Goal: Task Accomplishment & Management: Manage account settings

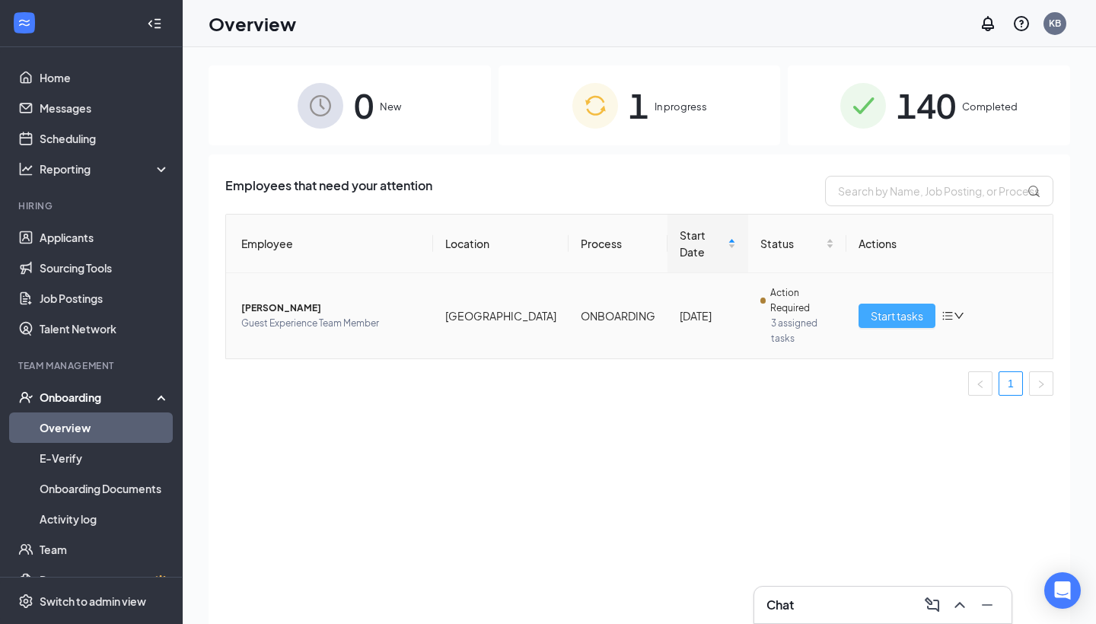
click at [875, 308] on span "Start tasks" at bounding box center [897, 316] width 53 height 17
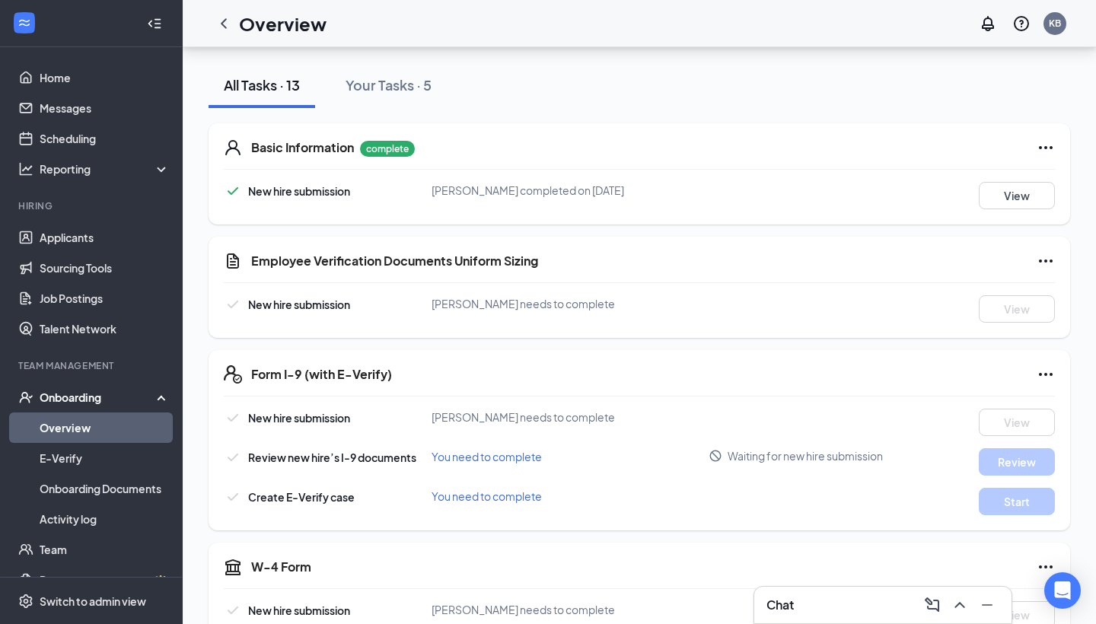
scroll to position [196, 0]
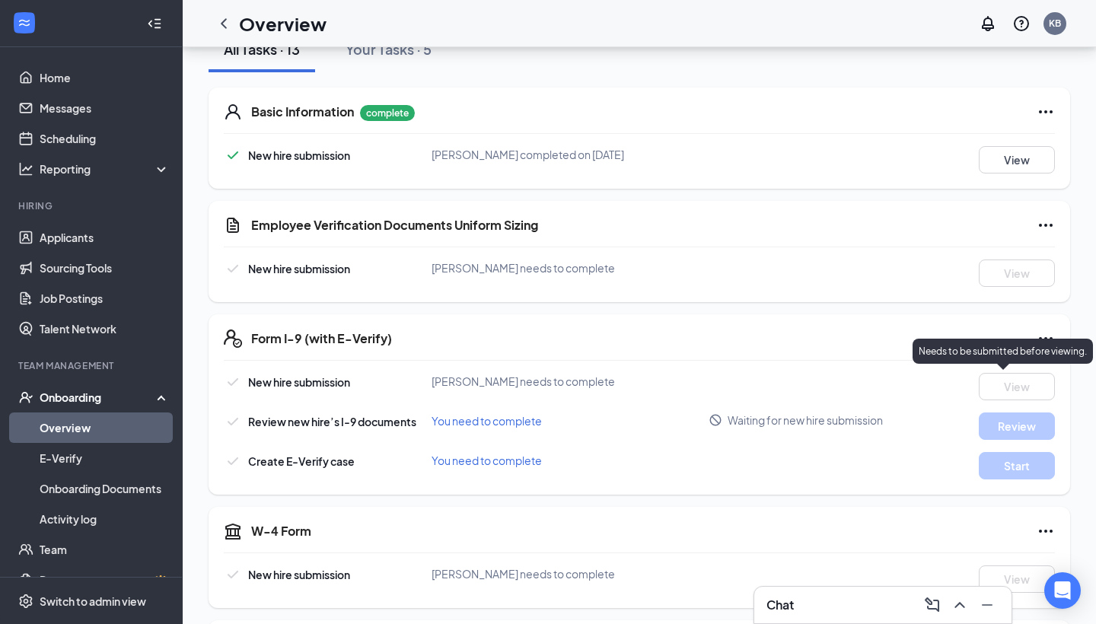
click at [1046, 337] on icon "Ellipses" at bounding box center [1046, 338] width 14 height 3
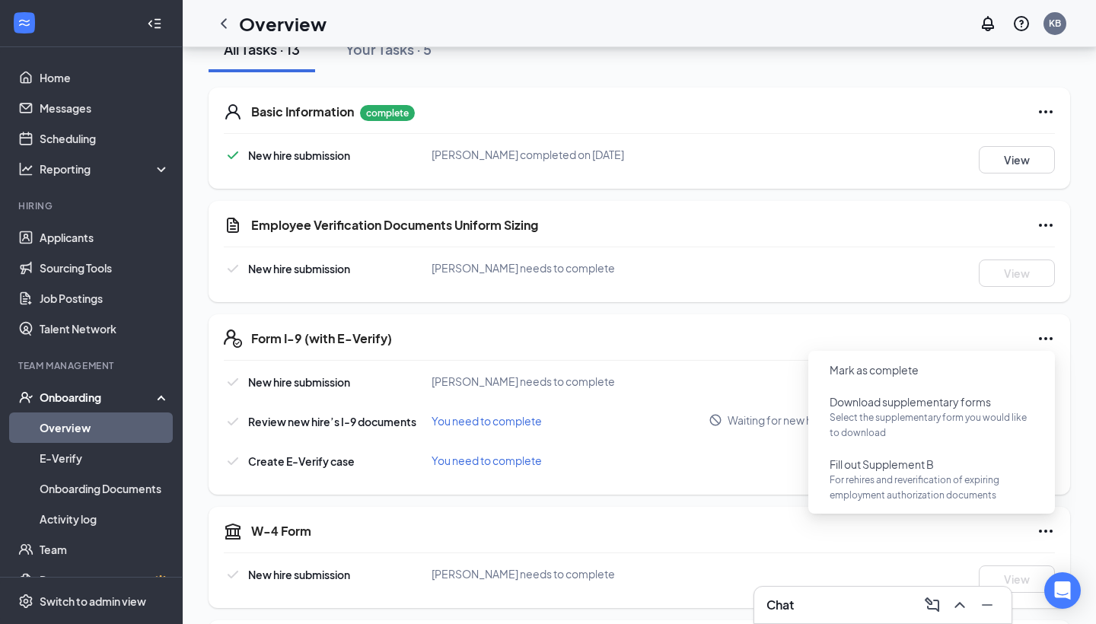
click at [673, 388] on div "[PERSON_NAME] needs to complete" at bounding box center [570, 381] width 277 height 17
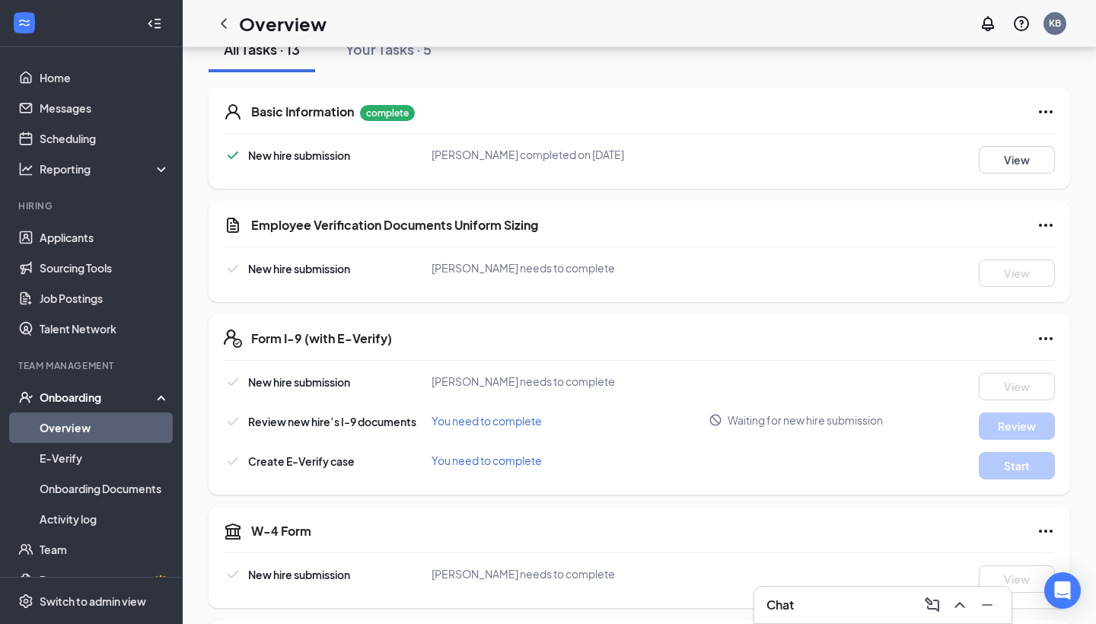
click at [349, 383] on span "New hire submission" at bounding box center [299, 382] width 102 height 14
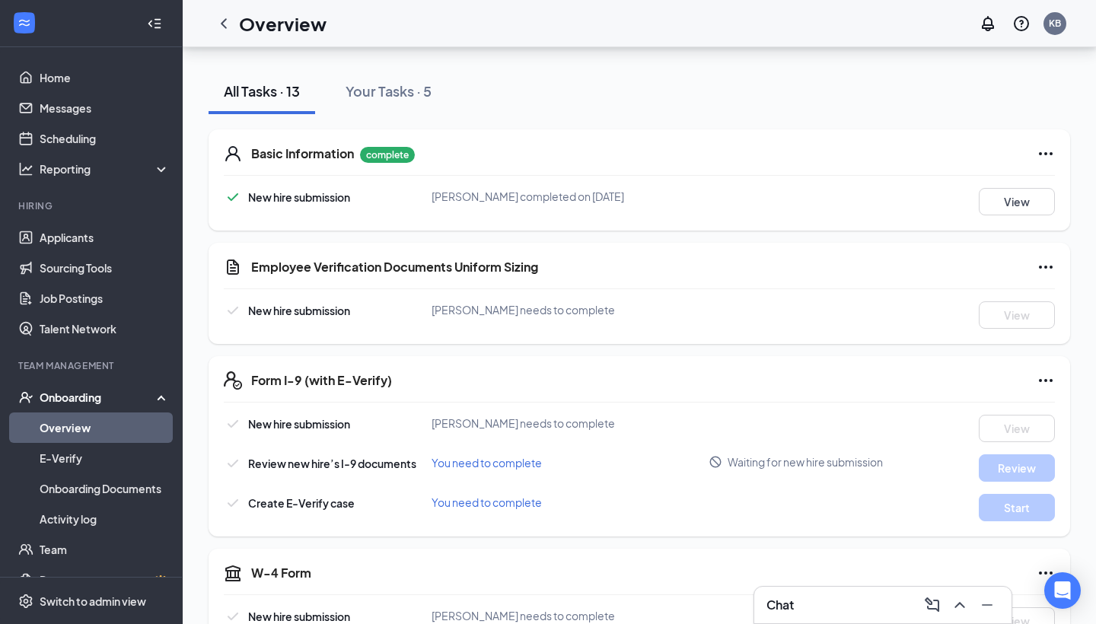
scroll to position [148, 0]
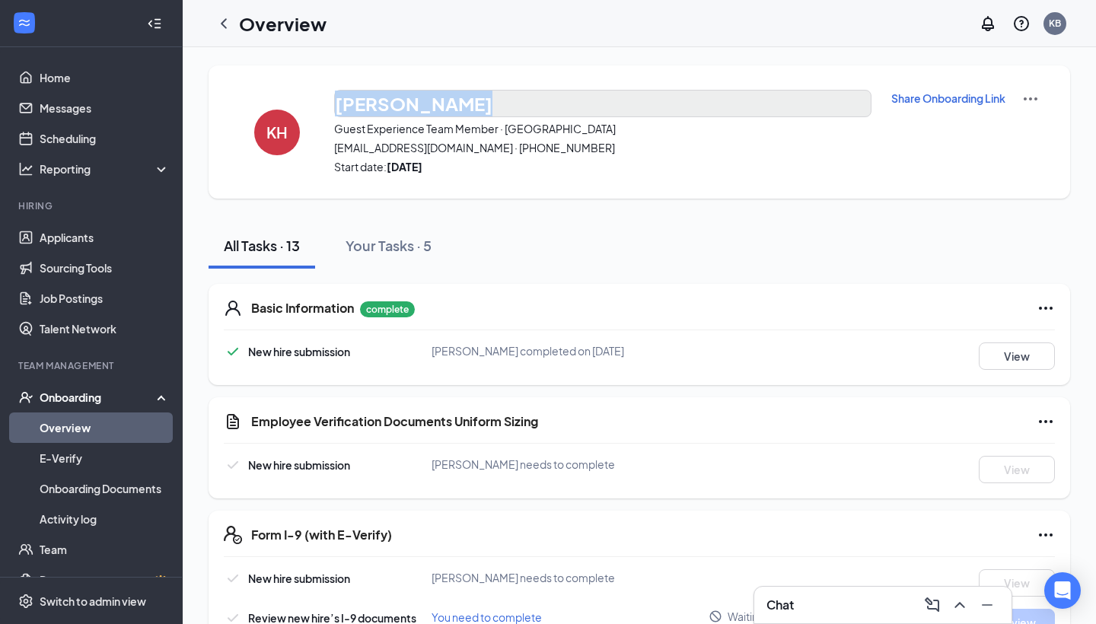
drag, startPoint x: 330, startPoint y: 102, endPoint x: 463, endPoint y: 102, distance: 132.5
click at [463, 102] on div "KH [PERSON_NAME] Guest Experience Team Member · [GEOGRAPHIC_DATA] [EMAIL_ADDRES…" at bounding box center [640, 131] width 862 height 133
copy h3 "[PERSON_NAME]"
click at [854, 602] on div "Chat" at bounding box center [883, 605] width 233 height 24
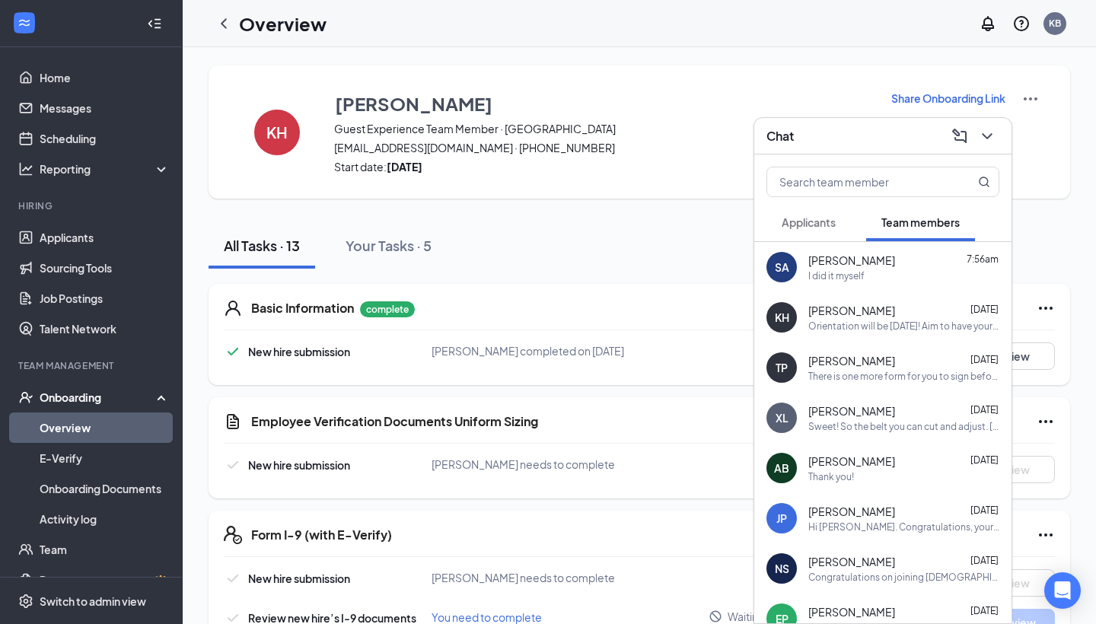
scroll to position [28, 0]
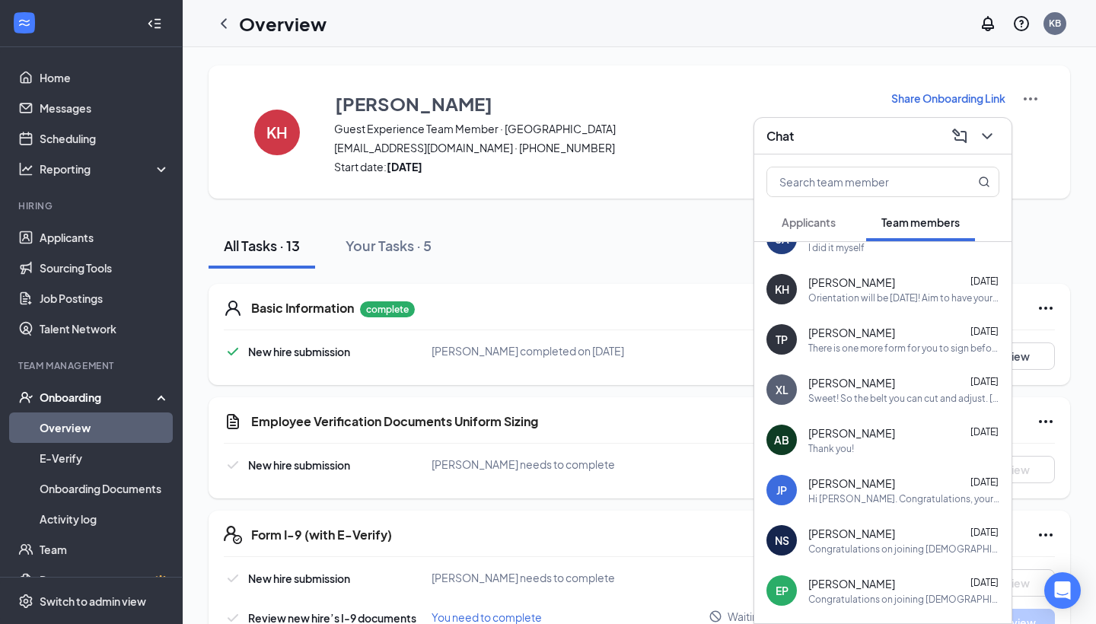
click at [881, 445] on div "Thank you!" at bounding box center [904, 448] width 191 height 13
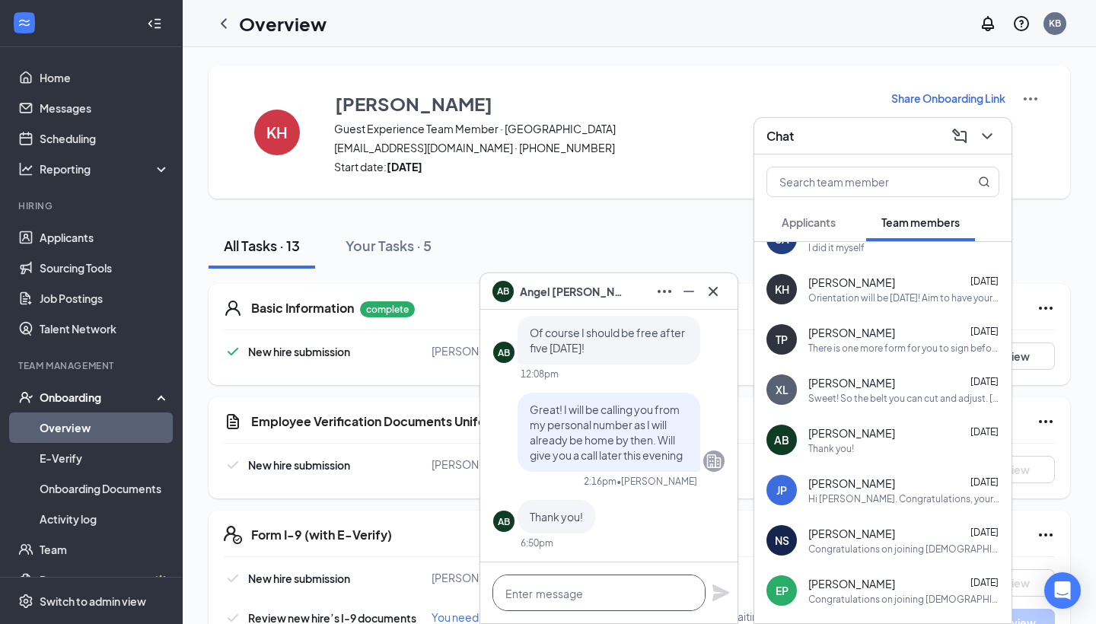
click at [555, 584] on textarea at bounding box center [599, 593] width 213 height 37
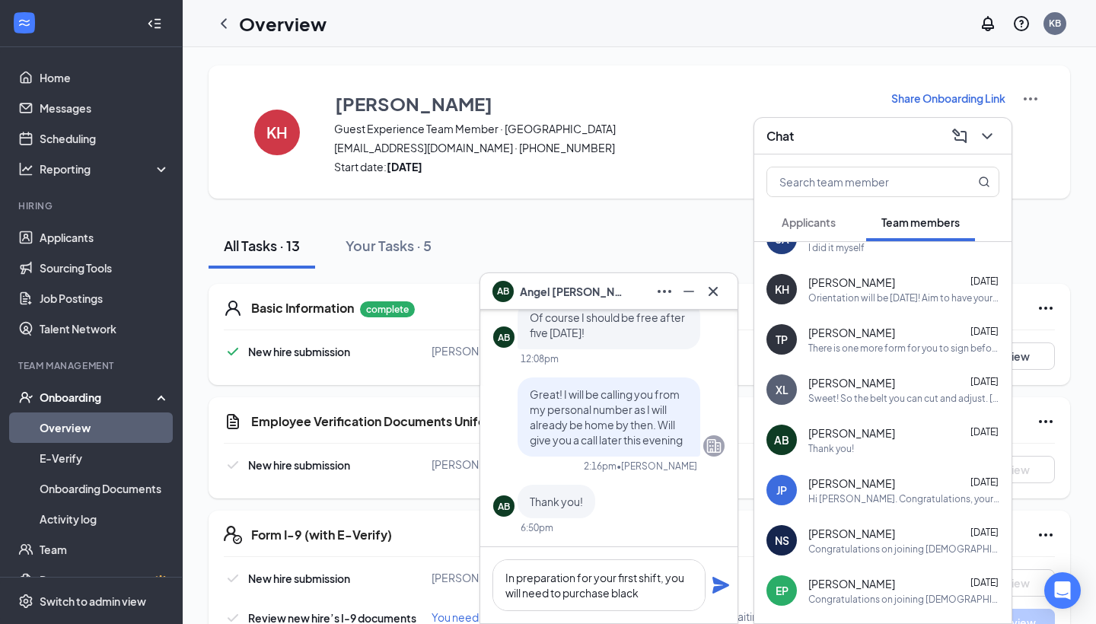
click at [892, 395] on div "Sweet! So the belt you can cut and adjust. [URL][DOMAIN_NAME]" at bounding box center [904, 398] width 191 height 13
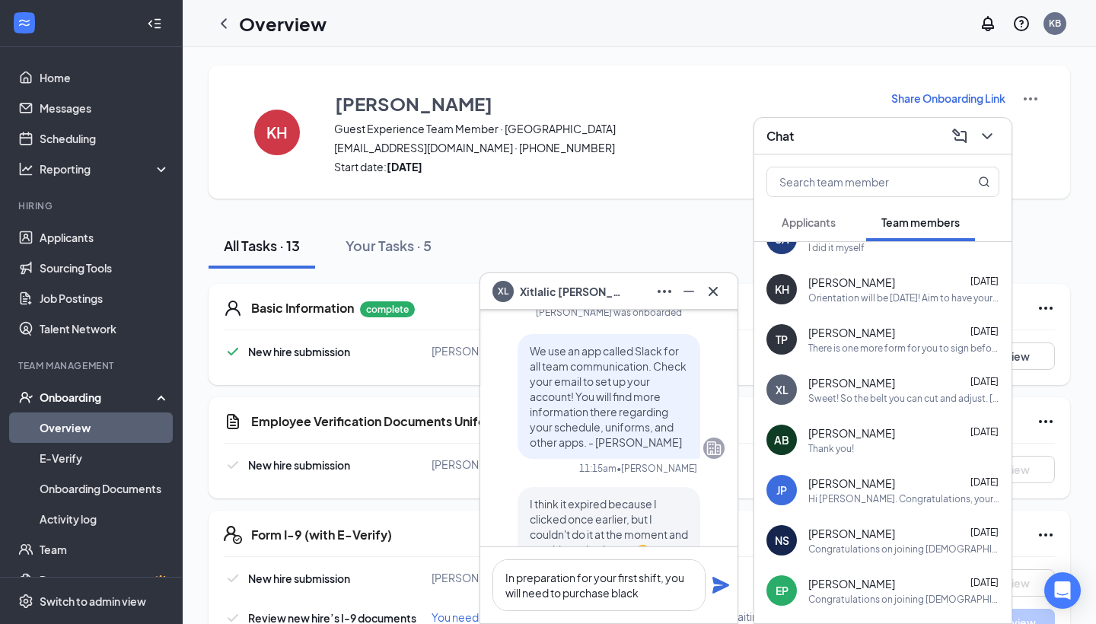
scroll to position [-1600, 0]
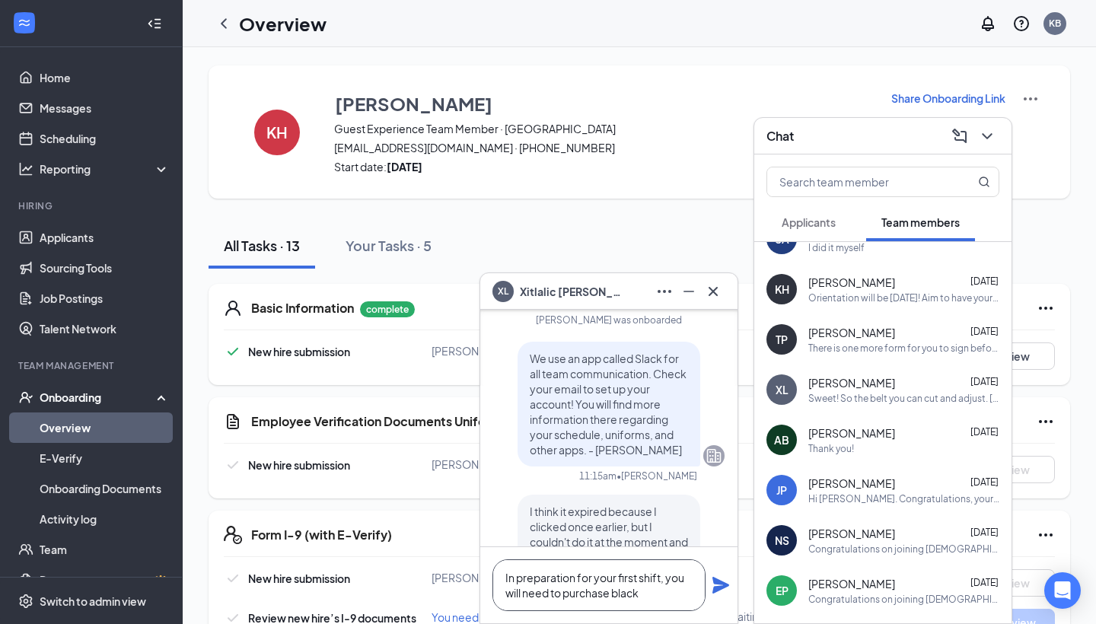
click at [659, 600] on textarea "In preparation for your first shift, you will need to purchase black" at bounding box center [599, 586] width 213 height 52
click at [860, 449] on div "Thank you!" at bounding box center [904, 448] width 191 height 13
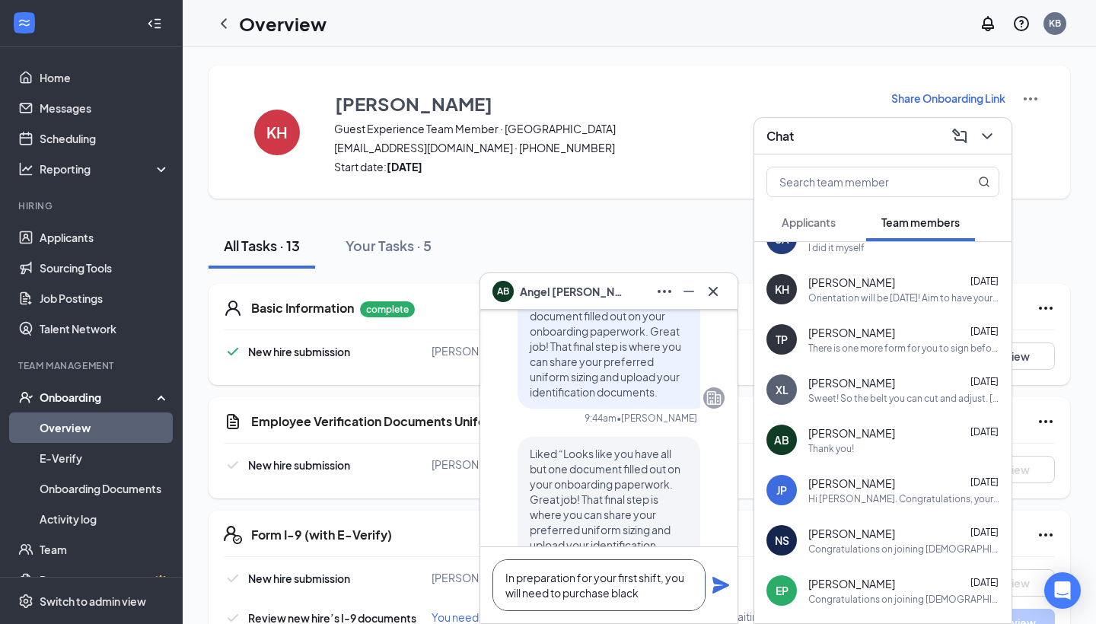
click at [652, 586] on textarea "In preparation for your first shift, you will need to purchase black" at bounding box center [599, 586] width 213 height 52
click at [679, 600] on textarea "In preparation for your first shift, you will need to purchase black" at bounding box center [599, 586] width 213 height 52
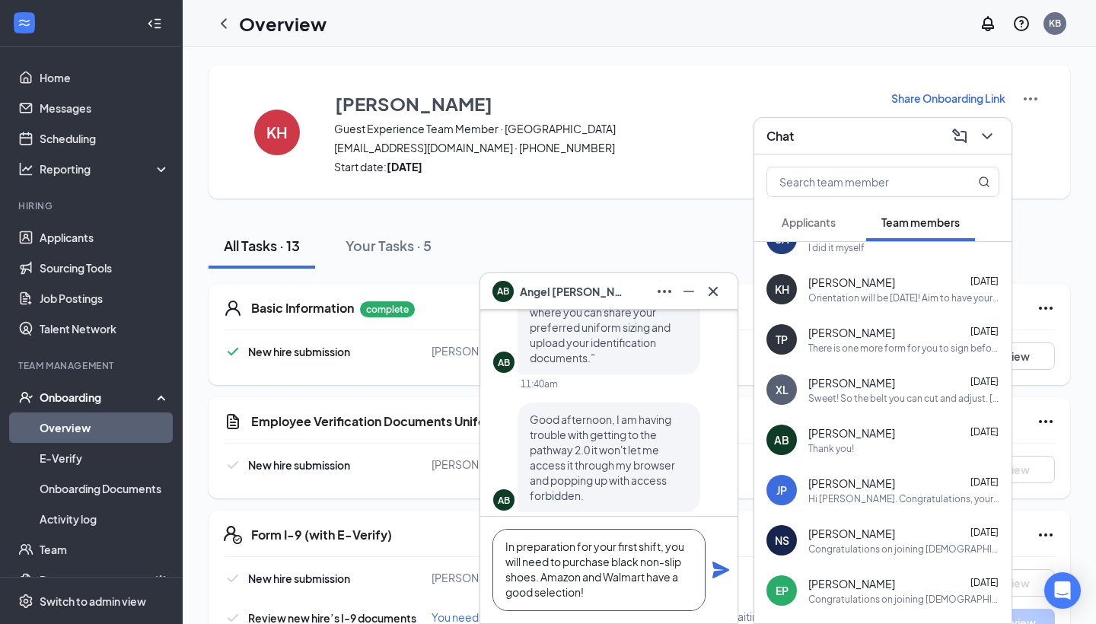
scroll to position [-1279, 0]
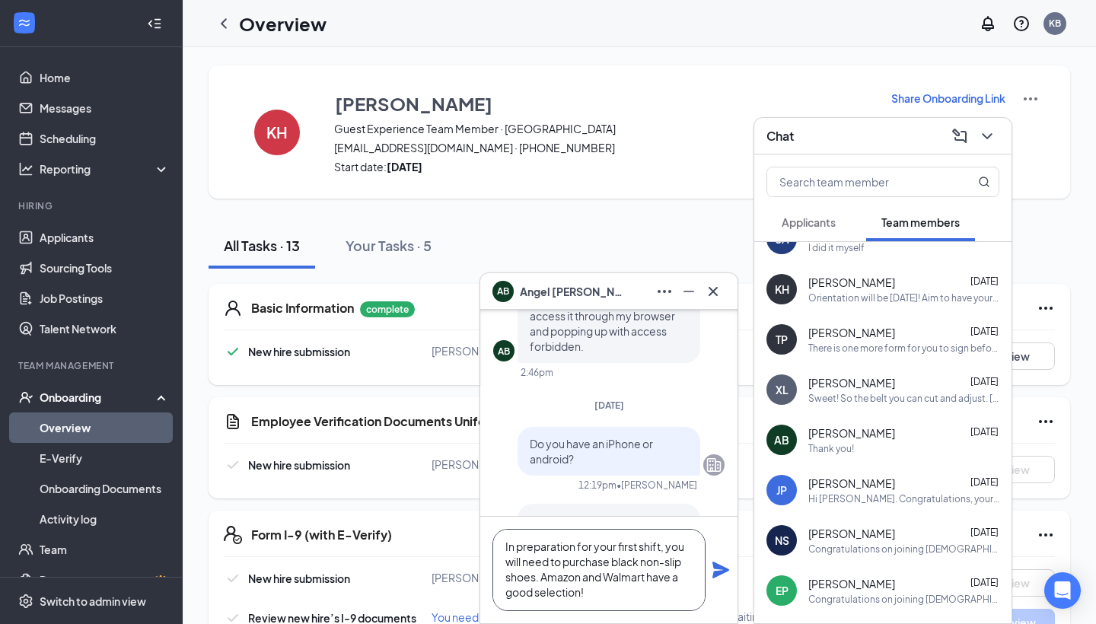
type textarea "In preparation for your first shift, you will need to purchase black non-slip s…"
click at [724, 573] on icon "Plane" at bounding box center [721, 570] width 17 height 17
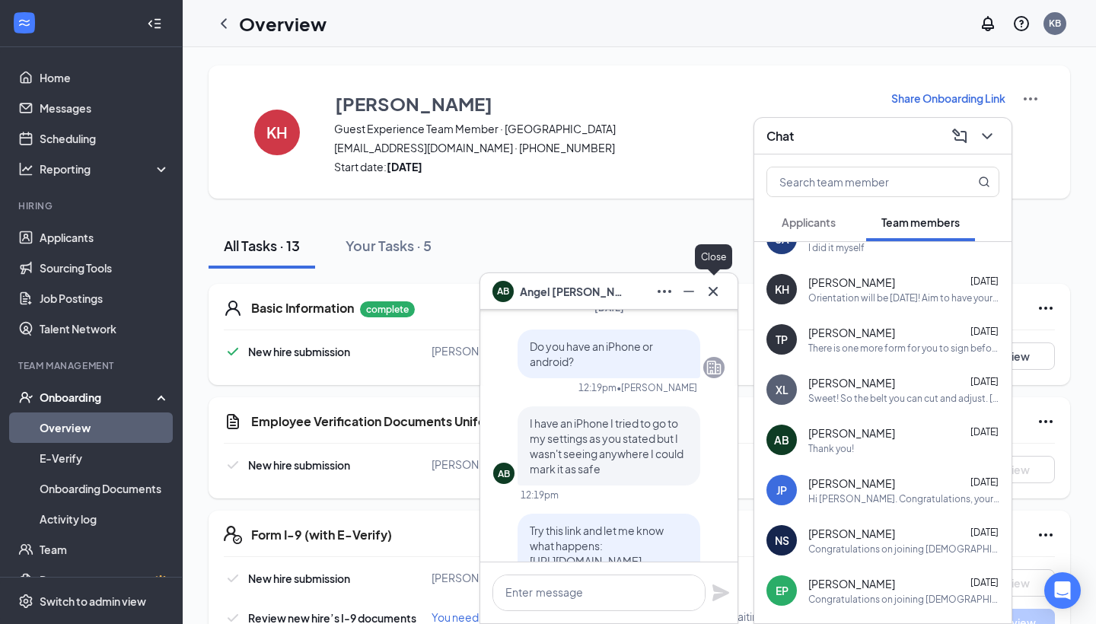
scroll to position [0, 0]
click at [717, 290] on icon "Cross" at bounding box center [713, 291] width 18 height 18
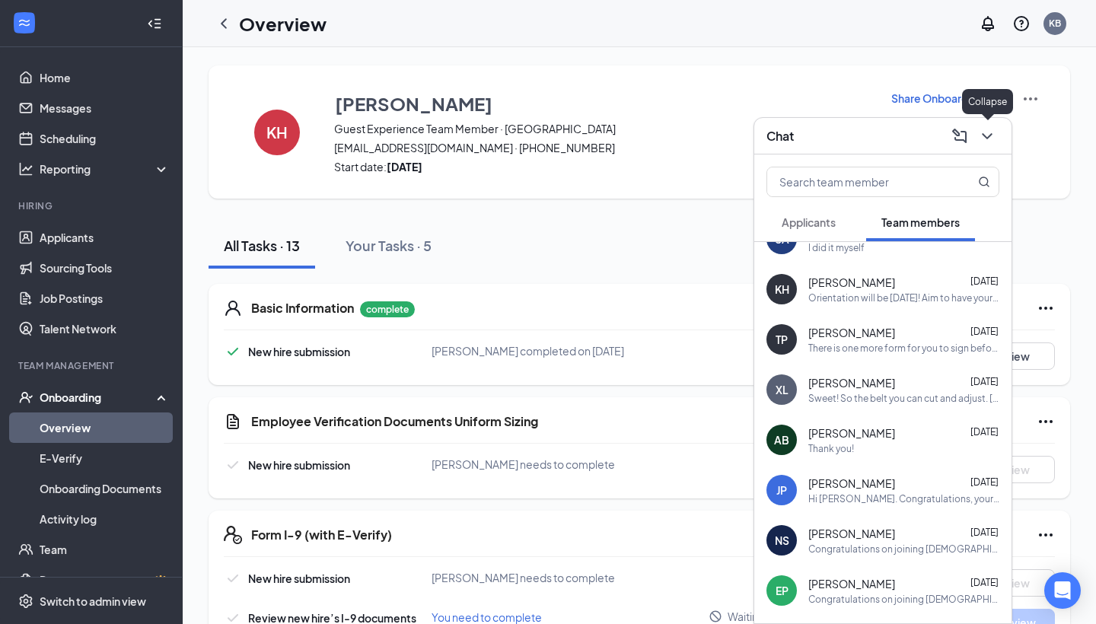
click at [986, 141] on icon "ChevronDown" at bounding box center [987, 136] width 18 height 18
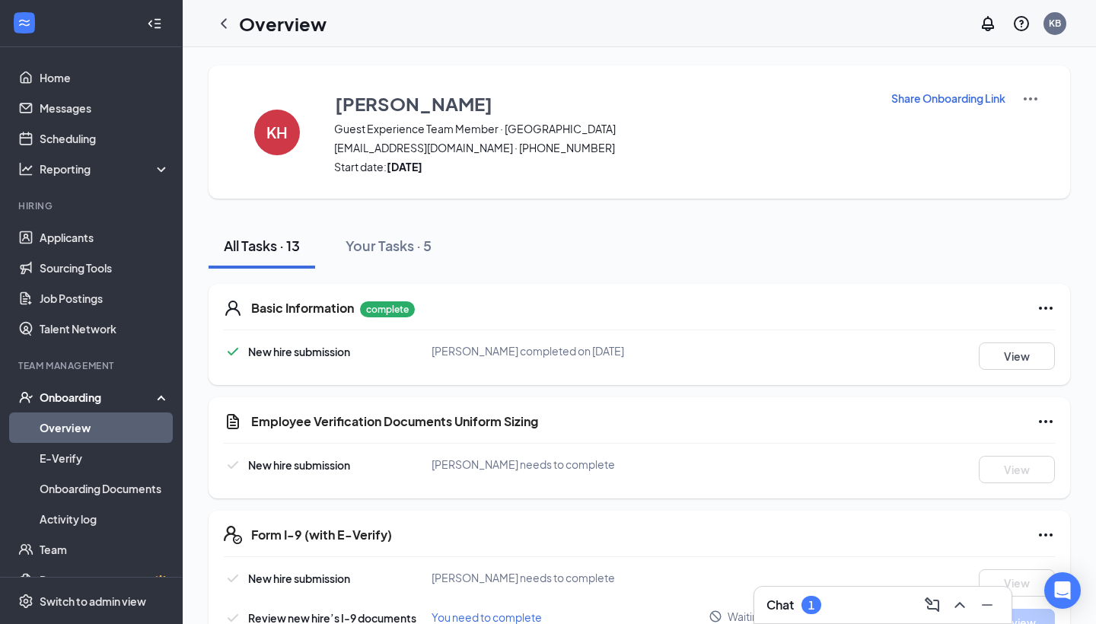
click at [827, 590] on div "Chat 1" at bounding box center [883, 605] width 257 height 37
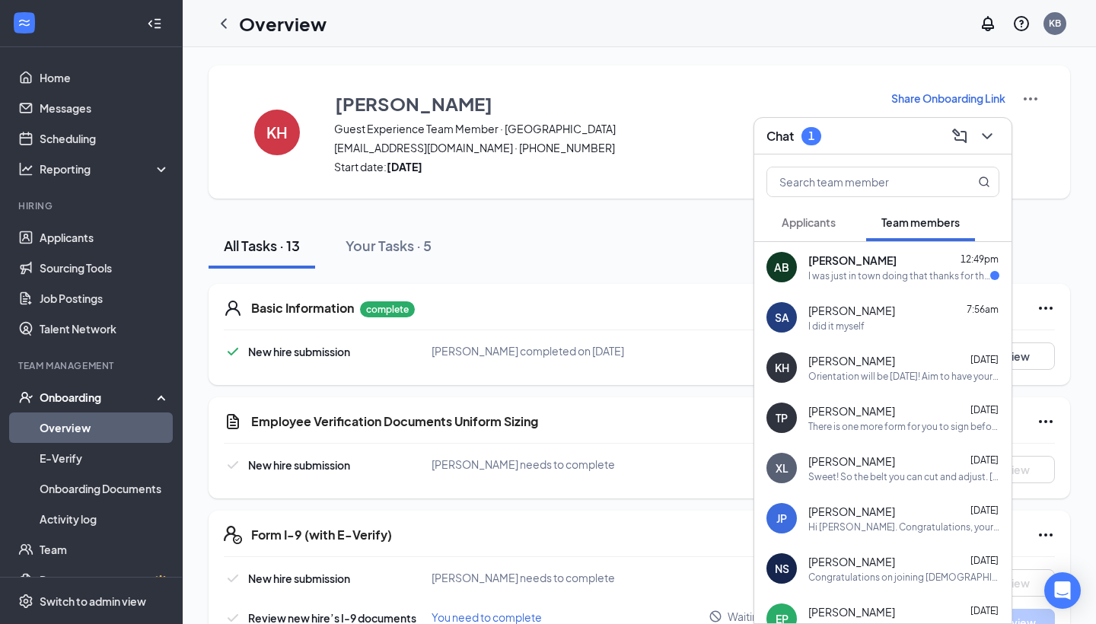
click at [844, 254] on span "[PERSON_NAME]" at bounding box center [853, 260] width 88 height 15
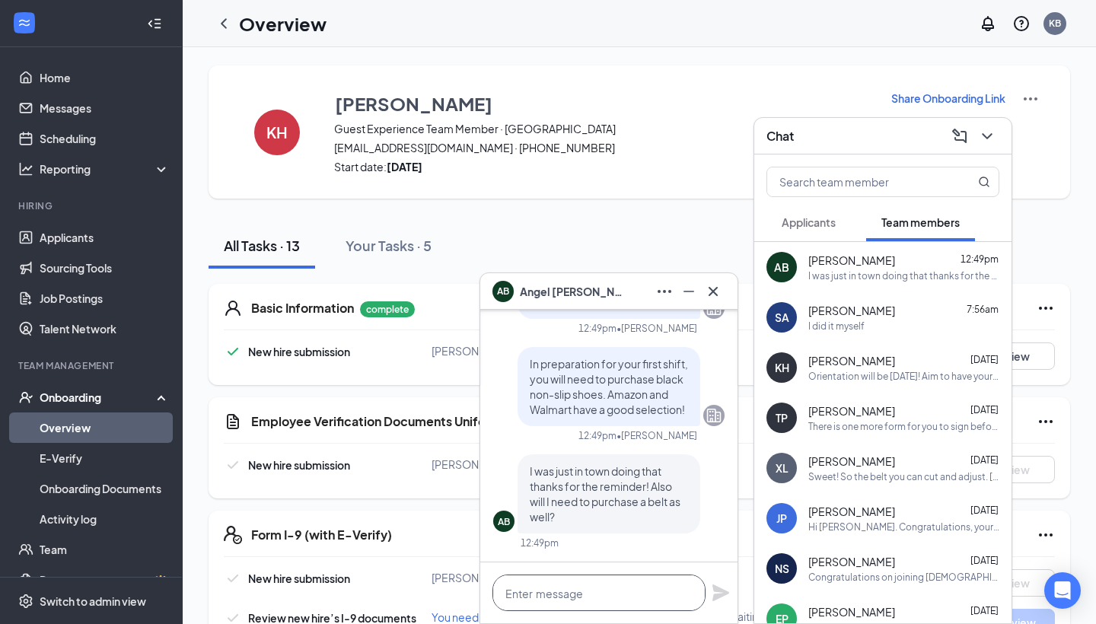
click at [595, 605] on textarea at bounding box center [599, 593] width 213 height 37
type textarea "W"
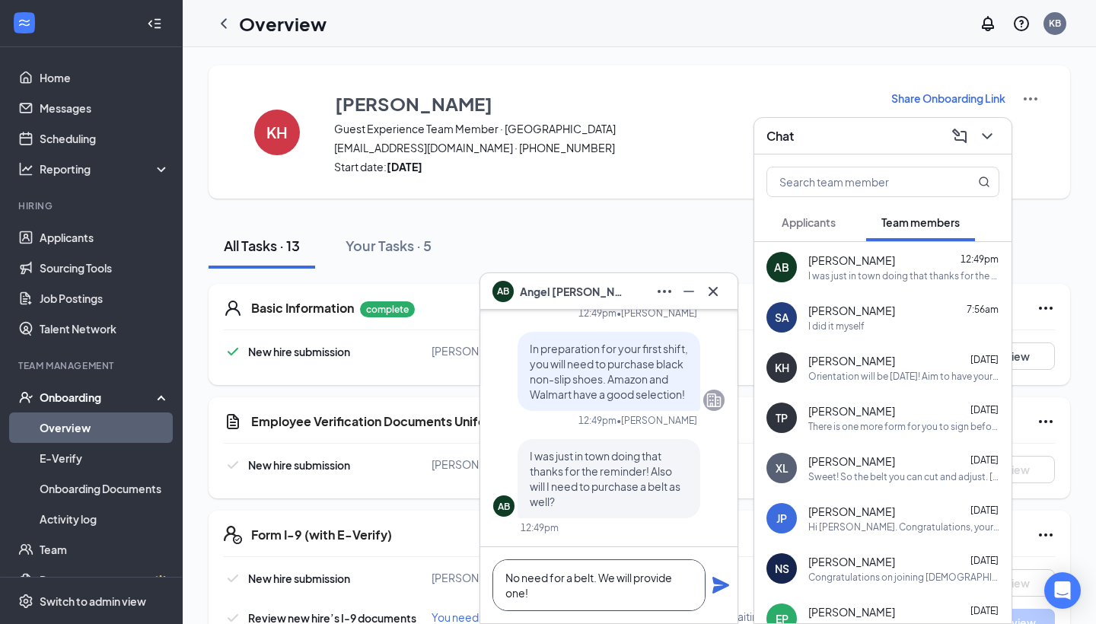
type textarea "No need for a belt. We will provide one!"
click at [720, 586] on icon "Plane" at bounding box center [721, 585] width 17 height 17
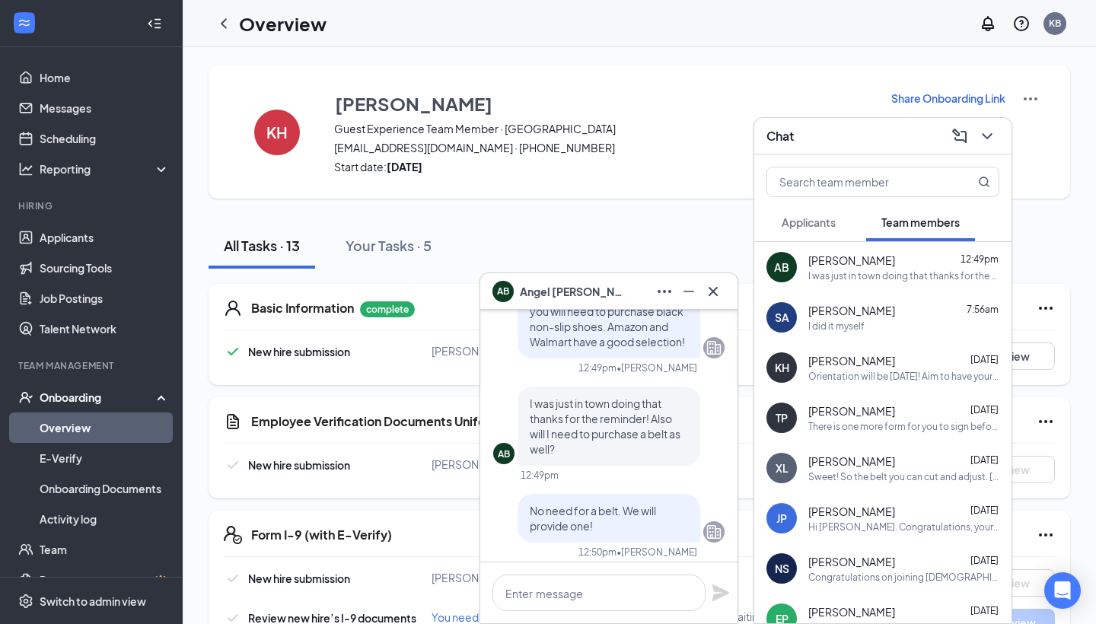
scroll to position [-160, 0]
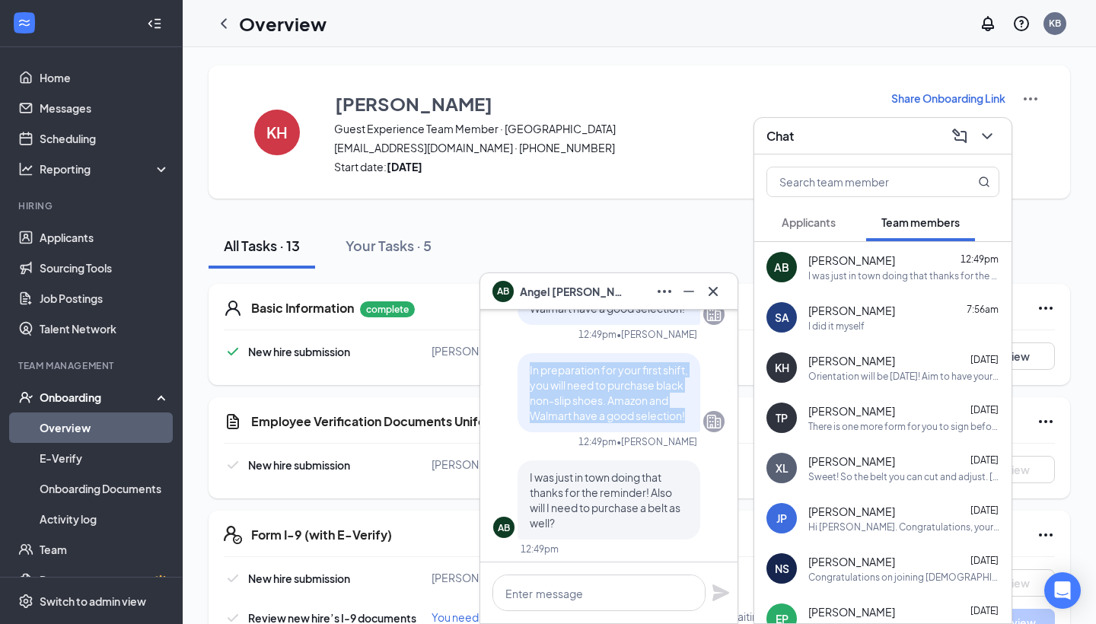
drag, startPoint x: 598, startPoint y: 417, endPoint x: 528, endPoint y: 353, distance: 94.3
click at [528, 353] on div "In preparation for your first shift, you will need to purchase black non-slip s…" at bounding box center [609, 392] width 183 height 79
copy span "In preparation for your first shift, you will need to purchase black non-slip s…"
click at [872, 326] on div "I did it myself" at bounding box center [904, 326] width 191 height 13
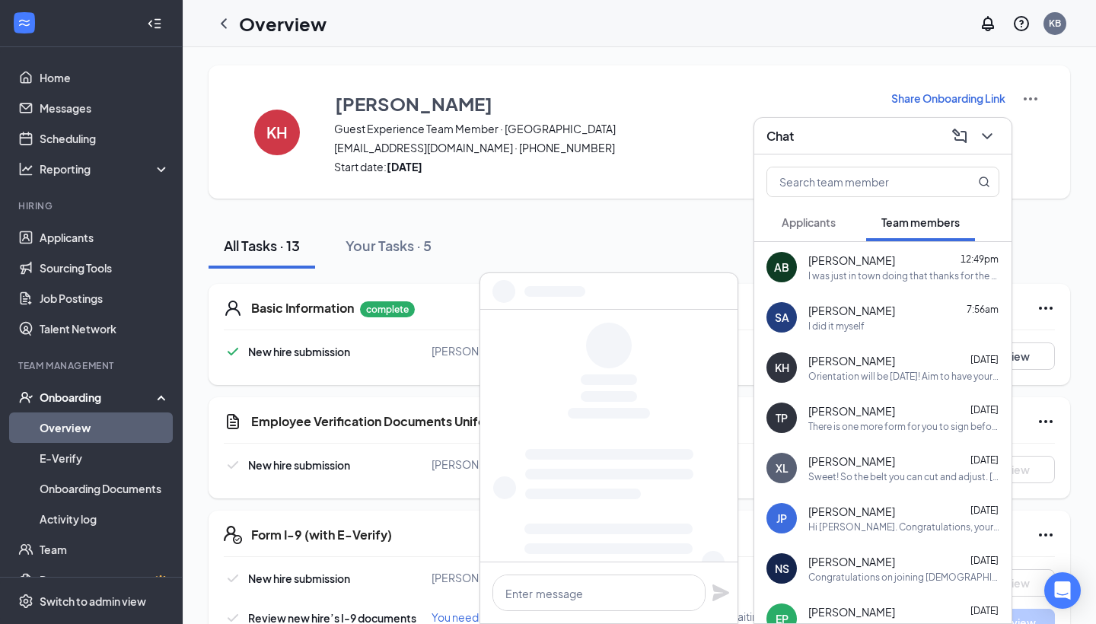
scroll to position [0, 0]
click at [629, 586] on textarea at bounding box center [599, 593] width 213 height 37
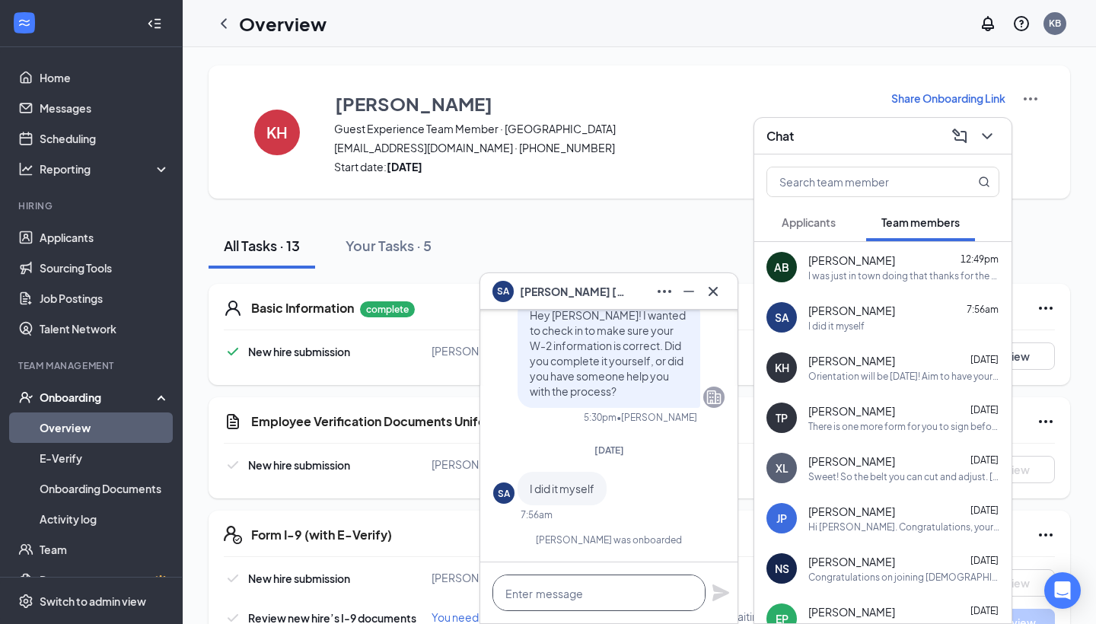
paste textarea "In preparation for your first shift, you will need to purchase black non-slip s…"
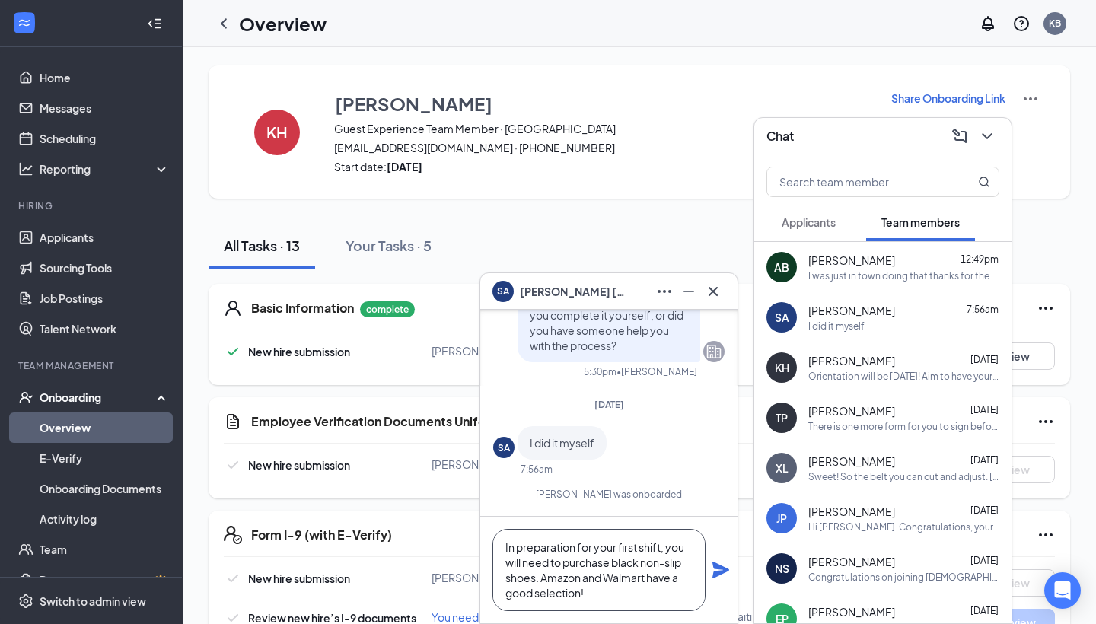
type textarea "In preparation for your first shift, you will need to purchase black non-slip s…"
click at [723, 571] on icon "Plane" at bounding box center [721, 570] width 17 height 17
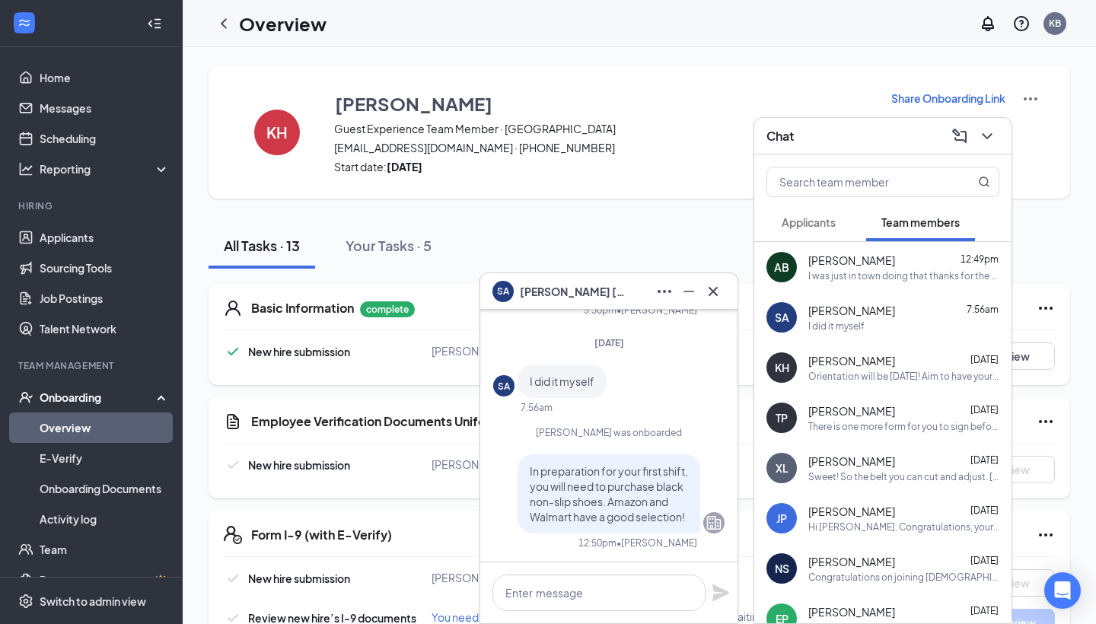
scroll to position [0, 0]
click at [871, 407] on span "[PERSON_NAME]" at bounding box center [852, 411] width 87 height 15
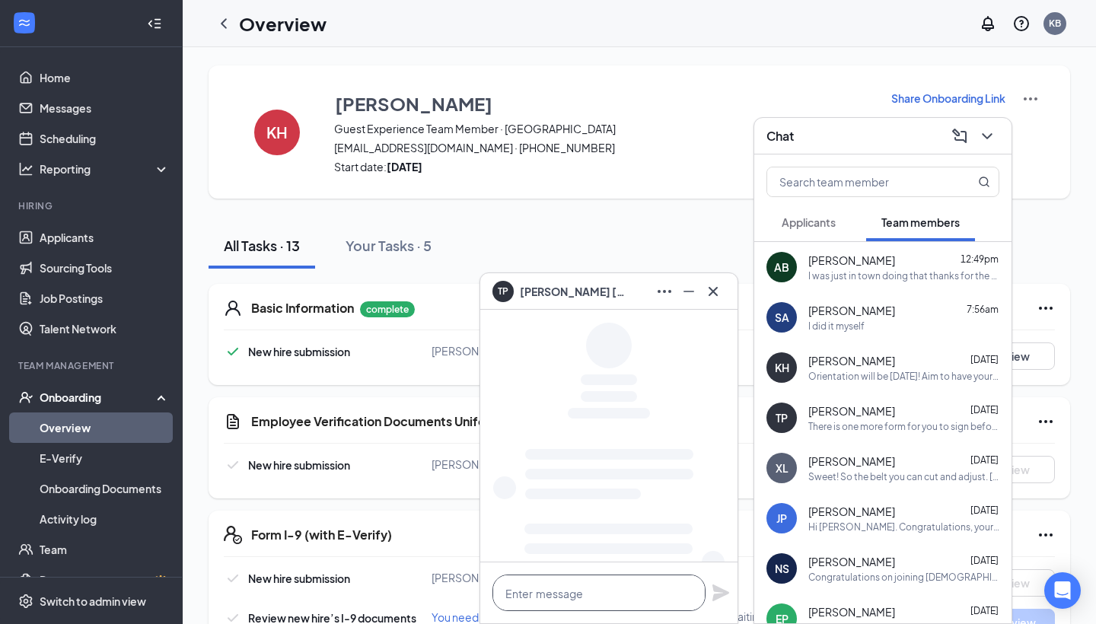
click at [600, 582] on textarea at bounding box center [599, 593] width 213 height 37
paste textarea "In preparation for your first shift, you will need to purchase black non-slip s…"
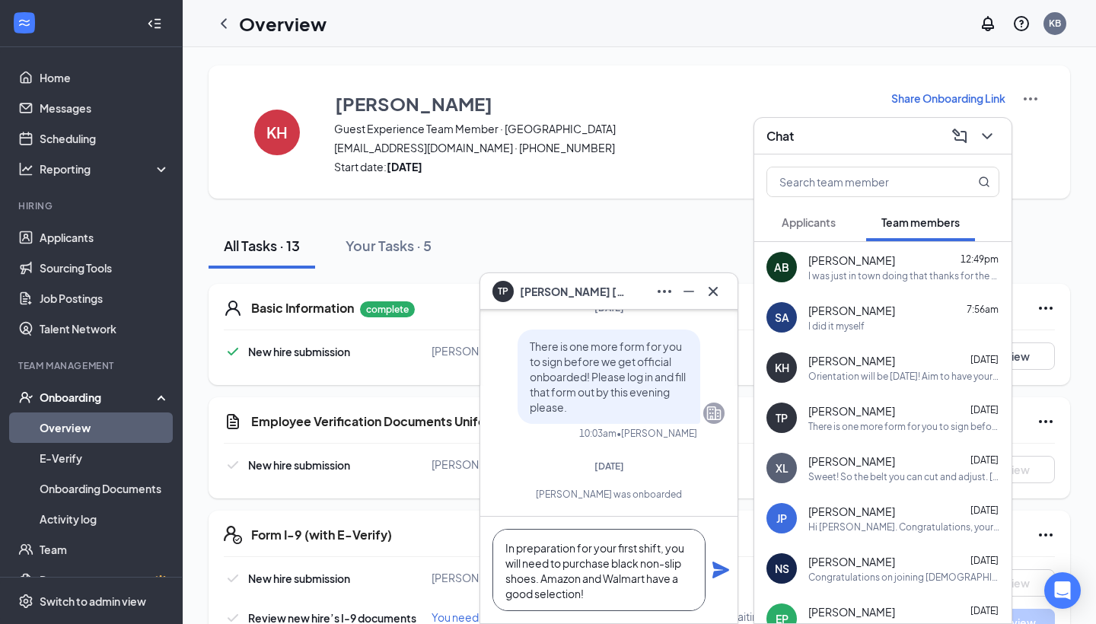
scroll to position [1, 0]
type textarea "In preparation for your first shift, you will need to purchase black non-slip s…"
click at [727, 576] on icon "Plane" at bounding box center [721, 570] width 18 height 18
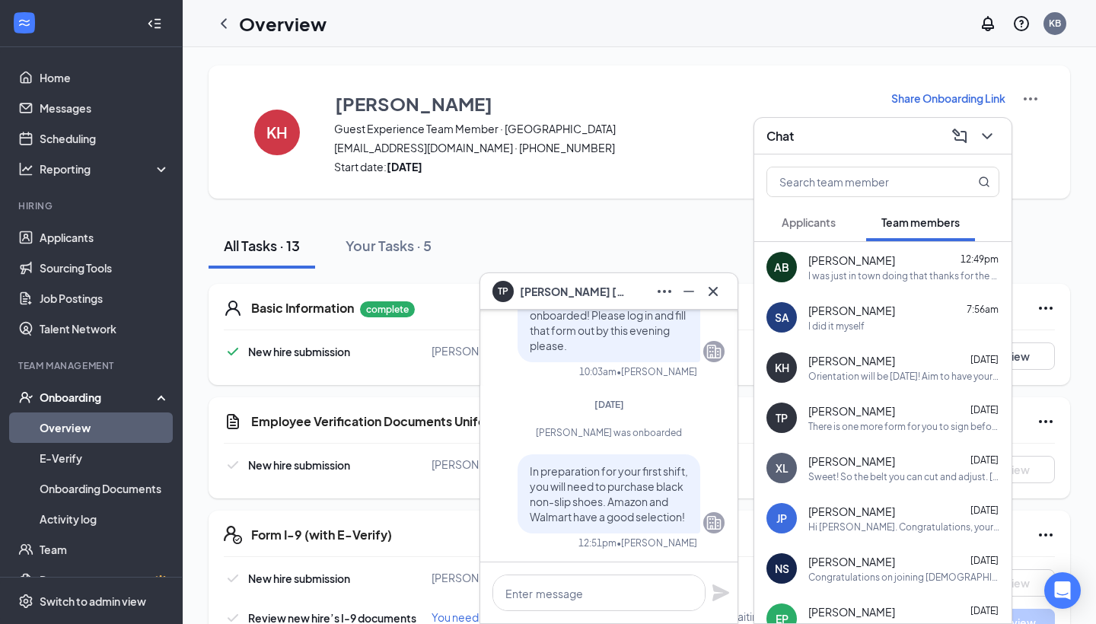
scroll to position [166, 0]
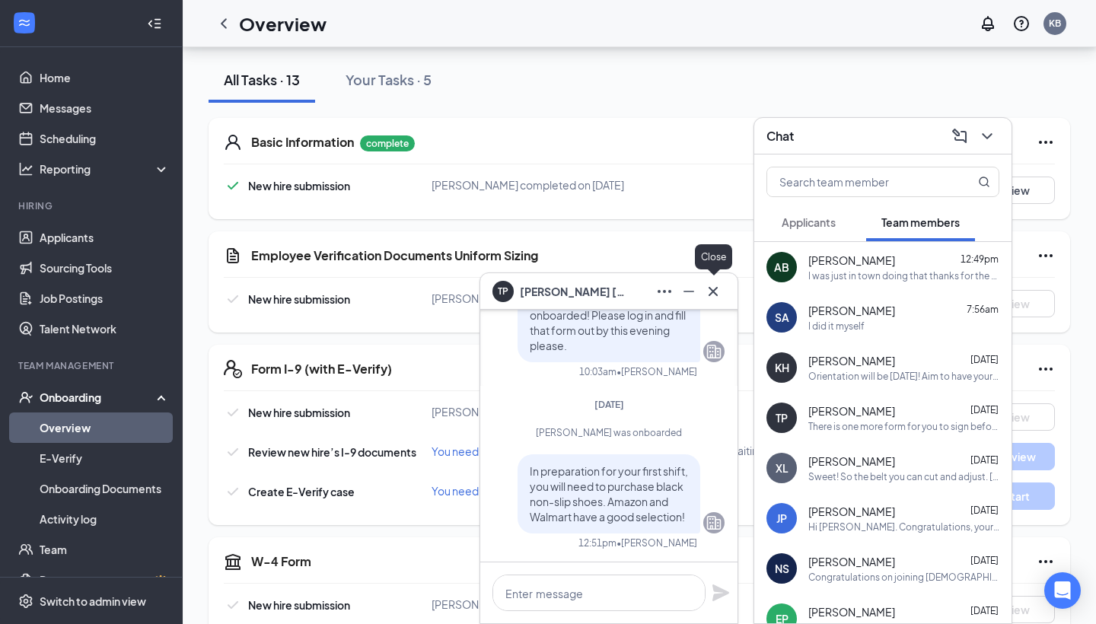
click at [711, 289] on icon "Cross" at bounding box center [713, 290] width 9 height 9
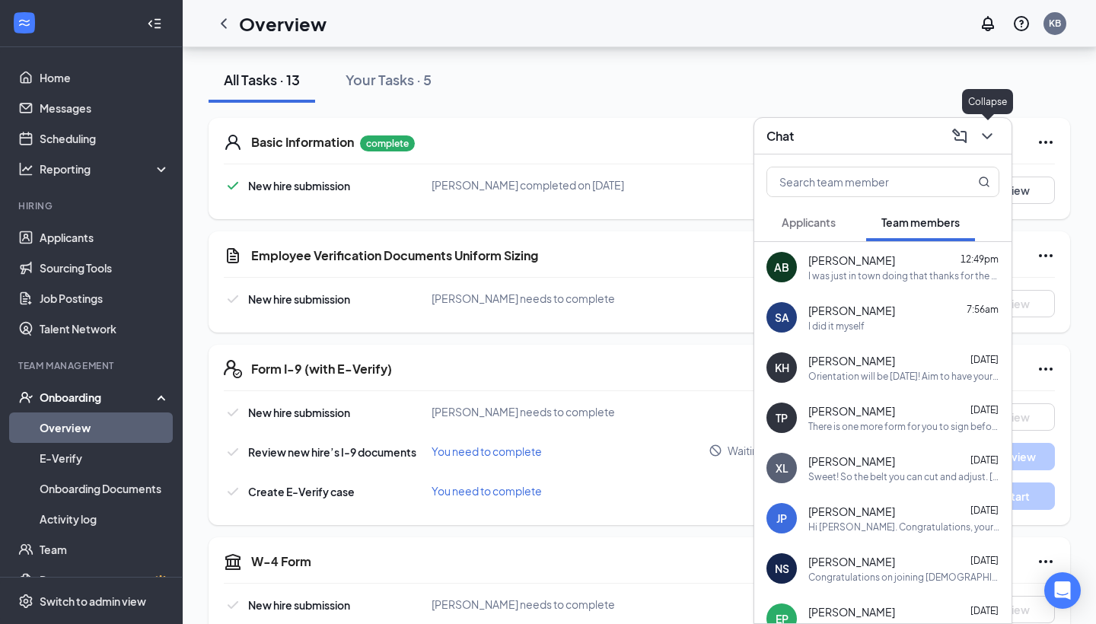
click at [981, 136] on icon "ChevronDown" at bounding box center [987, 136] width 18 height 18
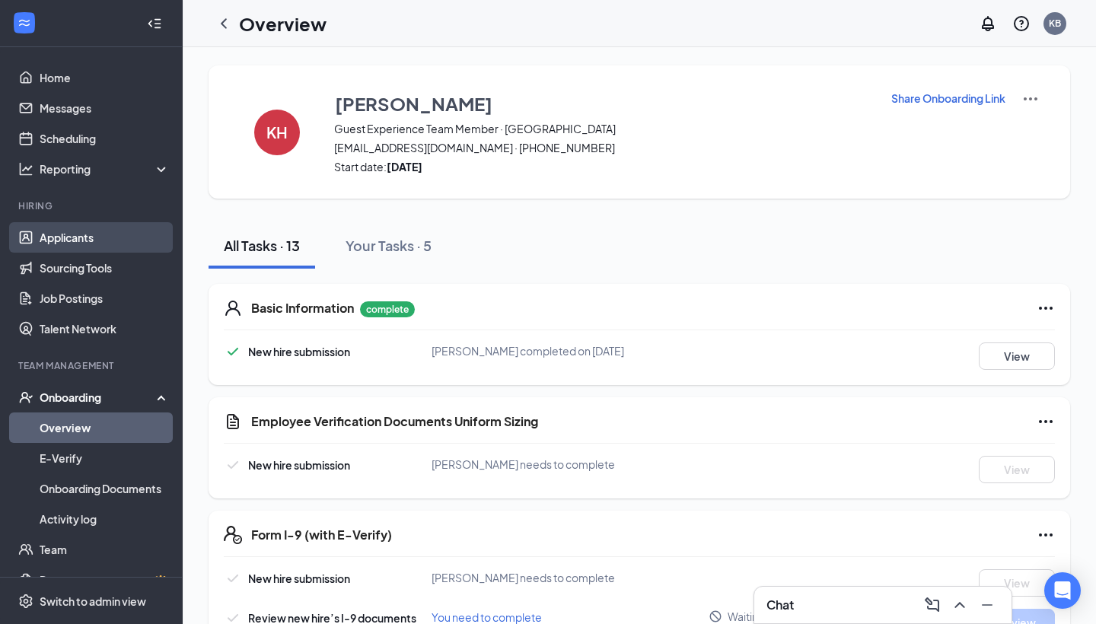
scroll to position [0, 0]
click at [104, 240] on link "Applicants" at bounding box center [105, 237] width 130 height 30
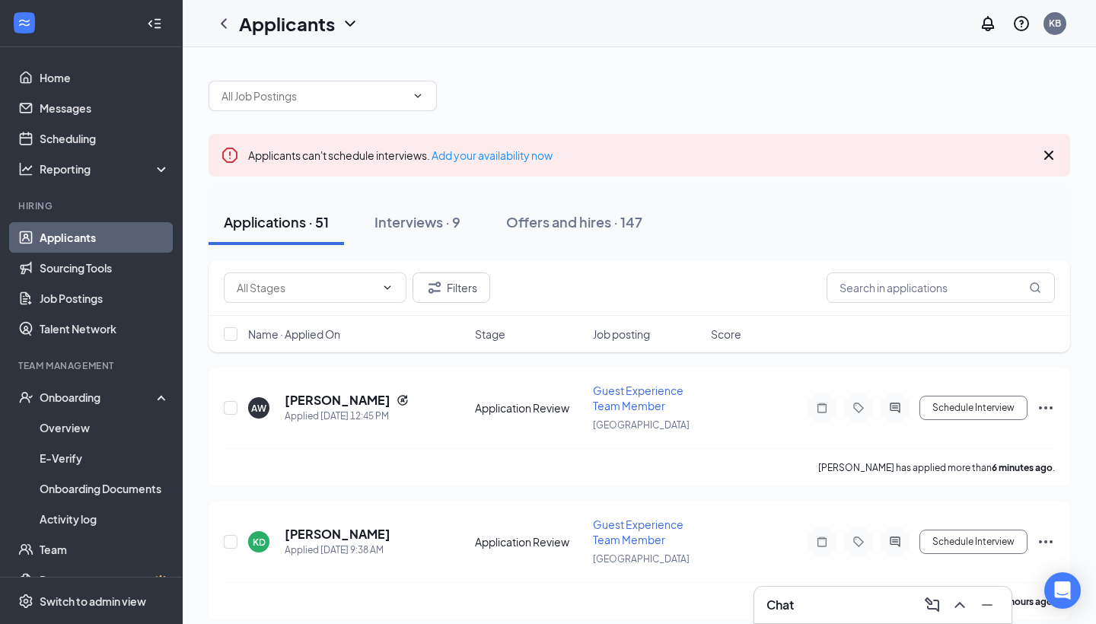
click at [335, 304] on div "Filters" at bounding box center [640, 288] width 862 height 56
click at [329, 298] on span at bounding box center [315, 288] width 183 height 30
click at [339, 326] on div "Application Review (32)" at bounding box center [293, 323] width 114 height 17
type input "Application Review (32)"
click at [386, 281] on span "Application Review (32)" at bounding box center [315, 288] width 183 height 30
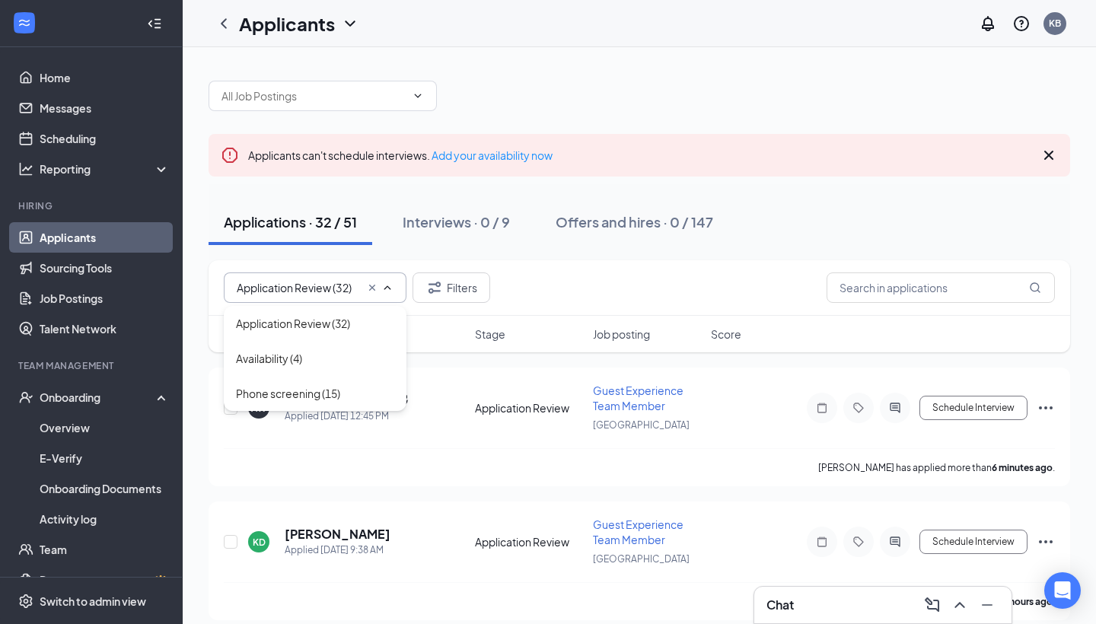
click at [371, 292] on icon "Cross" at bounding box center [372, 288] width 12 height 12
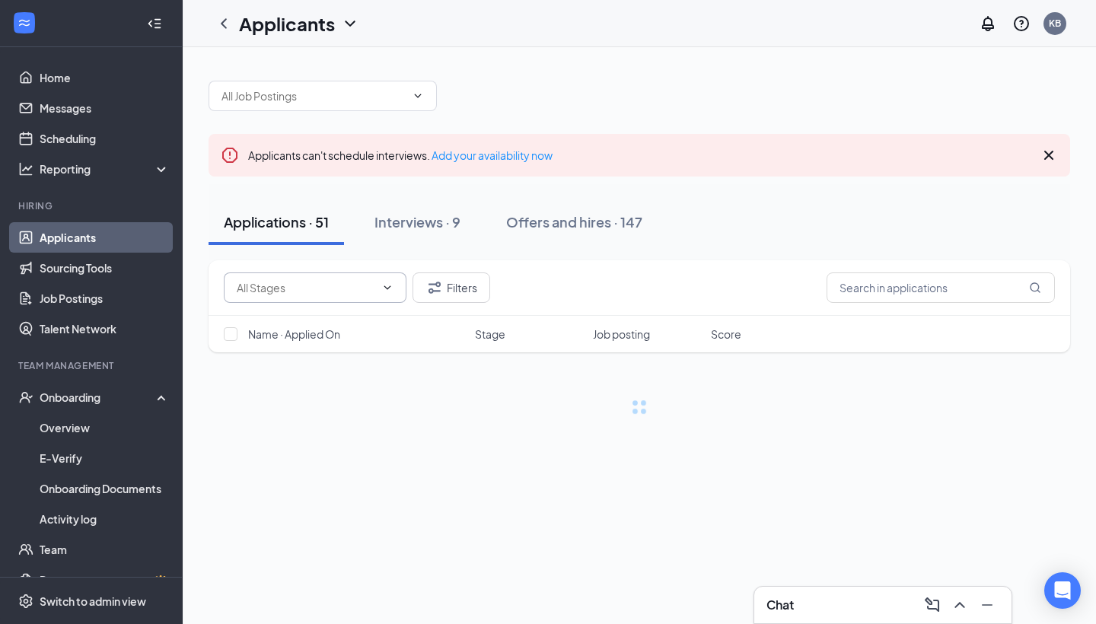
click at [371, 292] on input "text" at bounding box center [306, 287] width 139 height 17
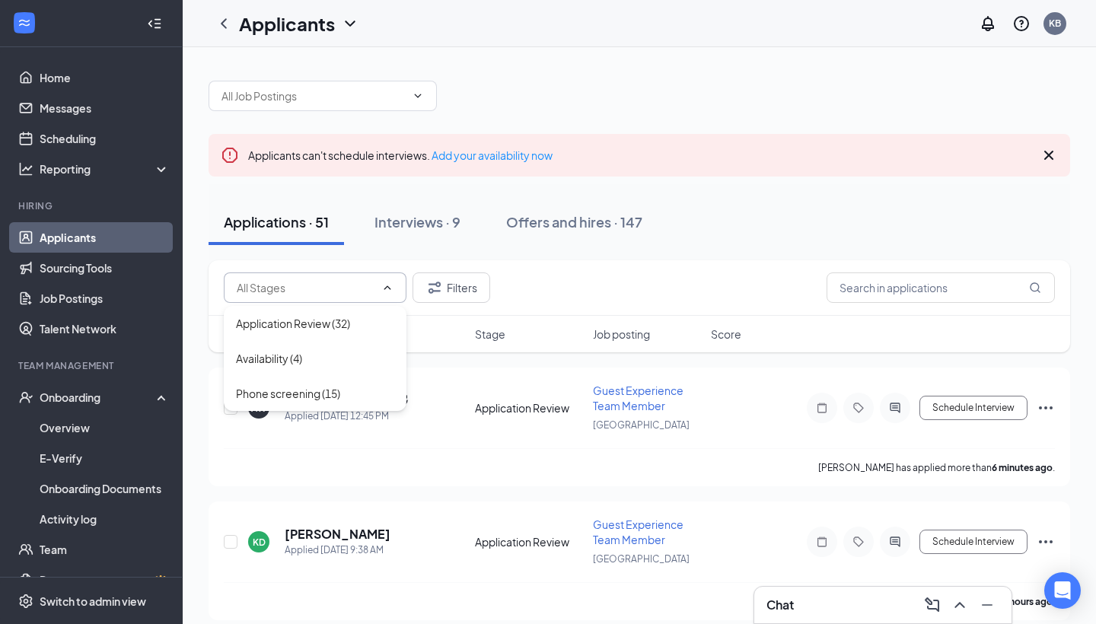
click at [576, 285] on div "Filters" at bounding box center [639, 288] width 831 height 30
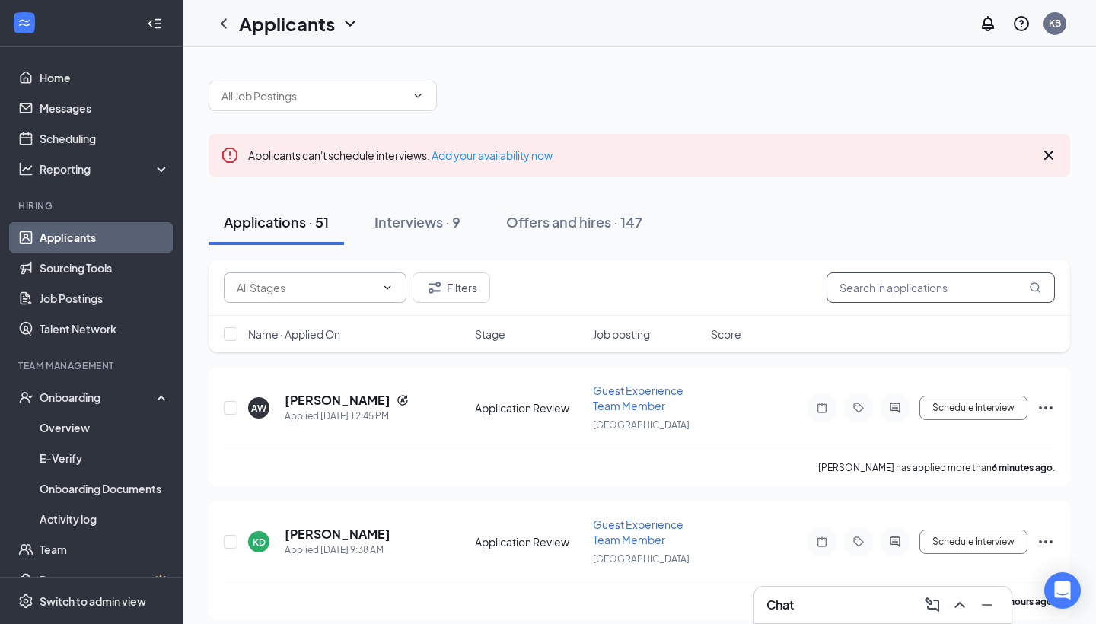
click at [918, 281] on input "text" at bounding box center [941, 288] width 228 height 30
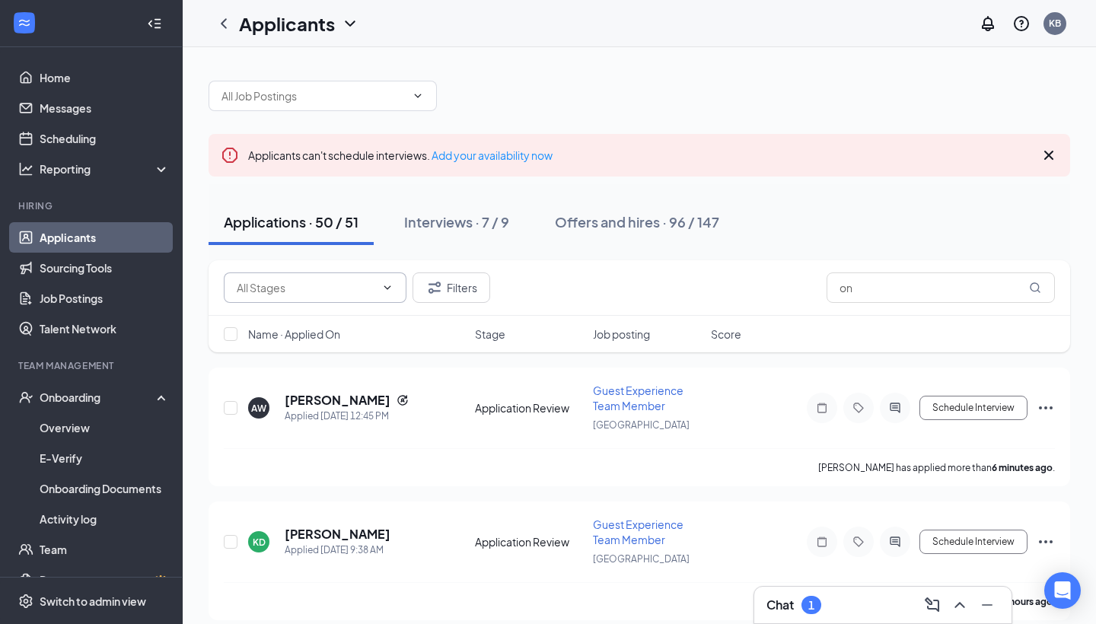
click at [822, 597] on div "Chat 1" at bounding box center [794, 605] width 55 height 18
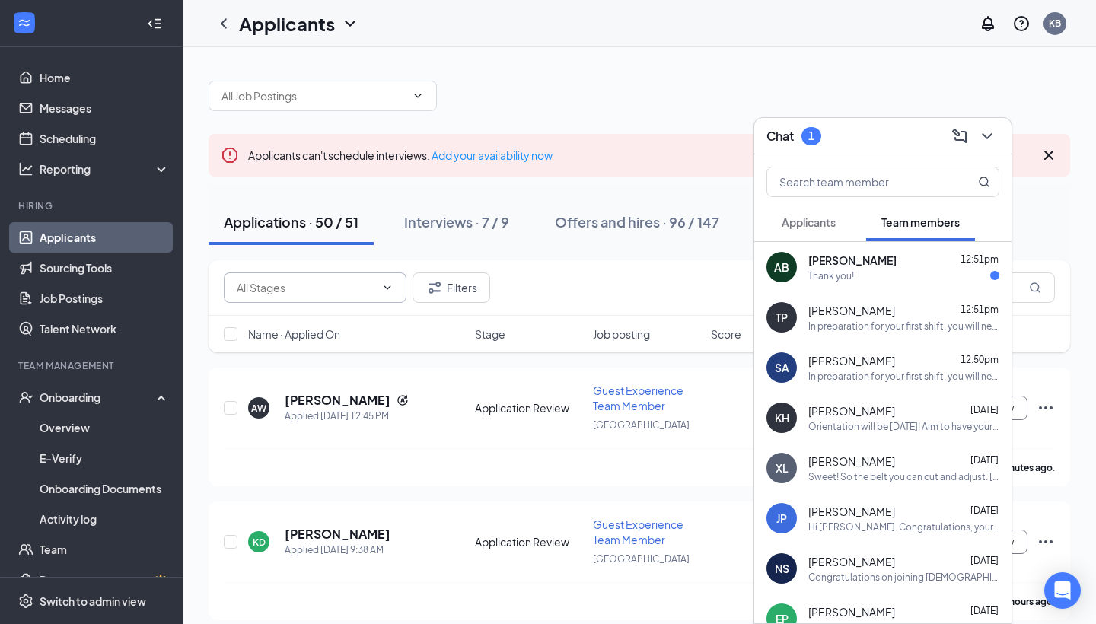
click at [858, 279] on div "Thank you!" at bounding box center [904, 276] width 191 height 13
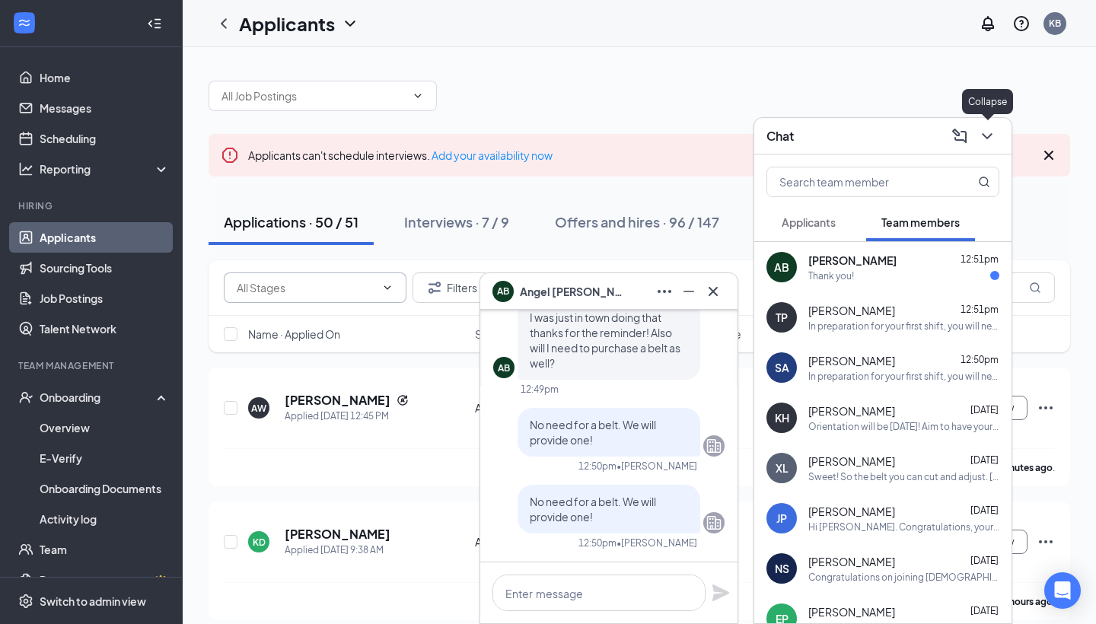
click at [988, 127] on icon "ChevronDown" at bounding box center [987, 136] width 18 height 18
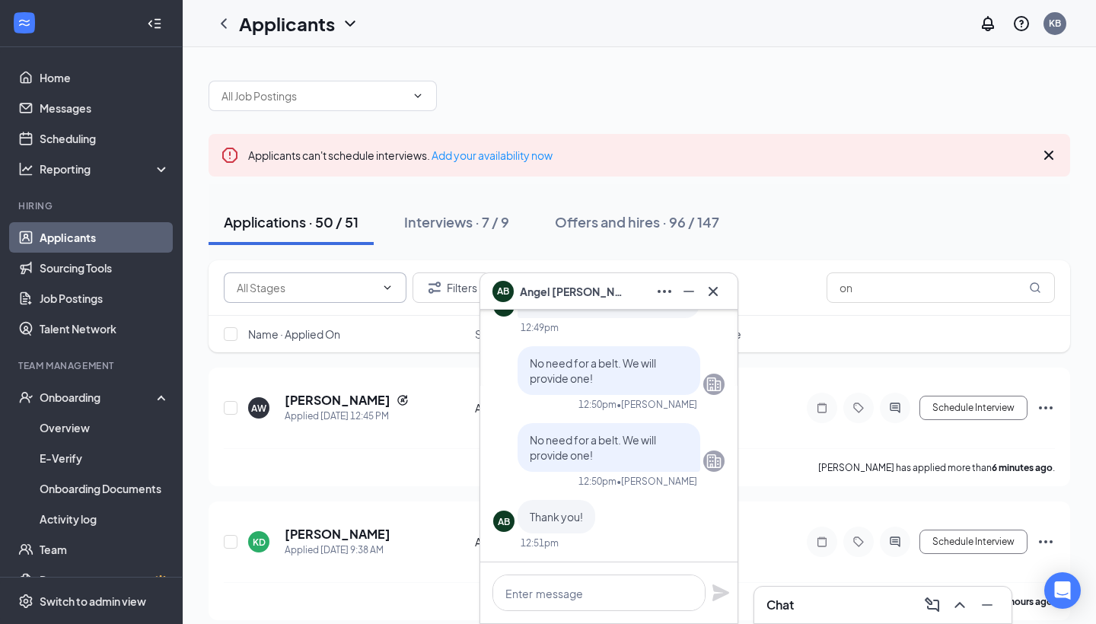
click at [718, 286] on icon "Cross" at bounding box center [713, 291] width 18 height 18
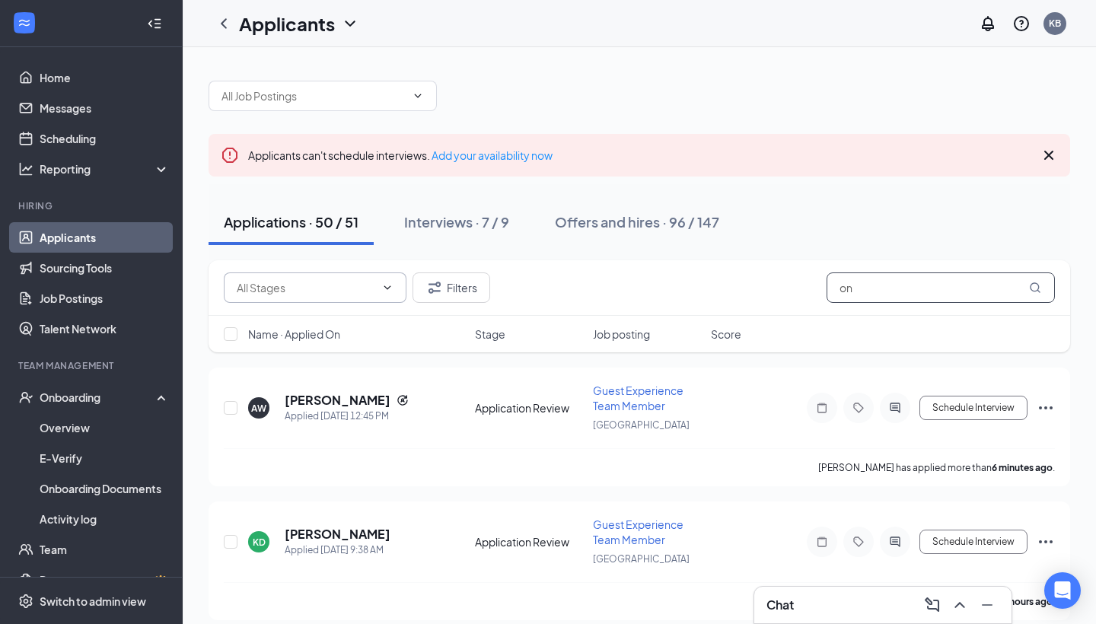
click at [884, 286] on input "on" at bounding box center [941, 288] width 228 height 30
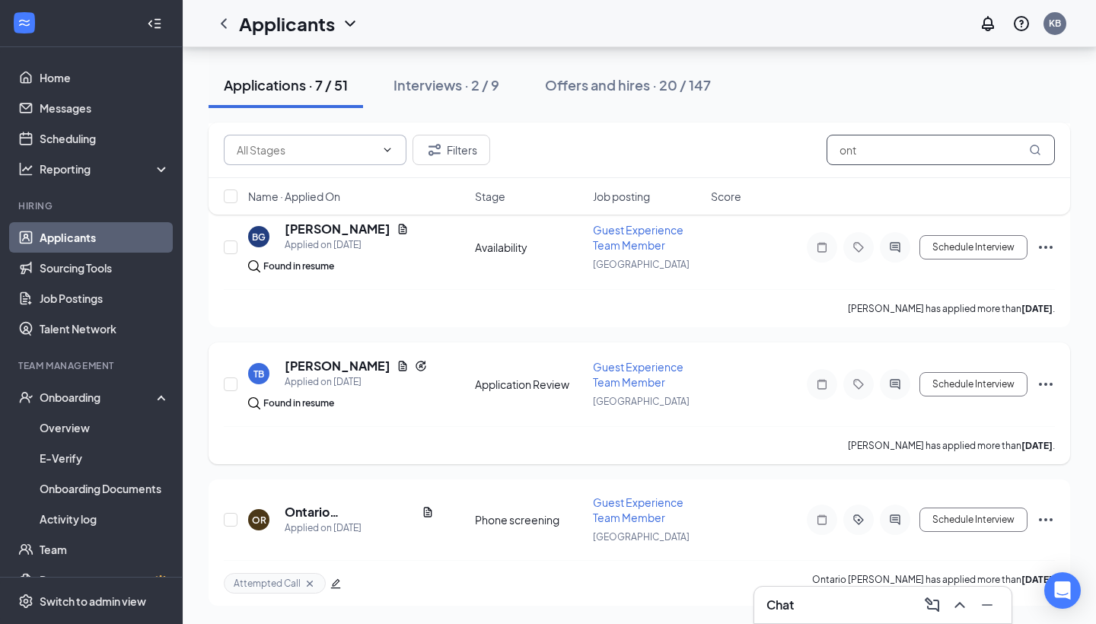
scroll to position [710, 0]
type input "ont"
click at [298, 509] on h5 "Ontario [PERSON_NAME]" at bounding box center [350, 512] width 131 height 17
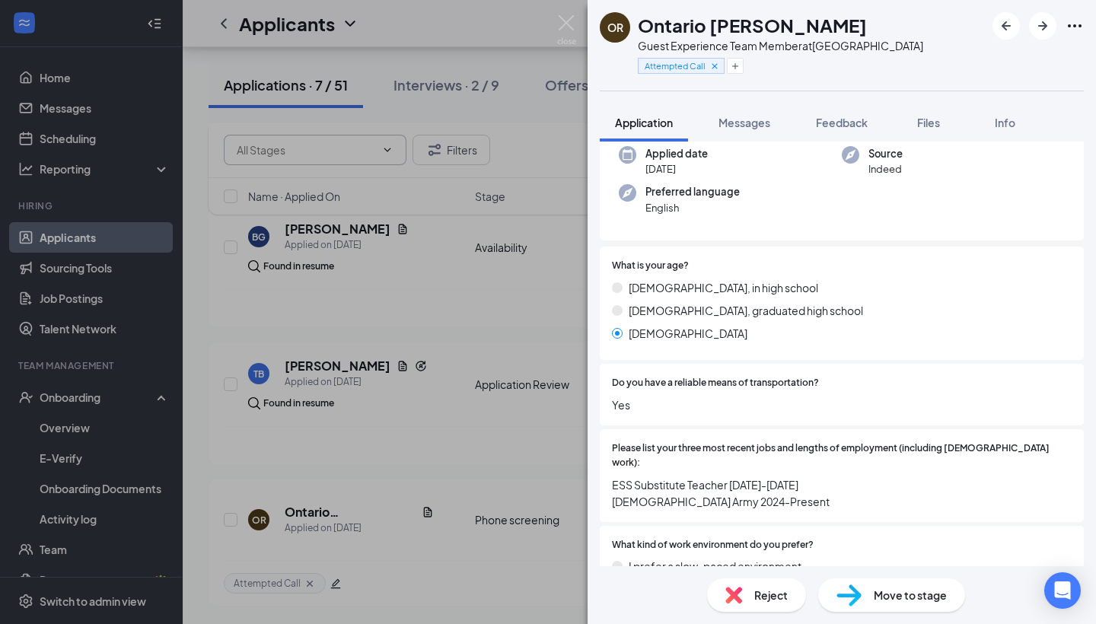
scroll to position [120, 0]
click at [751, 123] on span "Messages" at bounding box center [745, 123] width 52 height 14
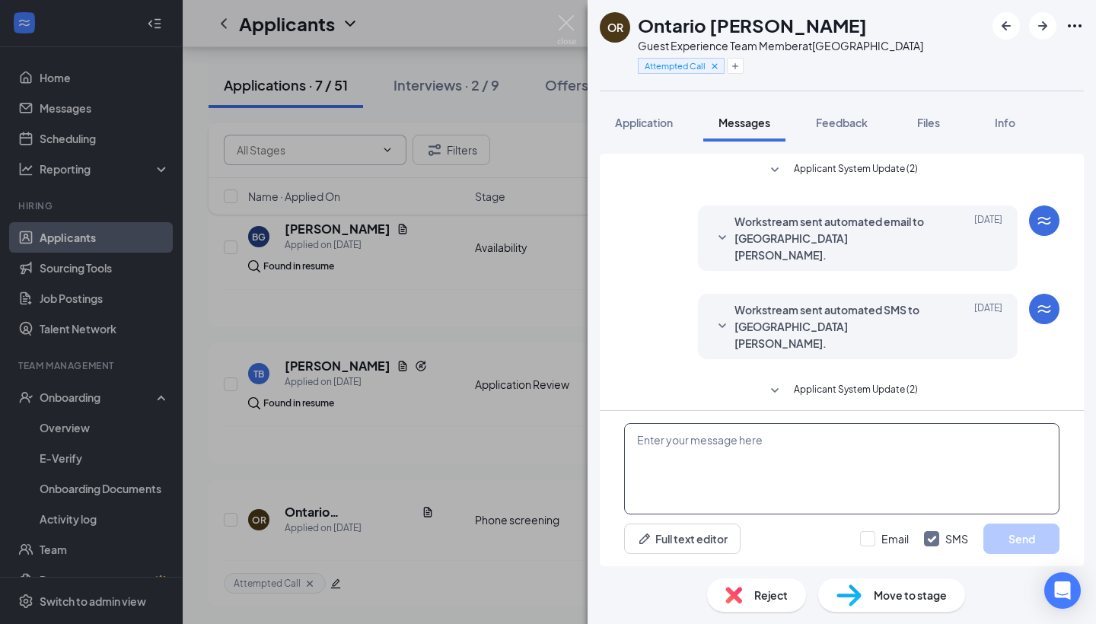
click at [730, 505] on textarea at bounding box center [842, 468] width 436 height 91
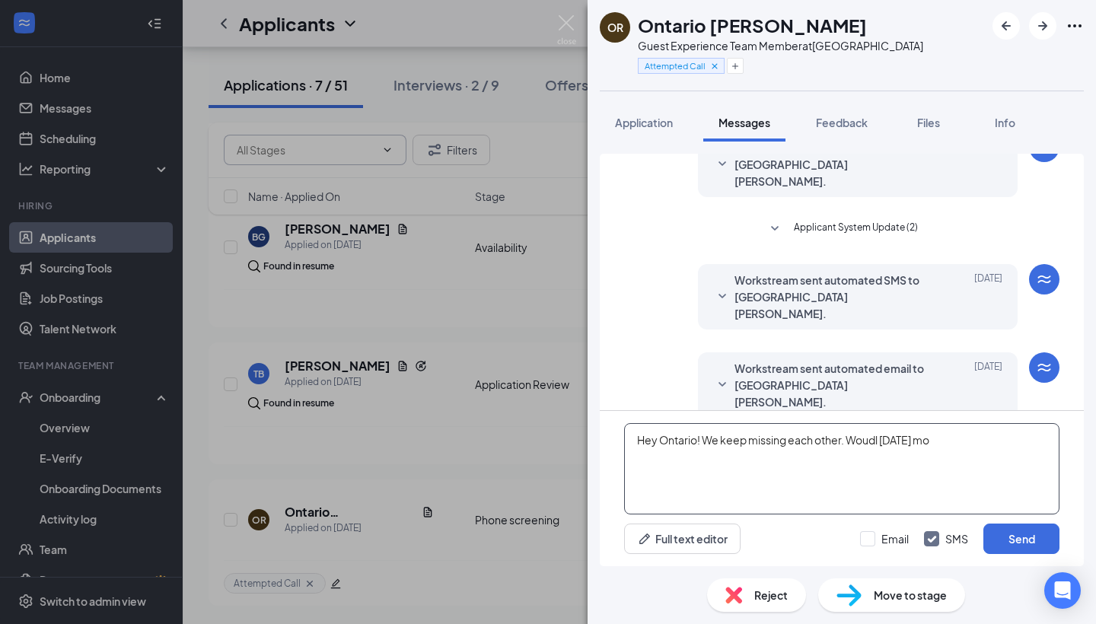
click at [859, 442] on textarea "Hey Ontario! We keep missing each other. Woudl [DATE] mo" at bounding box center [842, 468] width 436 height 91
click at [972, 445] on textarea "Hey Ontario! We keep missing each other. Would [DATE] mo" at bounding box center [842, 468] width 436 height 91
type textarea "Hey Ontario! We keep missing each other. Would [DATE] be a good day to connect?…"
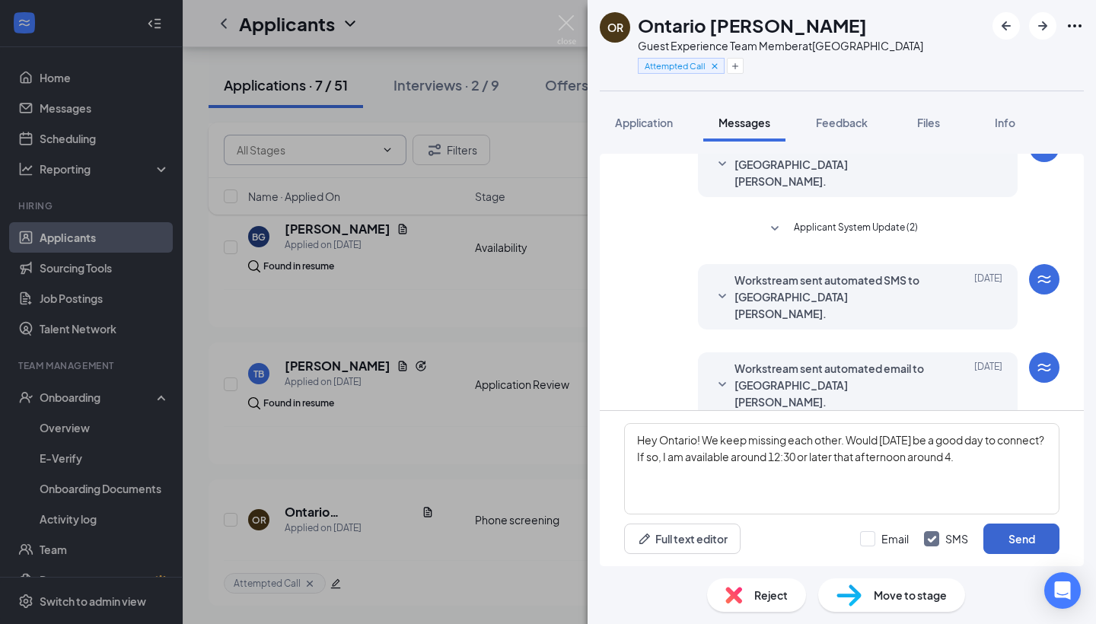
click at [1022, 538] on button "Send" at bounding box center [1022, 539] width 76 height 30
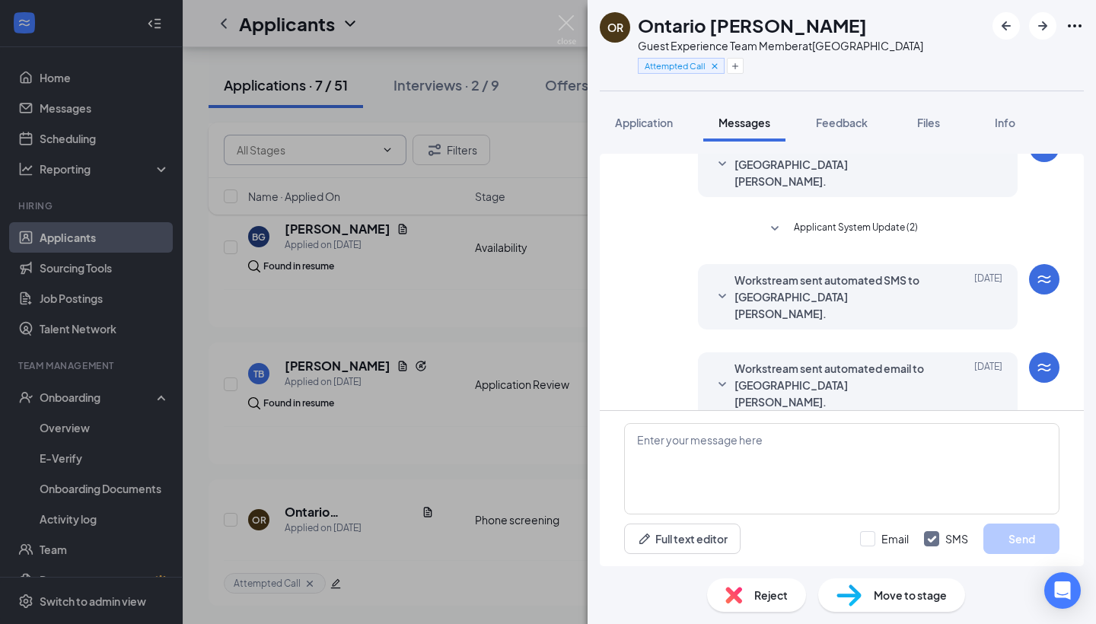
scroll to position [278, 0]
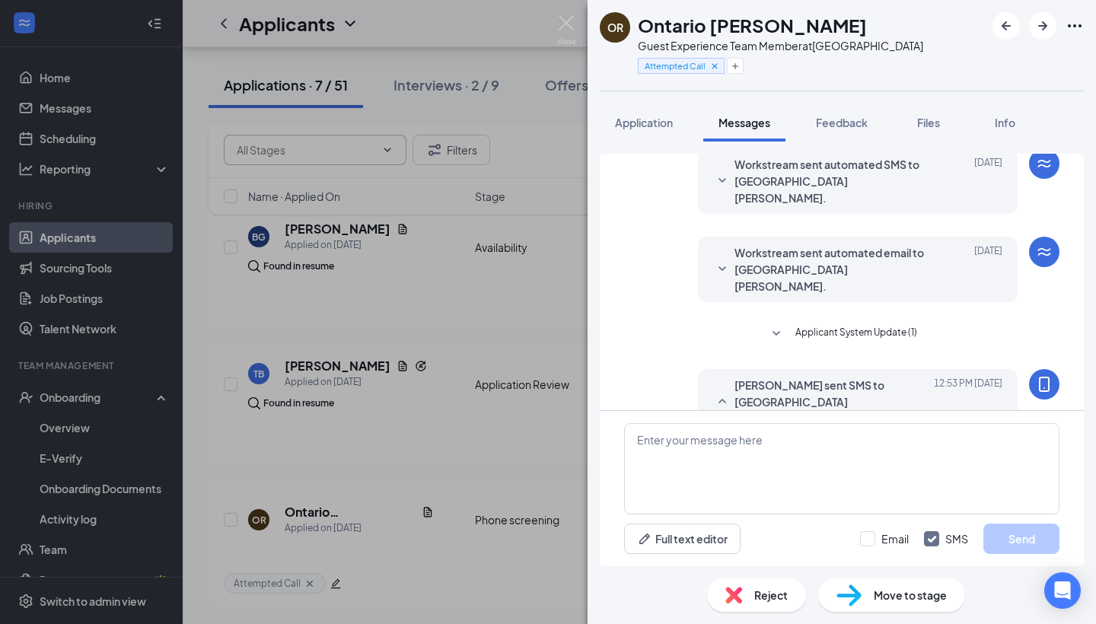
click at [547, 413] on div "OR [GEOGRAPHIC_DATA] [PERSON_NAME] Guest Experience Team Member at [GEOGRAPHIC_…" at bounding box center [548, 312] width 1096 height 624
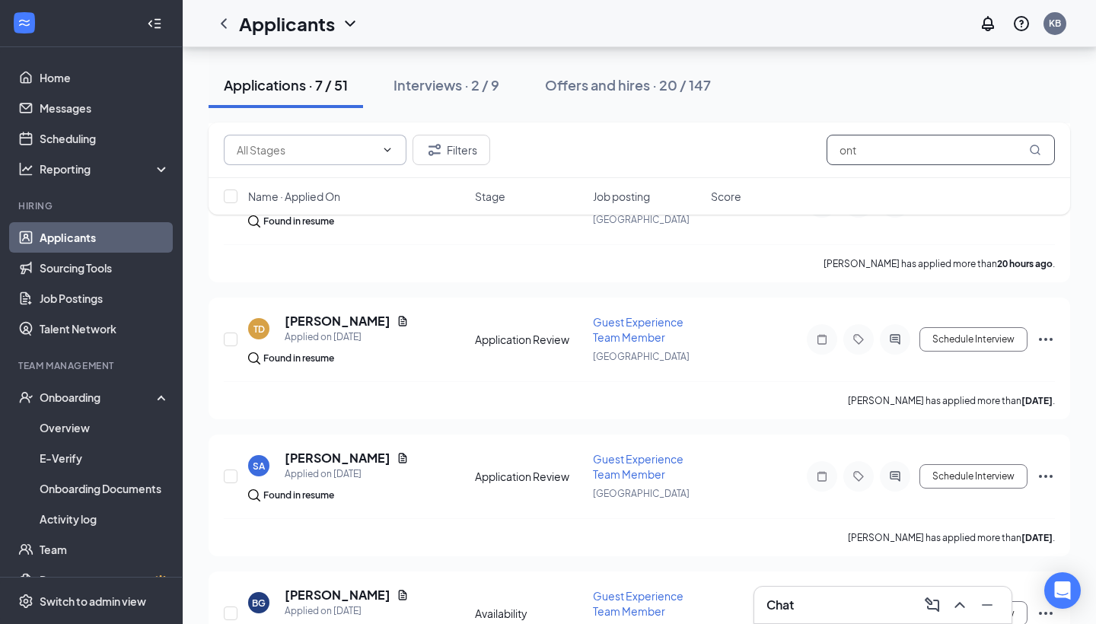
scroll to position [156, 0]
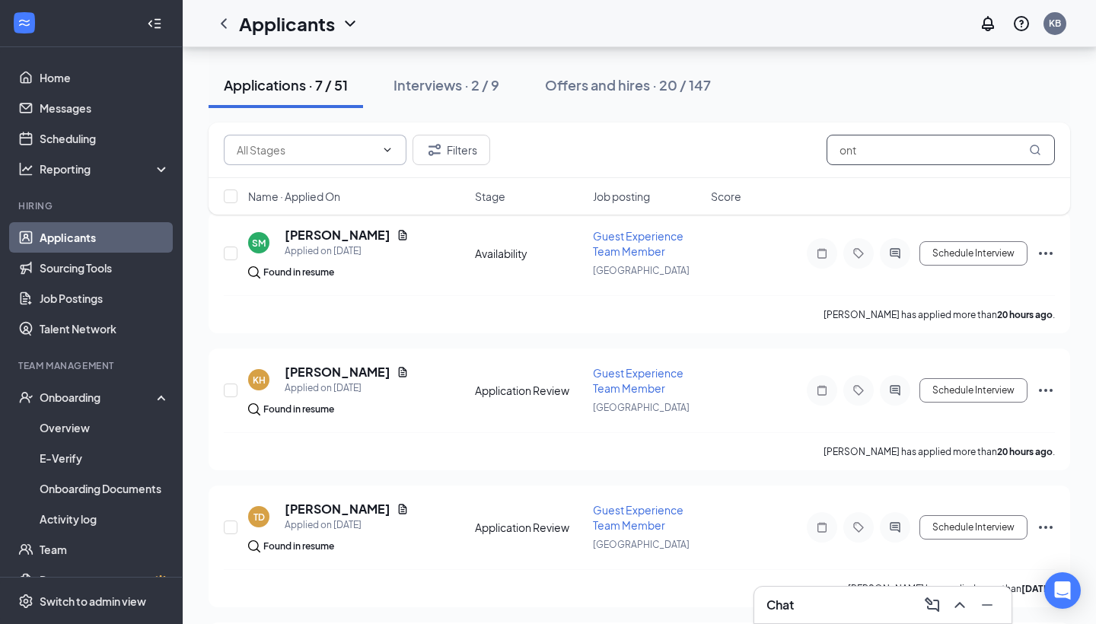
drag, startPoint x: 905, startPoint y: 155, endPoint x: 796, endPoint y: 155, distance: 108.9
click at [796, 155] on div "Filters ont" at bounding box center [639, 150] width 831 height 30
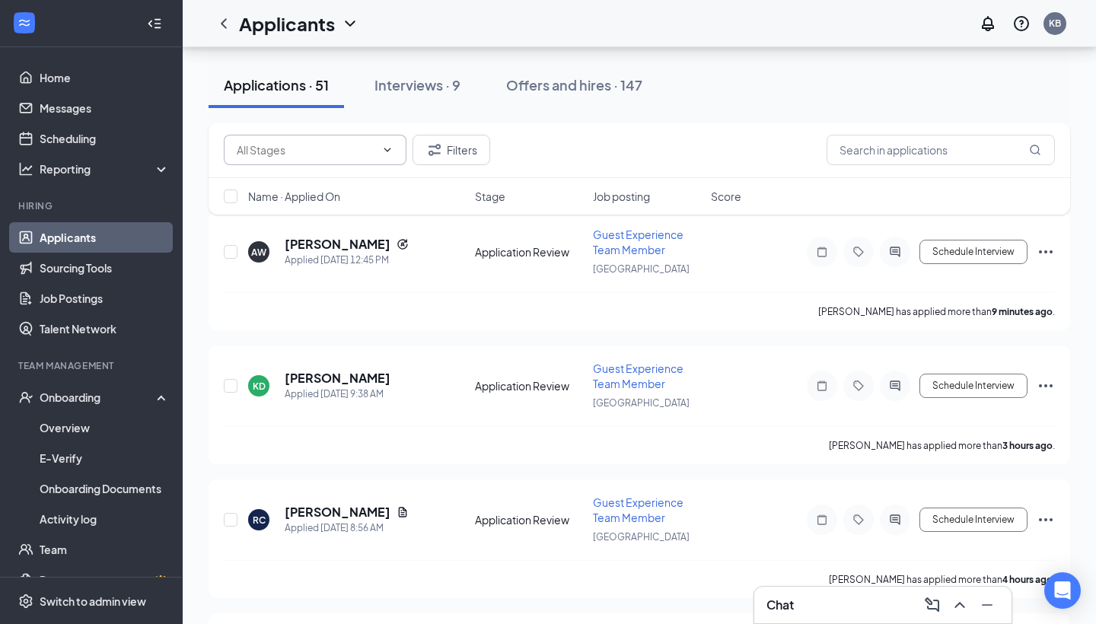
drag, startPoint x: 704, startPoint y: 103, endPoint x: 490, endPoint y: 37, distance: 224.5
click at [704, 102] on div "Applications · 51 Interviews · 9 Offers and hires · 147" at bounding box center [640, 85] width 862 height 46
click at [451, 75] on button "Interviews · 9" at bounding box center [417, 85] width 116 height 46
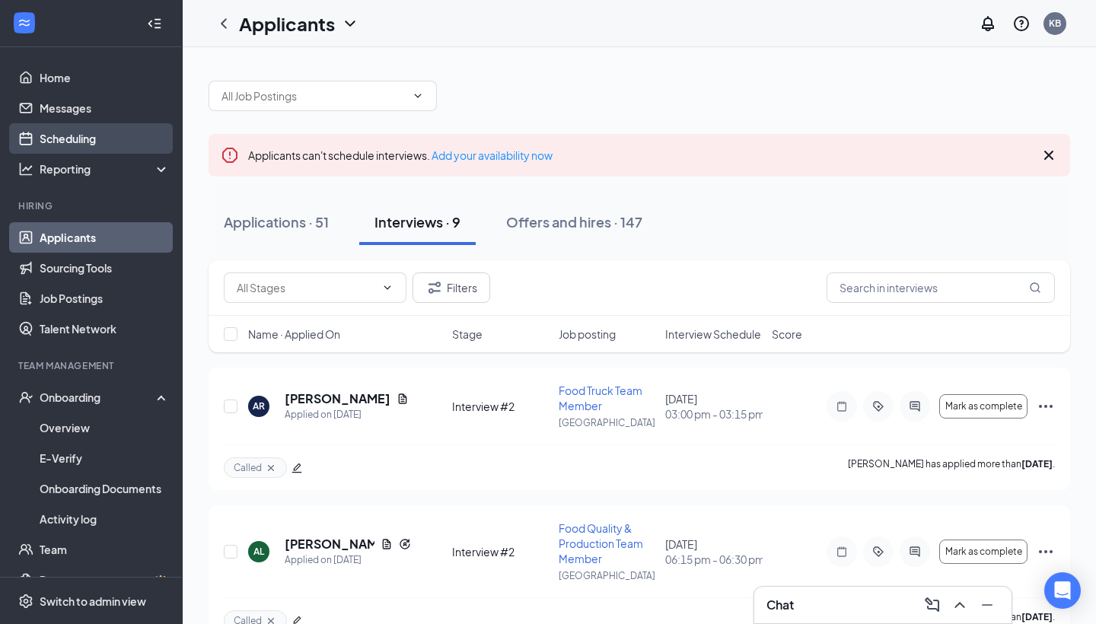
click at [104, 142] on link "Scheduling" at bounding box center [105, 138] width 130 height 30
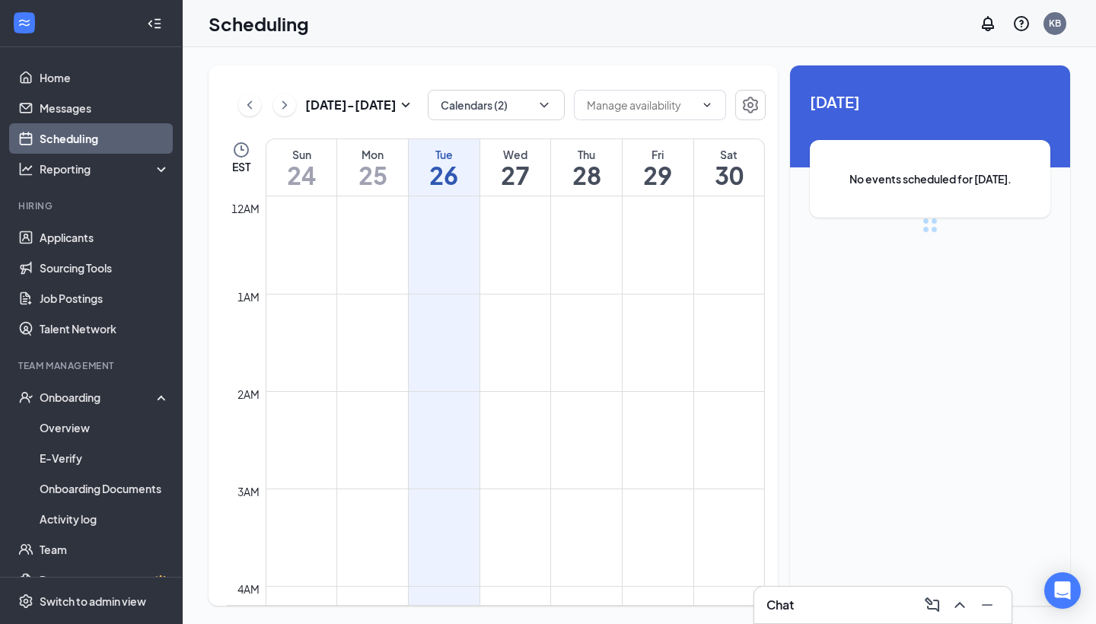
scroll to position [748, 0]
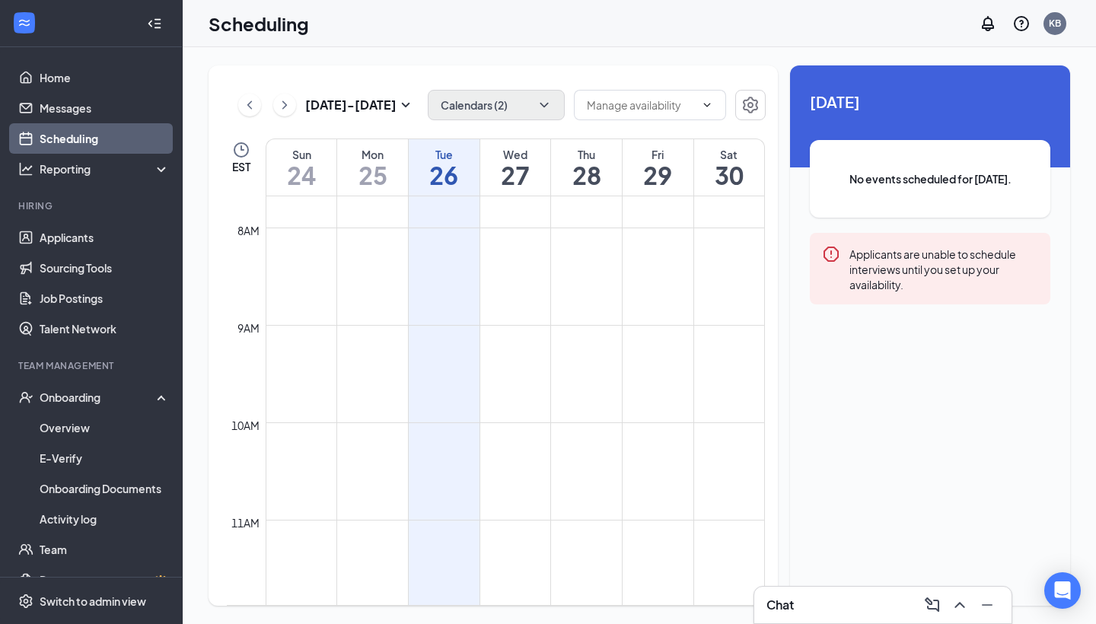
click at [458, 106] on button "Calendars (2)" at bounding box center [496, 105] width 137 height 30
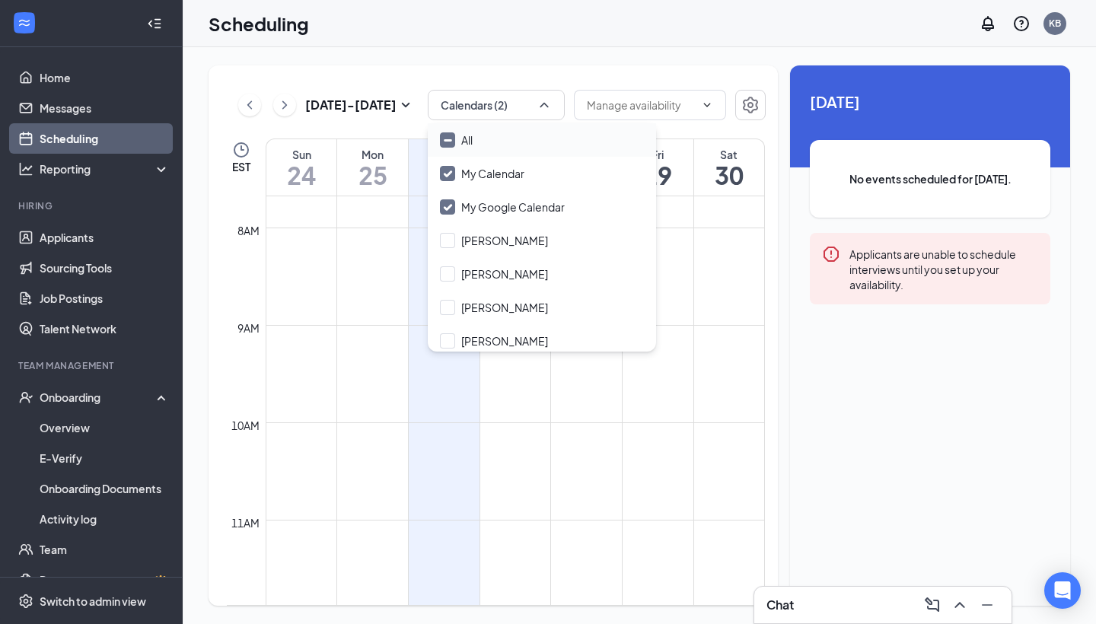
click at [448, 141] on input "All" at bounding box center [456, 139] width 33 height 15
checkbox input "true"
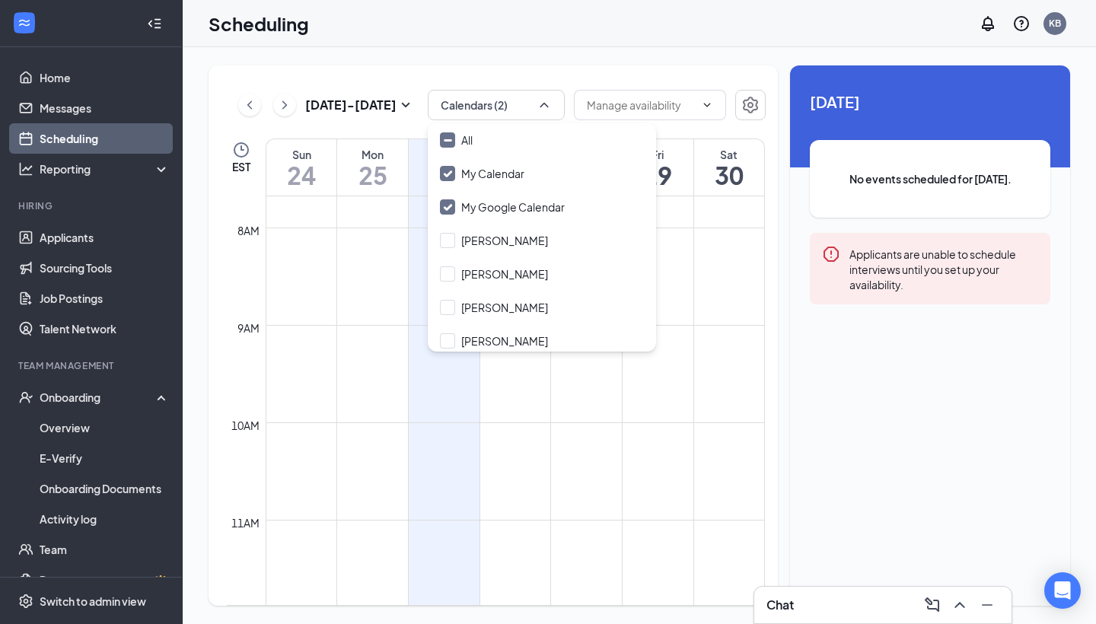
checkbox input "true"
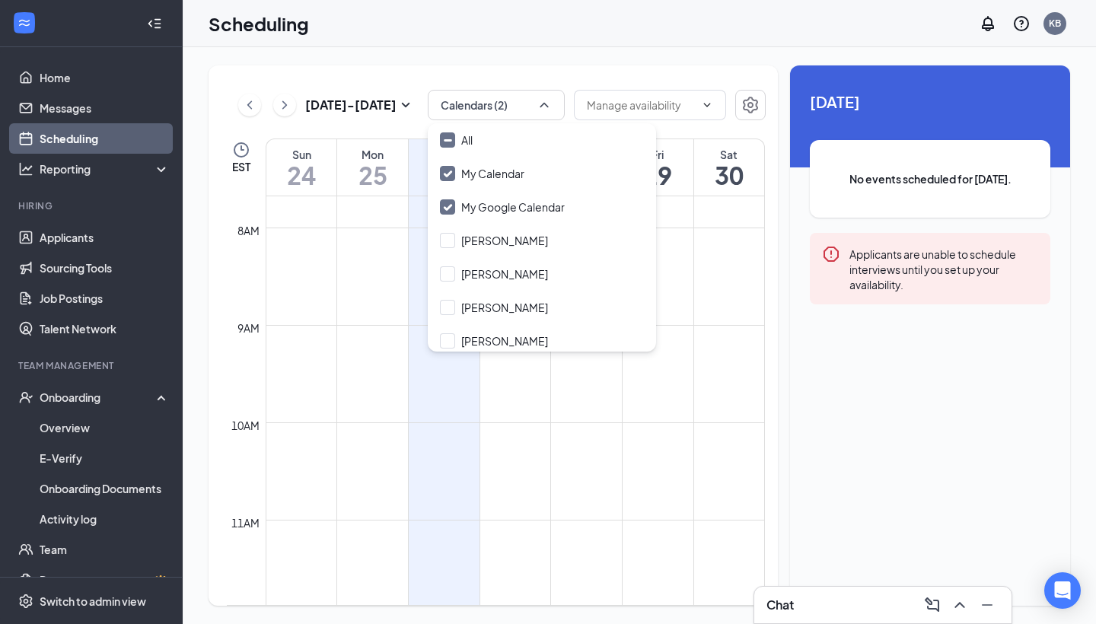
checkbox input "true"
click at [411, 130] on div "[DATE] - [DATE] All calendars EST Sun 24 Mon 25 Tue 26 Wed 27 Thu 28 Fri 29 Sat…" at bounding box center [494, 335] width 570 height 541
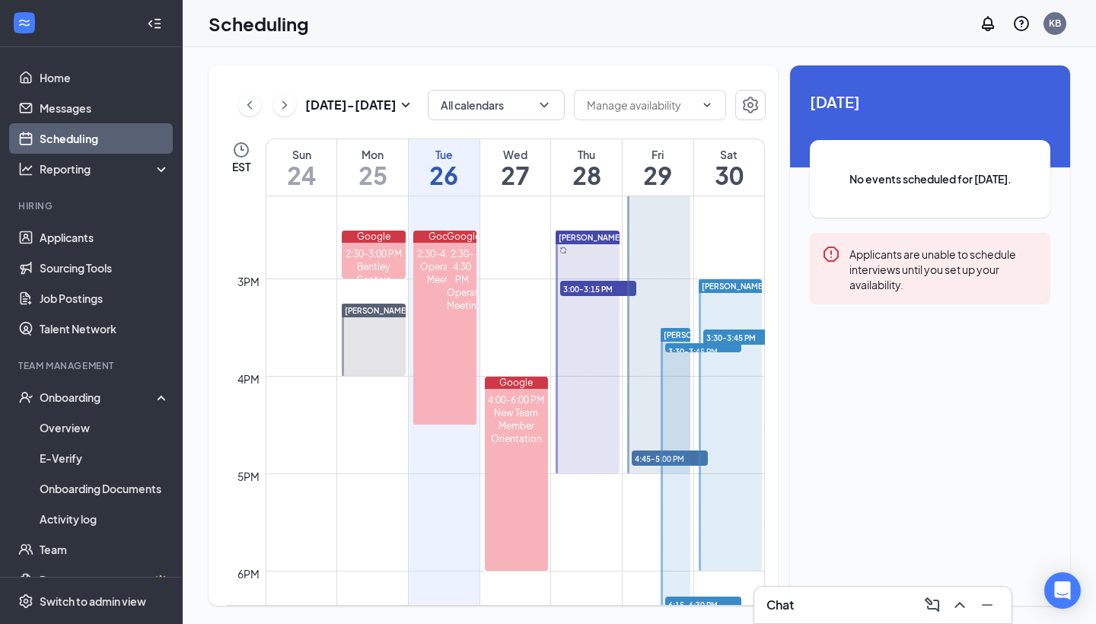
scroll to position [1409, 0]
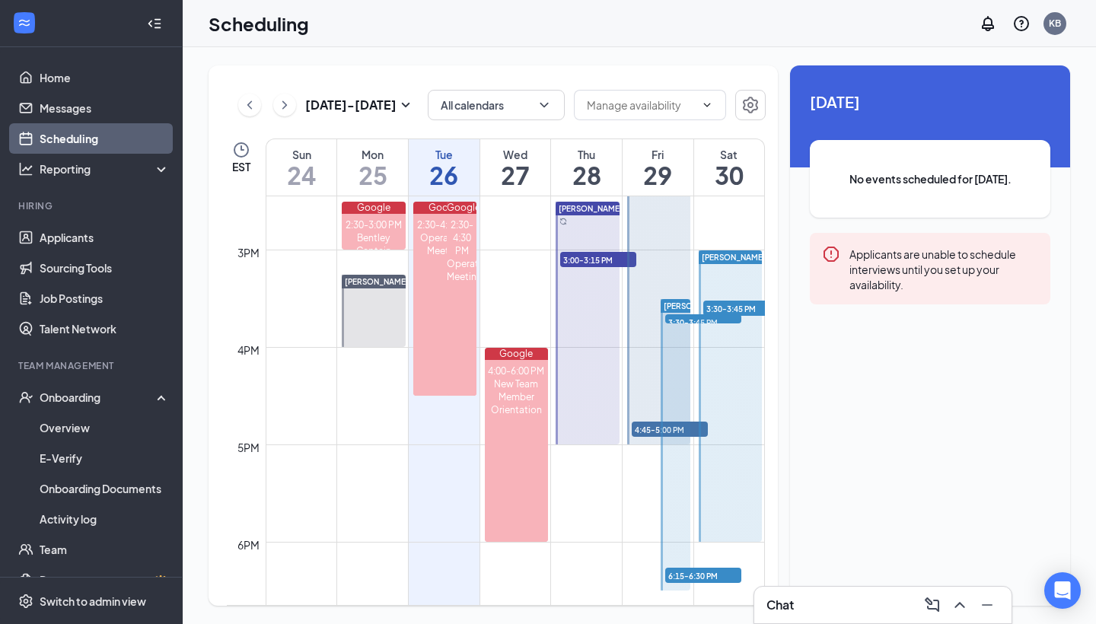
click at [723, 576] on span "6:15-6:30 PM" at bounding box center [703, 575] width 76 height 15
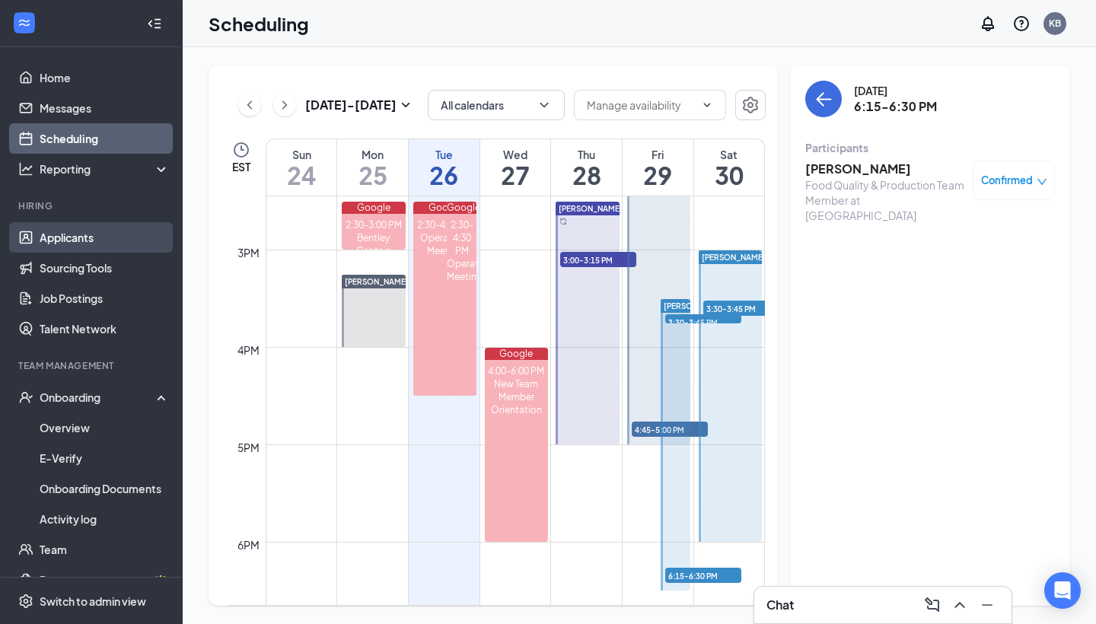
click at [107, 228] on link "Applicants" at bounding box center [105, 237] width 130 height 30
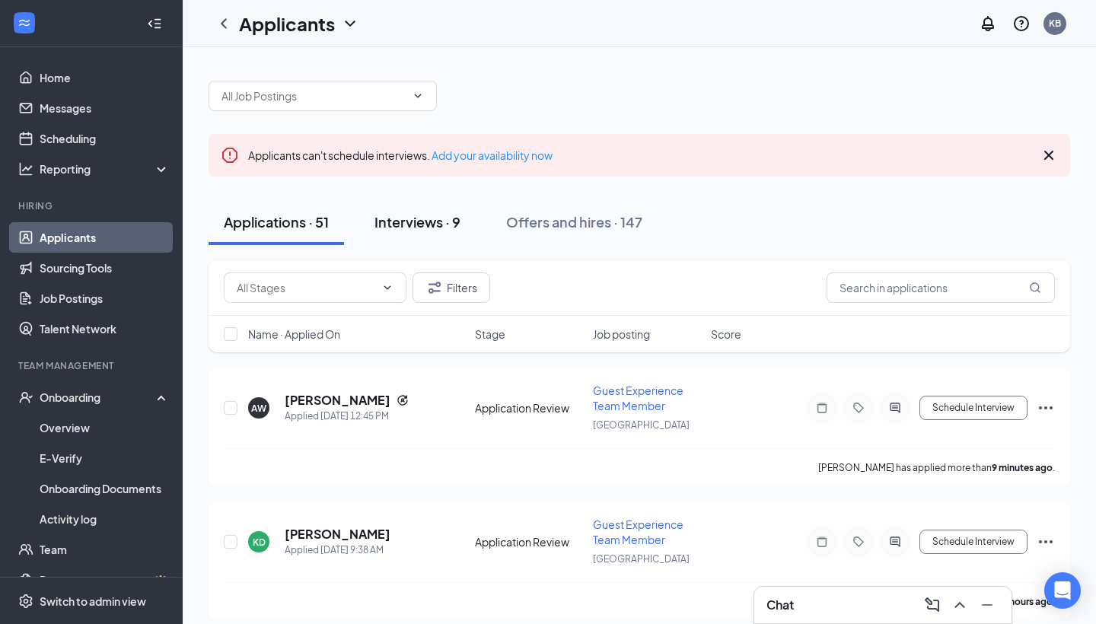
click at [420, 199] on button "Interviews · 9" at bounding box center [417, 222] width 116 height 46
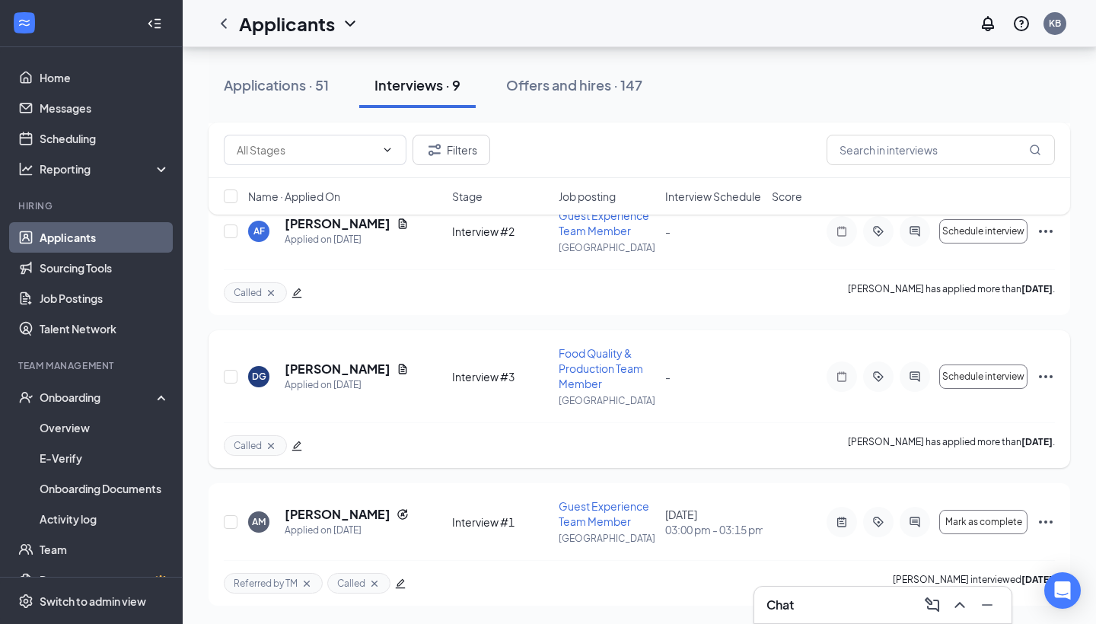
scroll to position [1048, 0]
click at [339, 361] on h5 "[PERSON_NAME]" at bounding box center [338, 369] width 106 height 17
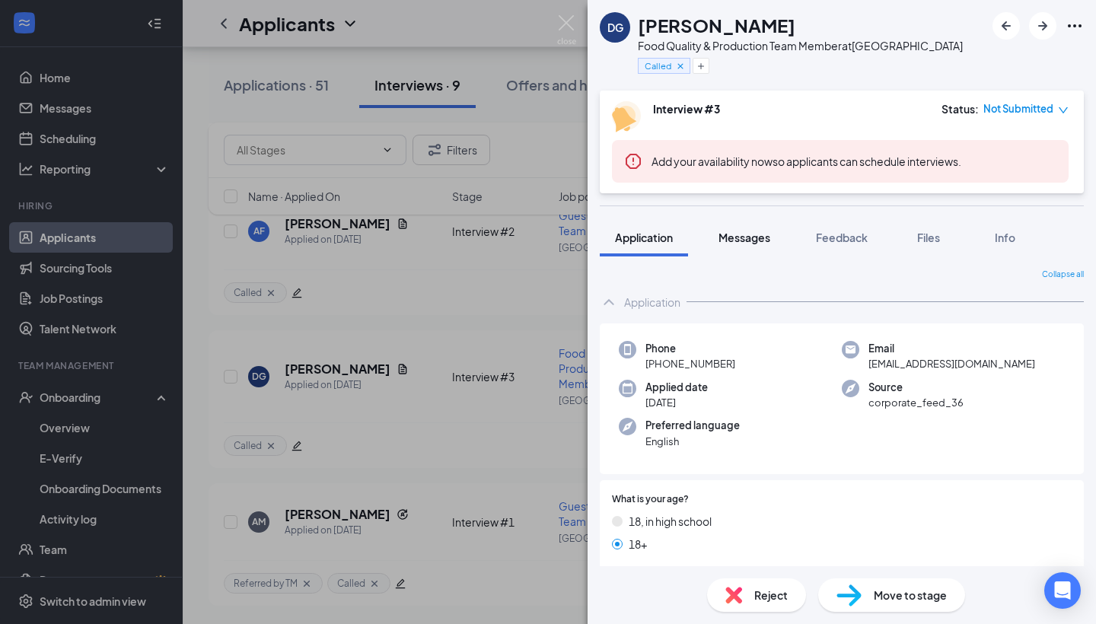
scroll to position [-1, 0]
click at [741, 237] on span "Messages" at bounding box center [745, 238] width 52 height 14
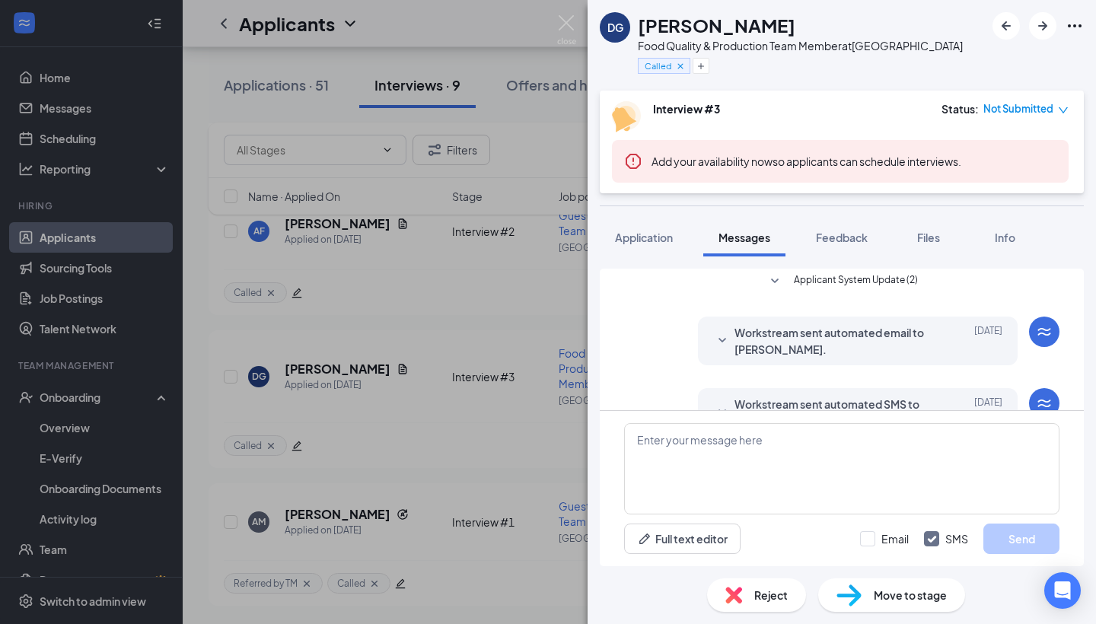
scroll to position [348, 0]
click at [828, 294] on span "Applicant System Update (2)" at bounding box center [856, 285] width 124 height 18
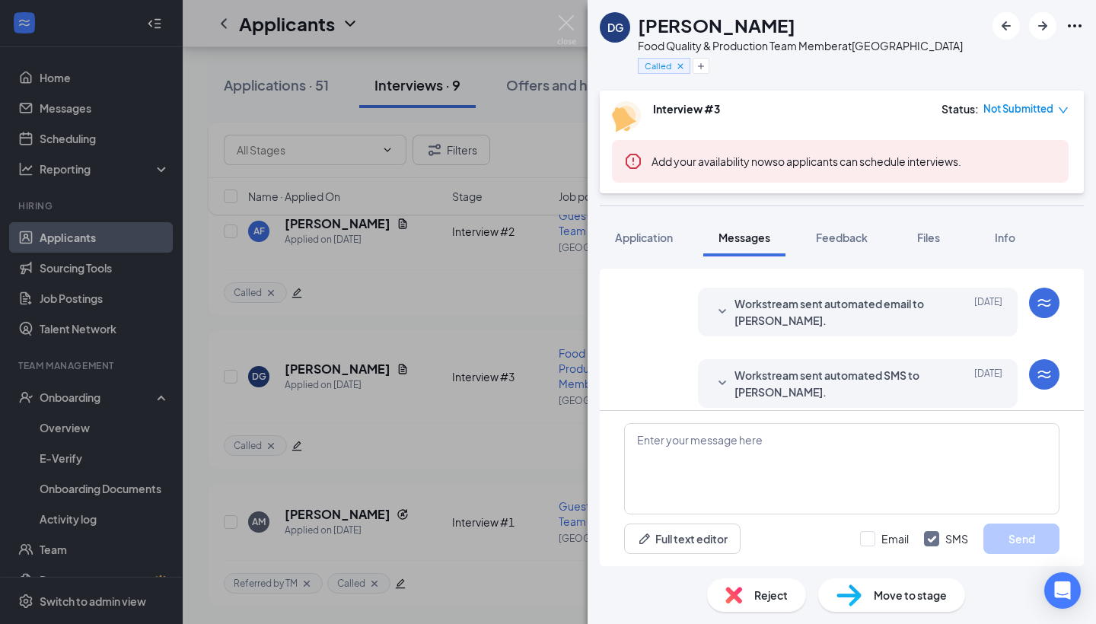
scroll to position [480, 0]
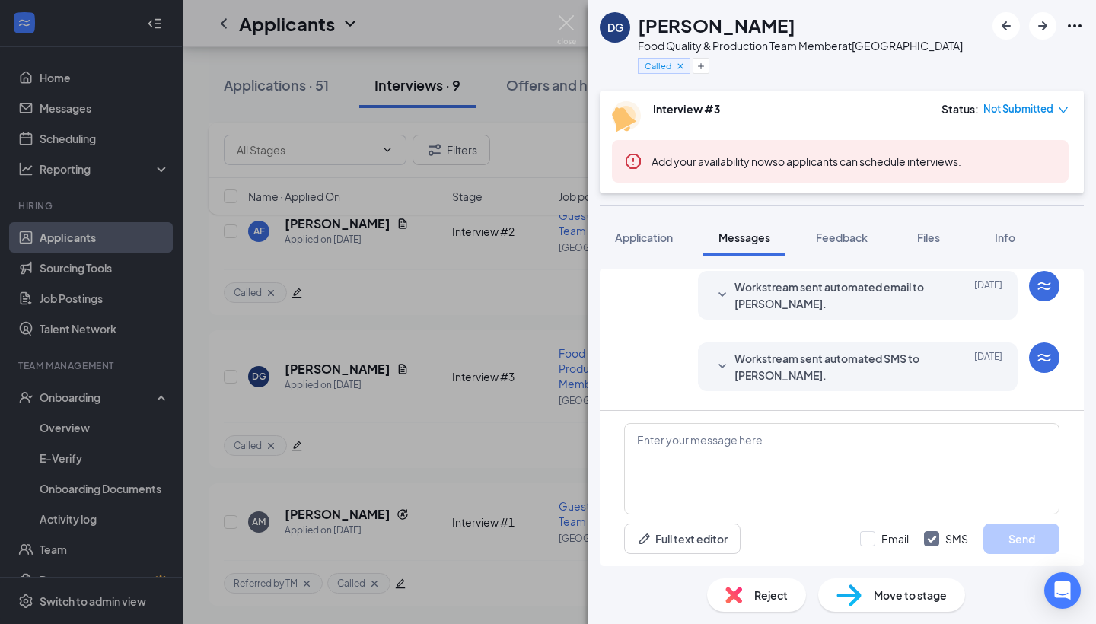
click at [823, 312] on span "Workstream sent automated email to [PERSON_NAME]." at bounding box center [834, 296] width 199 height 34
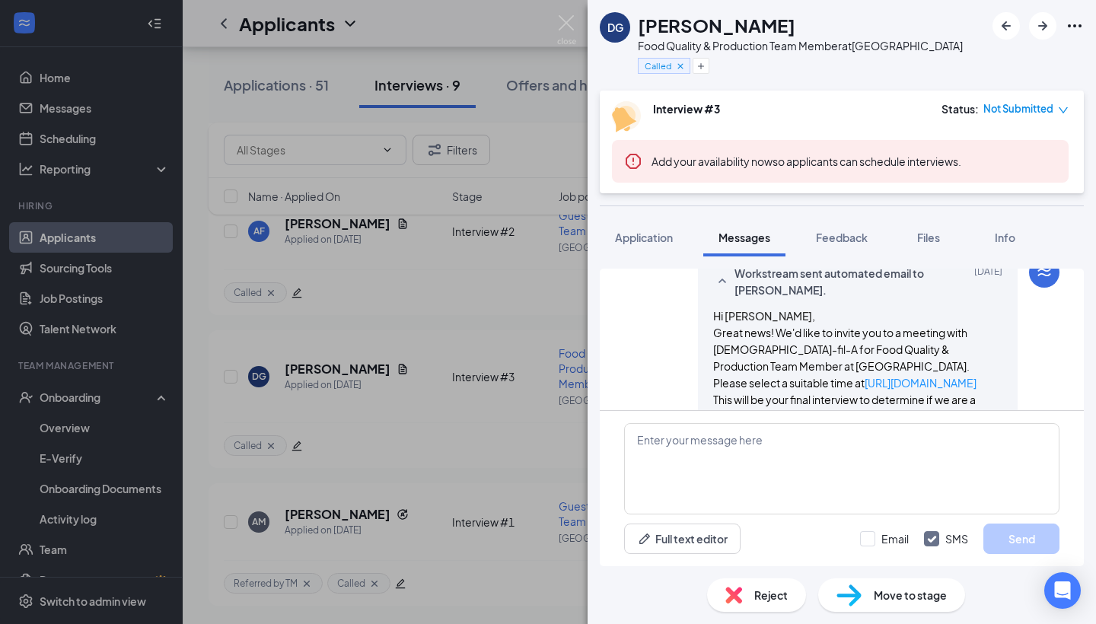
scroll to position [495, 0]
click at [503, 260] on div "DG [PERSON_NAME] Food Quality & Production Team Member at [GEOGRAPHIC_DATA] Cal…" at bounding box center [548, 312] width 1096 height 624
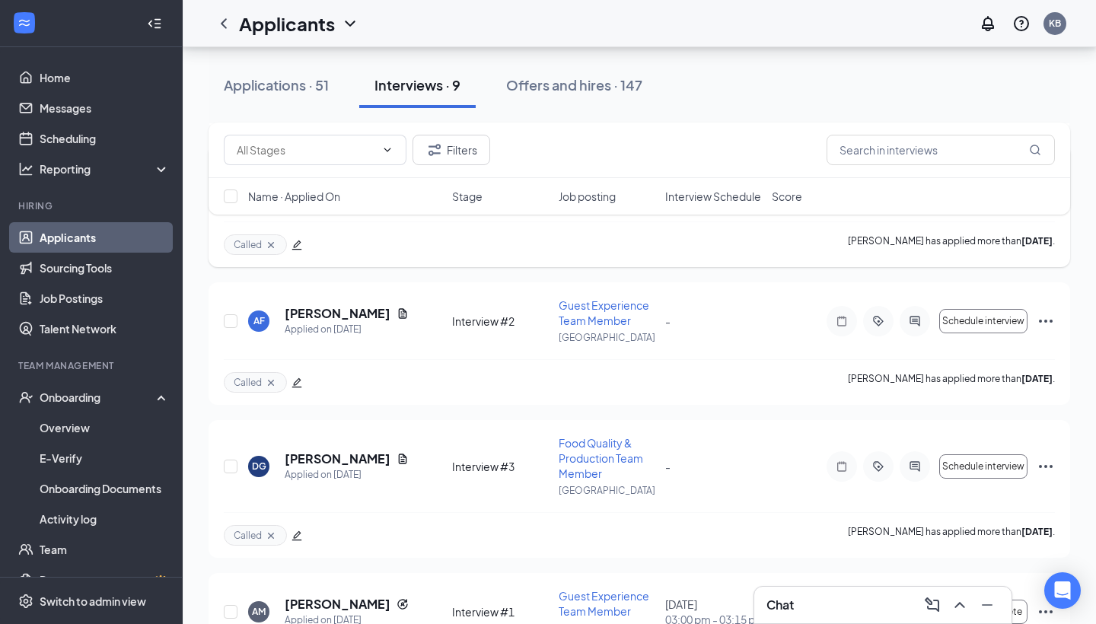
scroll to position [878, 0]
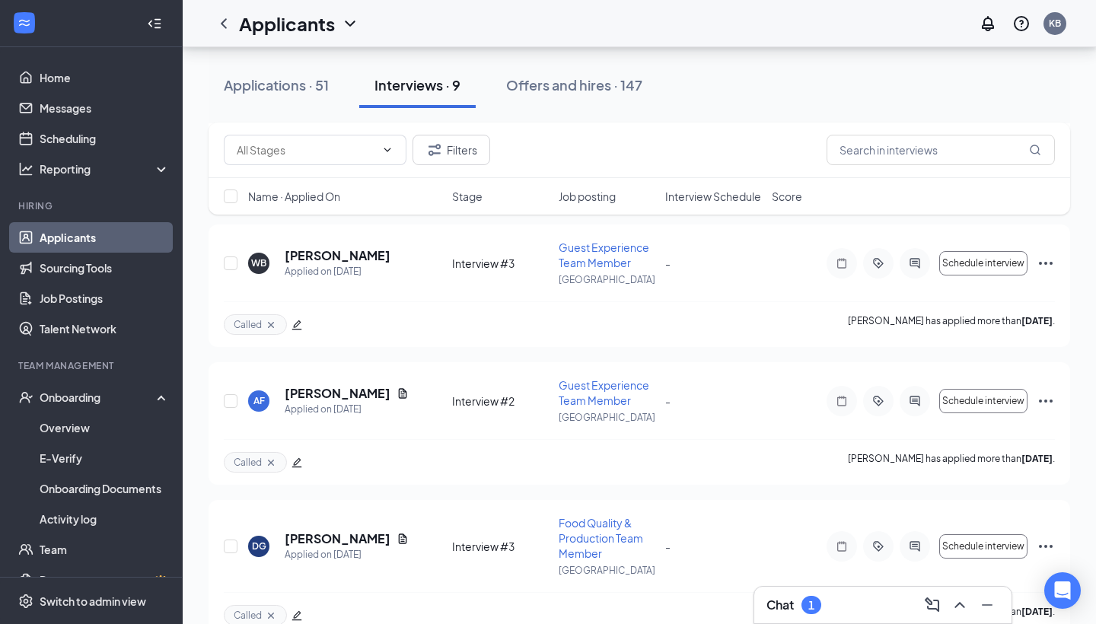
click at [806, 611] on div "1" at bounding box center [812, 605] width 20 height 18
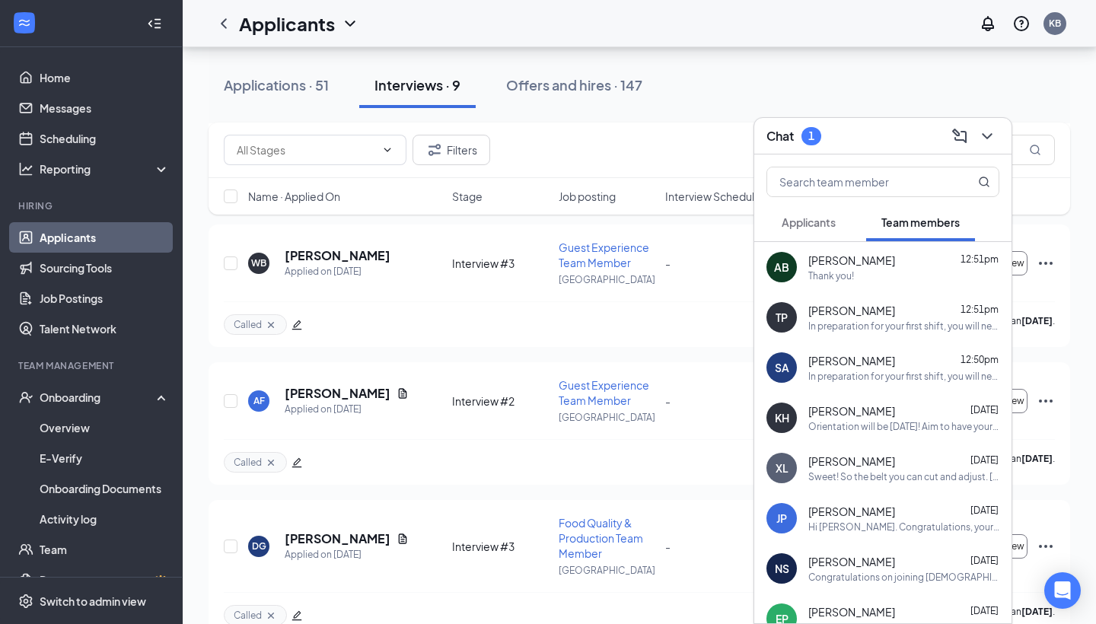
click at [816, 223] on span "Applicants" at bounding box center [809, 222] width 54 height 14
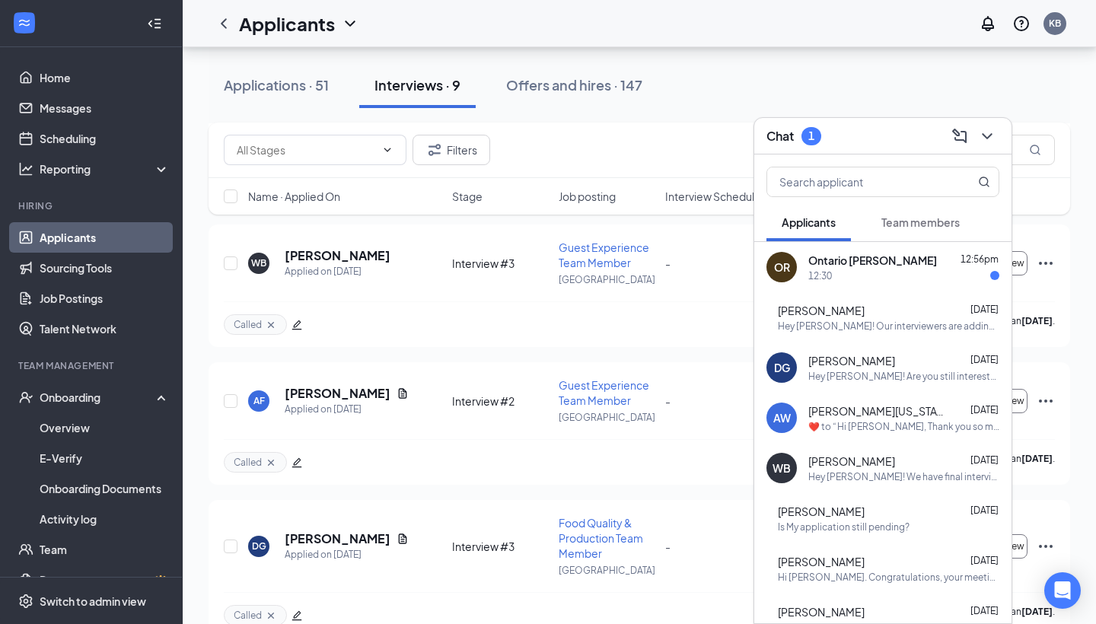
click at [842, 255] on span "Ontario [PERSON_NAME]" at bounding box center [873, 260] width 129 height 15
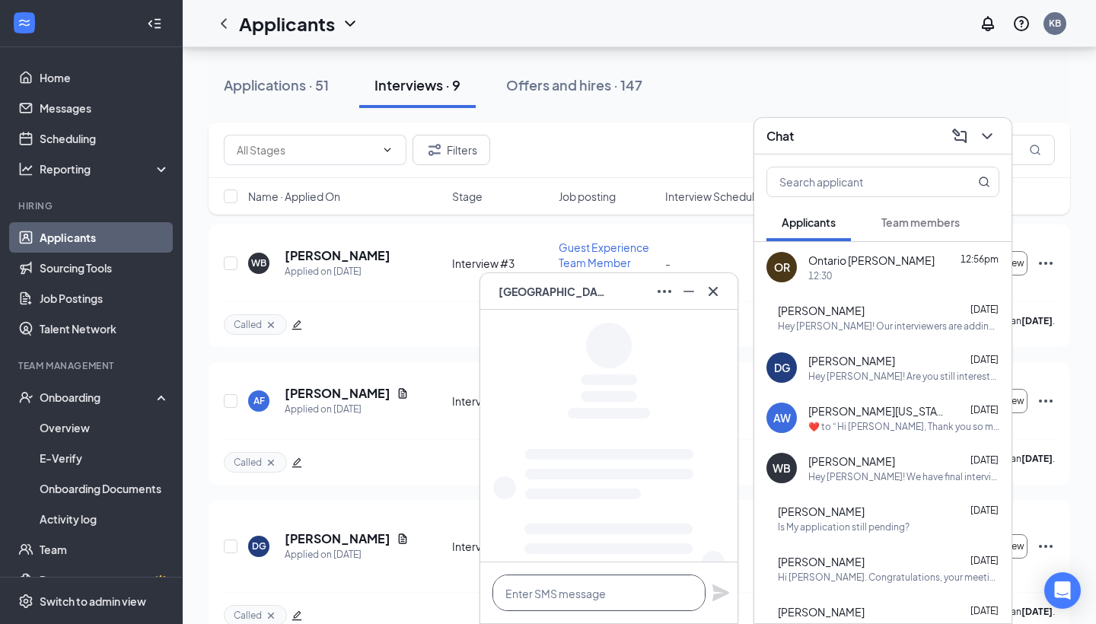
click at [618, 589] on textarea at bounding box center [599, 593] width 213 height 37
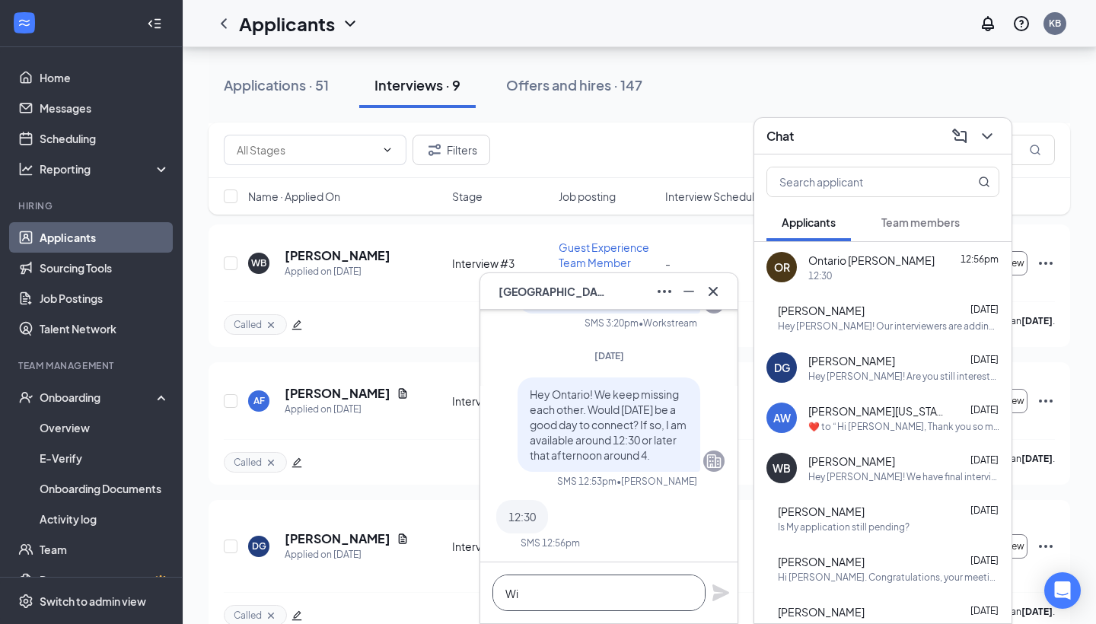
scroll to position [1, 0]
type textarea "Will call you then. Thanks!"
click at [722, 593] on icon "Plane" at bounding box center [721, 593] width 18 height 18
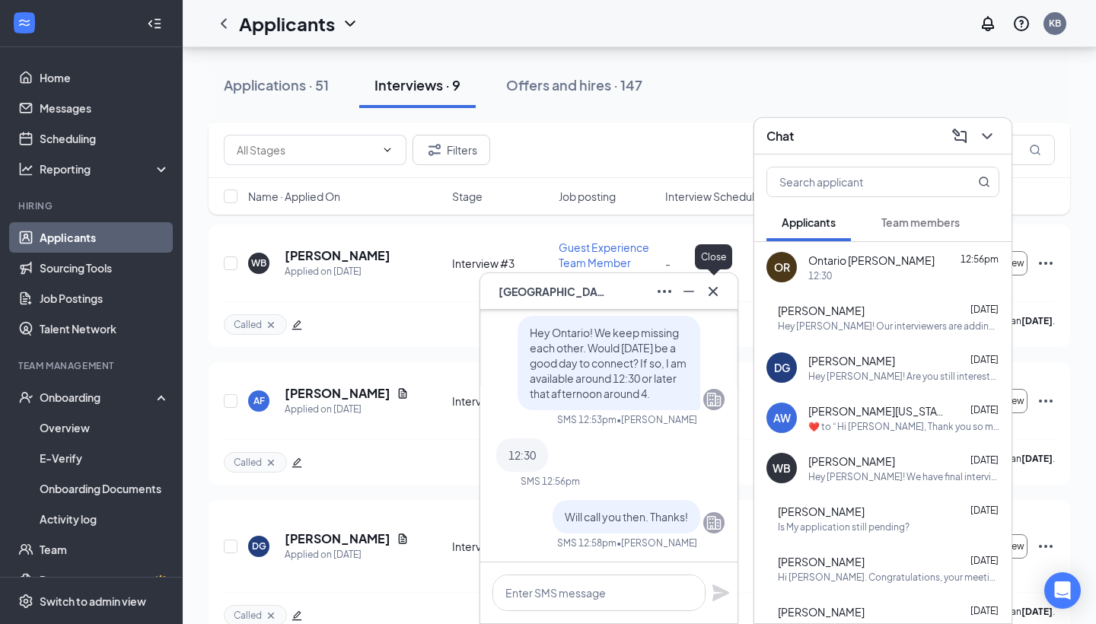
click at [713, 294] on icon "Cross" at bounding box center [713, 291] width 18 height 18
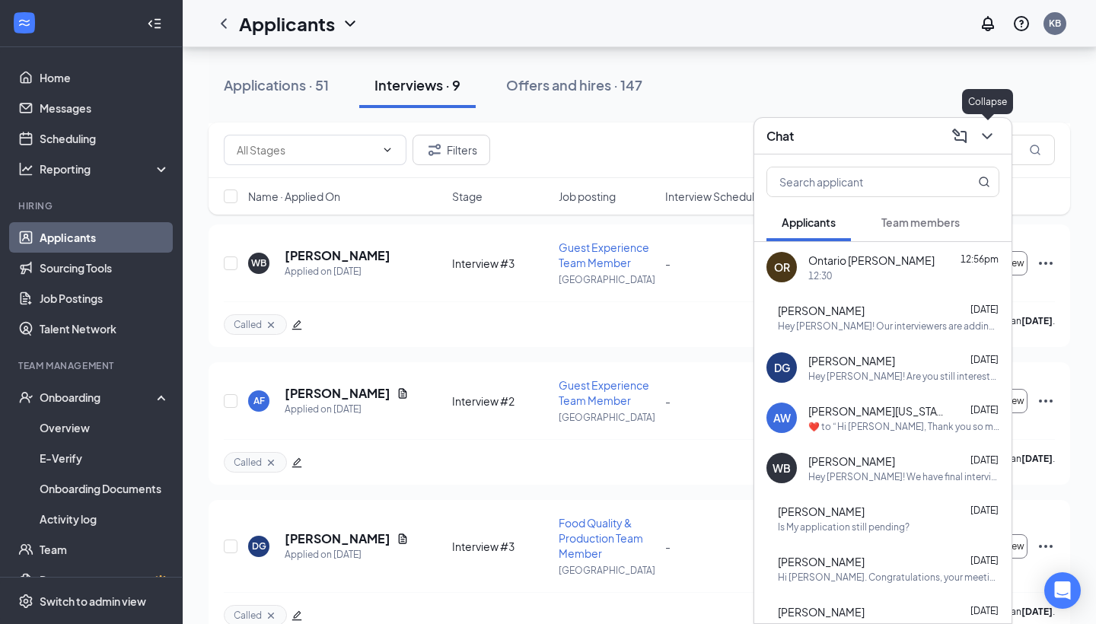
click at [986, 141] on icon "ChevronDown" at bounding box center [987, 136] width 18 height 18
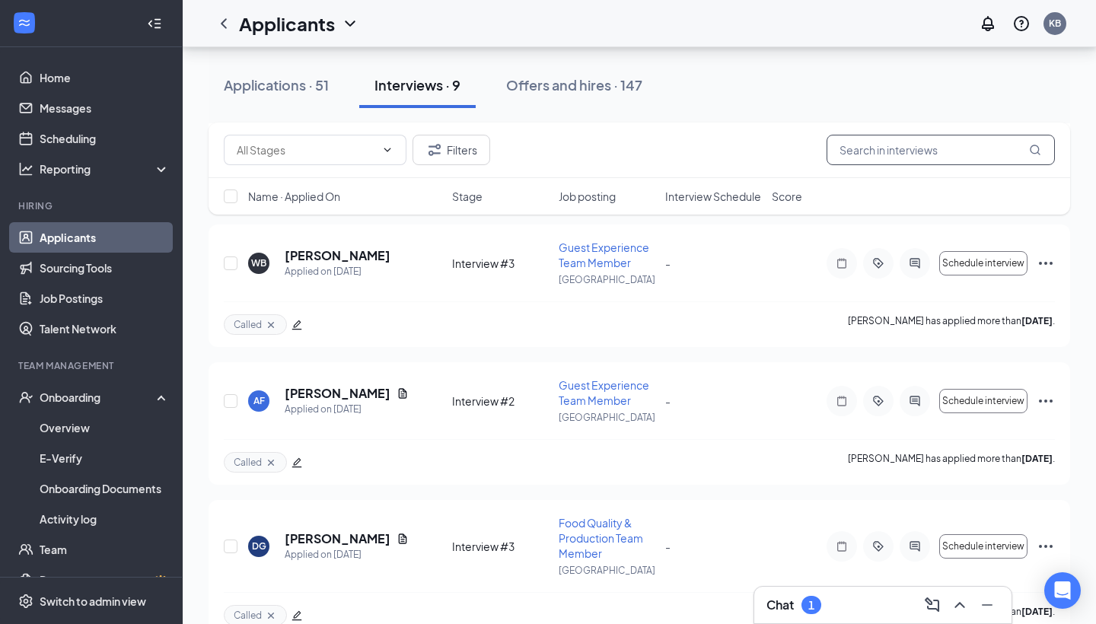
click at [873, 139] on input "text" at bounding box center [941, 150] width 228 height 30
paste input "[PHONE_NUMBER]"
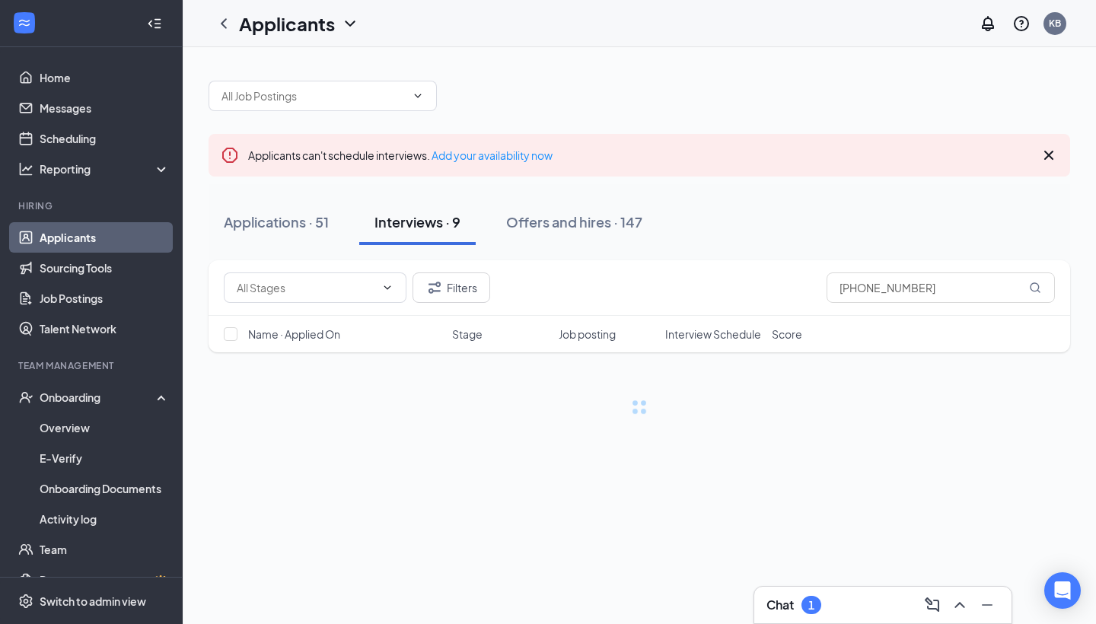
click at [821, 615] on div "Chat 1" at bounding box center [883, 605] width 233 height 24
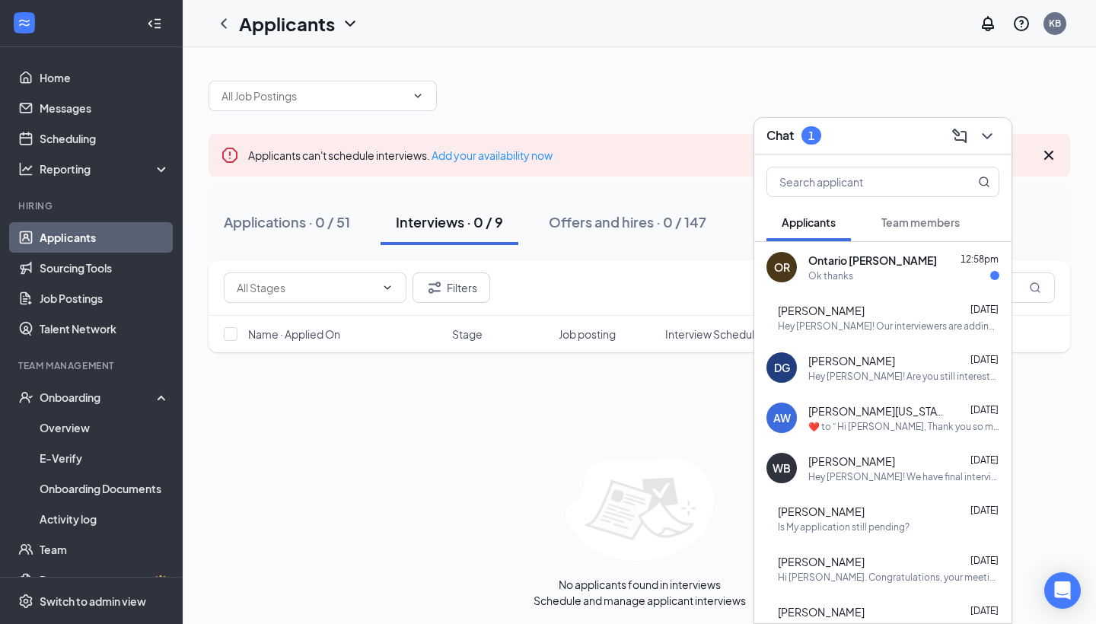
click at [884, 259] on div "Ontario [PERSON_NAME] 12:58pm" at bounding box center [904, 260] width 191 height 15
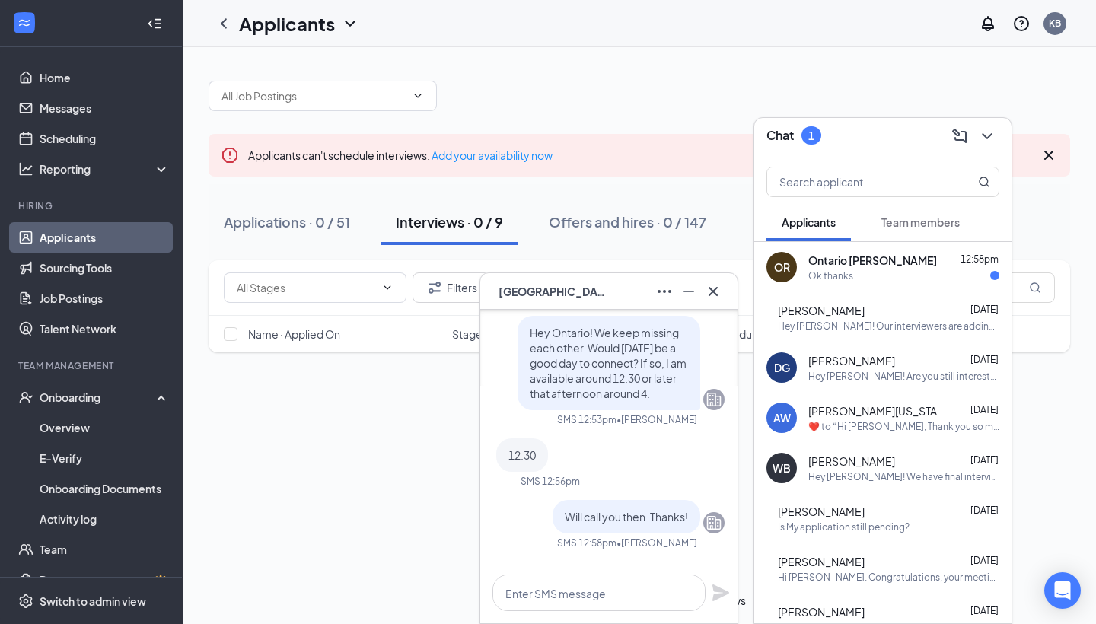
click at [990, 135] on icon "ChevronDown" at bounding box center [987, 136] width 10 height 6
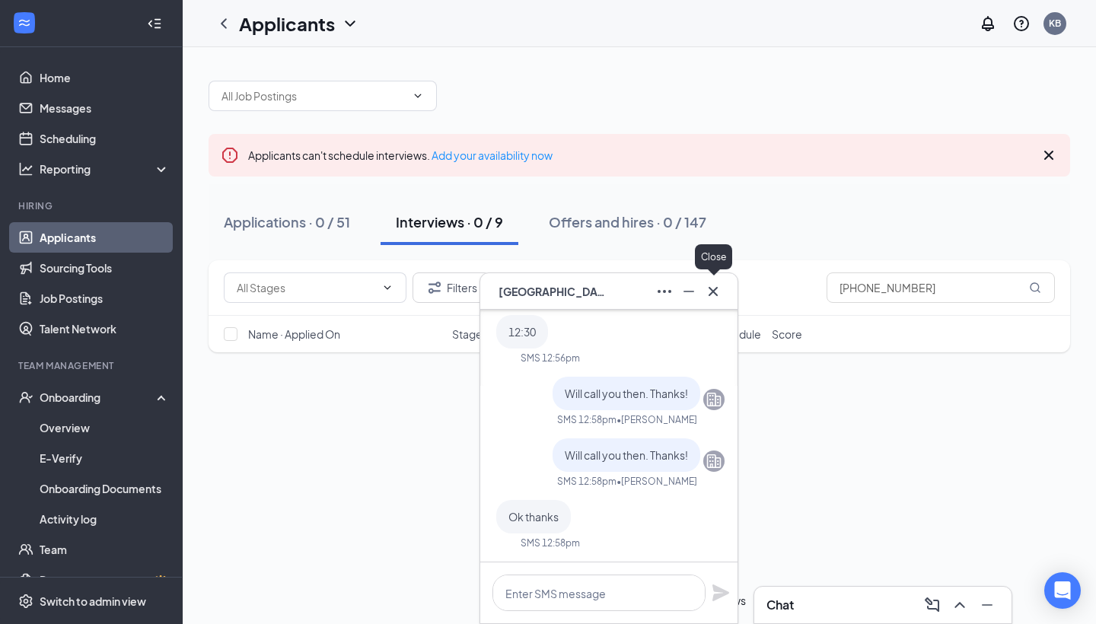
click at [713, 295] on icon "Cross" at bounding box center [713, 291] width 18 height 18
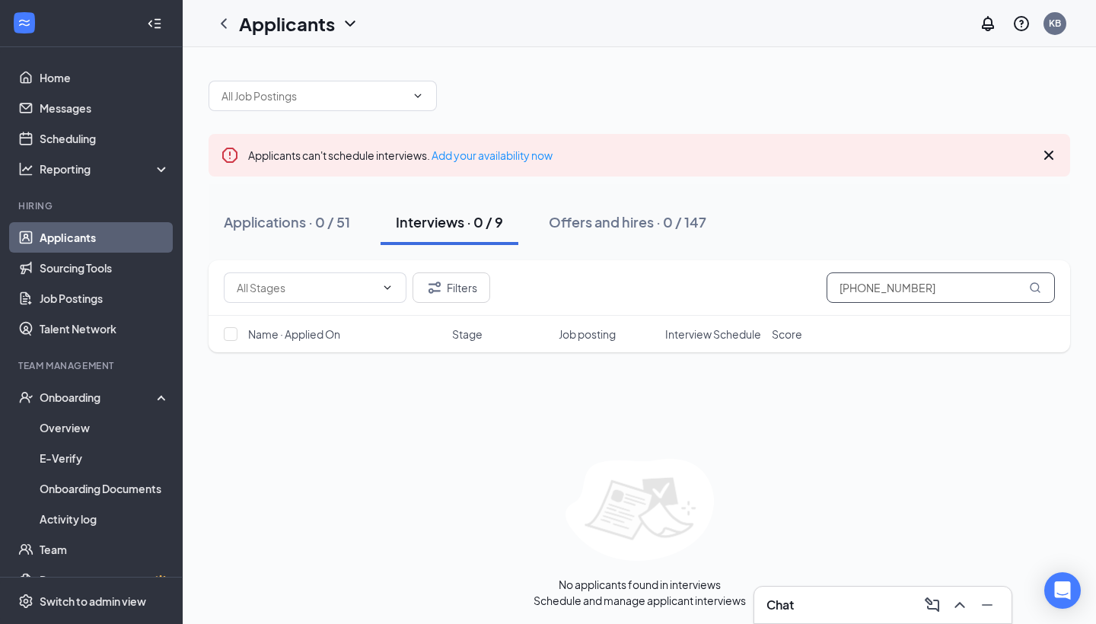
click at [863, 289] on input "[PHONE_NUMBER]" at bounding box center [941, 288] width 228 height 30
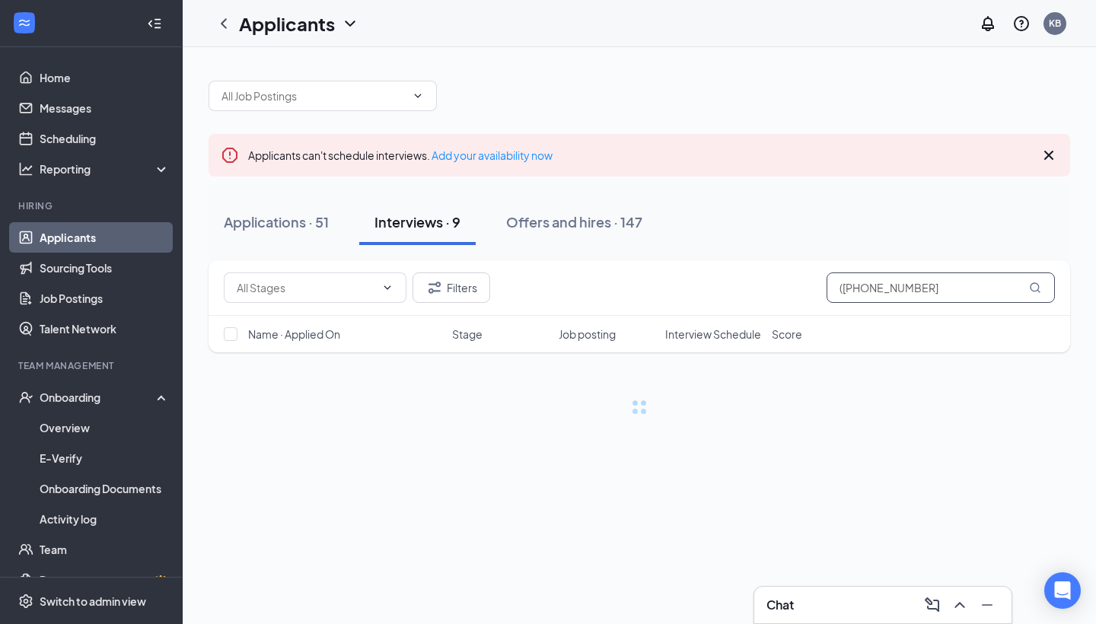
click at [841, 286] on input "([PHONE_NUMBER]" at bounding box center [941, 288] width 228 height 30
click at [883, 281] on input "[PHONE_NUMBER]" at bounding box center [941, 288] width 228 height 30
type input "[PHONE_NUMBER]"
click at [702, 281] on div "Filters [PHONE_NUMBER]" at bounding box center [639, 288] width 831 height 30
click at [295, 220] on div "Applications · 51" at bounding box center [276, 221] width 105 height 19
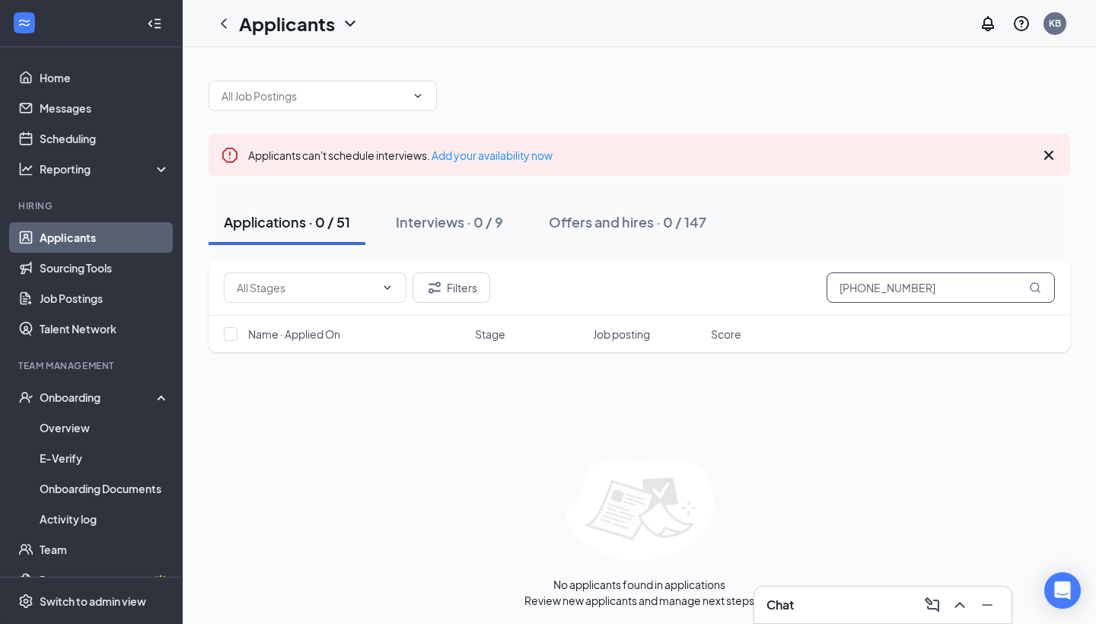
click at [861, 286] on input "[PHONE_NUMBER]" at bounding box center [941, 288] width 228 height 30
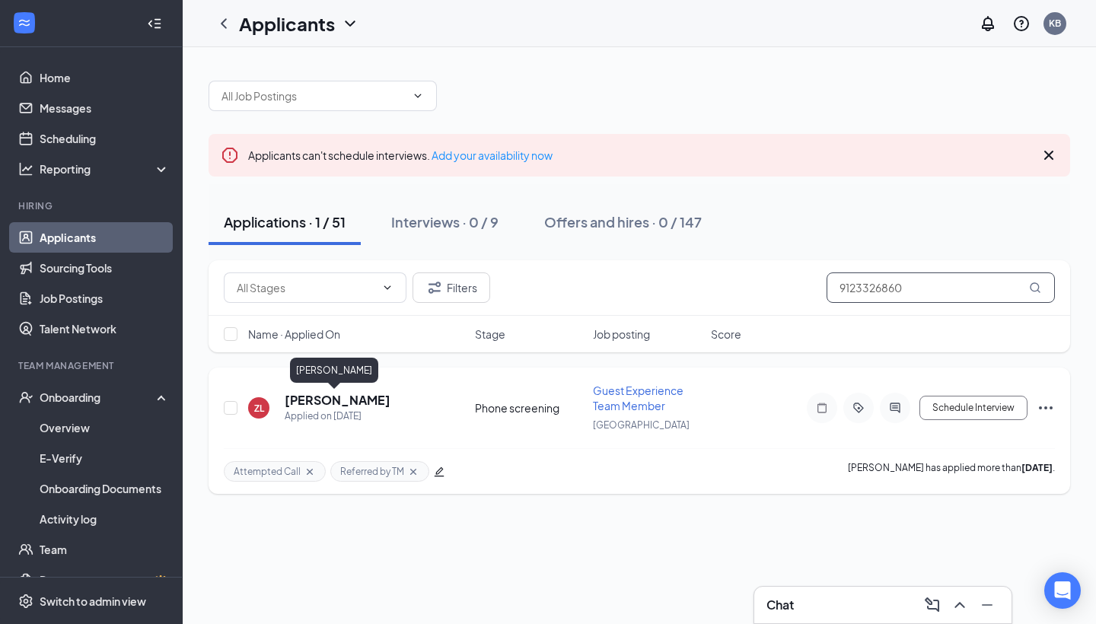
type input "9123326860"
click at [355, 399] on h5 "[PERSON_NAME]" at bounding box center [338, 400] width 106 height 17
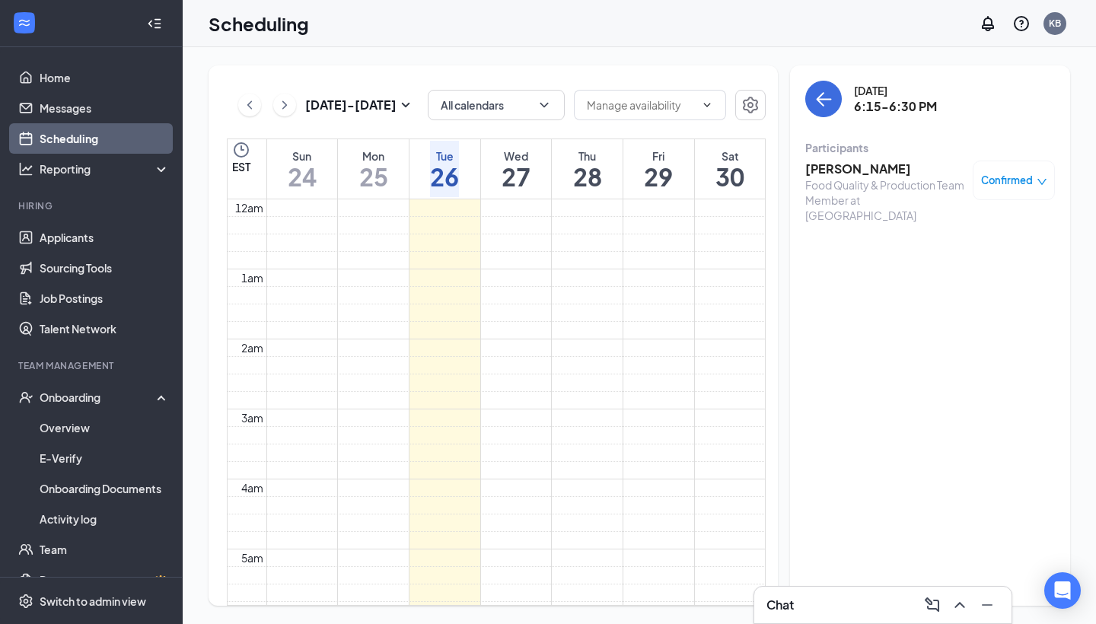
scroll to position [748, 0]
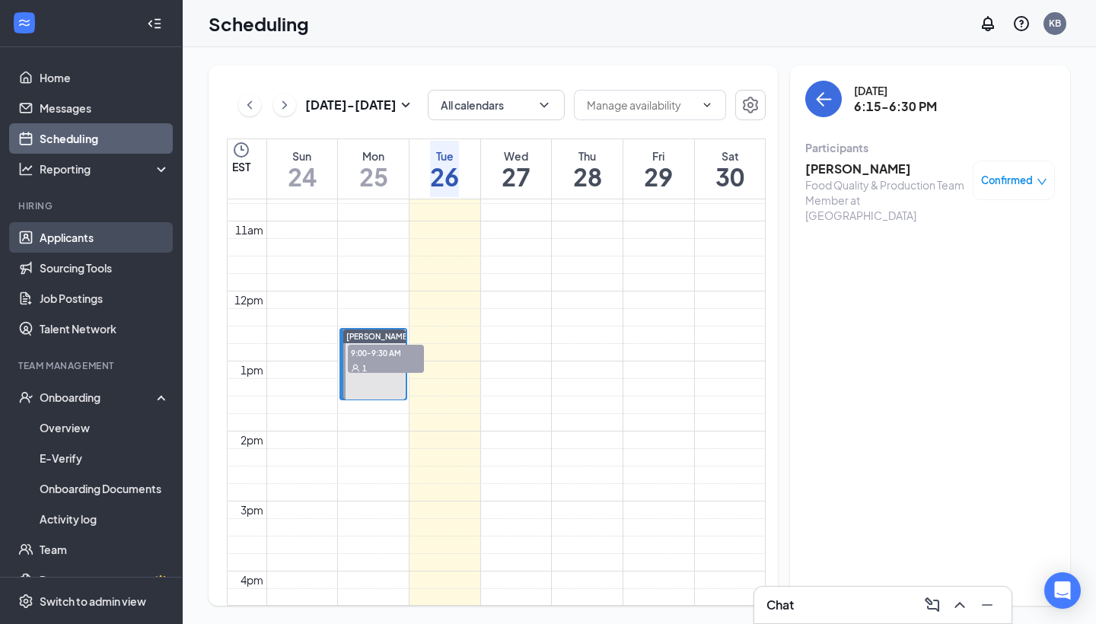
click at [95, 238] on link "Applicants" at bounding box center [105, 237] width 130 height 30
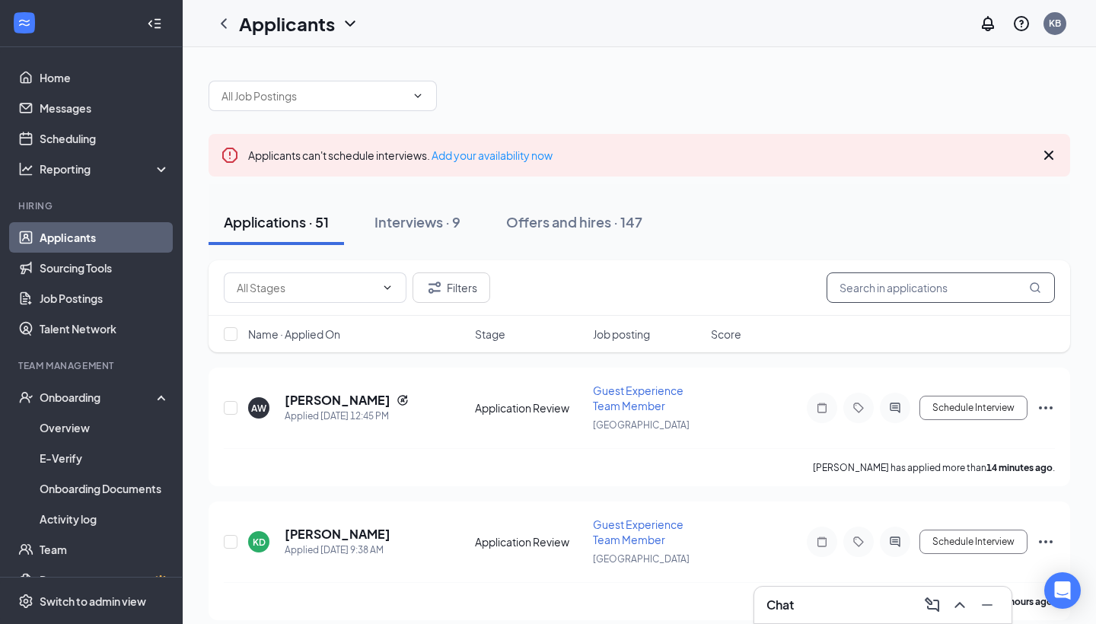
click at [872, 292] on input "text" at bounding box center [941, 288] width 228 height 30
paste input "[PHONE_NUMBER]"
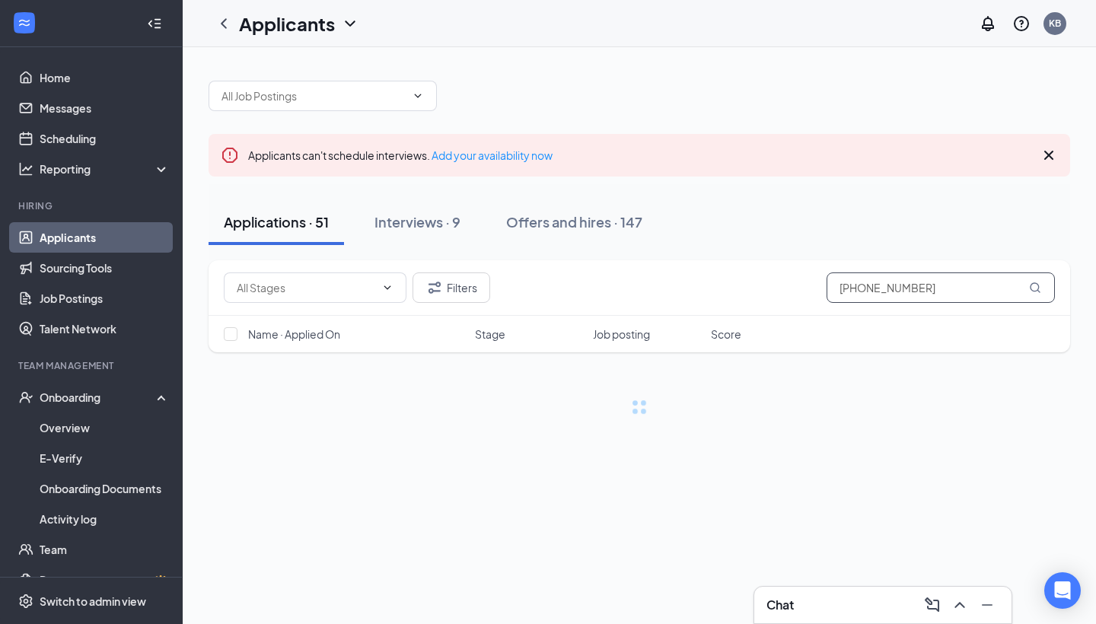
drag, startPoint x: 893, startPoint y: 286, endPoint x: 789, endPoint y: 286, distance: 104.3
click at [789, 286] on div "Filters [PHONE_NUMBER]" at bounding box center [639, 288] width 831 height 30
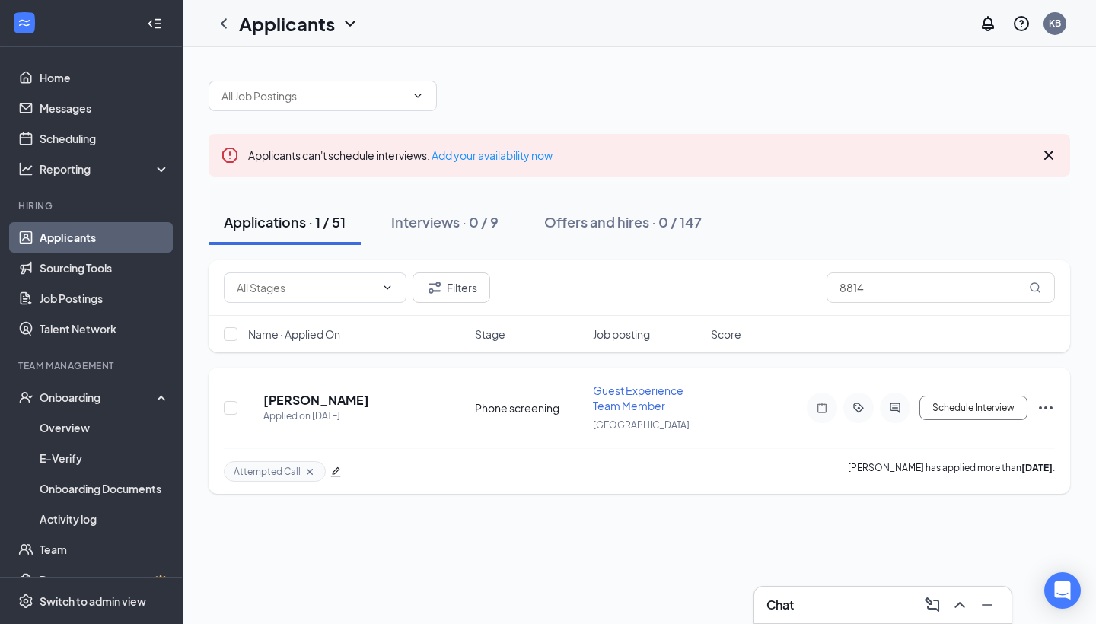
click at [308, 394] on h5 "[PERSON_NAME]" at bounding box center [316, 400] width 106 height 17
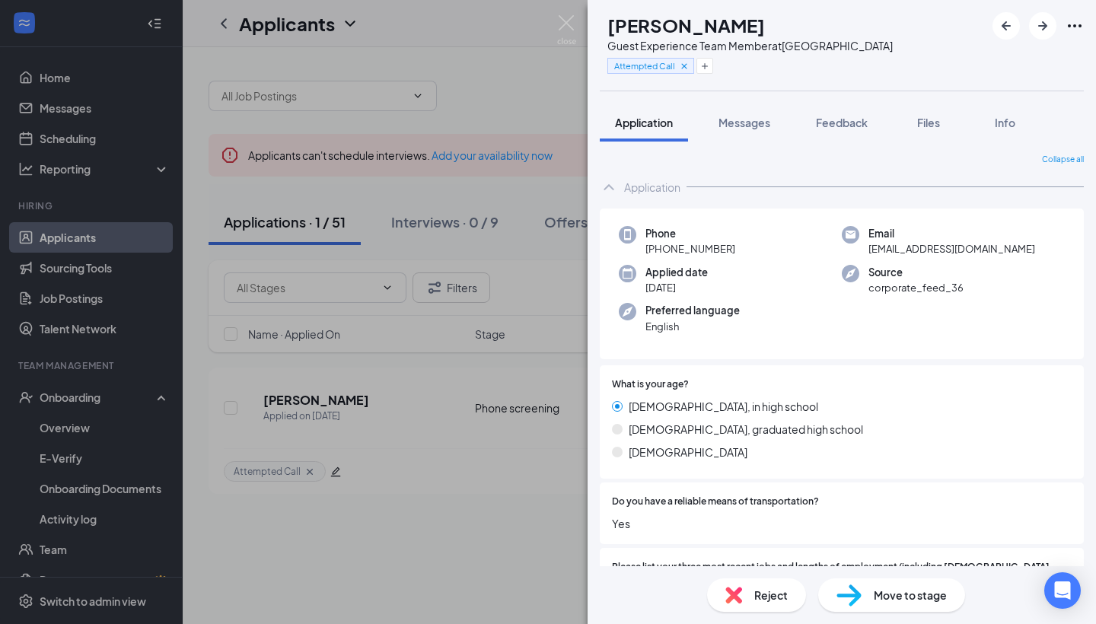
click at [437, 310] on div "GA [PERSON_NAME] Guest Experience Team Member at [GEOGRAPHIC_DATA] Attempted Ca…" at bounding box center [548, 312] width 1096 height 624
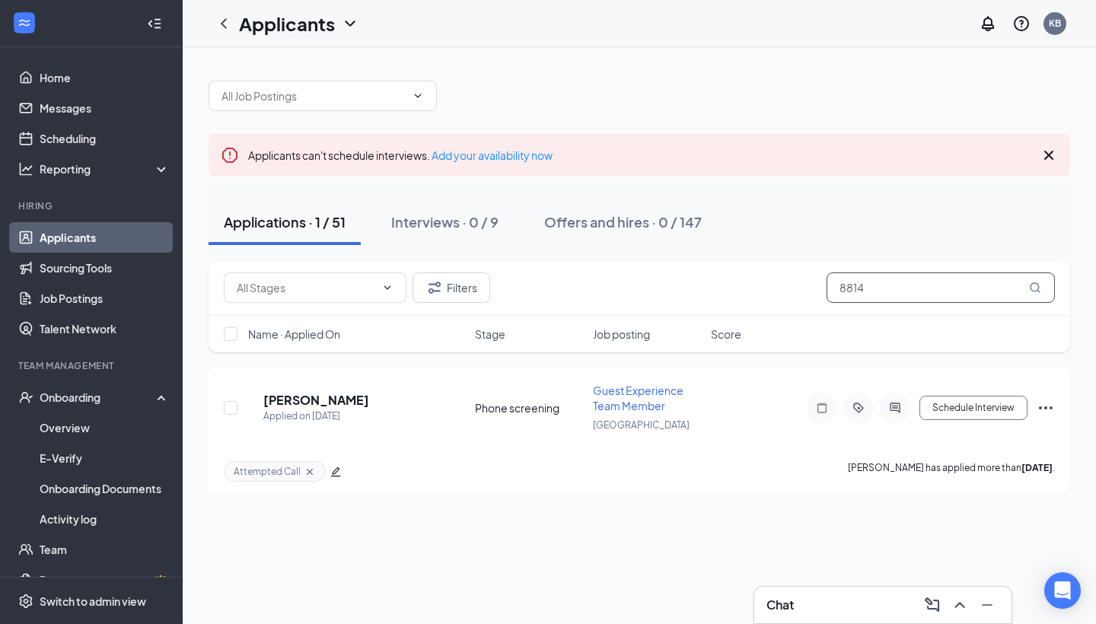
drag, startPoint x: 905, startPoint y: 288, endPoint x: 796, endPoint y: 289, distance: 109.6
click at [796, 289] on div "Filters 8814" at bounding box center [639, 288] width 831 height 30
paste input "179"
type input "179"
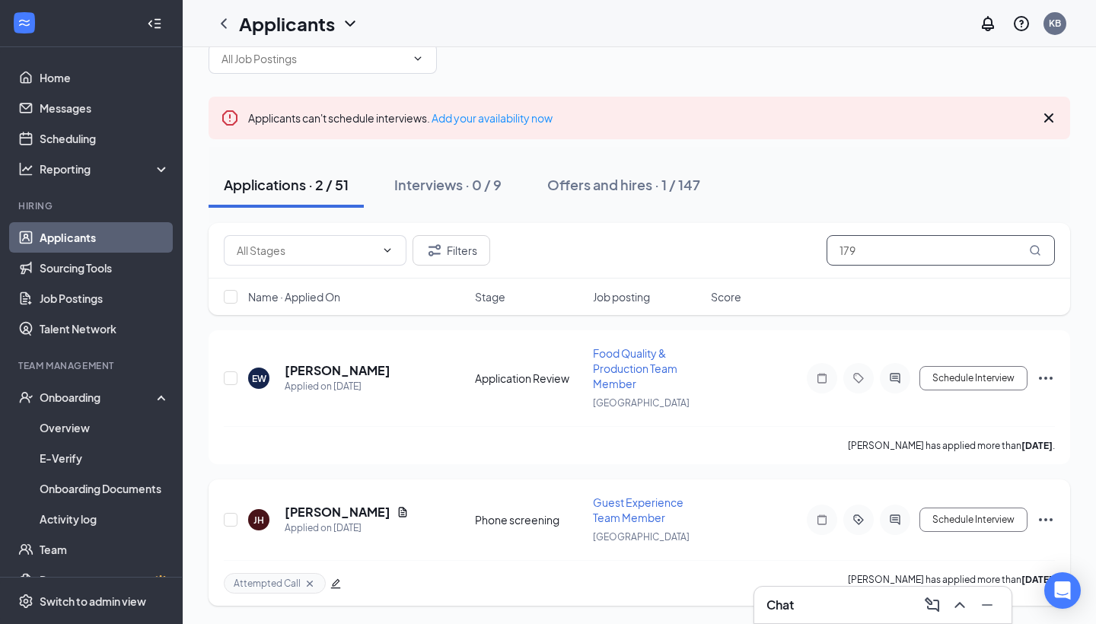
scroll to position [37, 0]
click at [327, 508] on h5 "[PERSON_NAME]" at bounding box center [338, 512] width 106 height 17
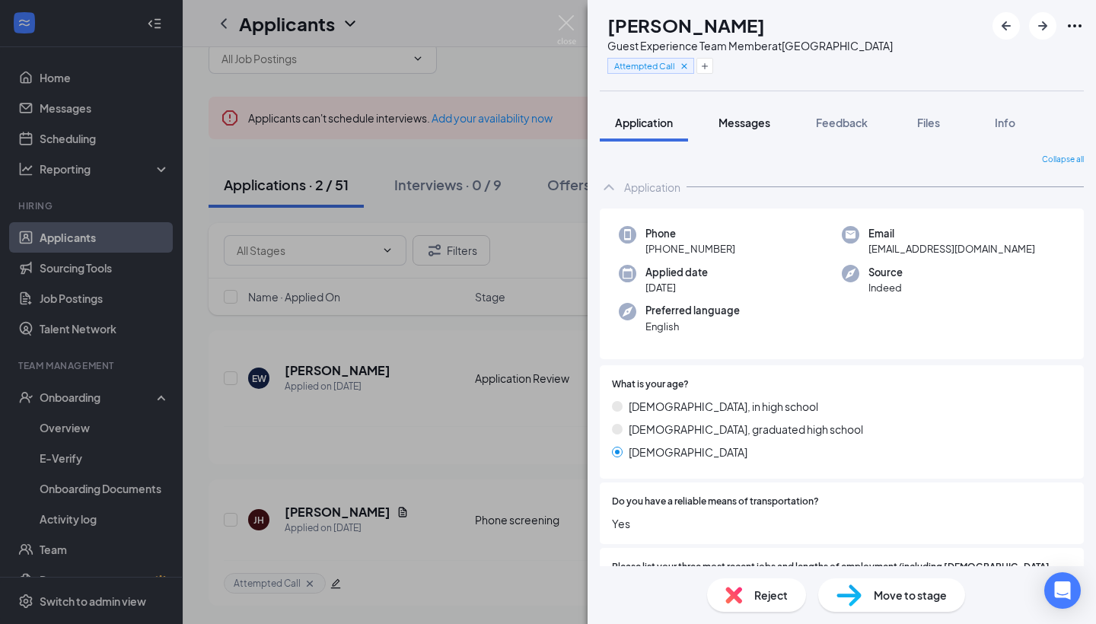
click at [754, 132] on button "Messages" at bounding box center [745, 123] width 82 height 38
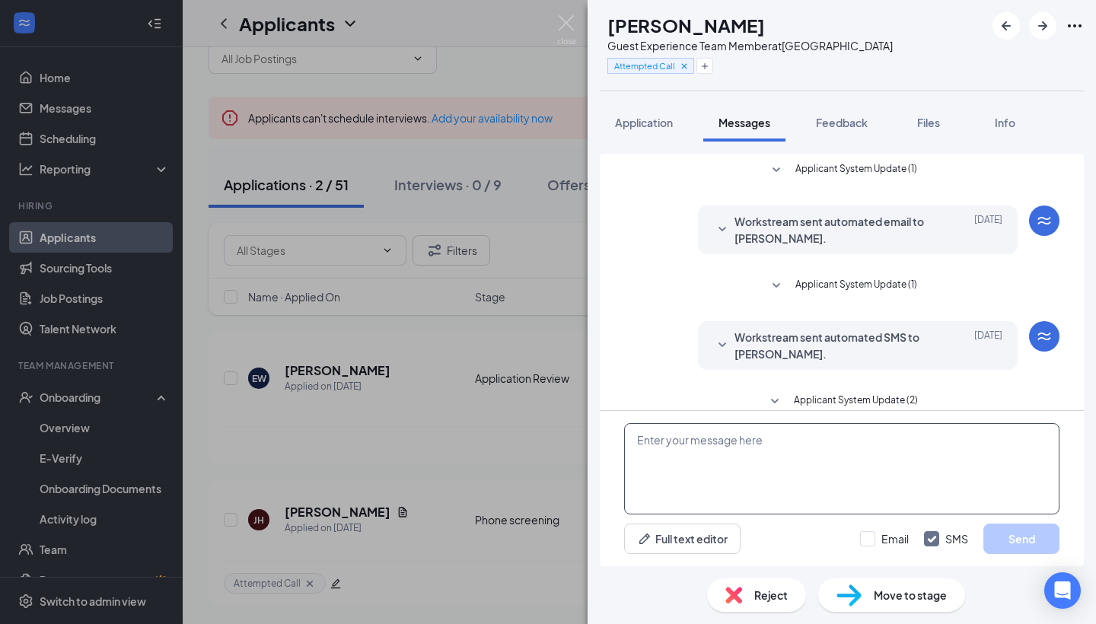
click at [751, 495] on textarea at bounding box center [842, 468] width 436 height 91
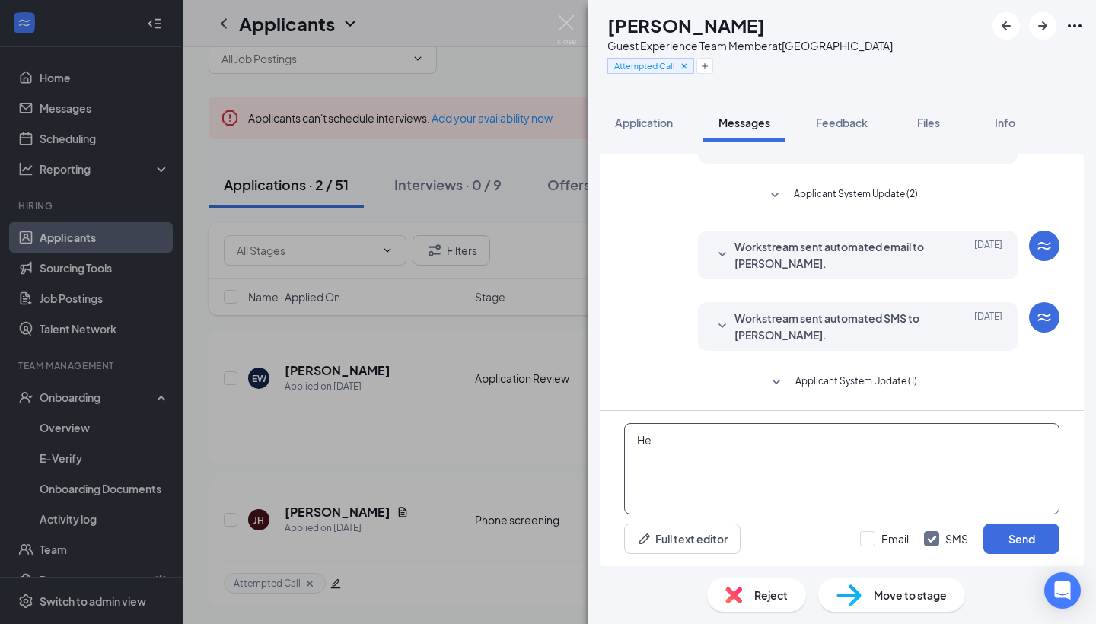
type textarea "H"
click at [624, 124] on span "Application" at bounding box center [644, 123] width 58 height 14
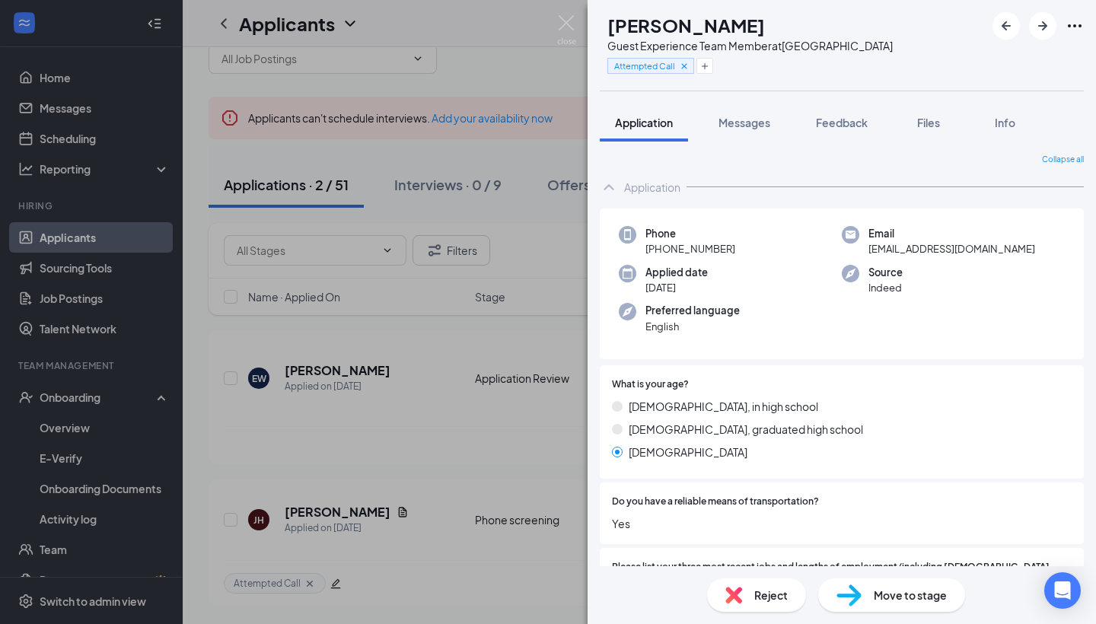
click at [477, 368] on div "[PERSON_NAME] Guest Experience Team Member at [GEOGRAPHIC_DATA] Attempted Call …" at bounding box center [548, 312] width 1096 height 624
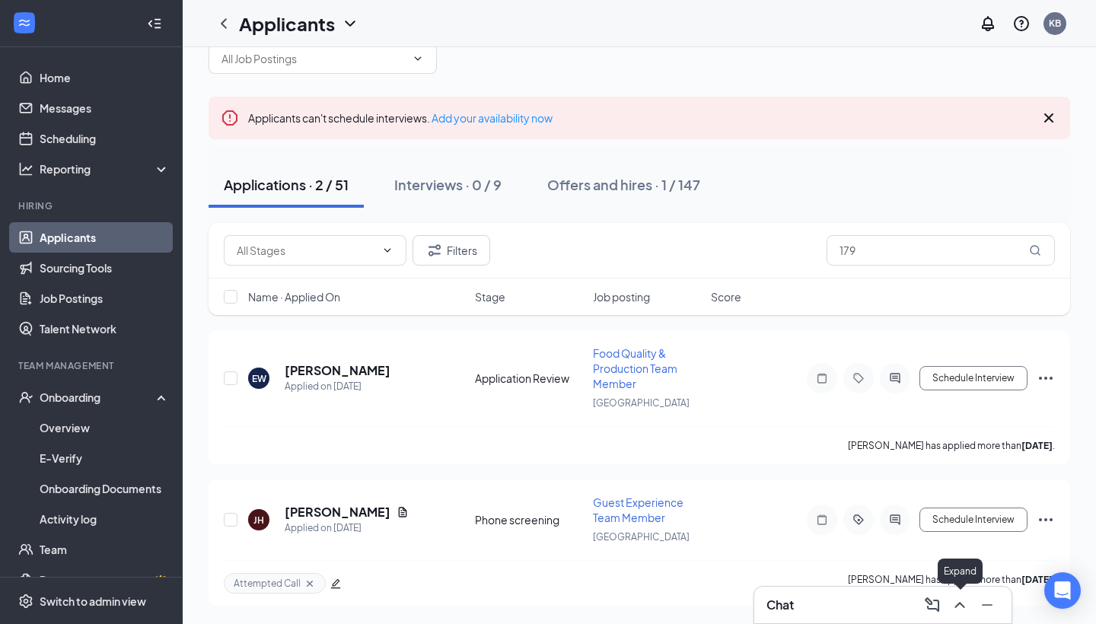
click at [871, 604] on div "Chat" at bounding box center [883, 605] width 233 height 24
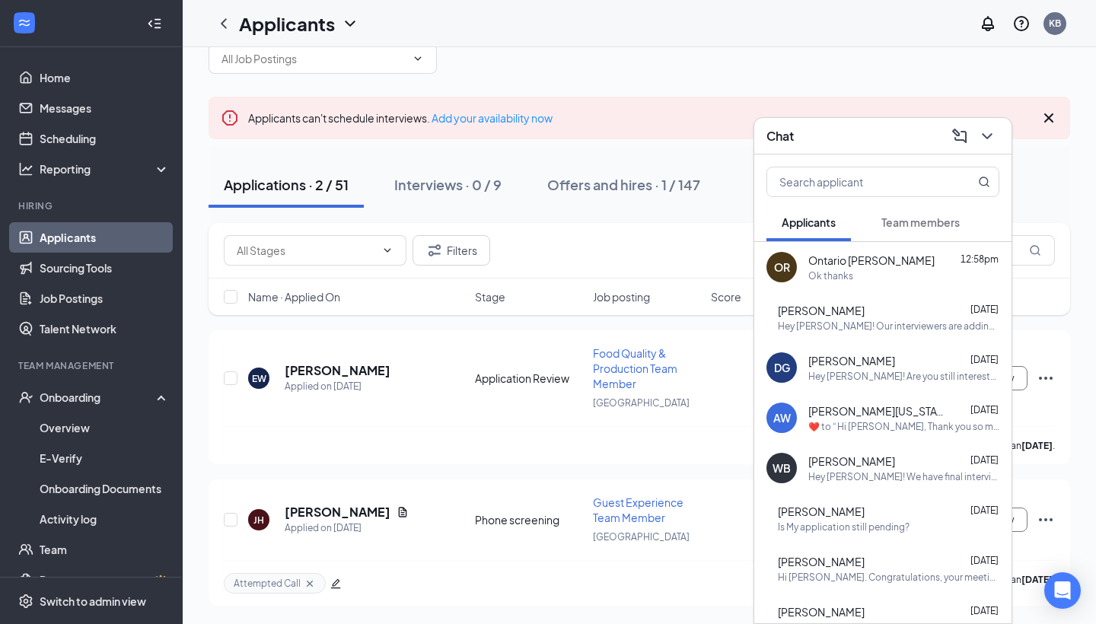
click at [832, 275] on div "Ok thanks" at bounding box center [831, 276] width 45 height 13
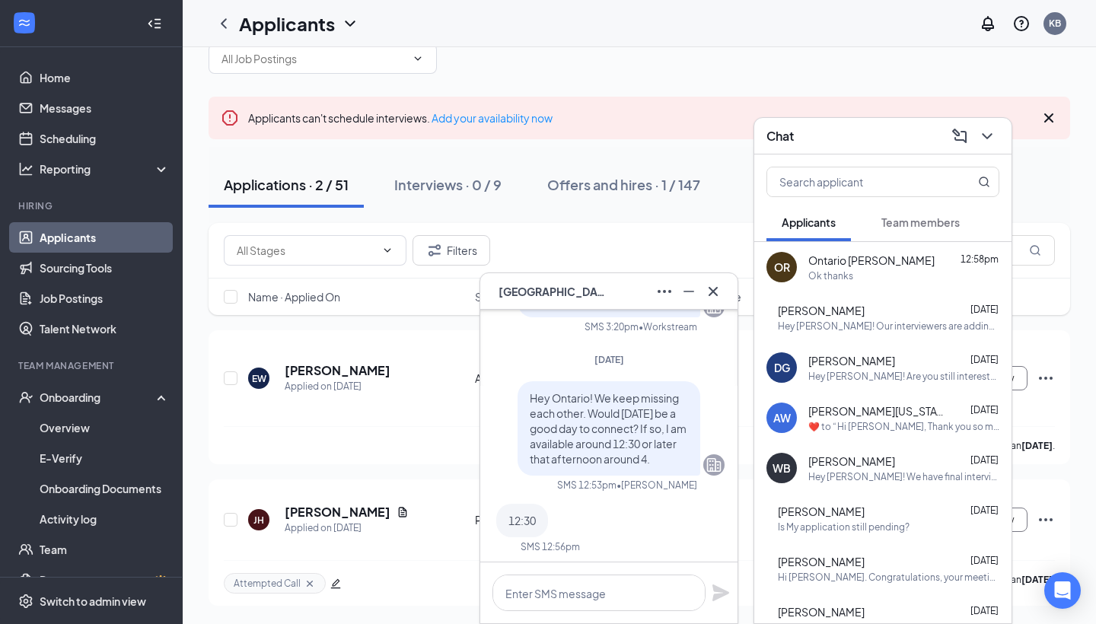
scroll to position [-201, 0]
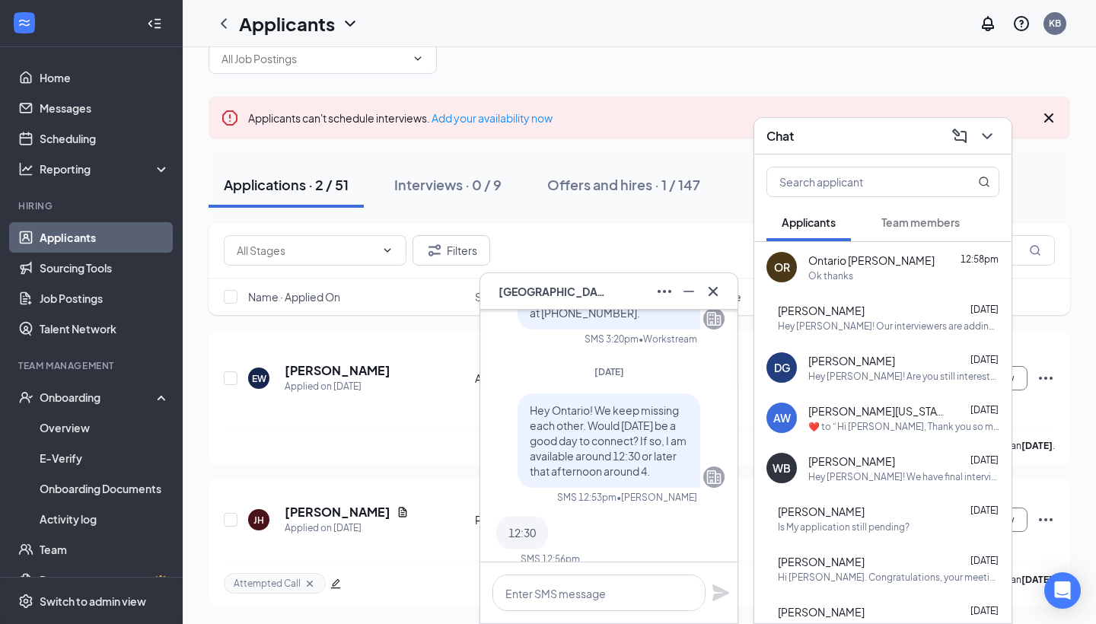
drag, startPoint x: 532, startPoint y: 397, endPoint x: 577, endPoint y: 471, distance: 86.4
click at [577, 471] on p "Hey Ontario! We keep missing each other. Would [DATE] be a good day to connect?…" at bounding box center [609, 441] width 158 height 76
copy span "Hey Ontario! We keep missing each other. Would [DATE] be a good day to connect?…"
click at [720, 297] on icon "Cross" at bounding box center [713, 291] width 18 height 18
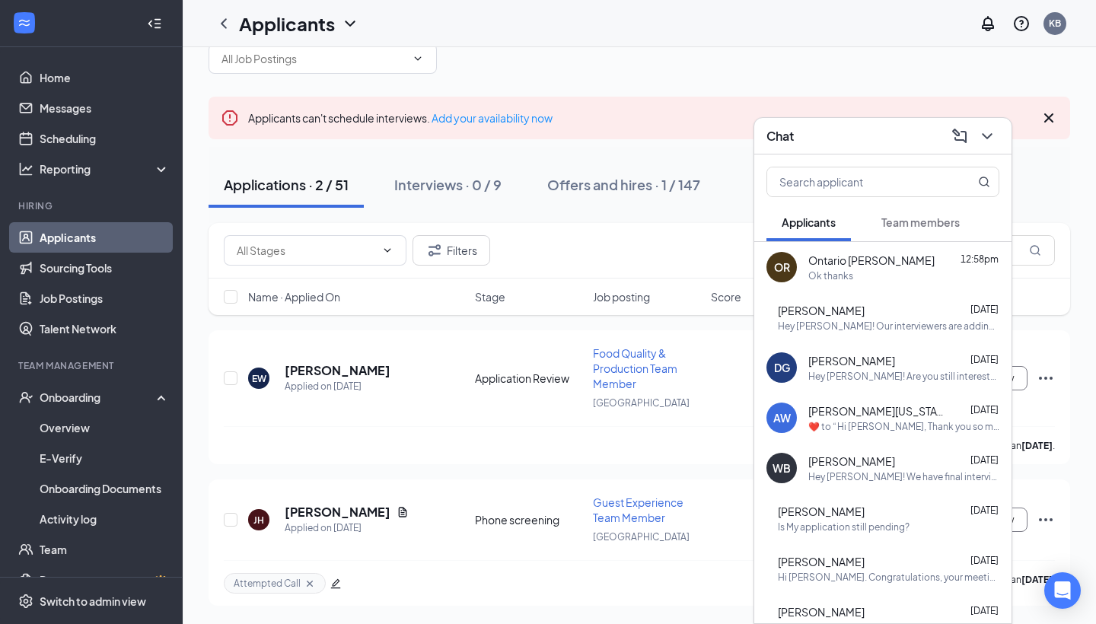
click at [986, 134] on icon "ChevronDown" at bounding box center [987, 136] width 18 height 18
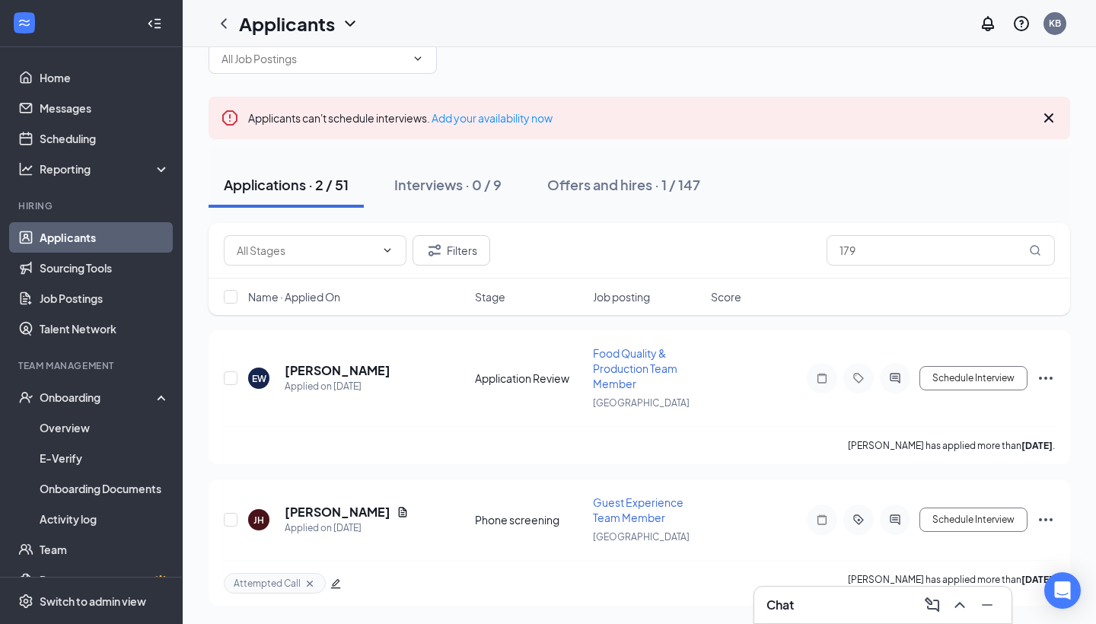
click at [836, 614] on div "Chat" at bounding box center [883, 605] width 233 height 24
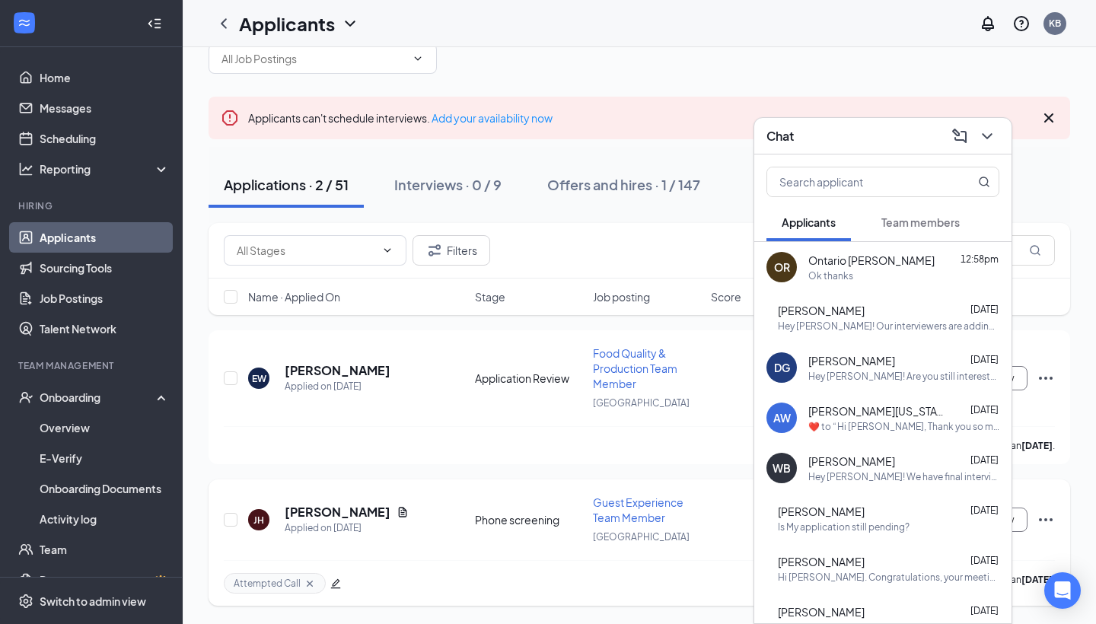
click at [335, 503] on div "[PERSON_NAME] Applied on [DATE] Phone screening Guest Experience Team Member Hi…" at bounding box center [639, 527] width 831 height 65
click at [335, 514] on h5 "[PERSON_NAME]" at bounding box center [338, 512] width 106 height 17
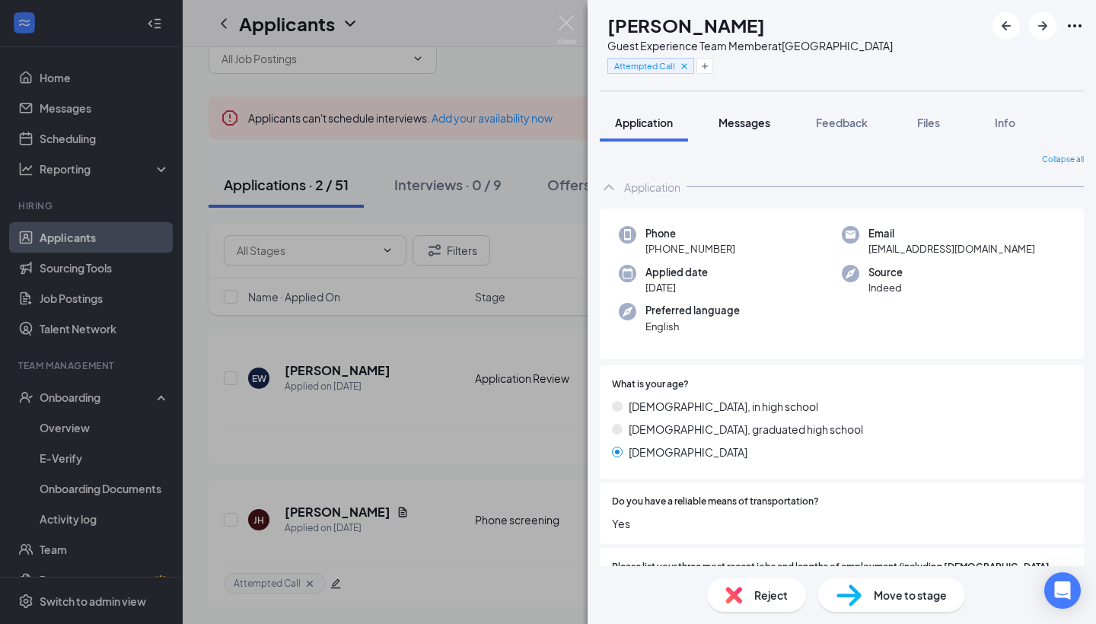
click at [751, 113] on button "Messages" at bounding box center [745, 123] width 82 height 38
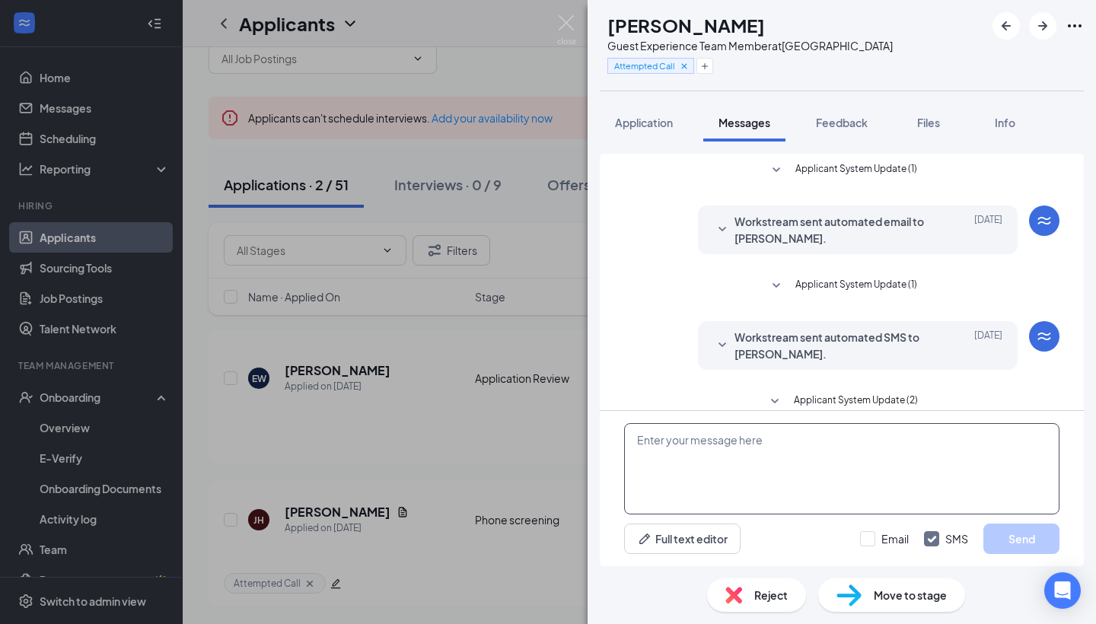
scroll to position [206, 0]
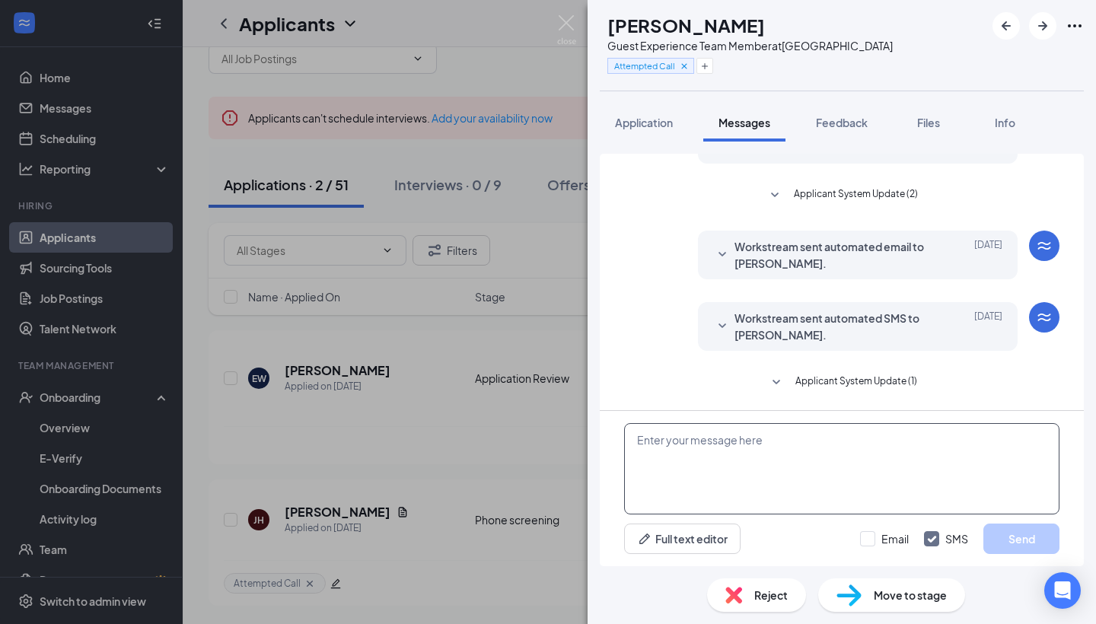
click at [744, 483] on textarea at bounding box center [842, 468] width 436 height 91
paste textarea "Hey Ontario! We keep missing each other. Would [DATE] be a good day to connect?…"
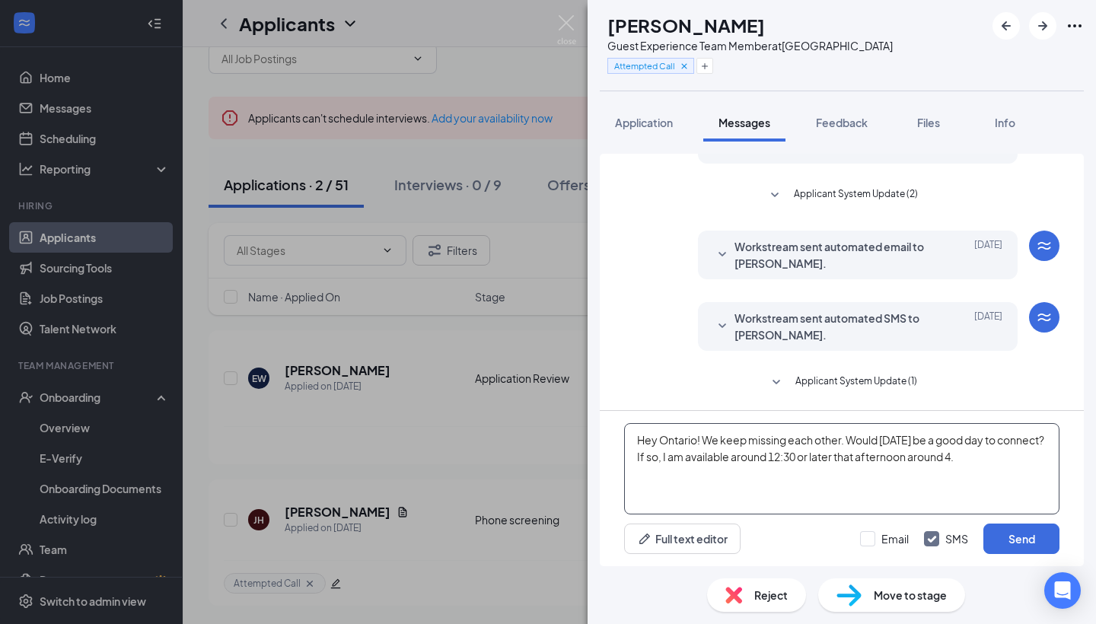
click at [672, 439] on textarea "Hey Ontario! We keep missing each other. Would [DATE] be a good day to connect?…" at bounding box center [842, 468] width 436 height 91
click at [701, 441] on textarea "Hey [PERSON_NAME]! We keep missing each other. Would [DATE] be a good day to co…" at bounding box center [842, 468] width 436 height 91
click at [721, 441] on textarea "Hey [PERSON_NAME]! I did attempt to call you back. We keep missing each other. …" at bounding box center [842, 468] width 436 height 91
click at [940, 442] on textarea "Hey [PERSON_NAME]! I did received your voice messaged and attempt to call you b…" at bounding box center [842, 468] width 436 height 91
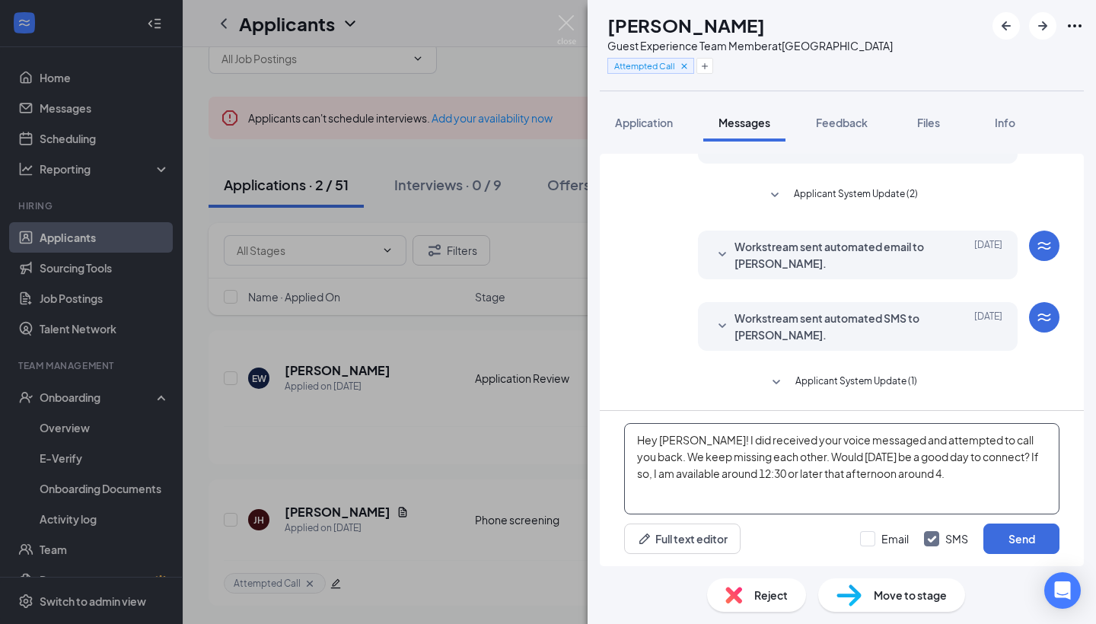
drag, startPoint x: 631, startPoint y: 461, endPoint x: 783, endPoint y: 461, distance: 152.3
click at [783, 461] on textarea "Hey [PERSON_NAME]! I did received your voice messaged and attempted to call you…" at bounding box center [842, 468] width 436 height 91
click at [803, 477] on textarea "Hey [PERSON_NAME]! I did received your voice messaged and attempted to call you…" at bounding box center [842, 468] width 436 height 91
click at [1020, 455] on textarea "Hey [PERSON_NAME]! I did received your voice messaged and attempted to call you…" at bounding box center [842, 468] width 436 height 91
type textarea "Hey [PERSON_NAME]! I did received your voice messaged and attempted to call you…"
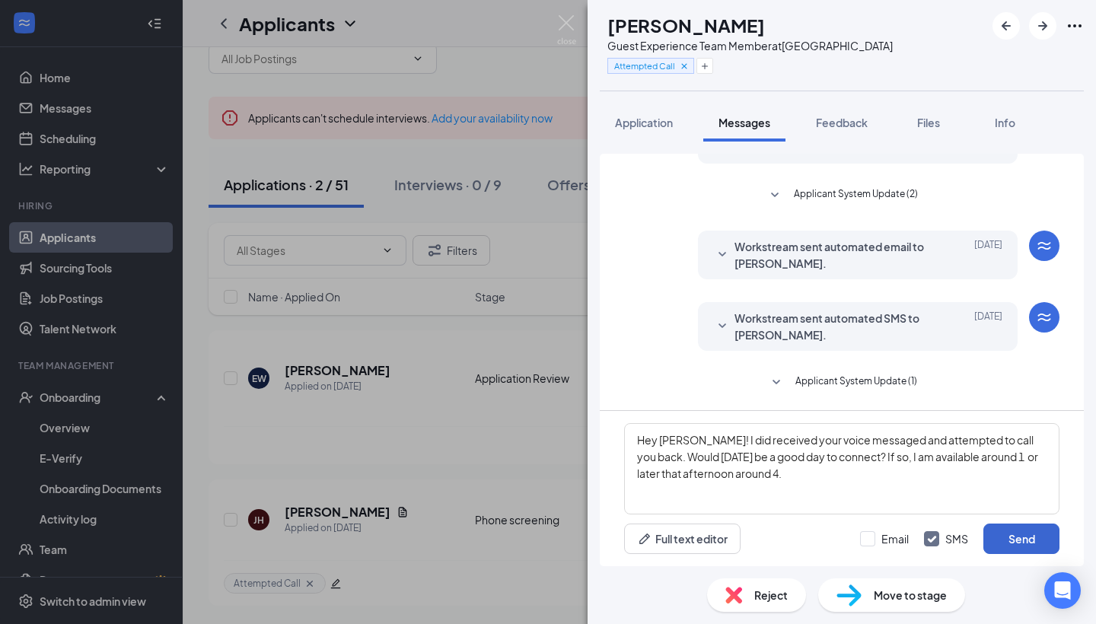
click at [1020, 531] on button "Send" at bounding box center [1022, 539] width 76 height 30
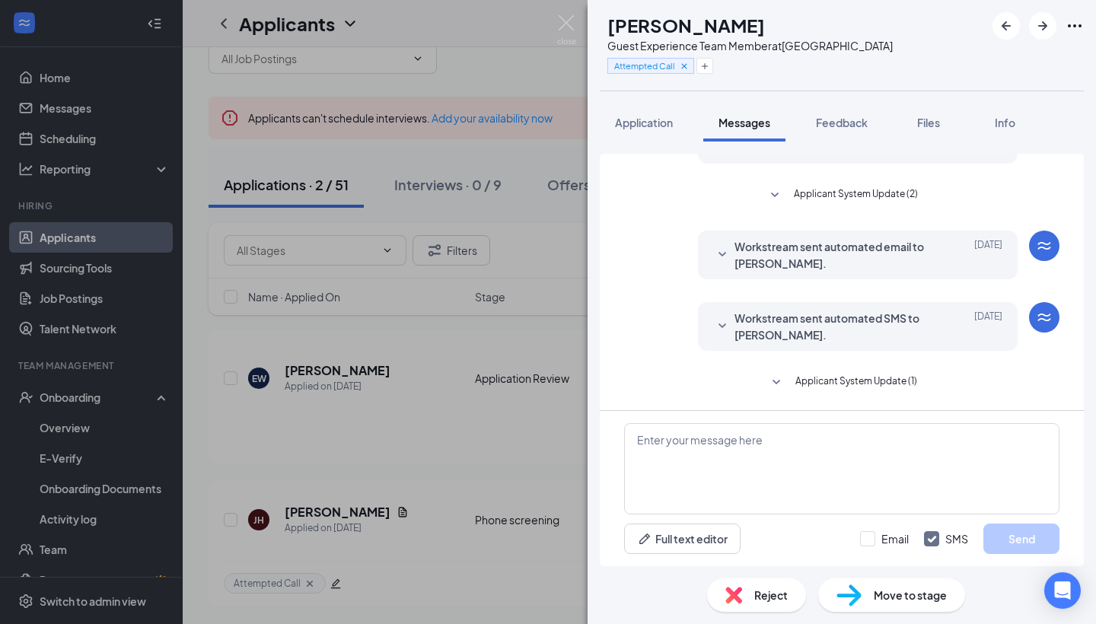
scroll to position [354, 0]
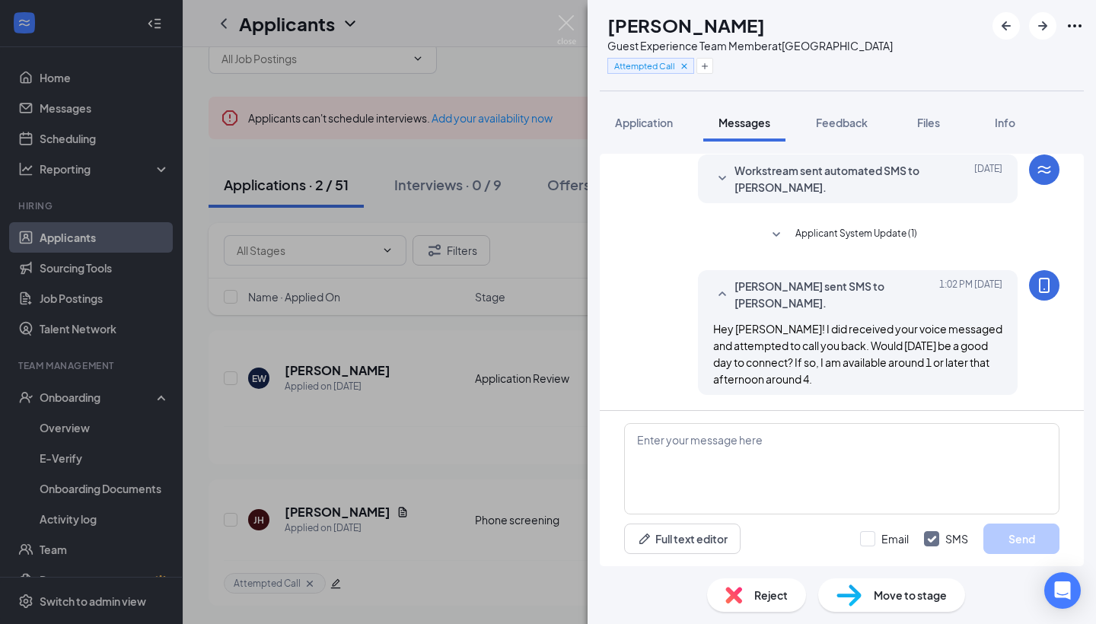
click at [434, 418] on div "[PERSON_NAME] Guest Experience Team Member at [GEOGRAPHIC_DATA] Attempted Call …" at bounding box center [548, 312] width 1096 height 624
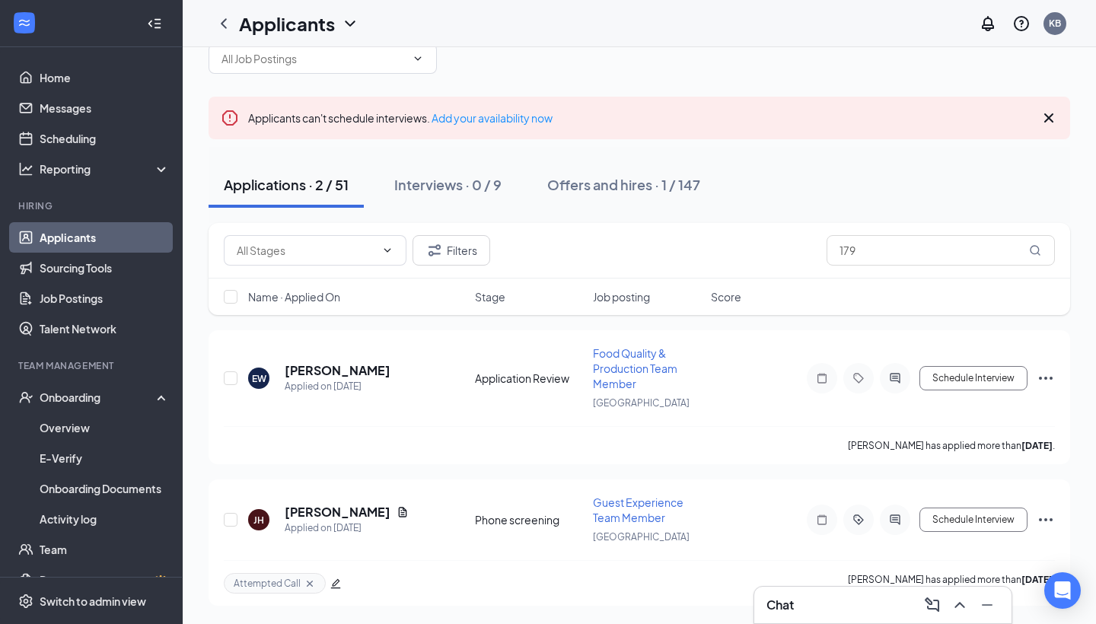
click at [332, 291] on span "Name · Applied On" at bounding box center [294, 296] width 92 height 15
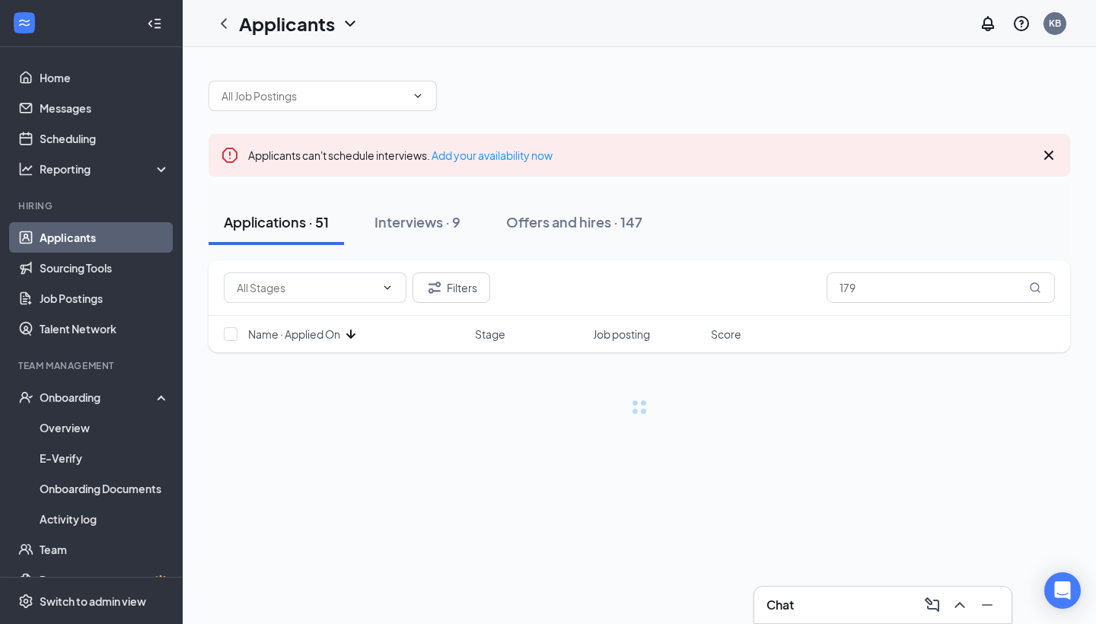
click at [353, 333] on icon "ArrowDown" at bounding box center [350, 334] width 9 height 9
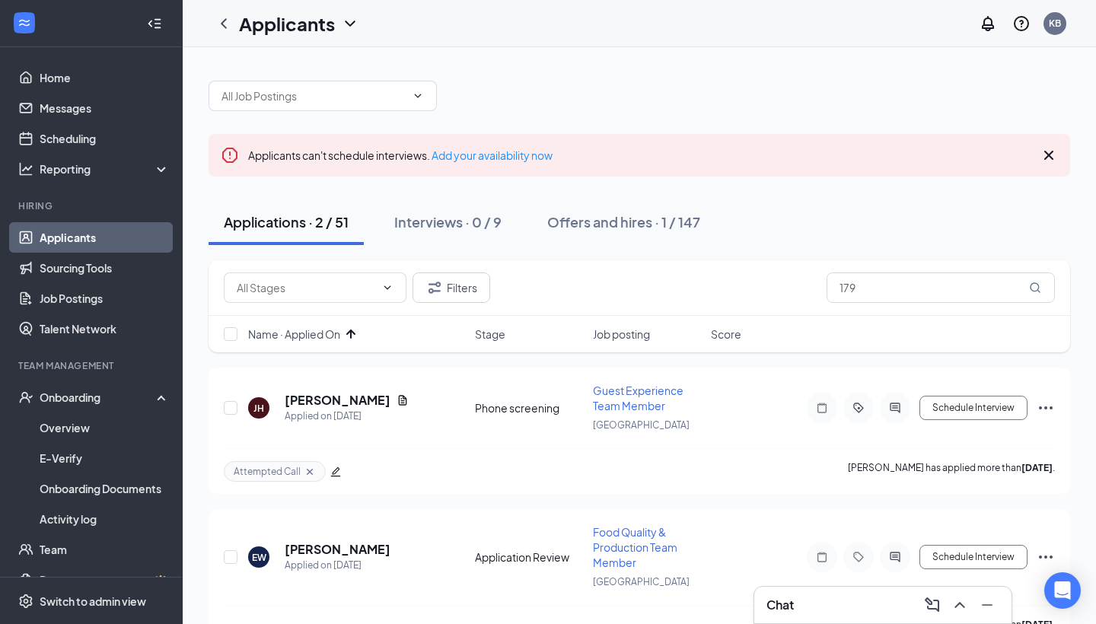
click at [354, 338] on icon "ArrowUp" at bounding box center [351, 334] width 18 height 18
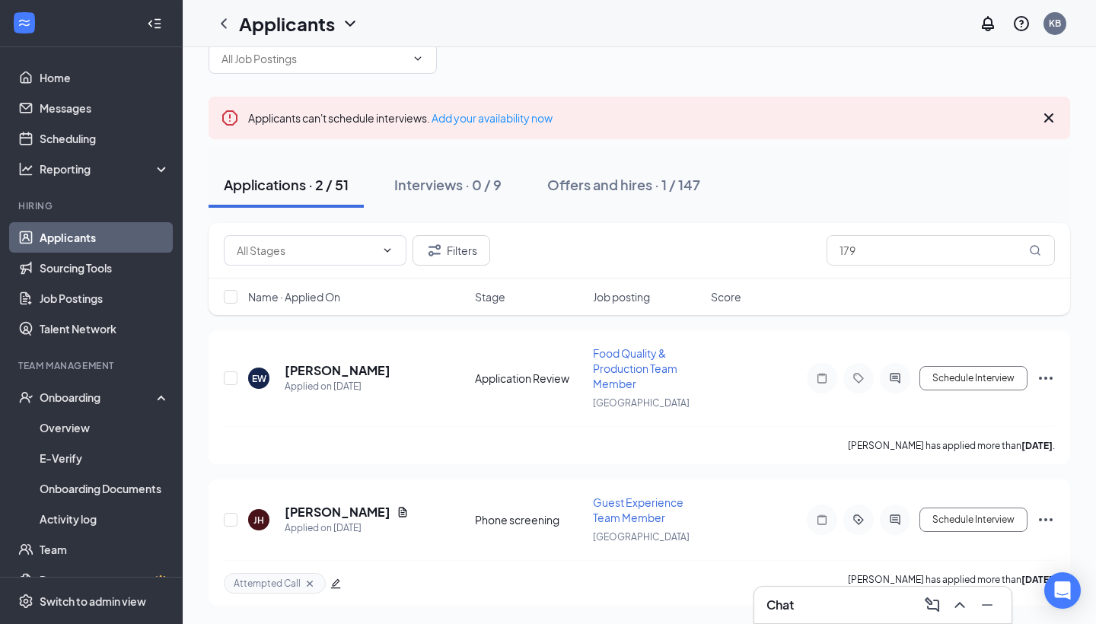
scroll to position [37, 0]
click at [879, 241] on input "179" at bounding box center [941, 250] width 228 height 30
click at [876, 254] on input "179" at bounding box center [941, 250] width 228 height 30
type input "1"
click at [716, 247] on div "Filters" at bounding box center [639, 250] width 831 height 30
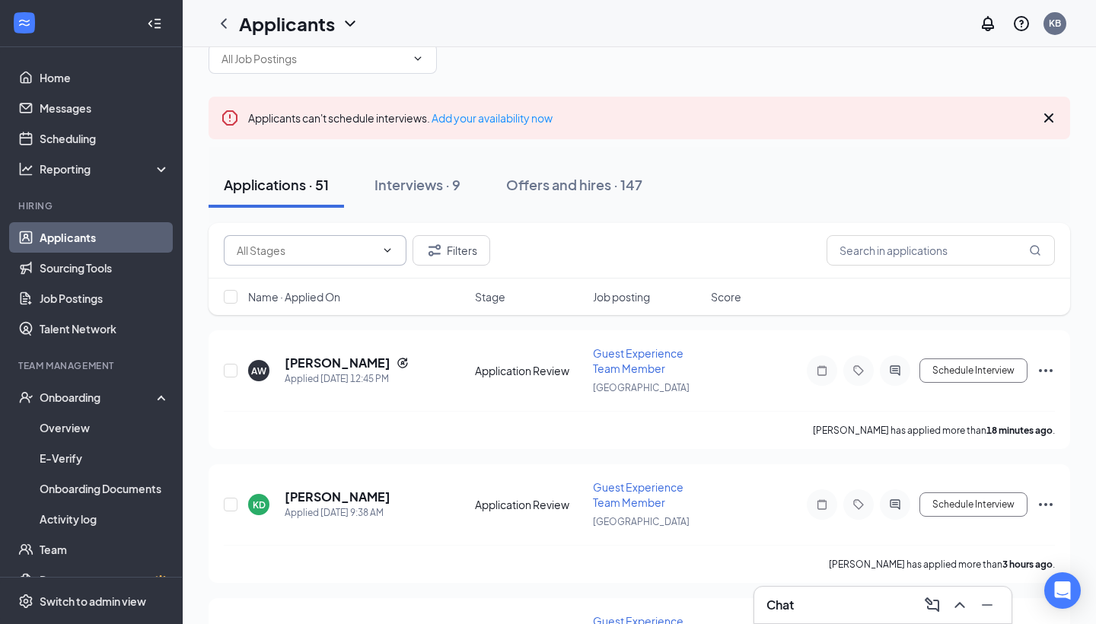
click at [375, 252] on span at bounding box center [315, 250] width 183 height 30
click at [369, 279] on div "Application Review (32)" at bounding box center [315, 286] width 158 height 17
type input "Application Review (32)"
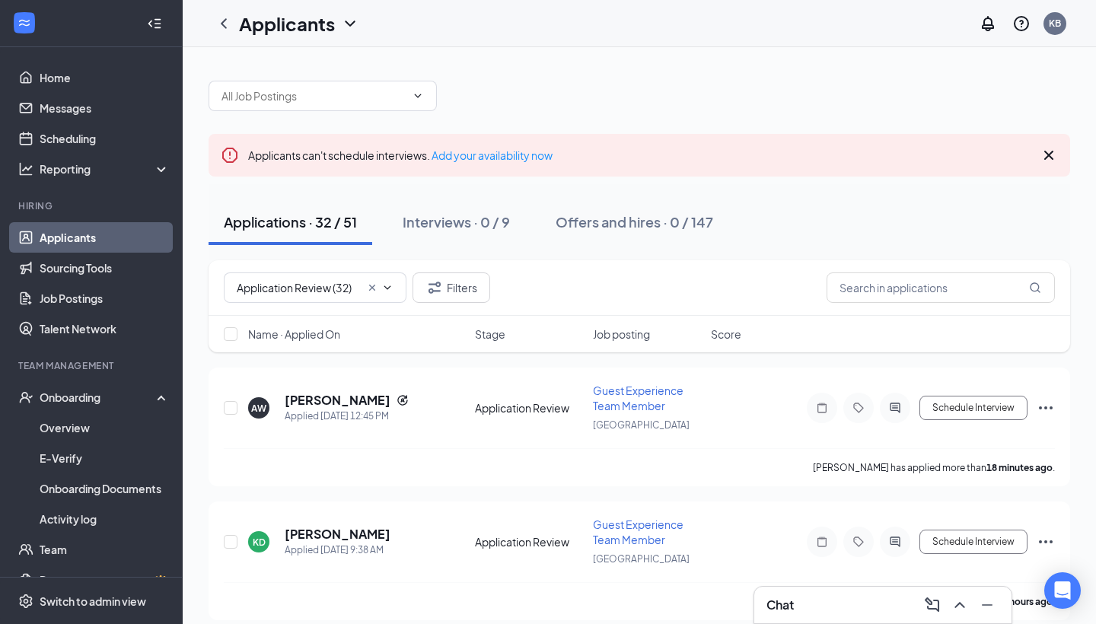
click at [333, 334] on span "Name · Applied On" at bounding box center [294, 334] width 92 height 15
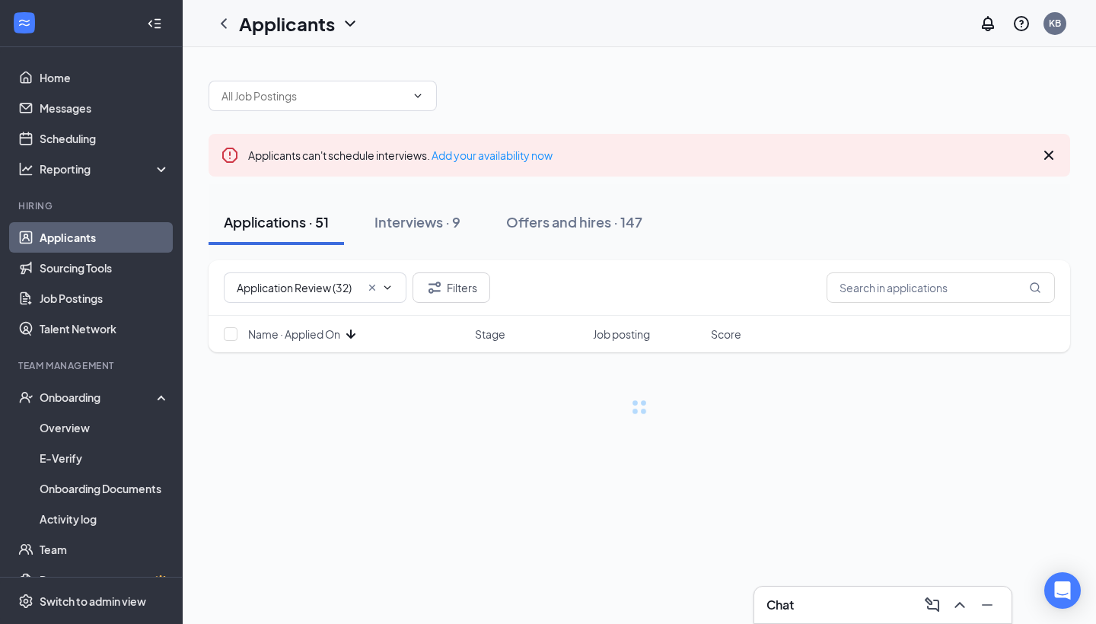
click at [350, 334] on icon "ArrowDown" at bounding box center [351, 334] width 18 height 18
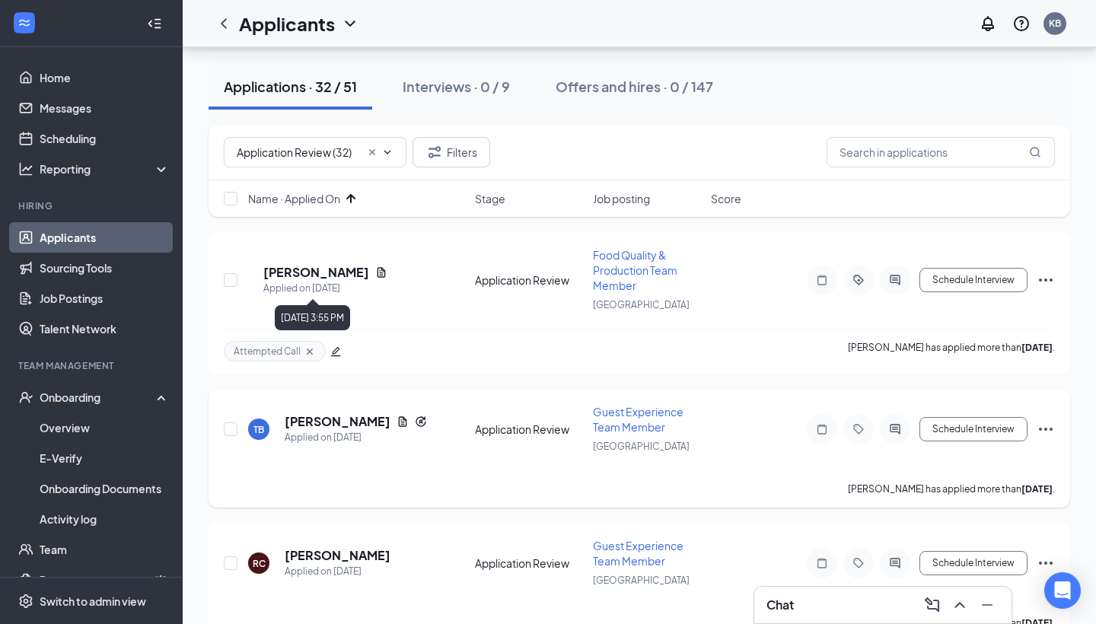
scroll to position [147, 0]
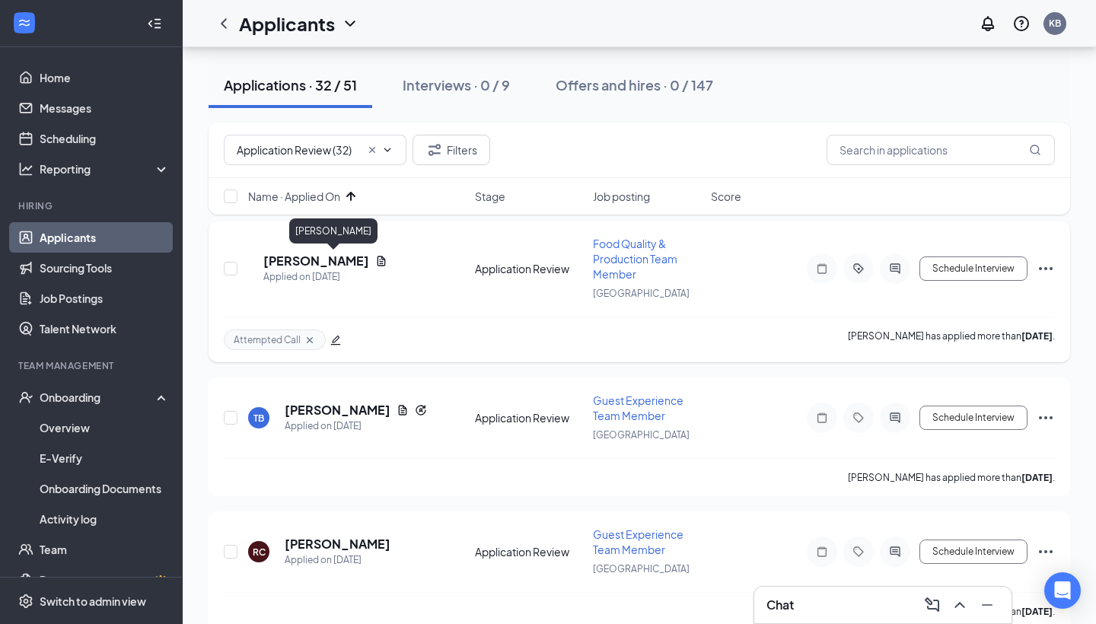
click at [340, 256] on h5 "[PERSON_NAME]" at bounding box center [316, 261] width 106 height 17
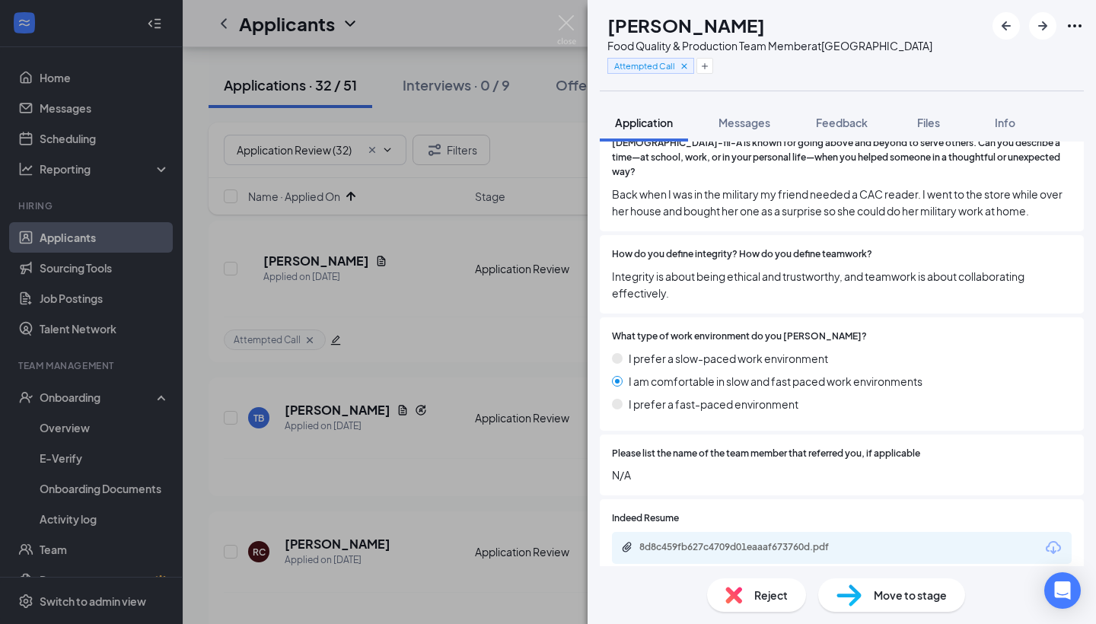
scroll to position [633, 0]
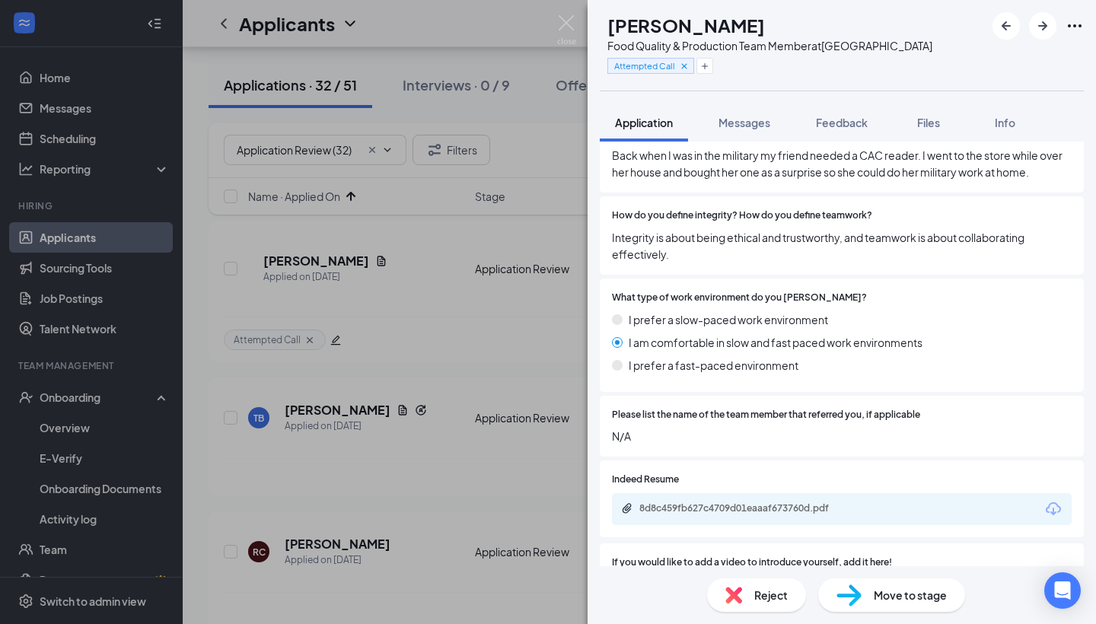
click at [803, 493] on div "8d8c459fb627c4709d01eaaaf673760d.pdf" at bounding box center [842, 509] width 460 height 32
click at [795, 503] on div "8d8c459fb627c4709d01eaaaf673760d.pdf" at bounding box center [746, 509] width 213 height 12
click at [882, 592] on span "Move to stage" at bounding box center [910, 595] width 73 height 17
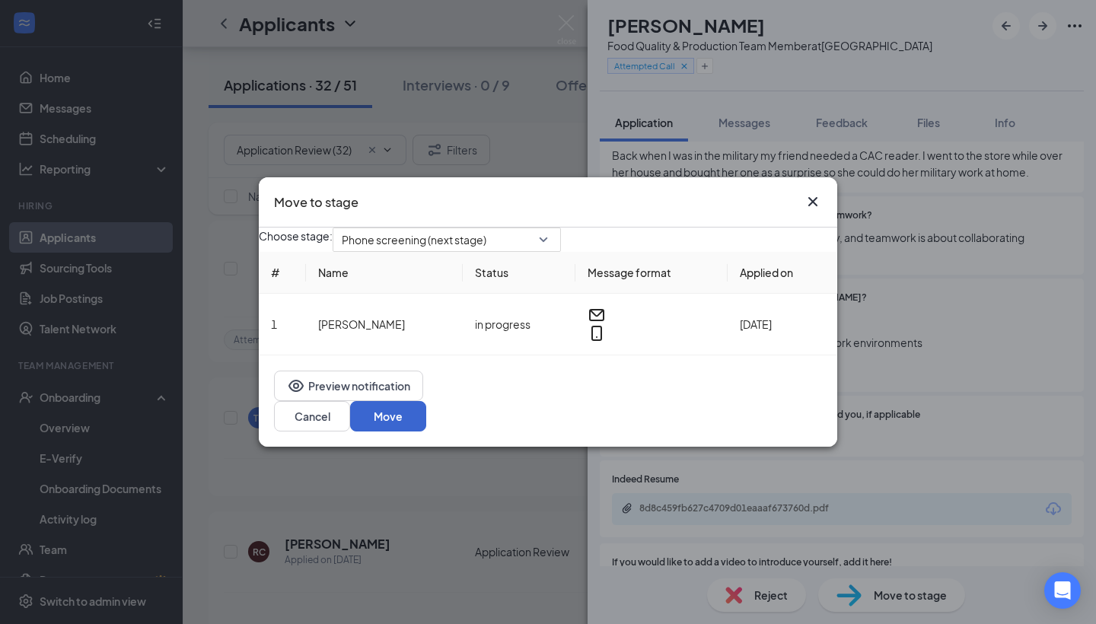
click at [426, 410] on button "Move" at bounding box center [388, 416] width 76 height 30
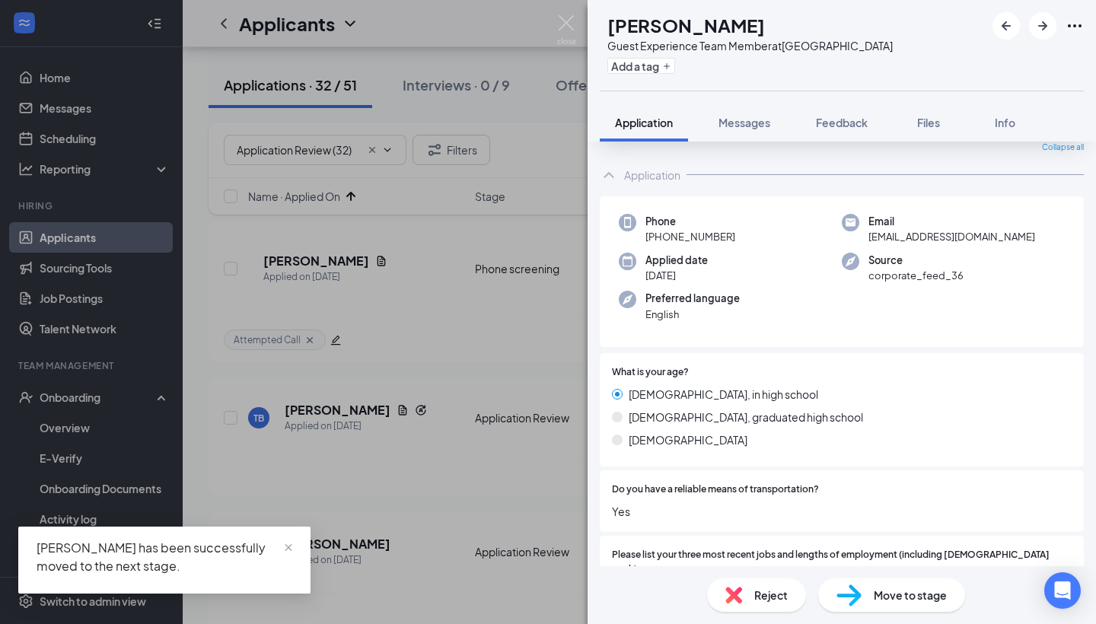
scroll to position [99, 0]
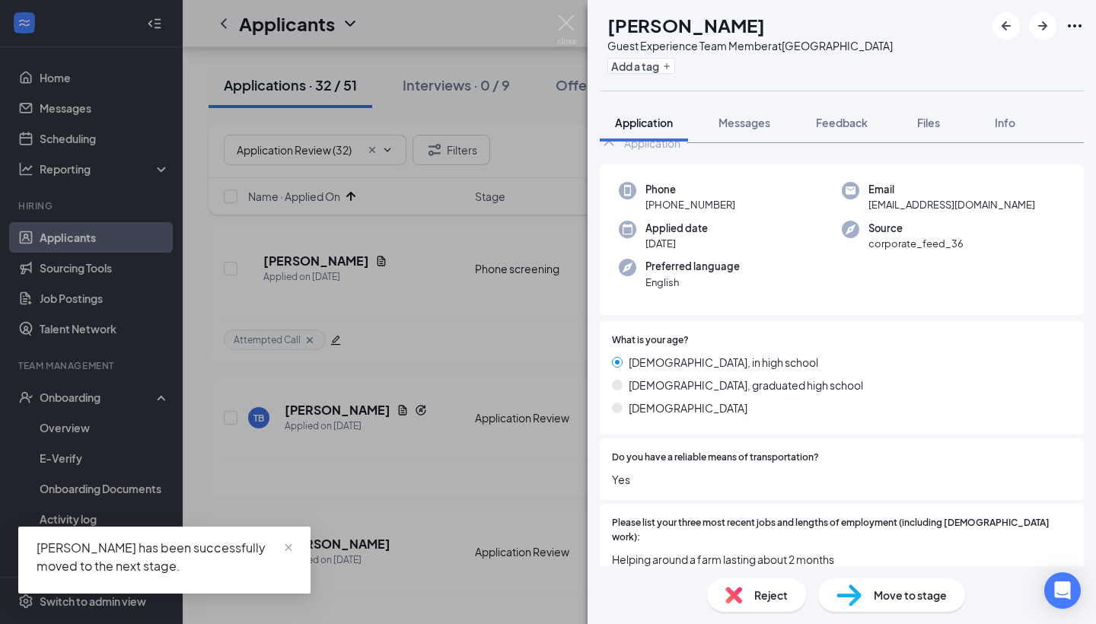
click at [506, 410] on div "TB [PERSON_NAME] Guest Experience Team Member at [GEOGRAPHIC_DATA] Add a tag Ap…" at bounding box center [548, 312] width 1096 height 624
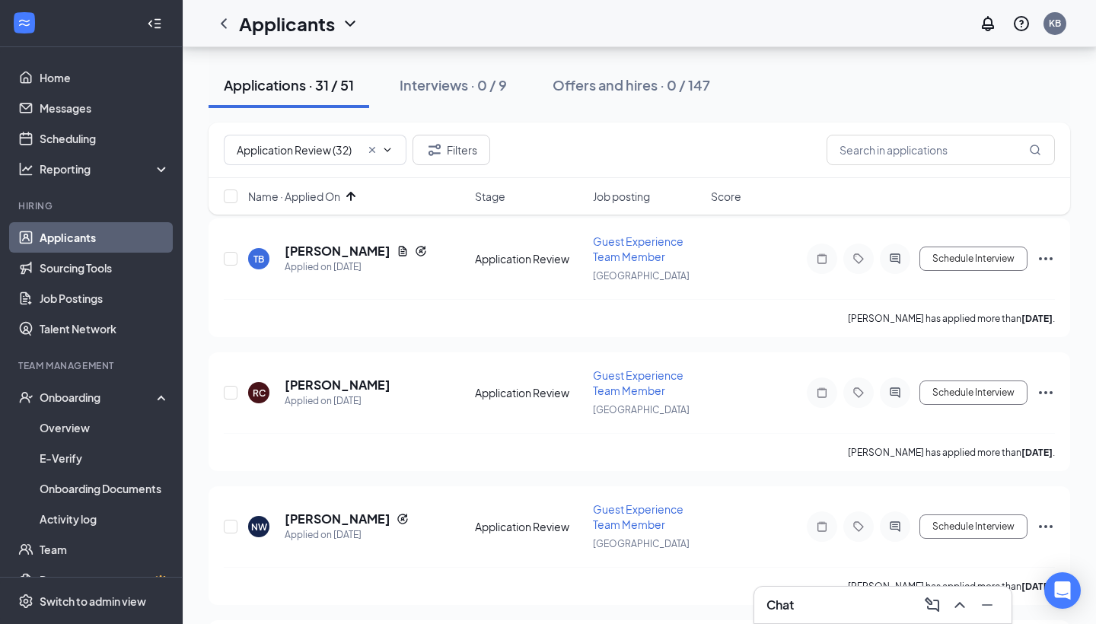
scroll to position [82, 0]
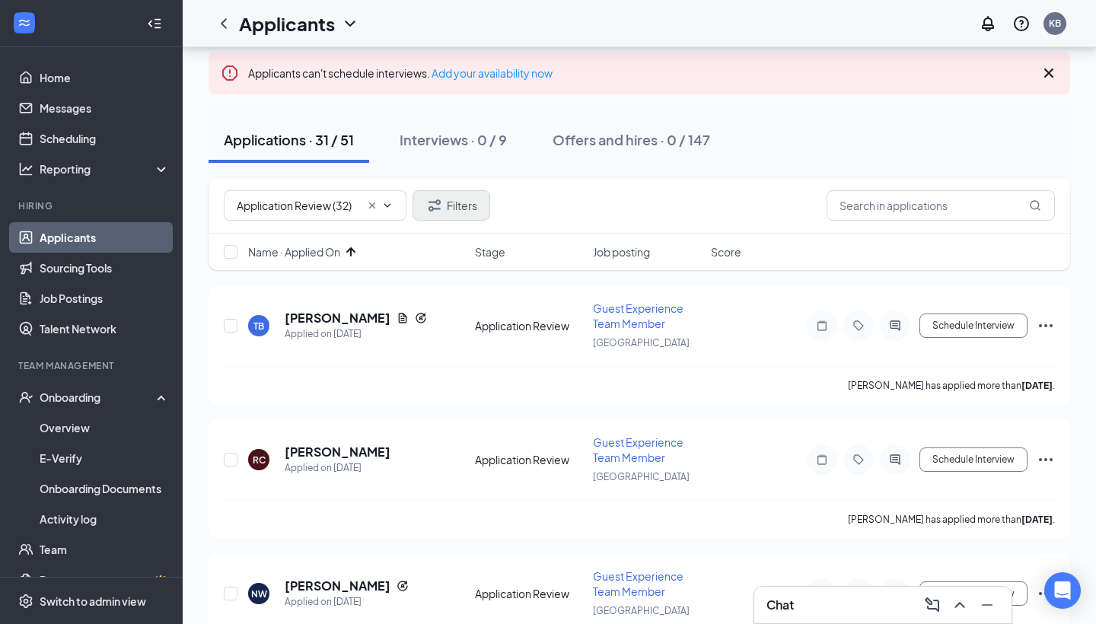
click at [471, 203] on button "Filters" at bounding box center [452, 205] width 78 height 30
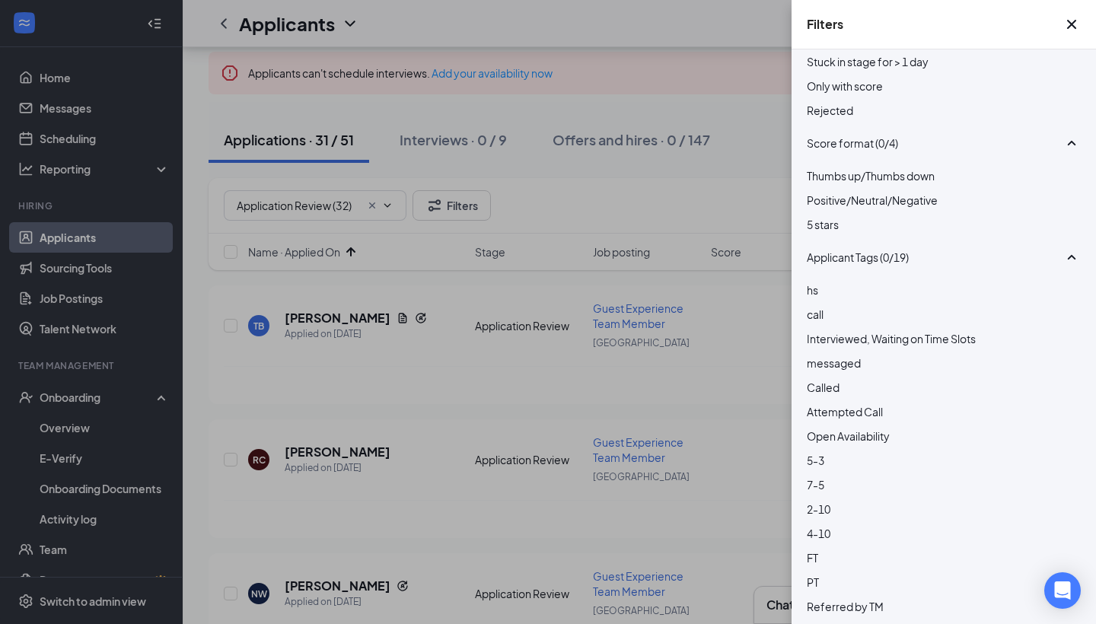
scroll to position [97, 0]
click at [511, 375] on div "Filters Applicant Status (0/5) Unread message Hasn't messaged back Stuck in sta…" at bounding box center [548, 312] width 1096 height 624
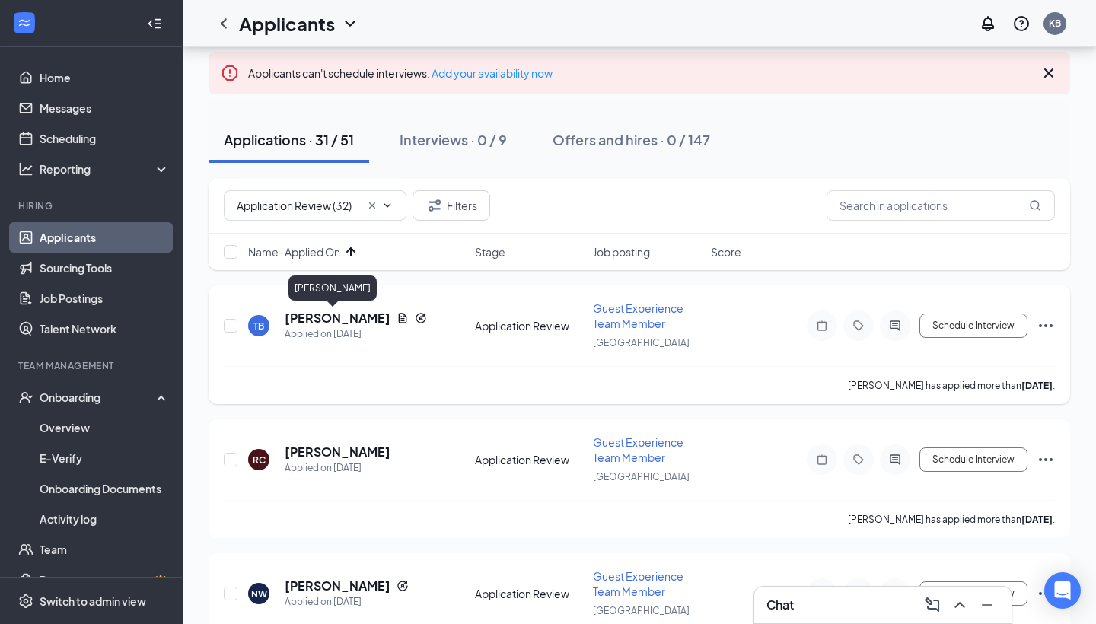
click at [329, 314] on h5 "[PERSON_NAME]" at bounding box center [338, 318] width 106 height 17
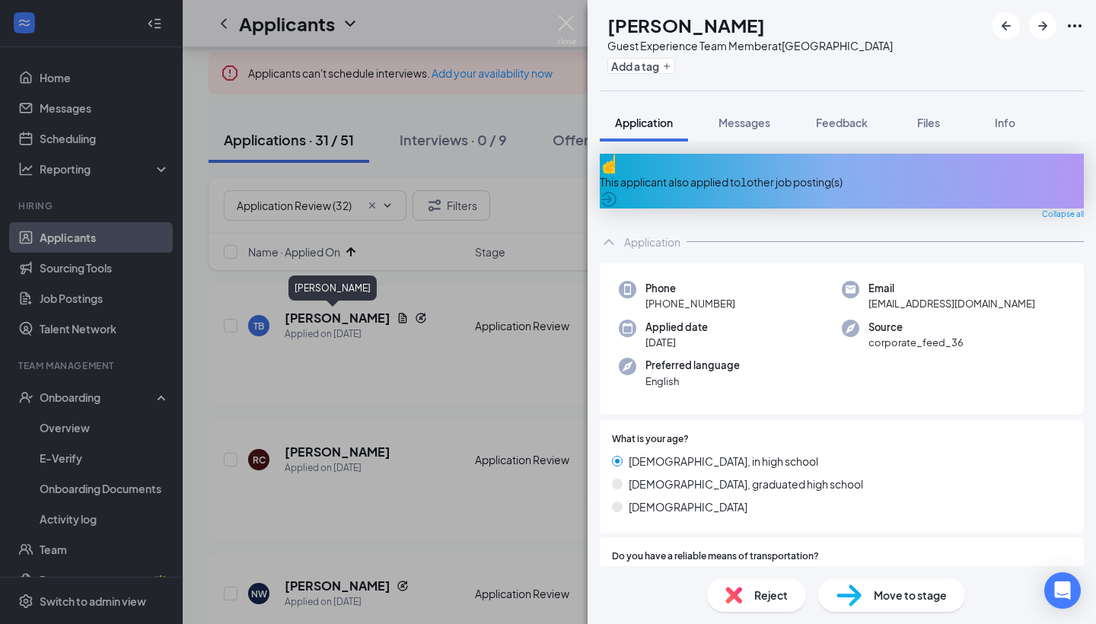
click at [365, 449] on div "TB [PERSON_NAME] Guest Experience Team Member at [GEOGRAPHIC_DATA] Add a tag Ap…" at bounding box center [548, 312] width 1096 height 624
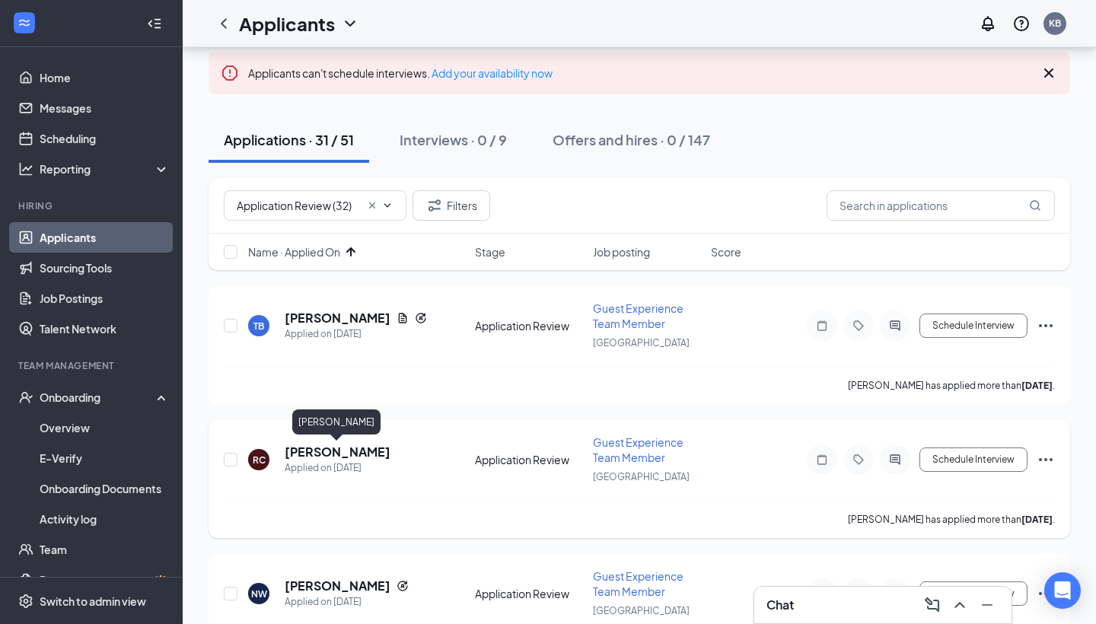
click at [350, 449] on h5 "[PERSON_NAME]" at bounding box center [338, 452] width 106 height 17
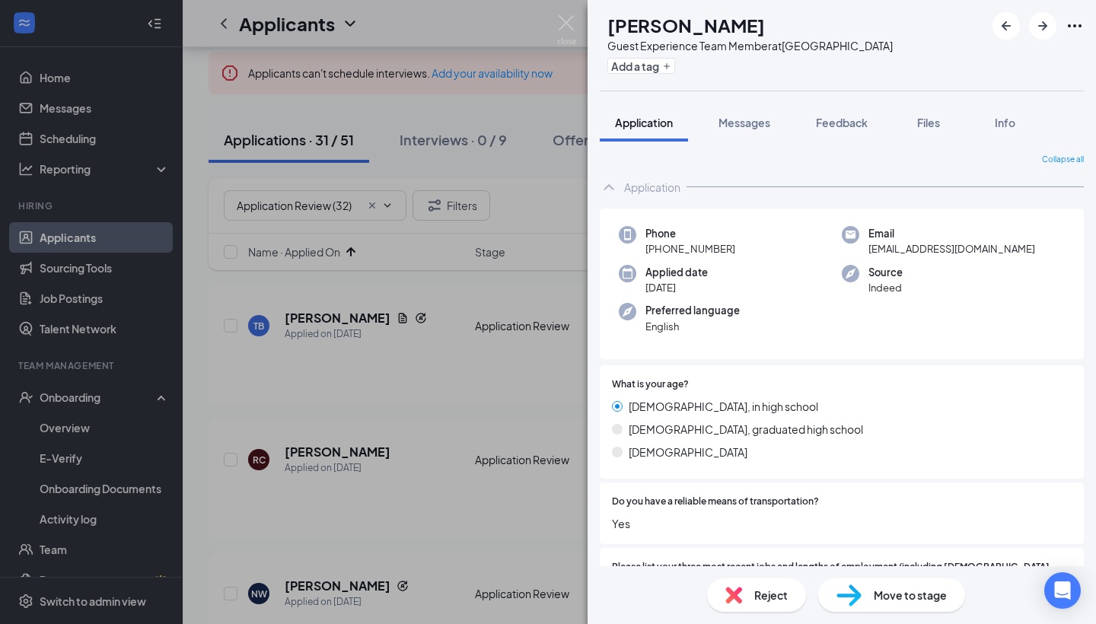
click at [443, 400] on div "RC [PERSON_NAME] Guest Experience Team Member at [GEOGRAPHIC_DATA] Add a tag Ap…" at bounding box center [548, 312] width 1096 height 624
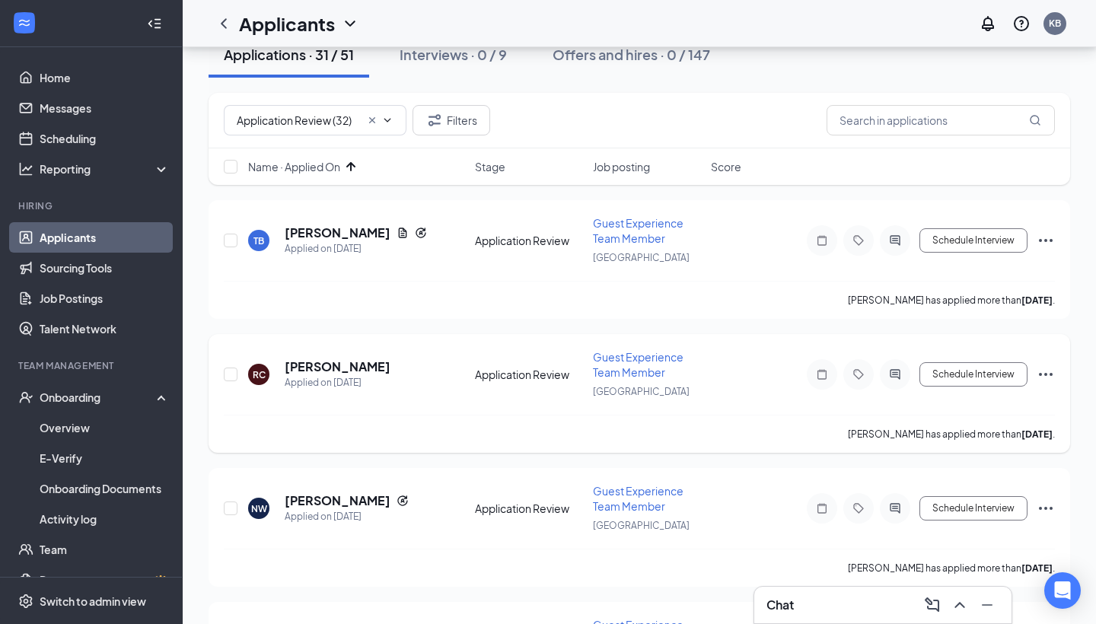
scroll to position [183, 0]
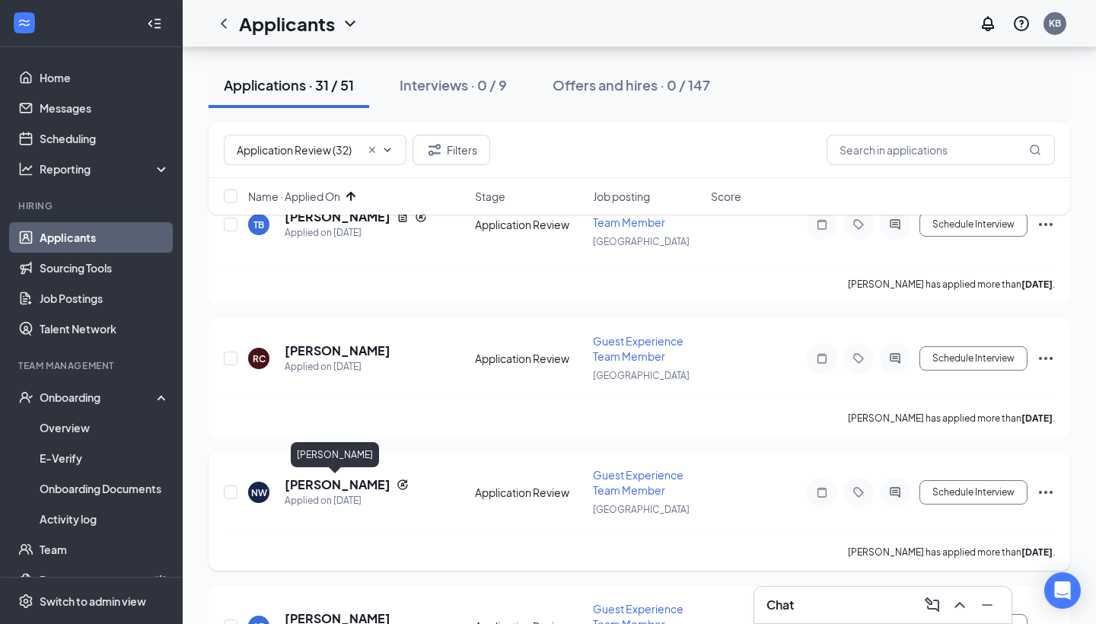
click at [328, 479] on h5 "[PERSON_NAME]" at bounding box center [338, 485] width 106 height 17
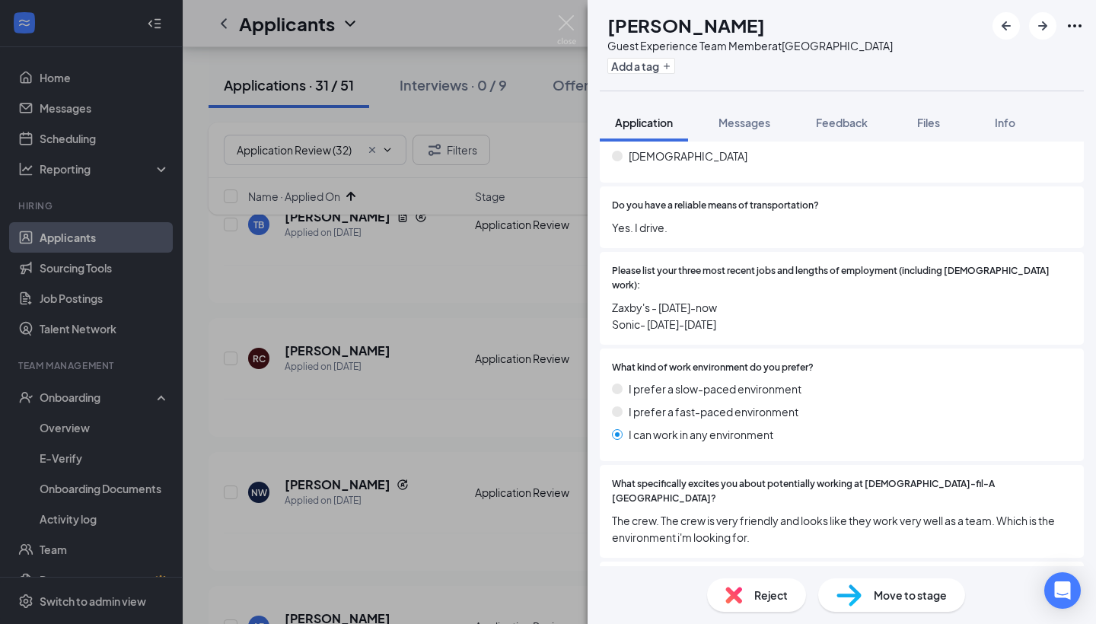
scroll to position [354, 0]
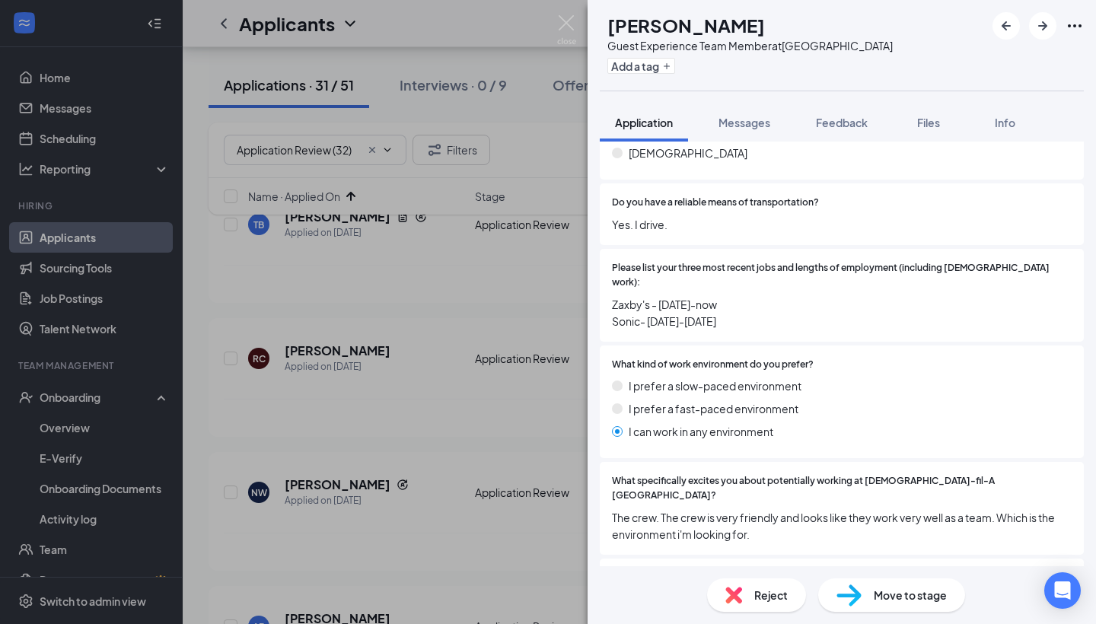
click at [513, 400] on div "NW [PERSON_NAME] Guest Experience Team Member at [GEOGRAPHIC_DATA] Add a tag Ap…" at bounding box center [548, 312] width 1096 height 624
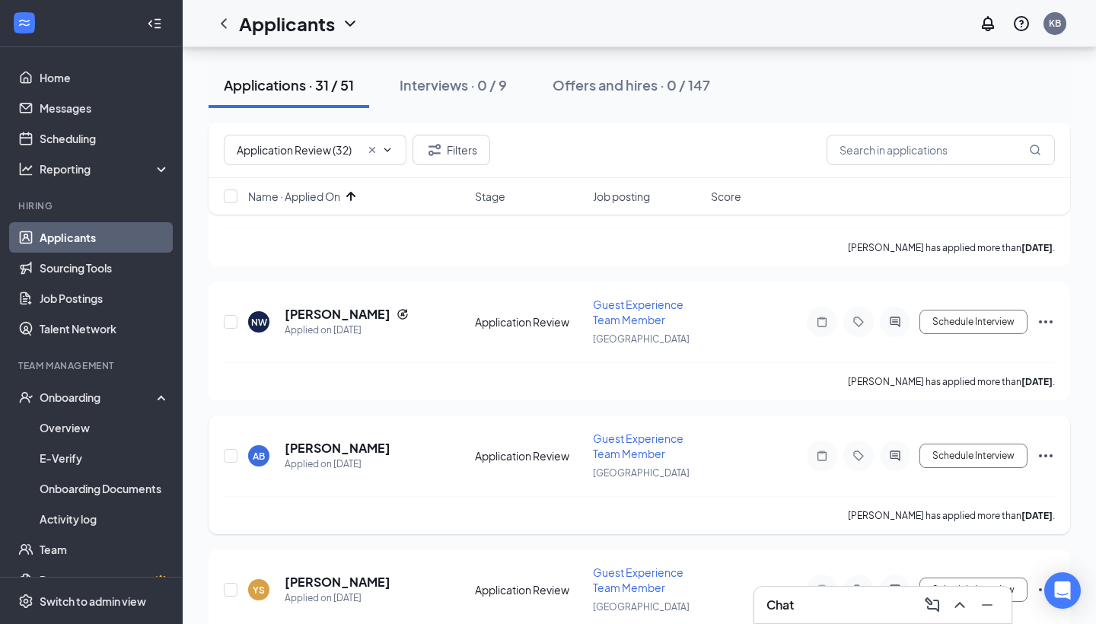
scroll to position [413, 0]
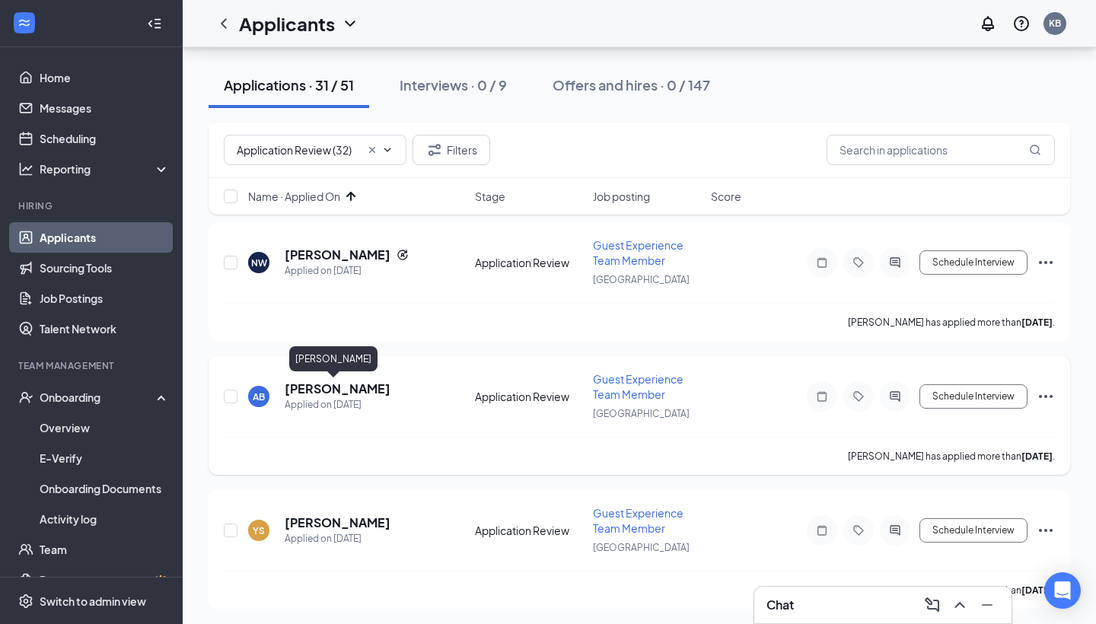
click at [335, 388] on h5 "[PERSON_NAME]" at bounding box center [338, 389] width 106 height 17
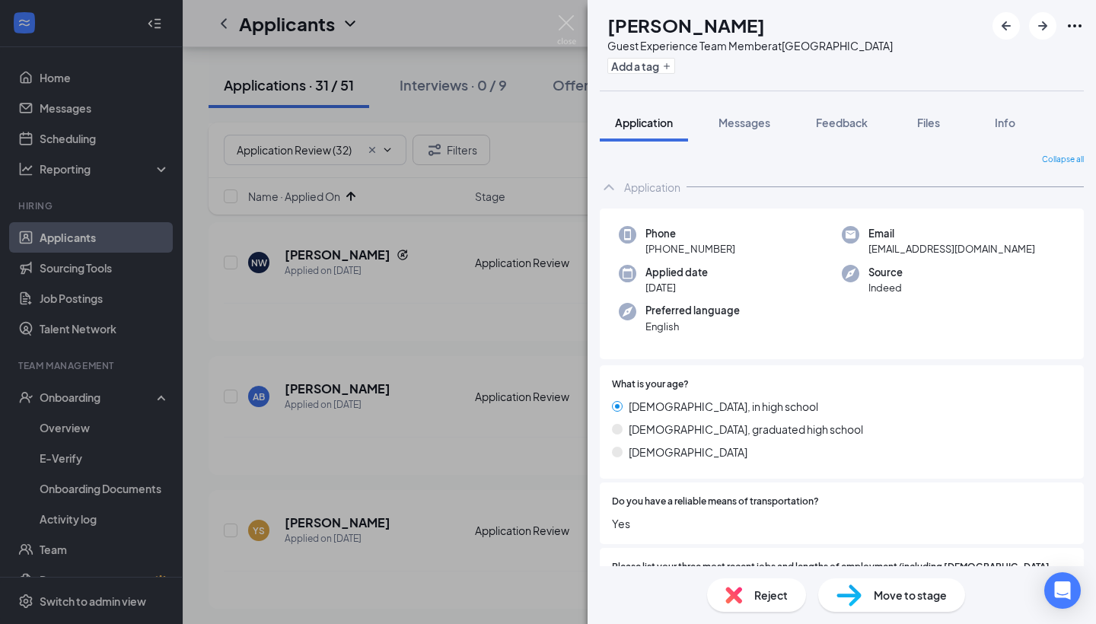
click at [507, 415] on div "AB [PERSON_NAME] Guest Experience Team Member at [GEOGRAPHIC_DATA] Add a tag Ap…" at bounding box center [548, 312] width 1096 height 624
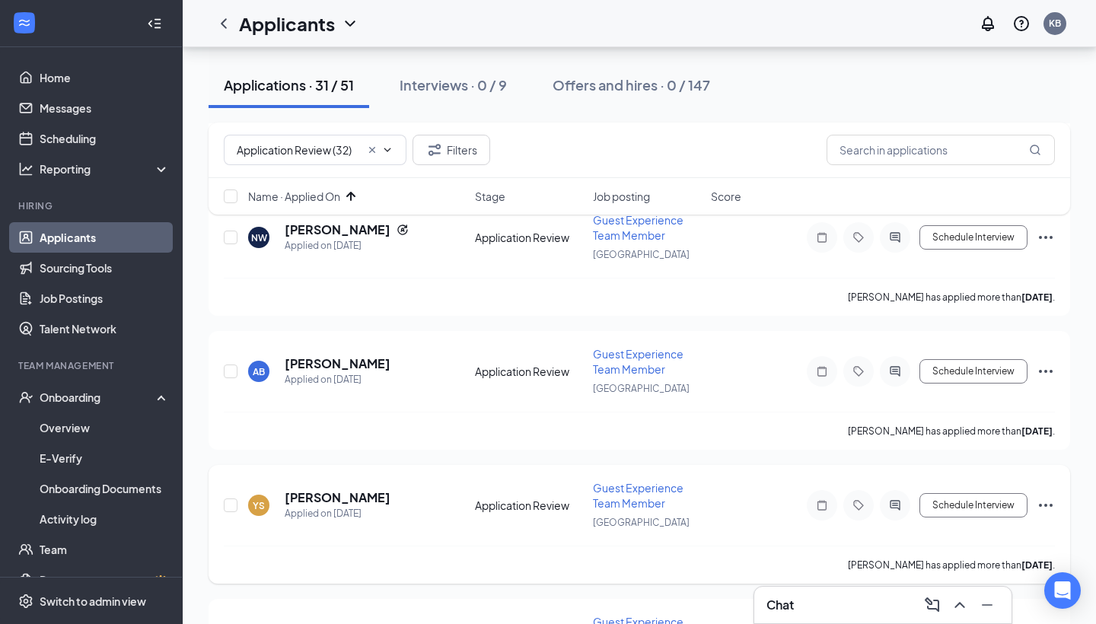
scroll to position [560, 0]
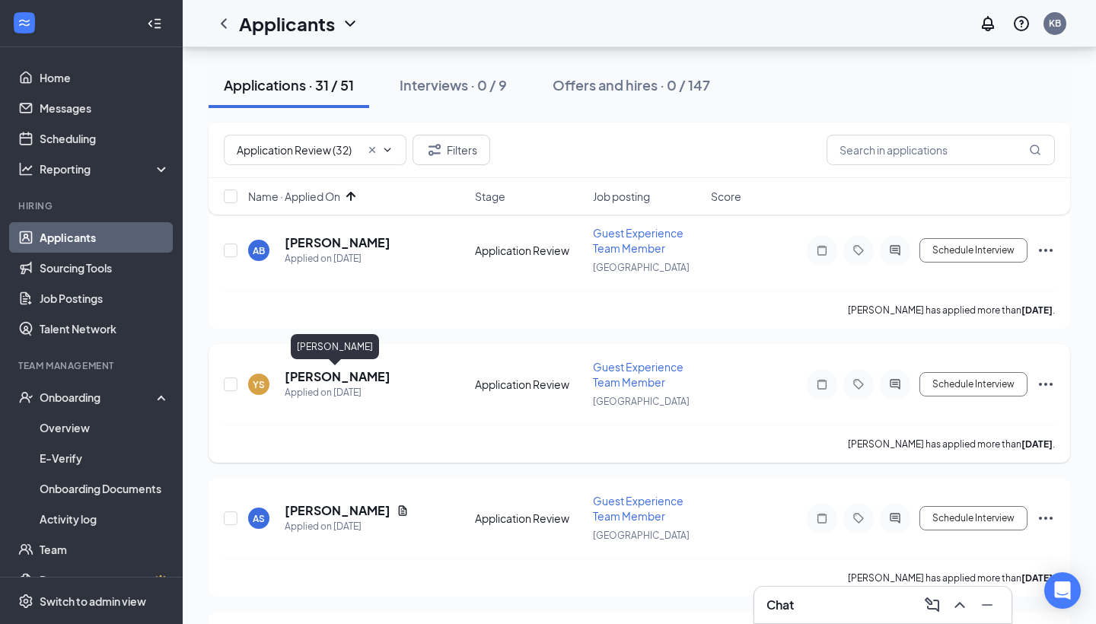
click at [352, 375] on h5 "[PERSON_NAME]" at bounding box center [338, 377] width 106 height 17
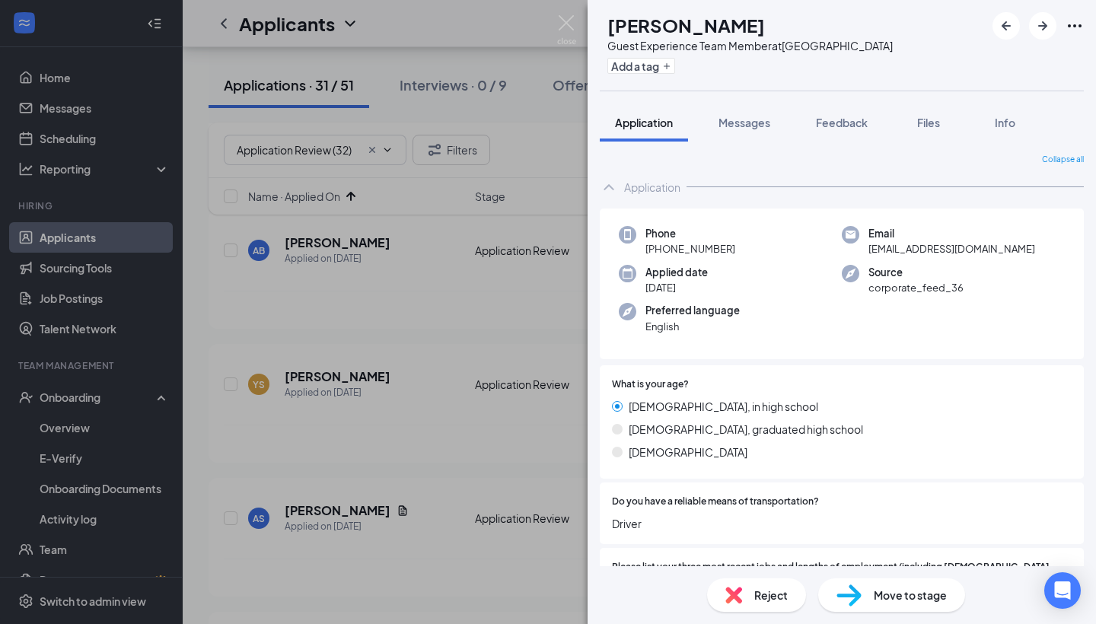
click at [439, 420] on div "YS [PERSON_NAME] Guest Experience Team Member at [GEOGRAPHIC_DATA] Add a tag Ap…" at bounding box center [548, 312] width 1096 height 624
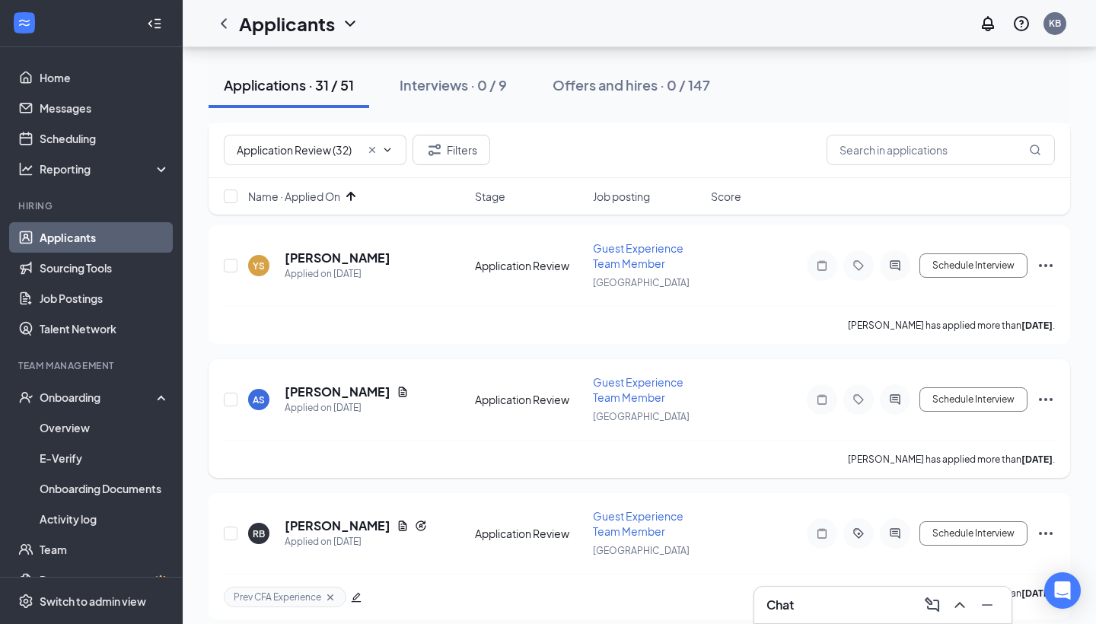
scroll to position [692, 0]
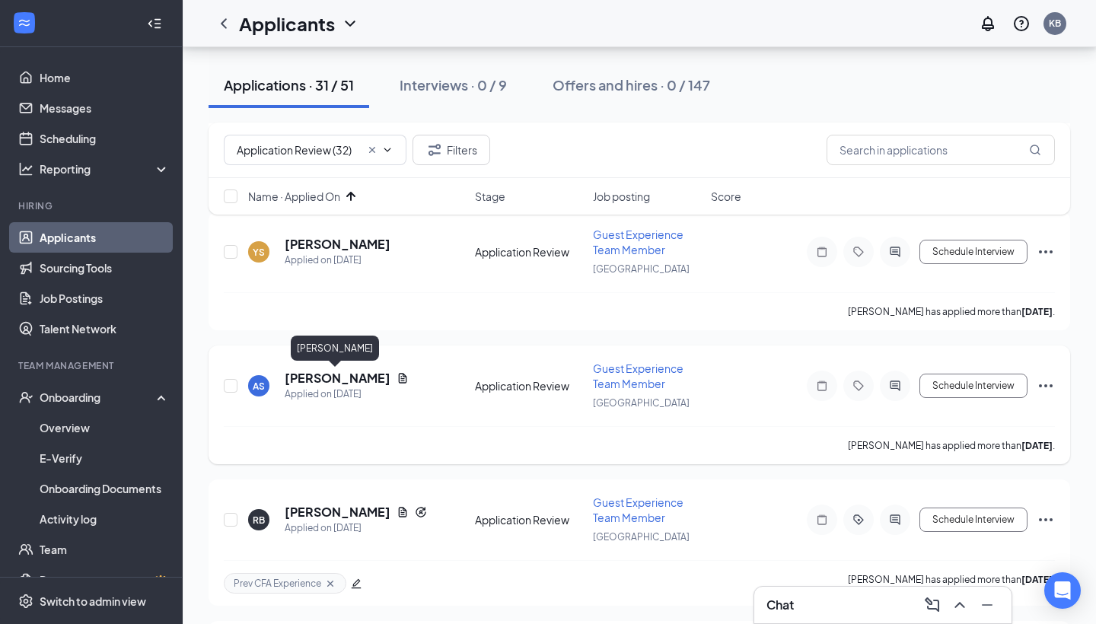
click at [327, 374] on h5 "[PERSON_NAME]" at bounding box center [338, 378] width 106 height 17
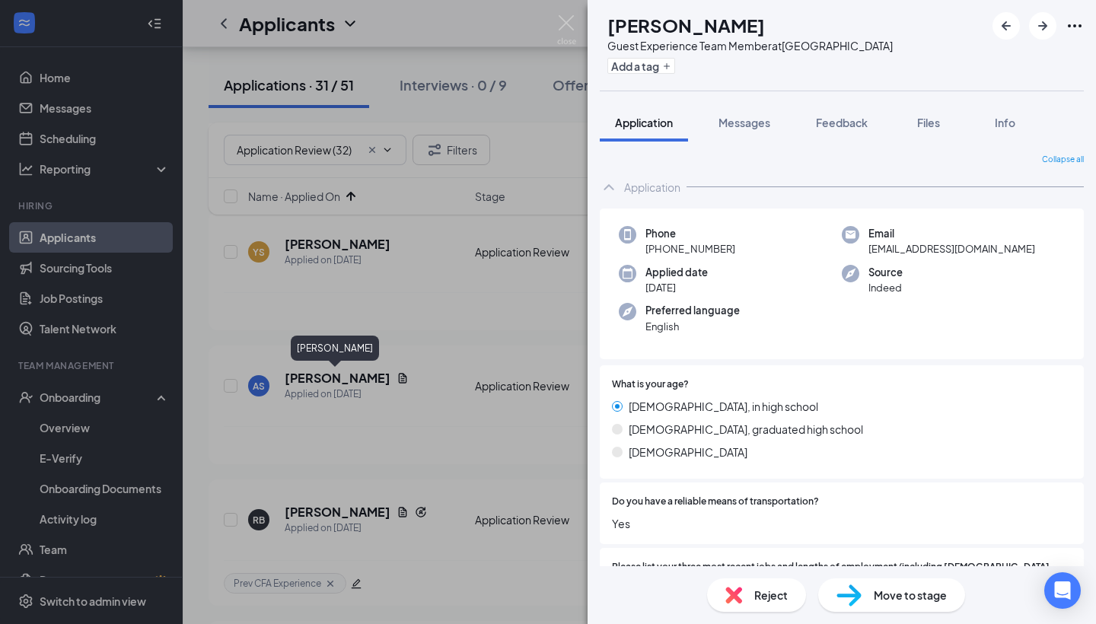
click at [398, 436] on div "AS [PERSON_NAME] Guest Experience Team Member at [GEOGRAPHIC_DATA] Add a tag Ap…" at bounding box center [548, 312] width 1096 height 624
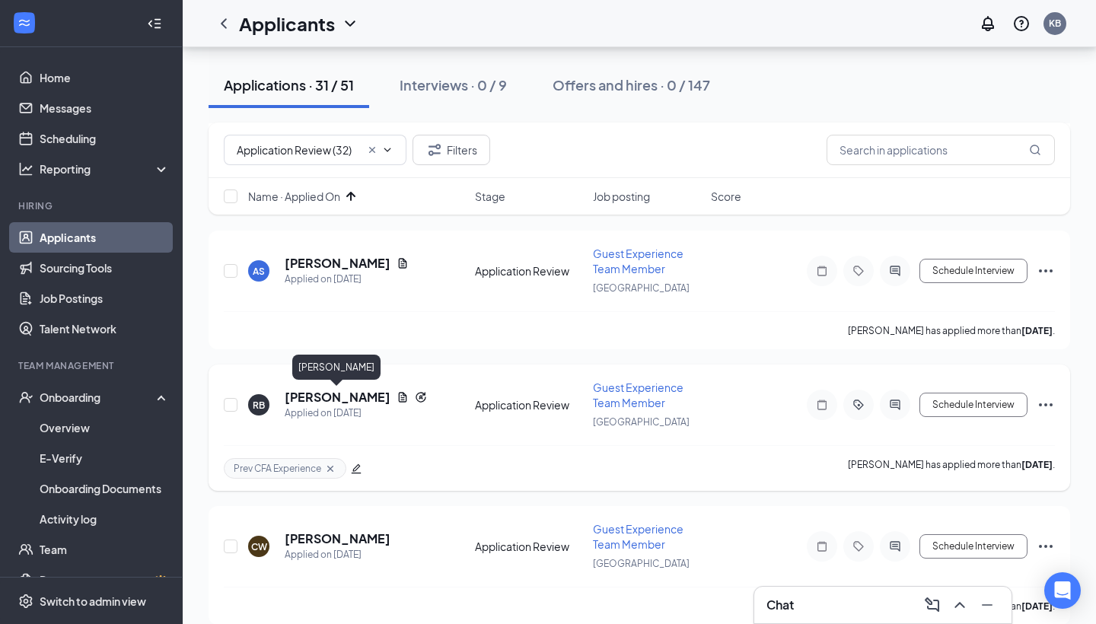
scroll to position [824, 0]
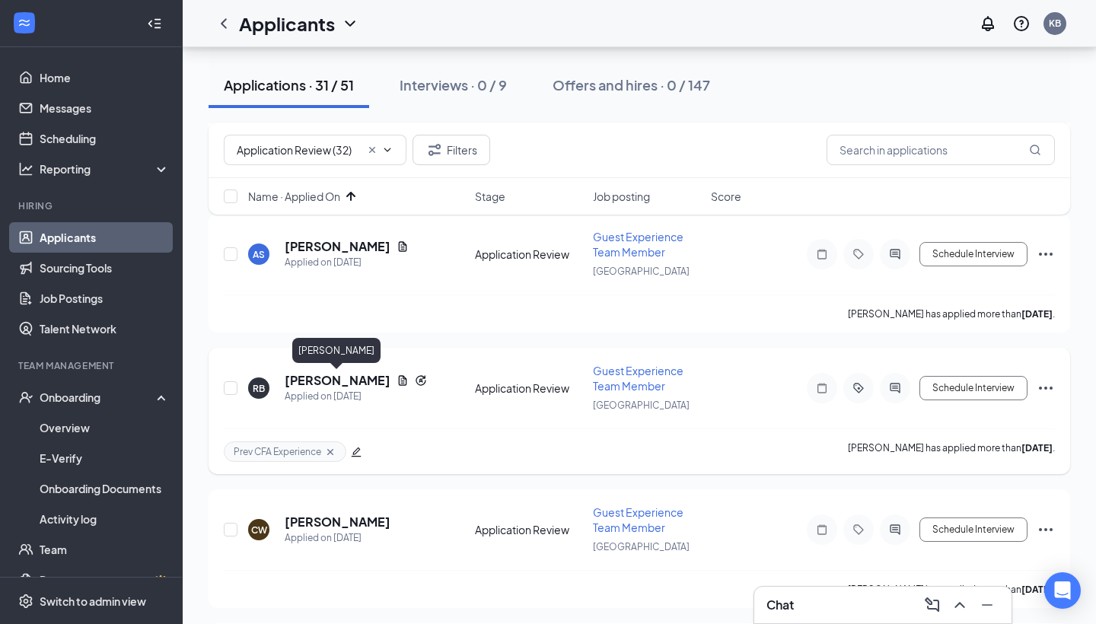
click at [326, 378] on h5 "[PERSON_NAME]" at bounding box center [338, 380] width 106 height 17
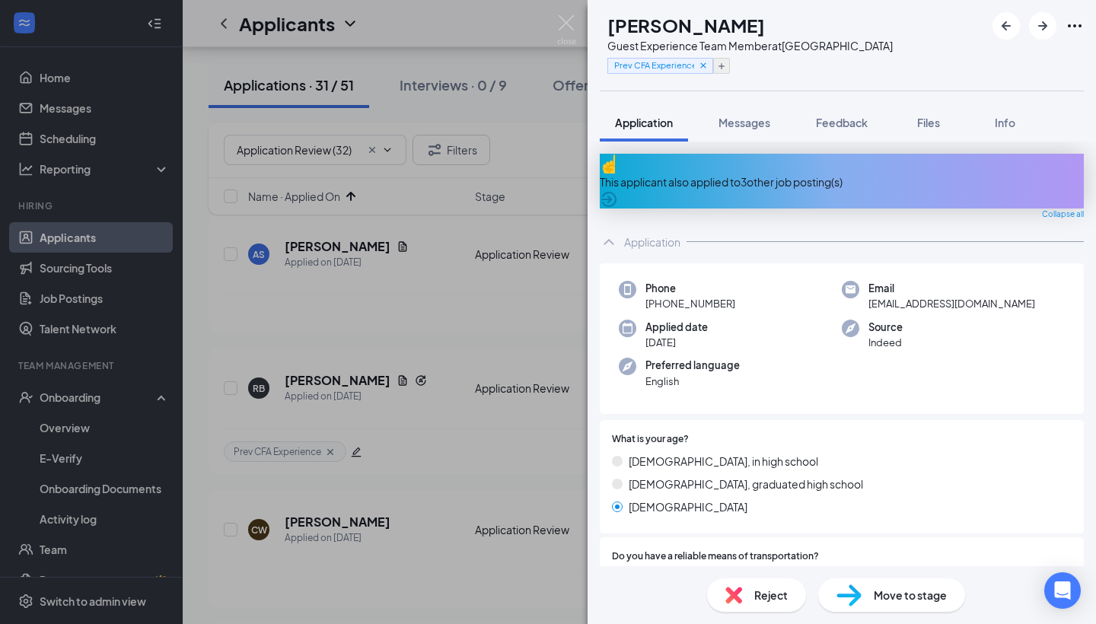
click at [726, 66] on icon "Plus" at bounding box center [721, 66] width 9 height 9
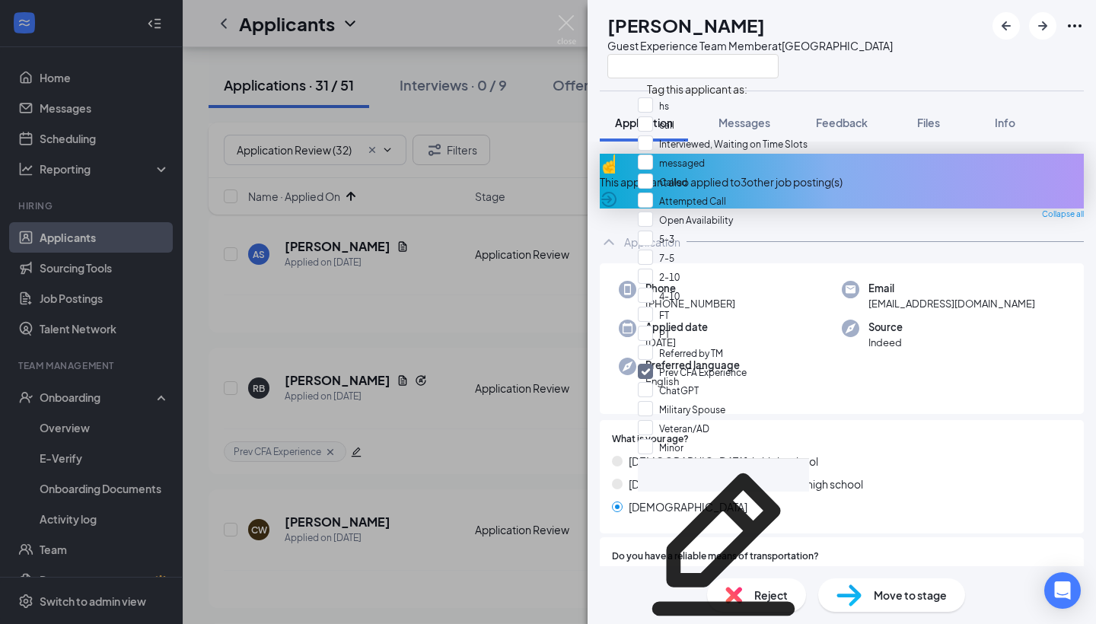
click at [751, 212] on div "Attempted Call" at bounding box center [723, 202] width 171 height 19
checkbox input "true"
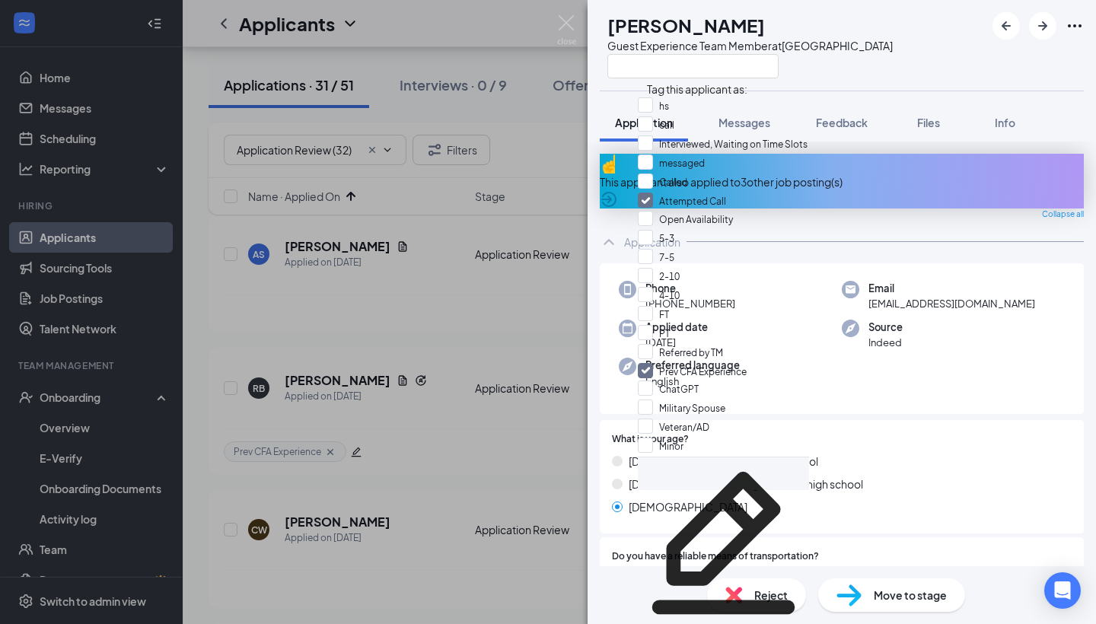
click at [866, 164] on div "This applicant also applied to 3 other job posting(s)" at bounding box center [842, 181] width 484 height 55
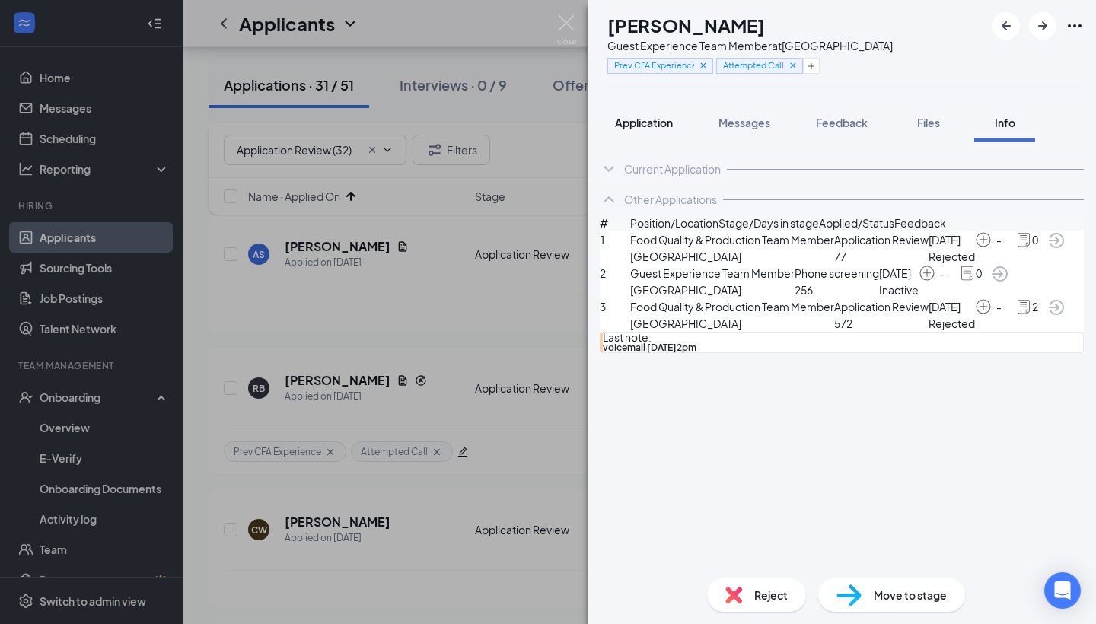
click at [657, 118] on span "Application" at bounding box center [644, 123] width 58 height 14
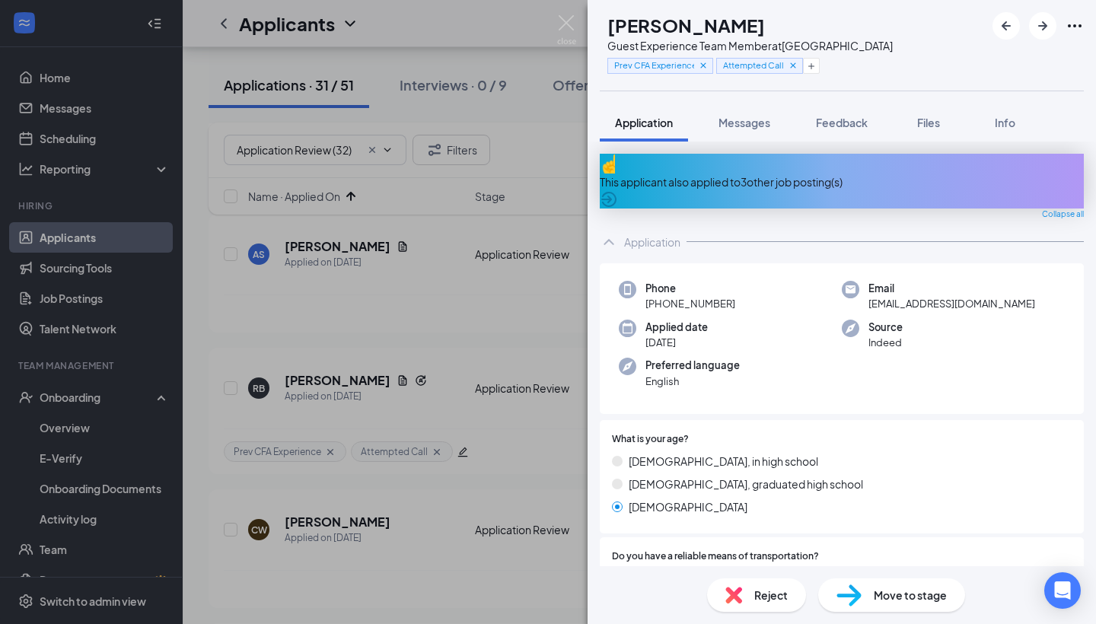
click at [876, 610] on div "Move to stage" at bounding box center [892, 596] width 147 height 34
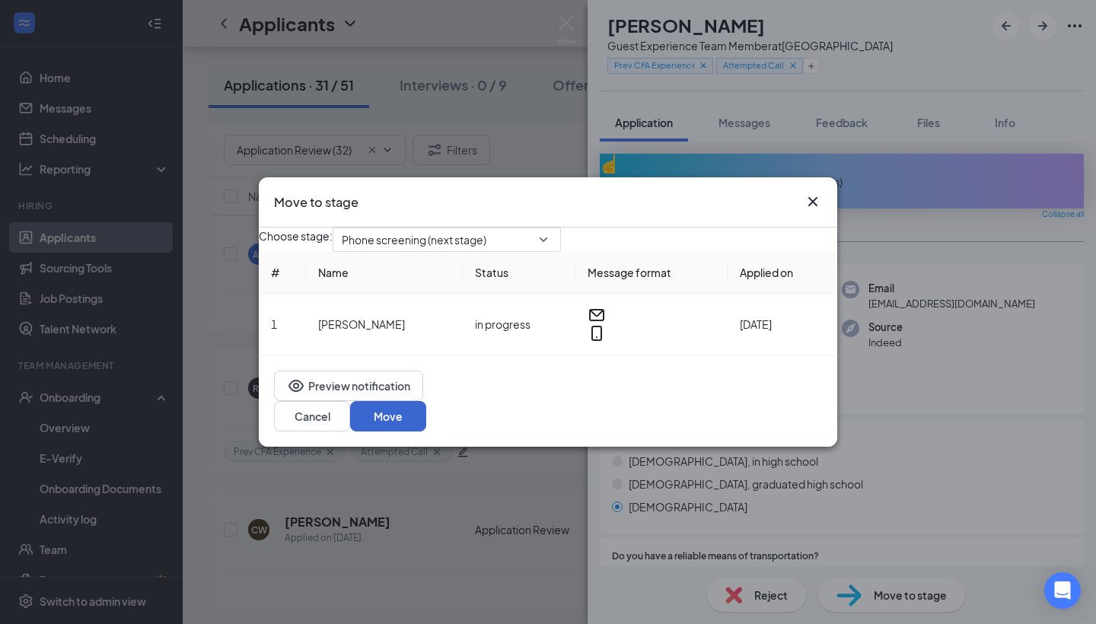
click at [426, 422] on button "Move" at bounding box center [388, 416] width 76 height 30
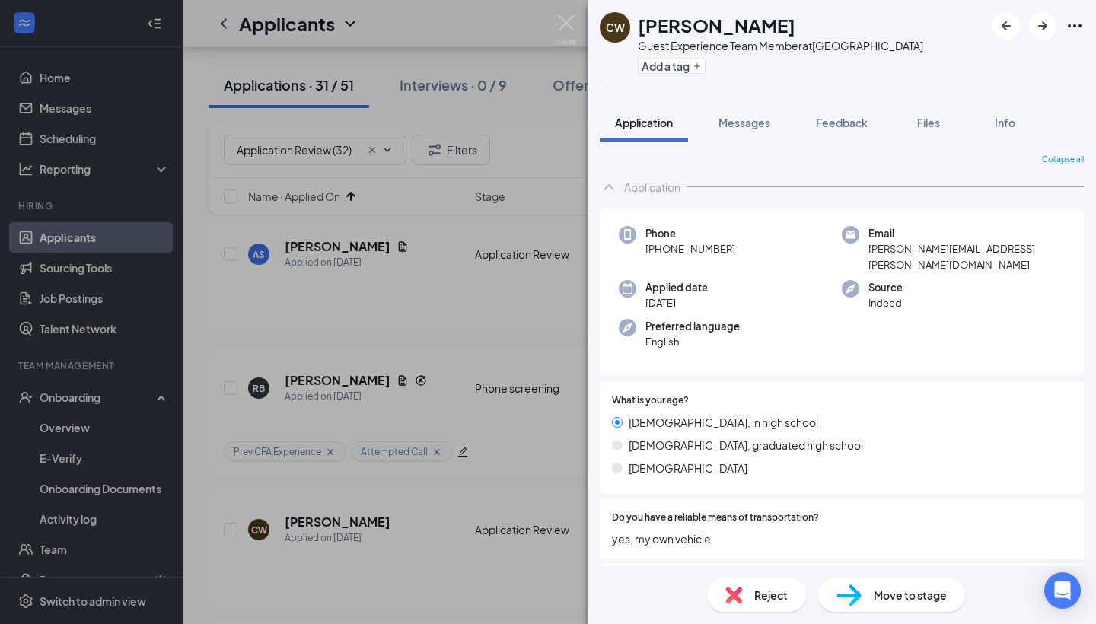
click at [431, 534] on div "[PERSON_NAME] West Guest Experience Team Member at [GEOGRAPHIC_DATA] Add a tag …" at bounding box center [548, 312] width 1096 height 624
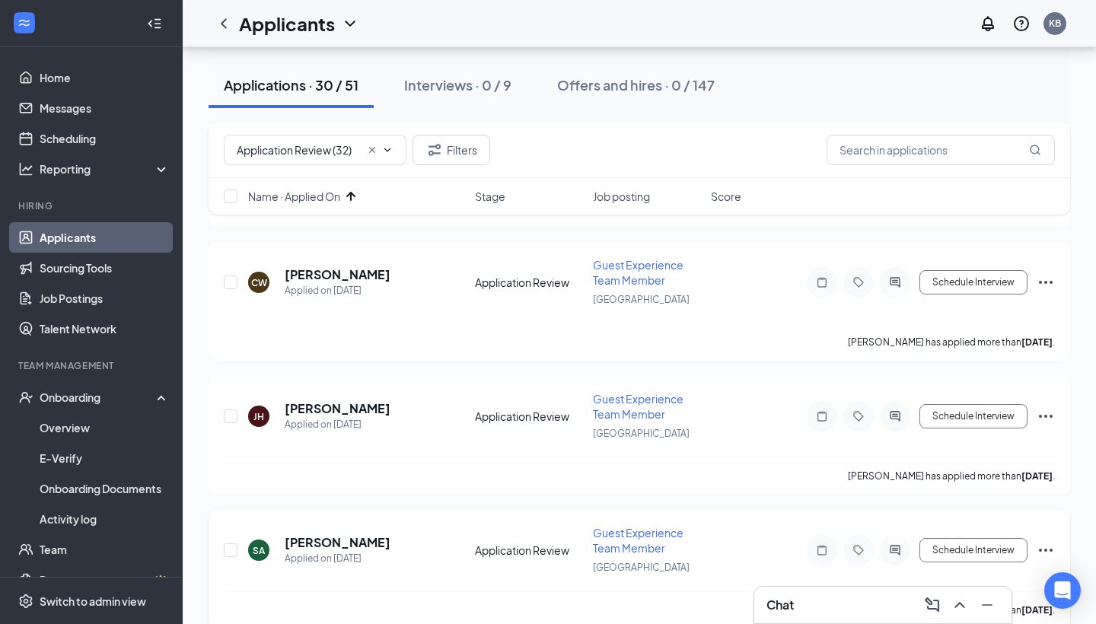
scroll to position [976, 0]
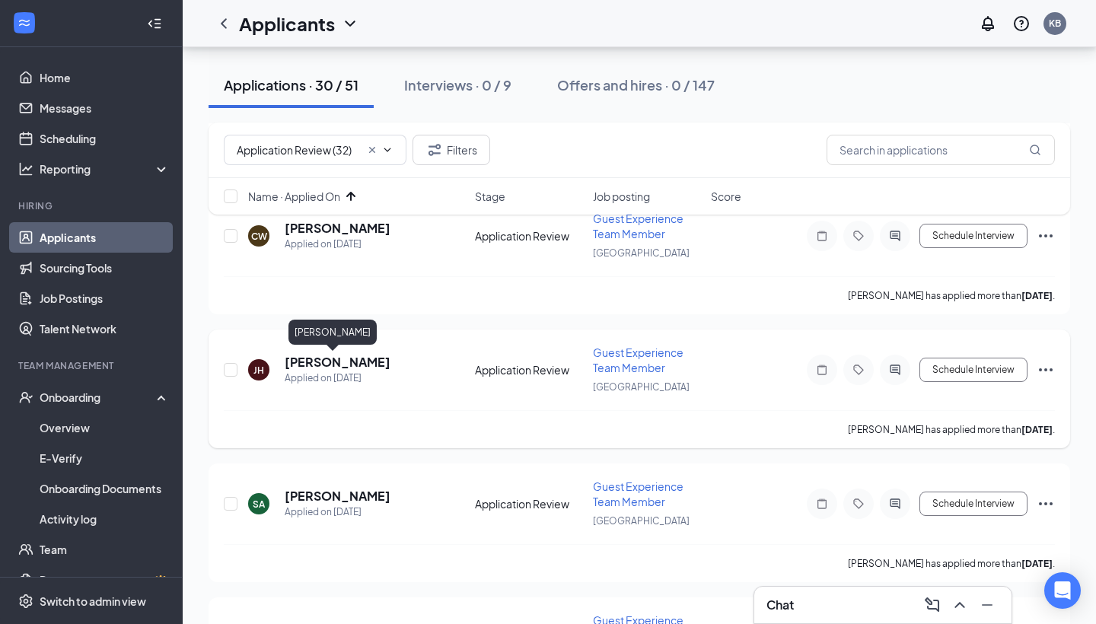
click at [329, 359] on h5 "[PERSON_NAME]" at bounding box center [338, 362] width 106 height 17
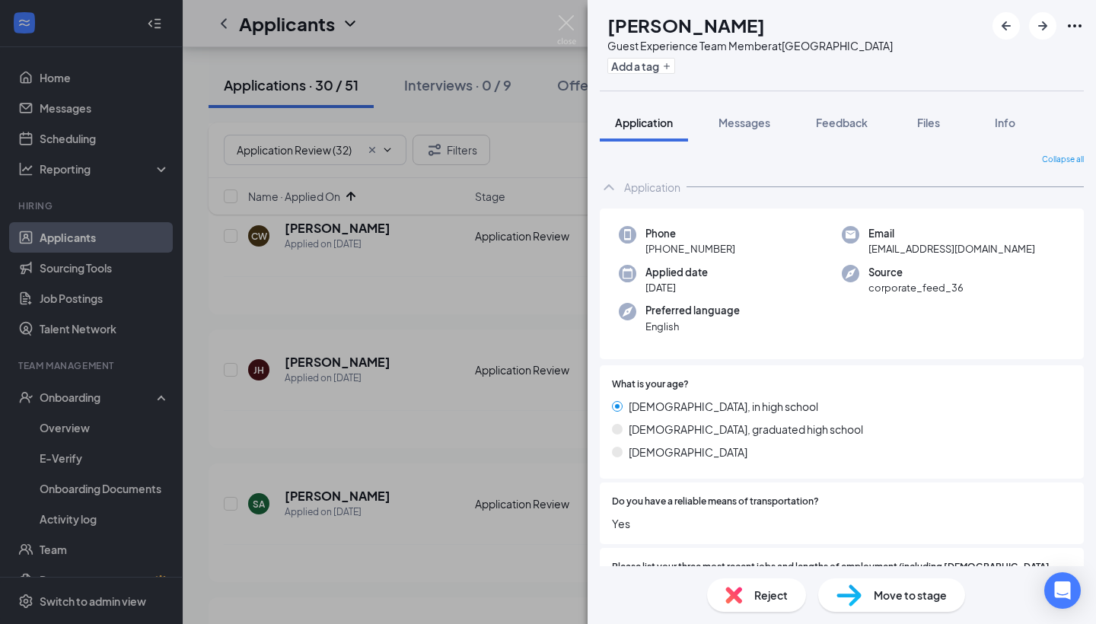
click at [349, 403] on div "[PERSON_NAME] [PERSON_NAME] Guest Experience Team Member at [GEOGRAPHIC_DATA] A…" at bounding box center [548, 312] width 1096 height 624
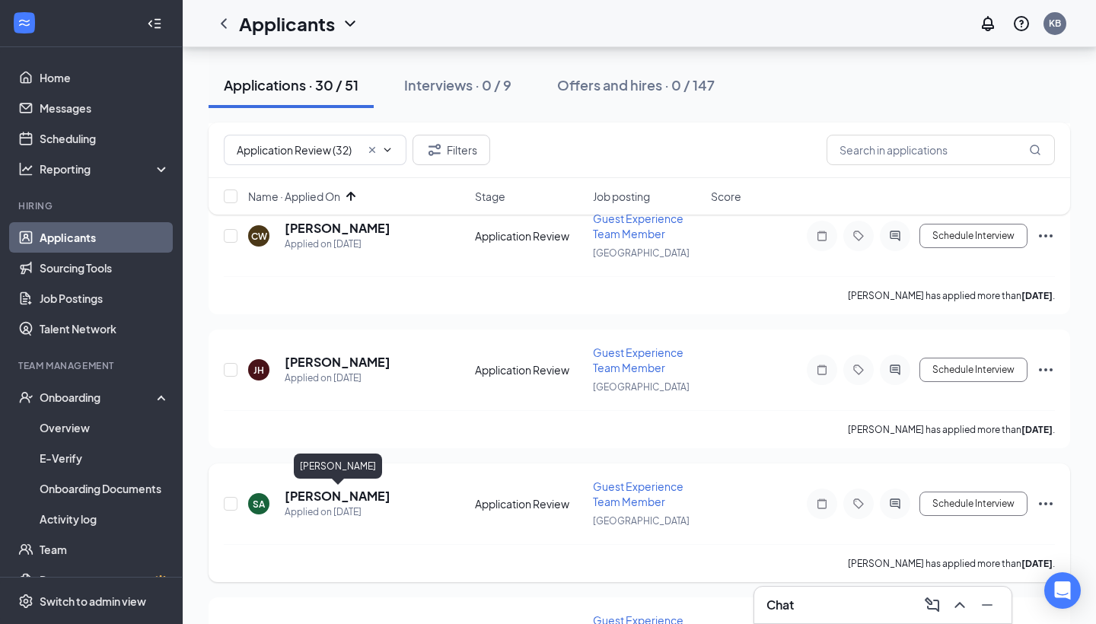
click at [341, 491] on h5 "[PERSON_NAME]" at bounding box center [338, 496] width 106 height 17
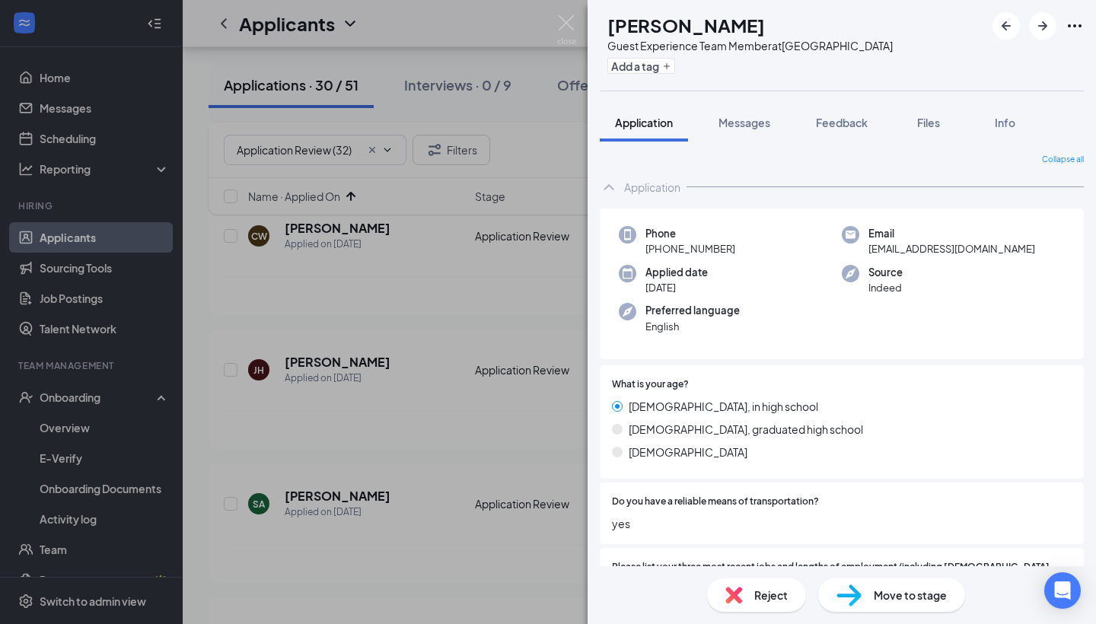
click at [322, 423] on div "SA [PERSON_NAME] Guest Experience Team Member at [GEOGRAPHIC_DATA] Add a tag Ap…" at bounding box center [548, 312] width 1096 height 624
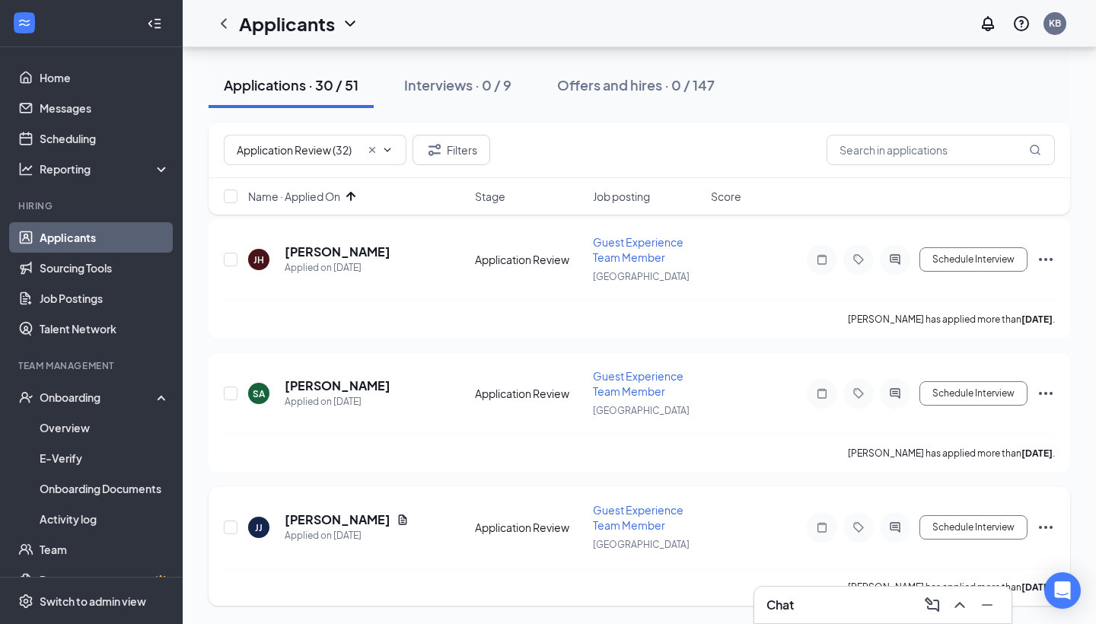
scroll to position [1087, 0]
click at [336, 522] on h5 "[PERSON_NAME]" at bounding box center [338, 520] width 106 height 17
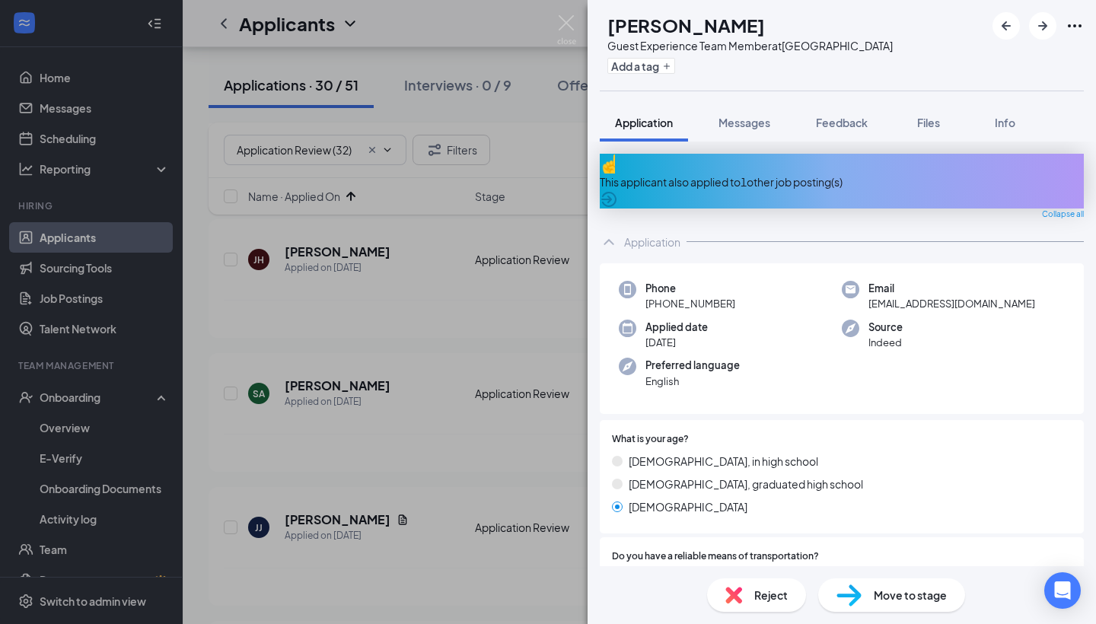
scroll to position [-4, 0]
click at [550, 501] on div "[PERSON_NAME] [PERSON_NAME] Guest Experience Team Member at [GEOGRAPHIC_DATA] A…" at bounding box center [548, 312] width 1096 height 624
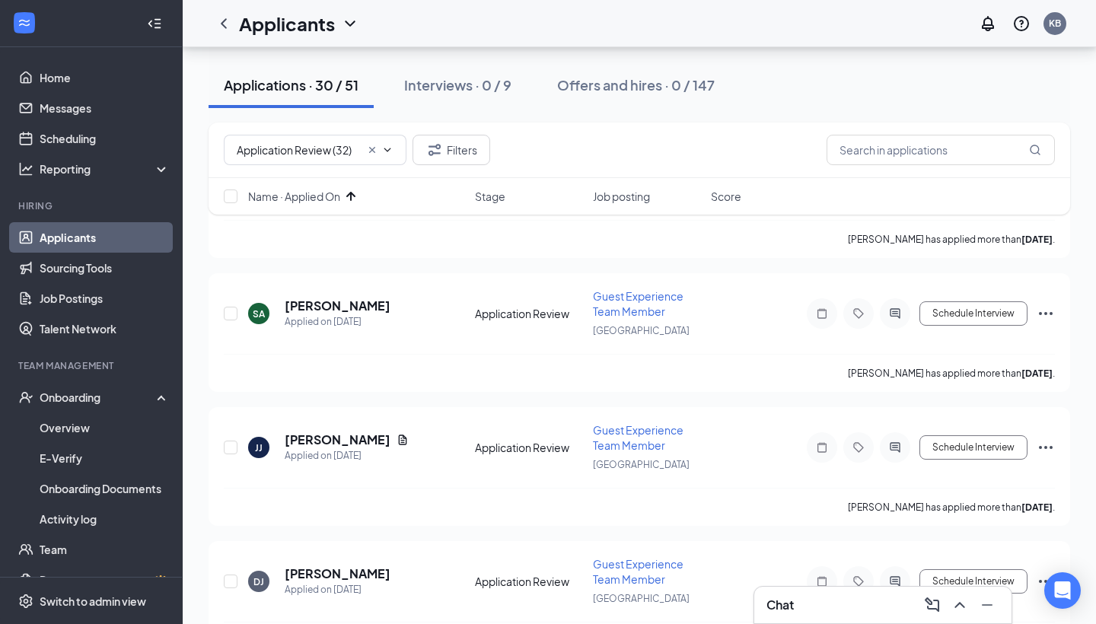
scroll to position [1170, 0]
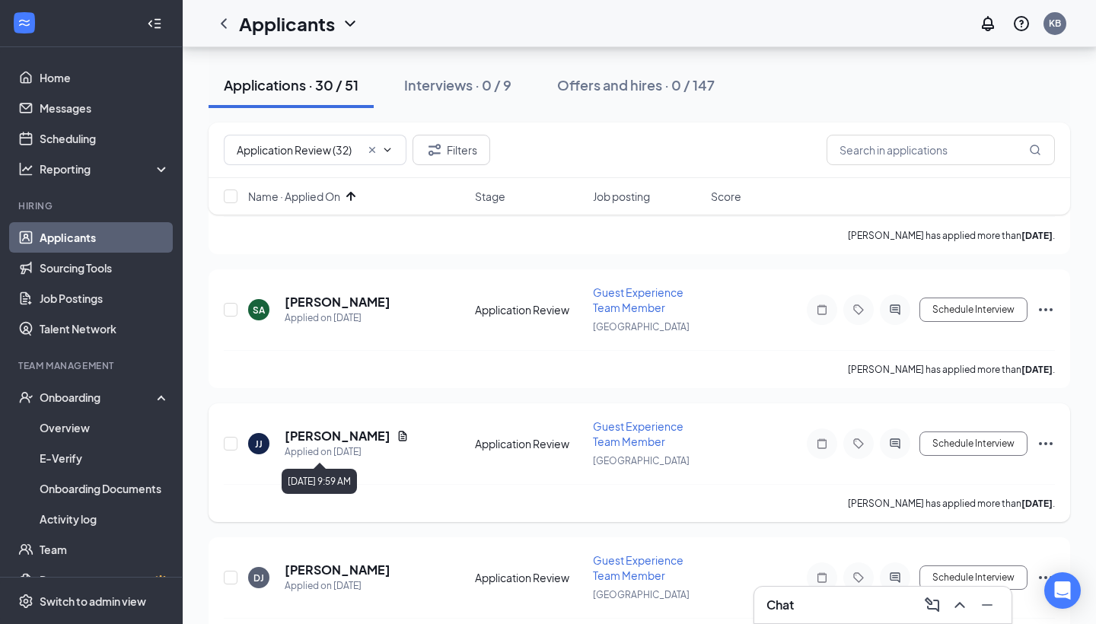
click at [333, 440] on h5 "[PERSON_NAME]" at bounding box center [338, 436] width 106 height 17
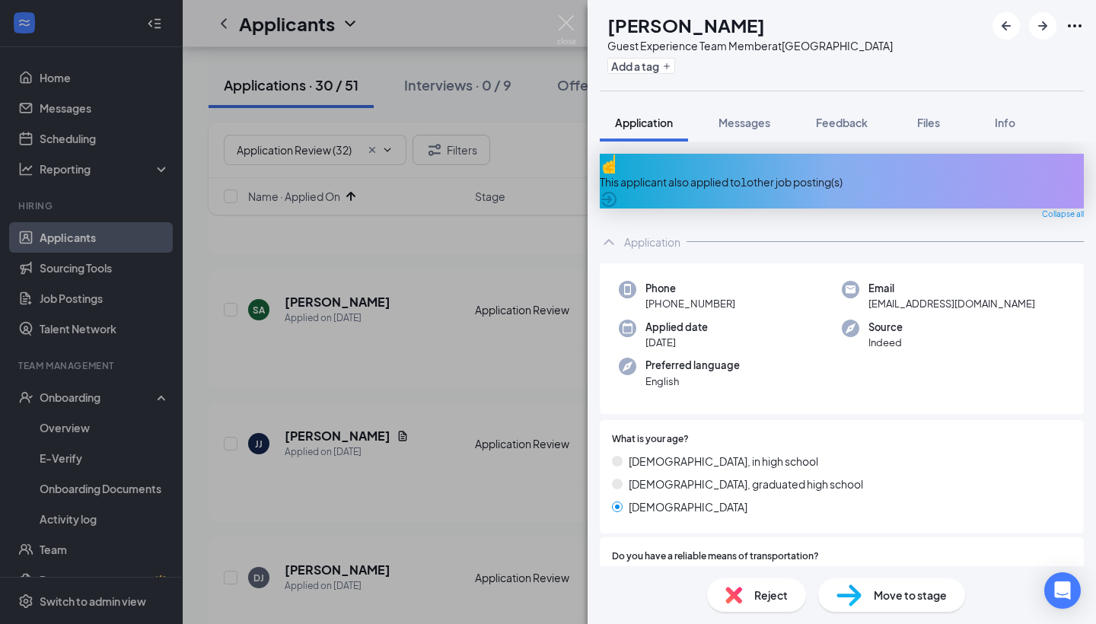
click at [733, 183] on div "This applicant also applied to 1 other job posting(s)" at bounding box center [842, 181] width 484 height 55
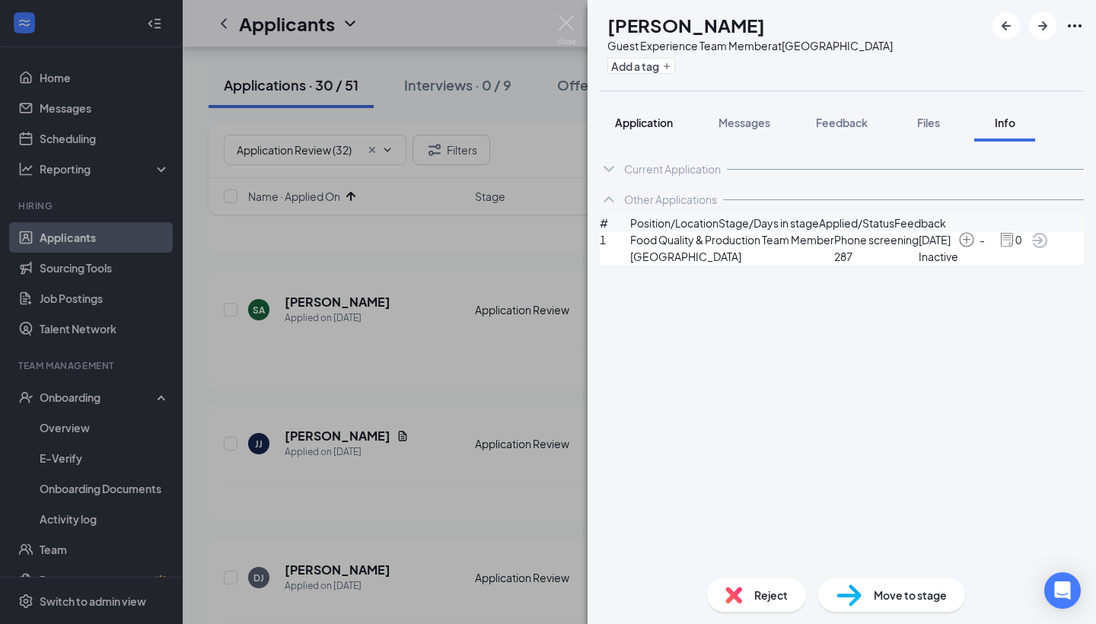
click at [638, 119] on span "Application" at bounding box center [644, 123] width 58 height 14
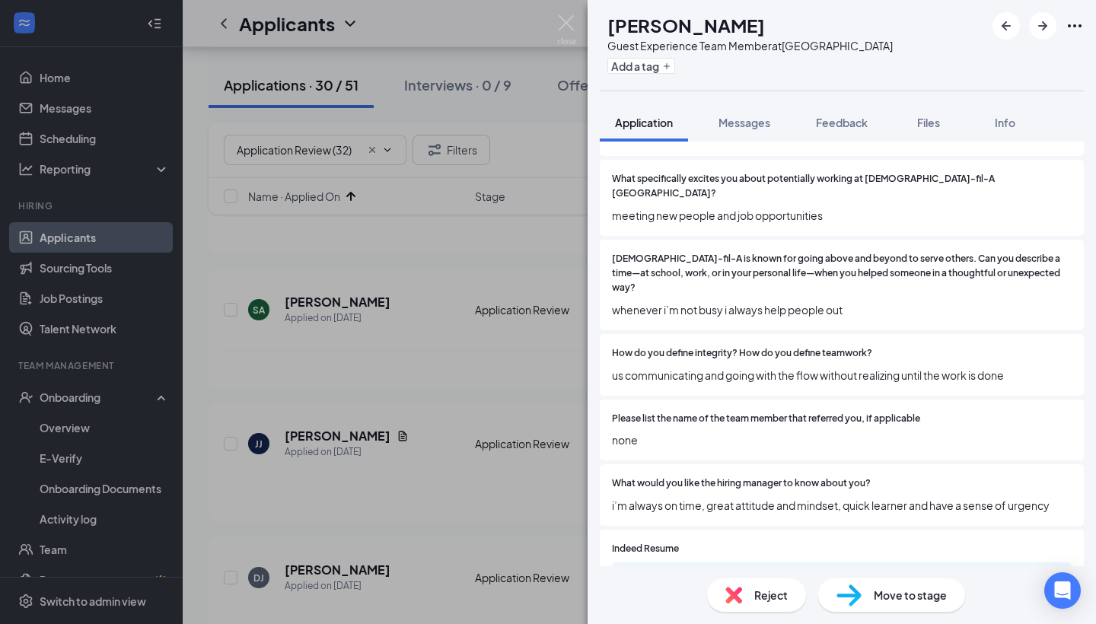
scroll to position [640, 0]
click at [780, 606] on div "Reject" at bounding box center [756, 596] width 99 height 34
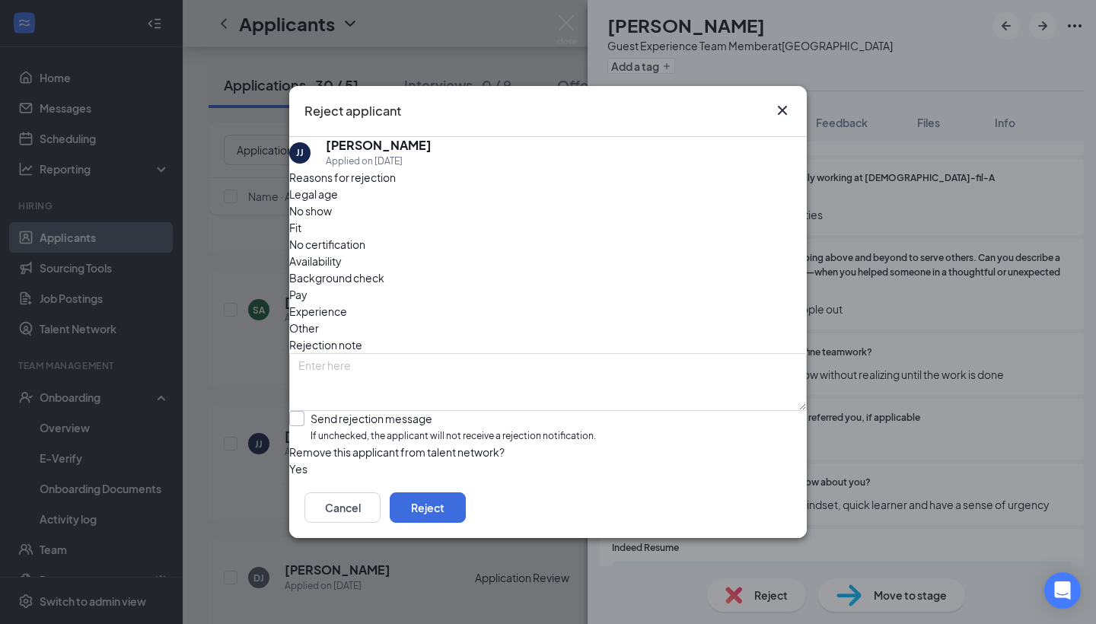
click at [420, 411] on div "Send rejection message" at bounding box center [454, 418] width 286 height 15
click at [420, 411] on input "Send rejection message If unchecked, the applicant will not receive a rejection…" at bounding box center [442, 427] width 307 height 33
checkbox input "true"
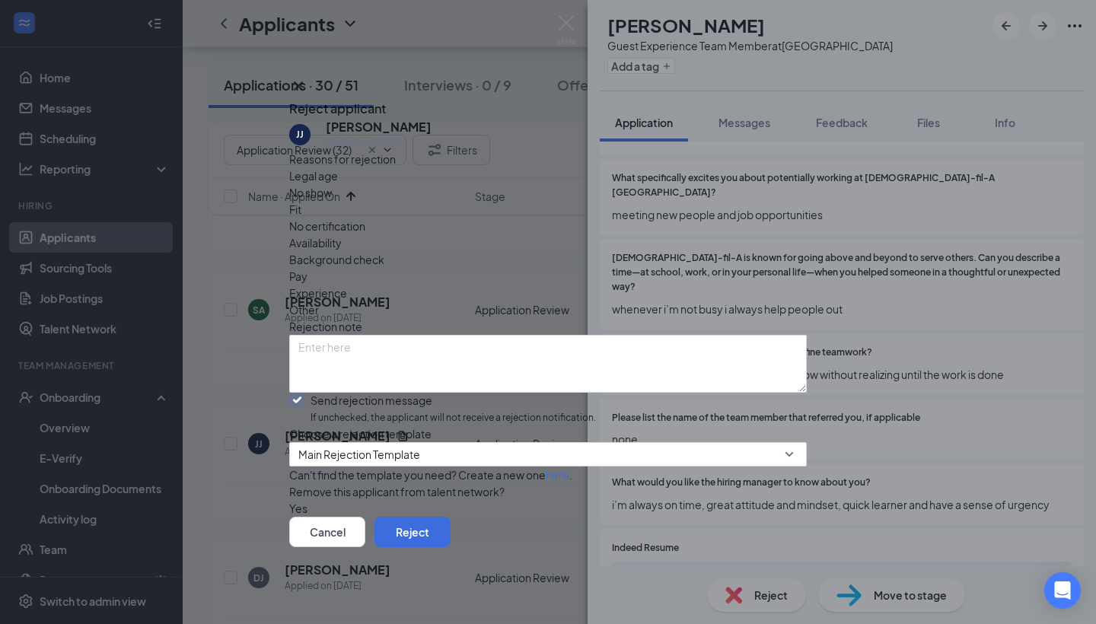
click at [471, 207] on div "Fit" at bounding box center [548, 209] width 518 height 17
click at [451, 536] on button "Reject" at bounding box center [413, 532] width 76 height 30
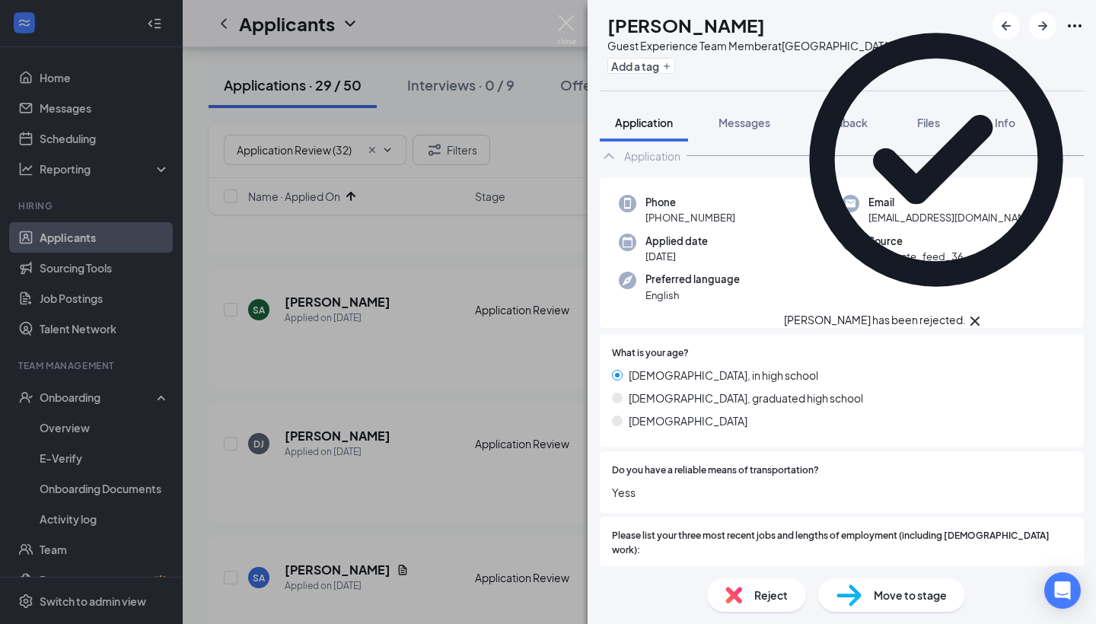
scroll to position [37, 0]
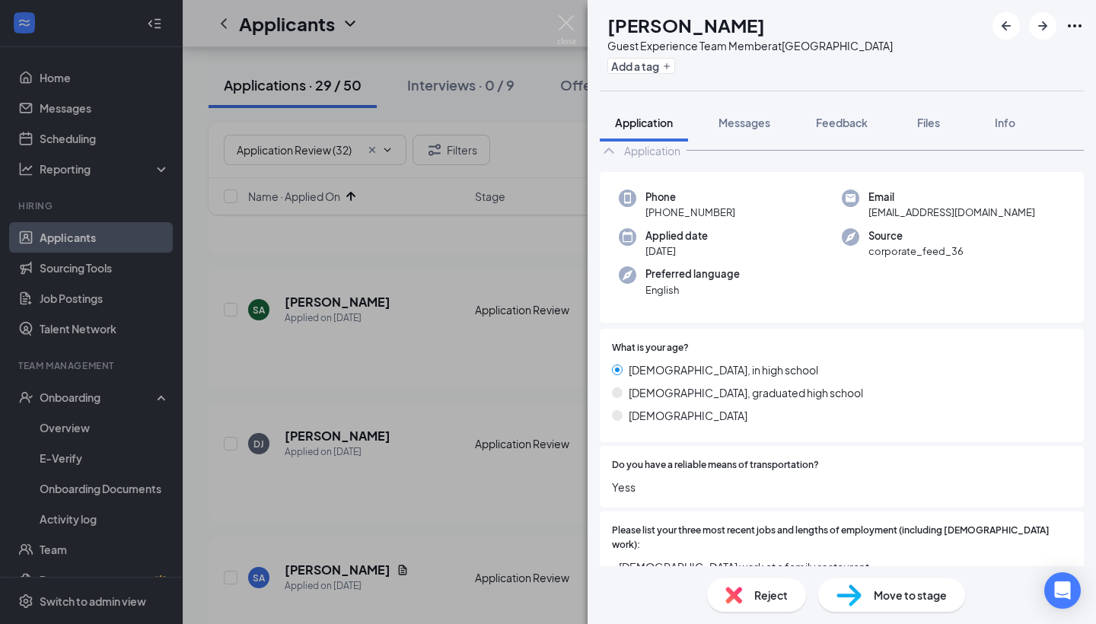
click at [442, 483] on div "DJ [PERSON_NAME] Guest Experience Team Member at [GEOGRAPHIC_DATA] Add a tag Ap…" at bounding box center [548, 312] width 1096 height 624
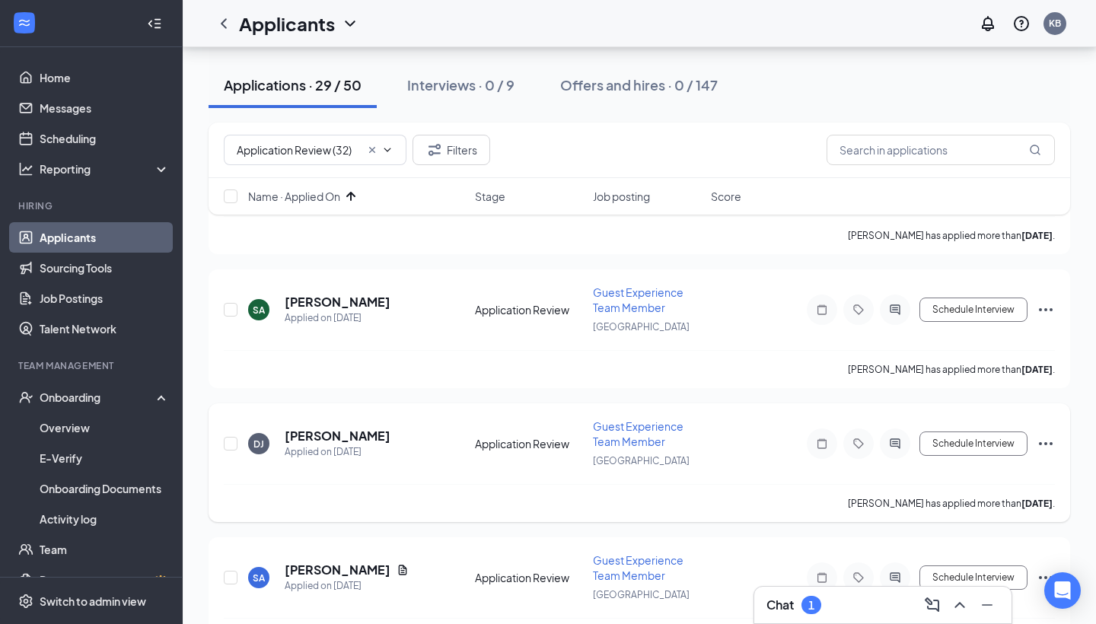
scroll to position [1204, 0]
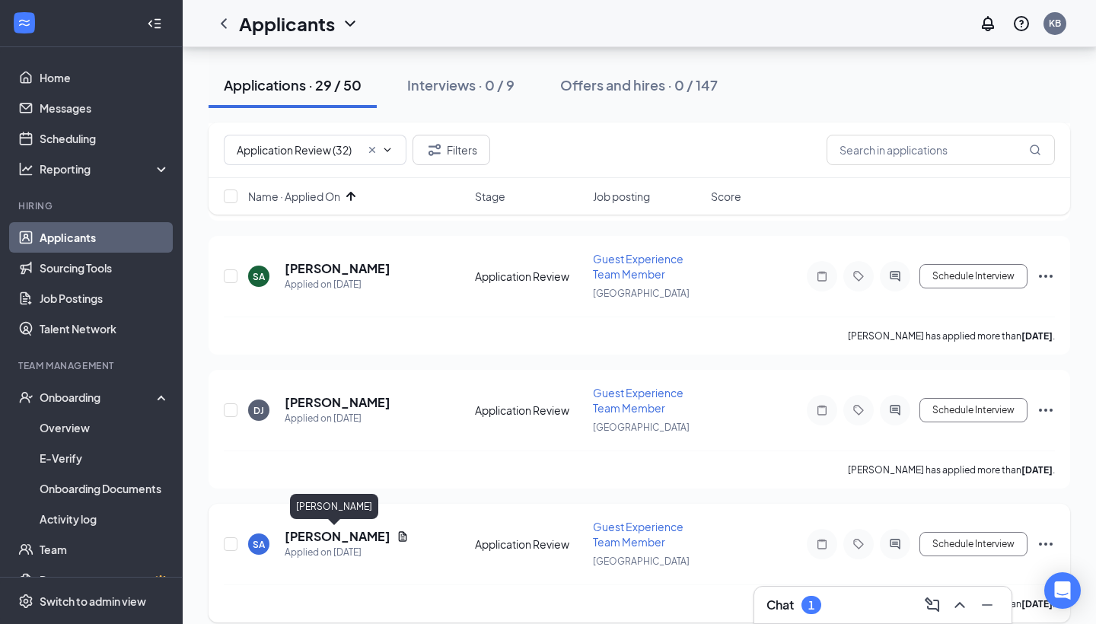
click at [352, 535] on h5 "[PERSON_NAME]" at bounding box center [338, 536] width 106 height 17
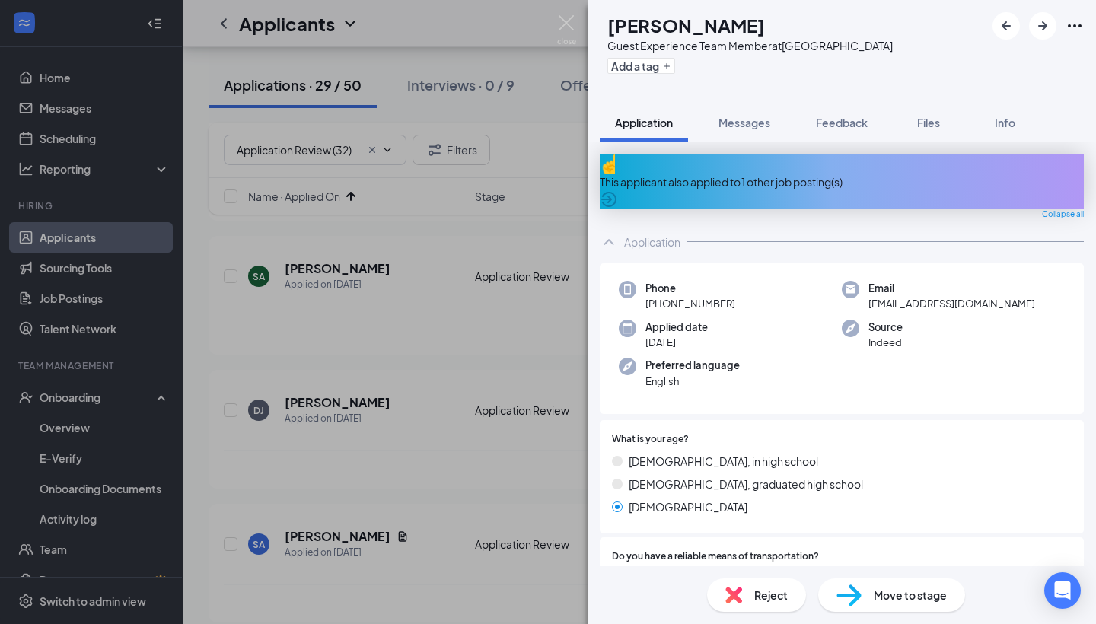
click at [717, 174] on div "This applicant also applied to 1 other job posting(s)" at bounding box center [842, 182] width 484 height 17
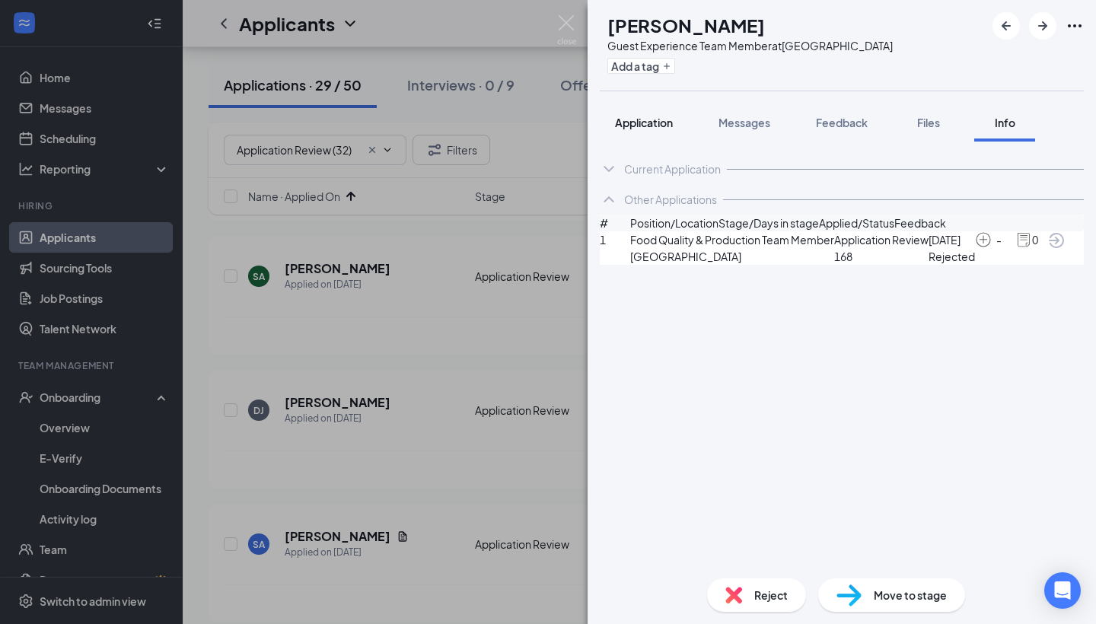
click at [643, 125] on span "Application" at bounding box center [644, 123] width 58 height 14
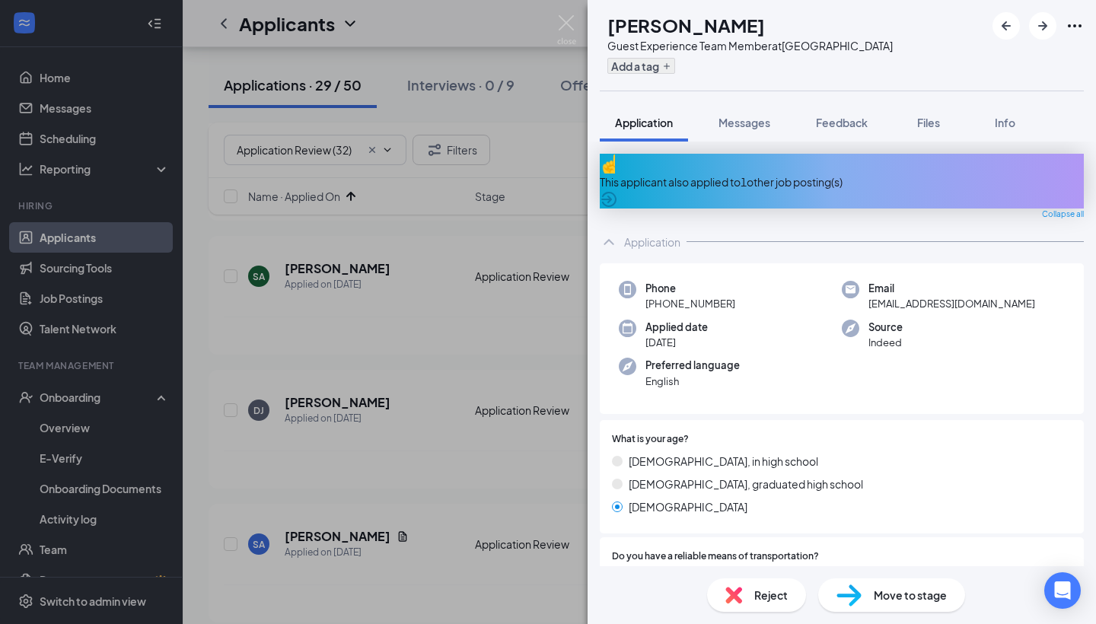
scroll to position [-1, 0]
click at [675, 59] on button "Add a tag" at bounding box center [642, 66] width 68 height 16
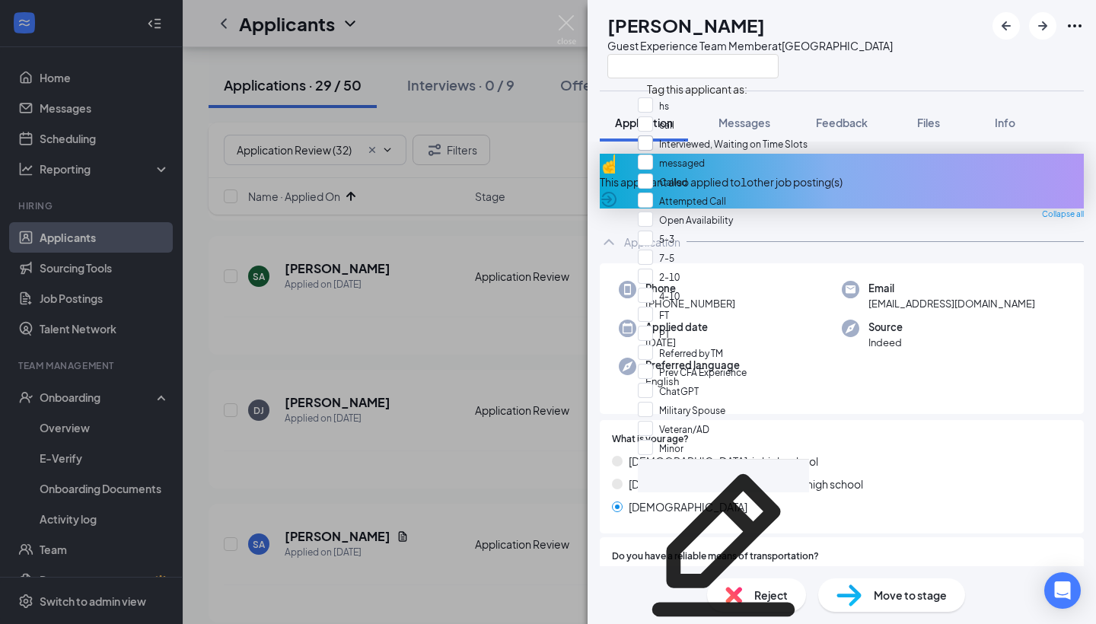
scroll to position [285, 0]
click at [754, 383] on div "ChatGPT" at bounding box center [723, 392] width 171 height 19
checkbox input "true"
click at [726, 207] on span "Attempted Call" at bounding box center [692, 201] width 67 height 11
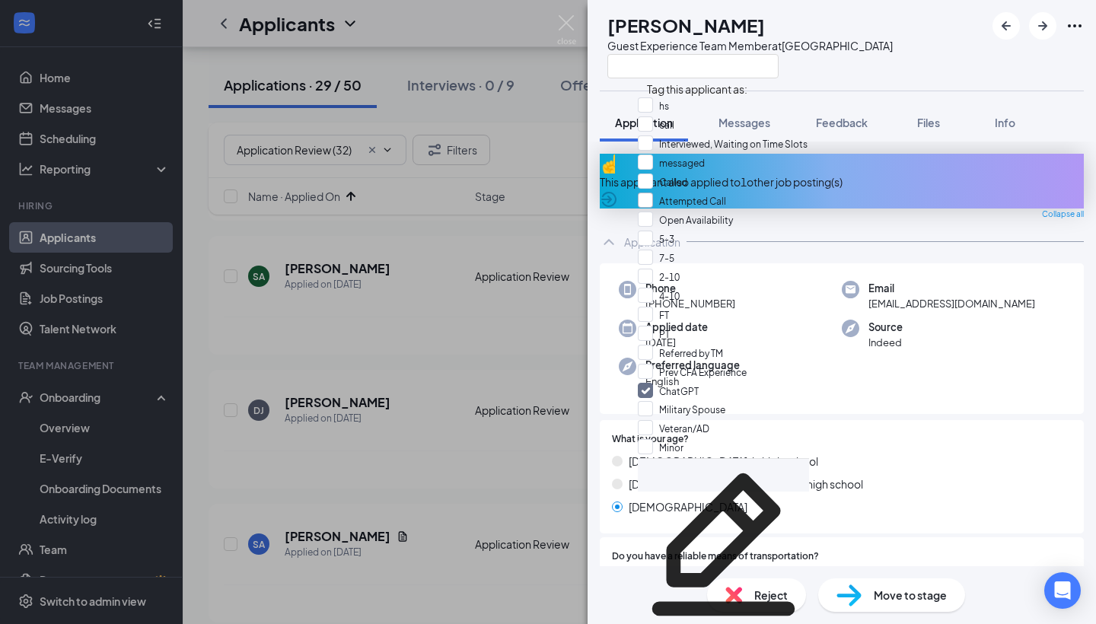
click at [726, 209] on input "Attempted Call" at bounding box center [682, 201] width 88 height 17
click at [790, 212] on div "Attempted Call" at bounding box center [723, 202] width 171 height 19
checkbox input "true"
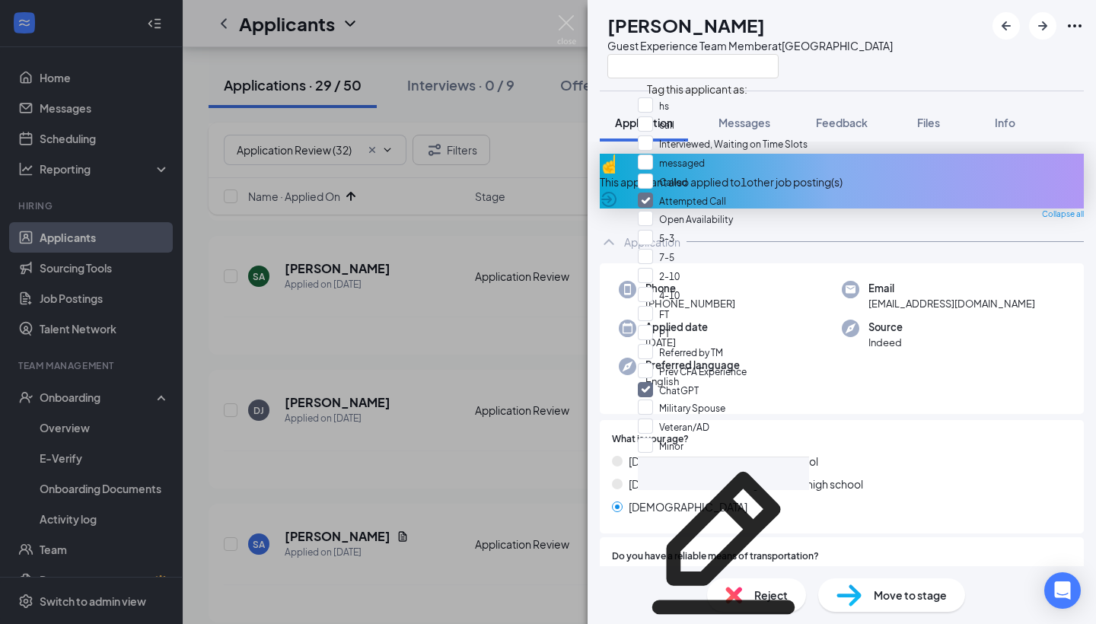
click at [940, 227] on div "Application" at bounding box center [842, 242] width 484 height 30
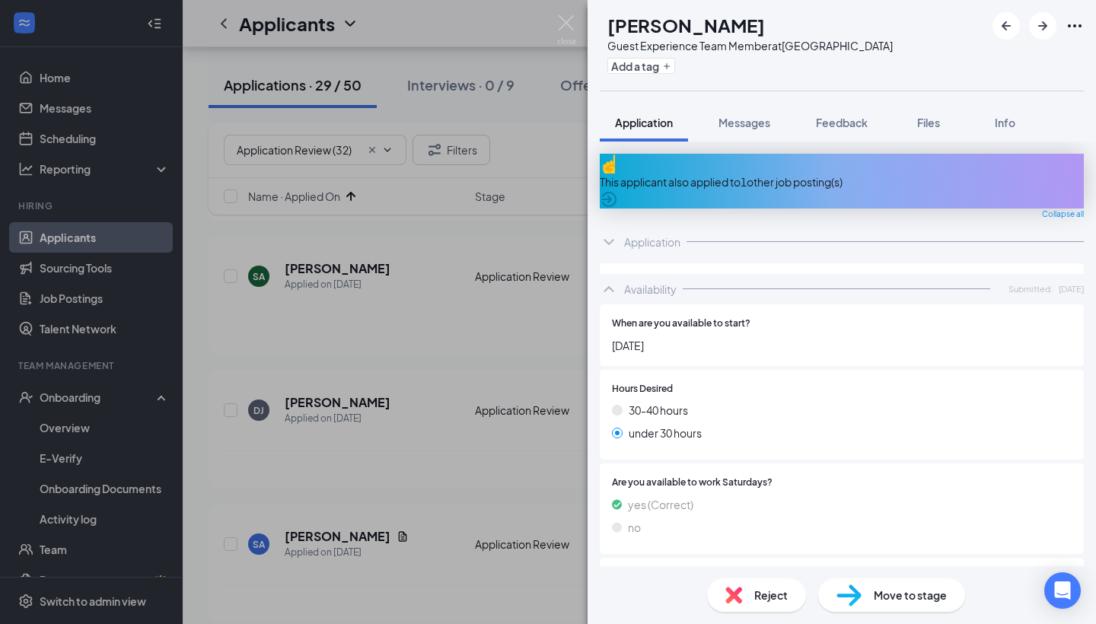
click at [863, 590] on div "[PERSON_NAME] Guest Experience Team Member at [GEOGRAPHIC_DATA] Add a tag Appli…" at bounding box center [842, 312] width 509 height 624
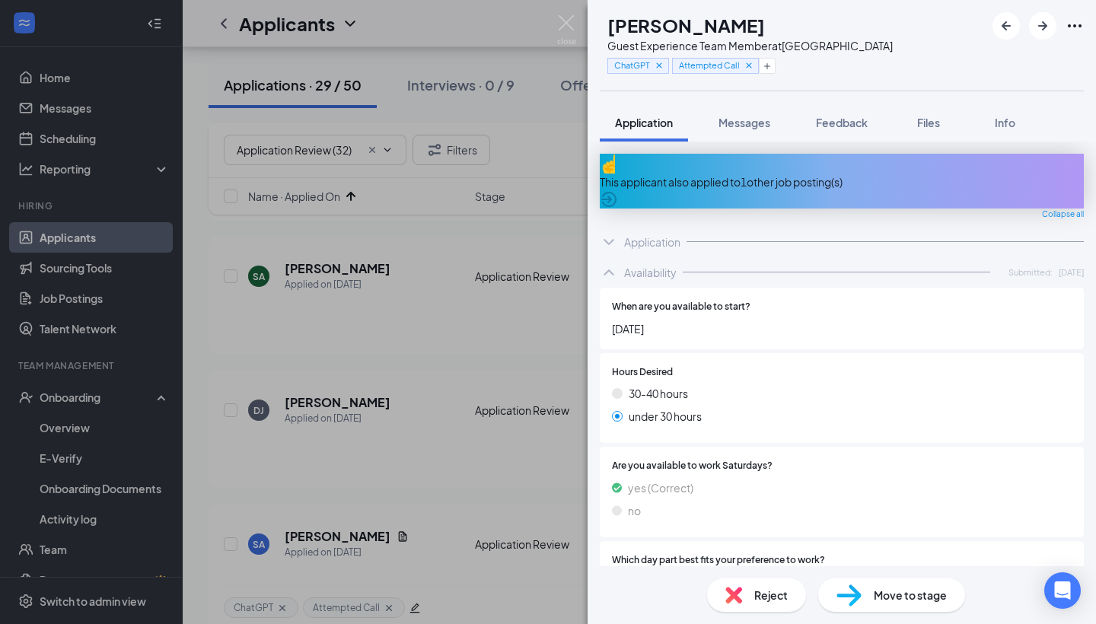
click at [889, 605] on div "Move to stage" at bounding box center [892, 596] width 147 height 34
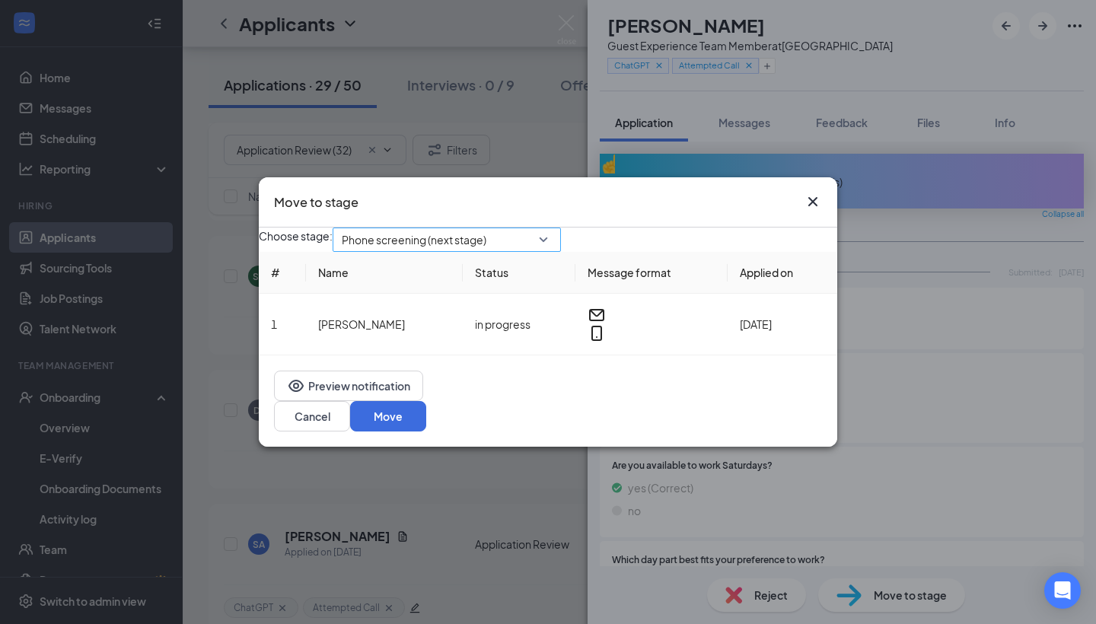
click at [487, 249] on span "Phone screening (next stage)" at bounding box center [414, 239] width 145 height 23
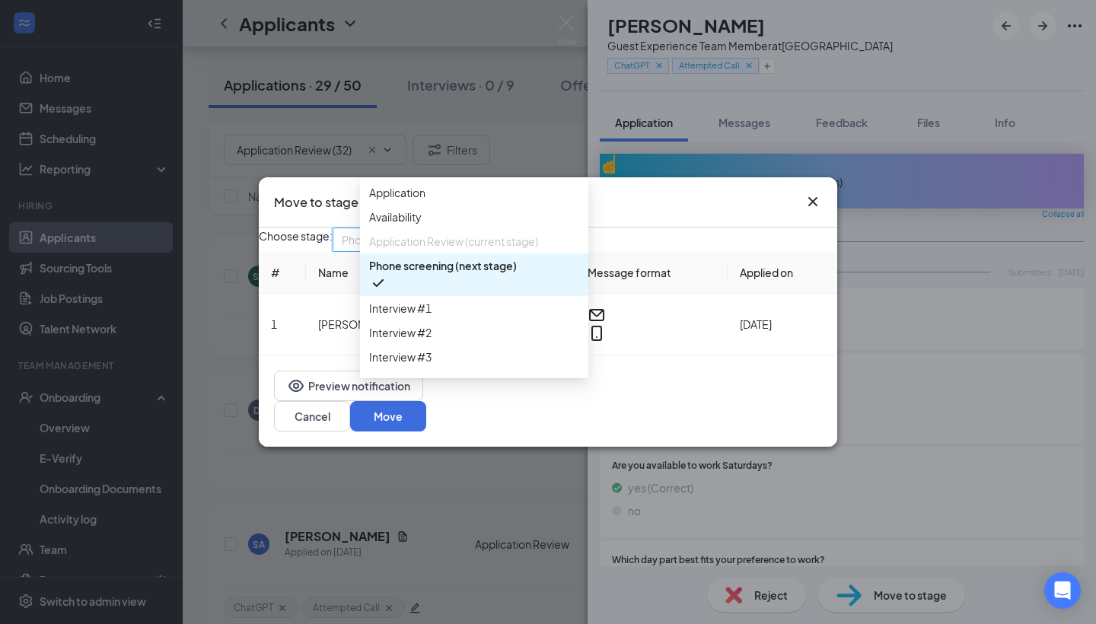
click at [764, 270] on div "Choose stage: Phone screening (next stage) 3277607 3911283 3277608 Application …" at bounding box center [548, 292] width 579 height 128
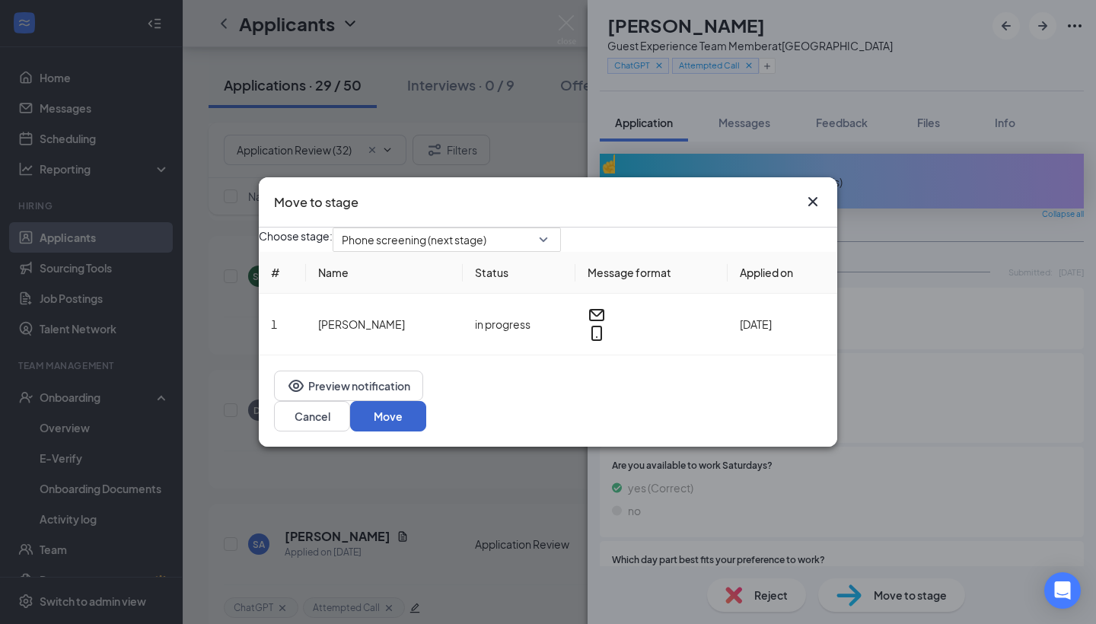
click at [426, 426] on button "Move" at bounding box center [388, 416] width 76 height 30
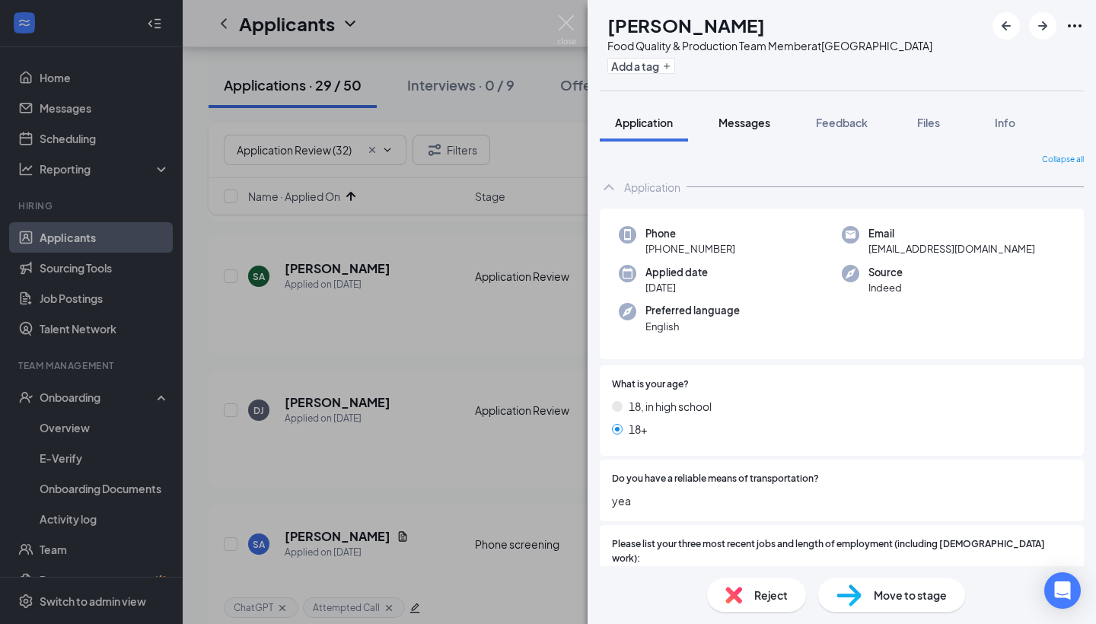
click at [751, 134] on button "Messages" at bounding box center [745, 123] width 82 height 38
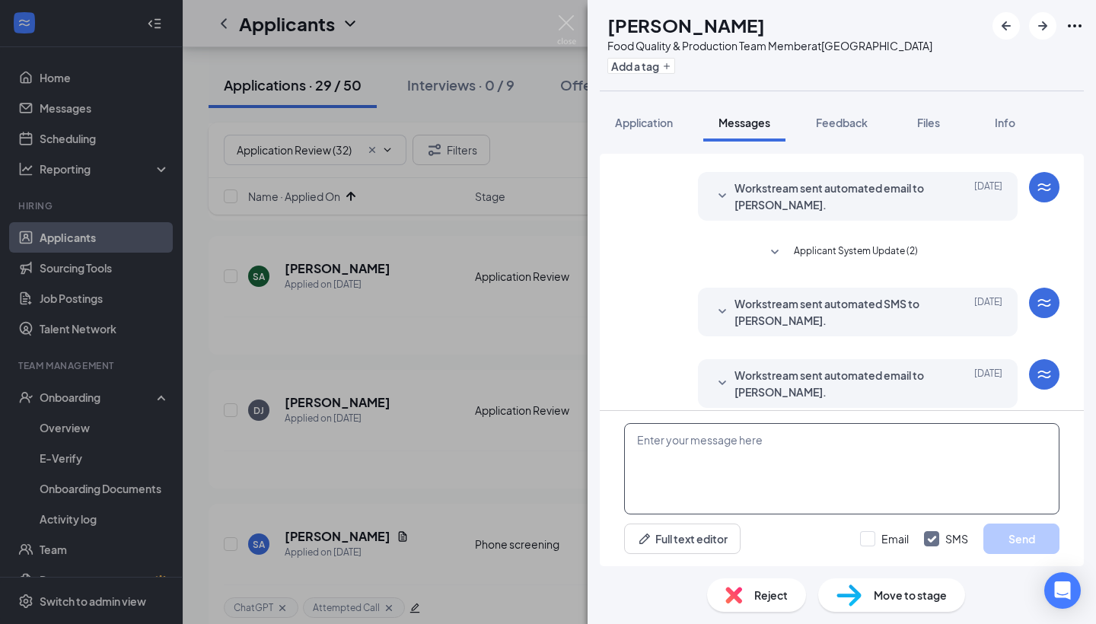
click at [668, 441] on textarea at bounding box center [842, 468] width 436 height 91
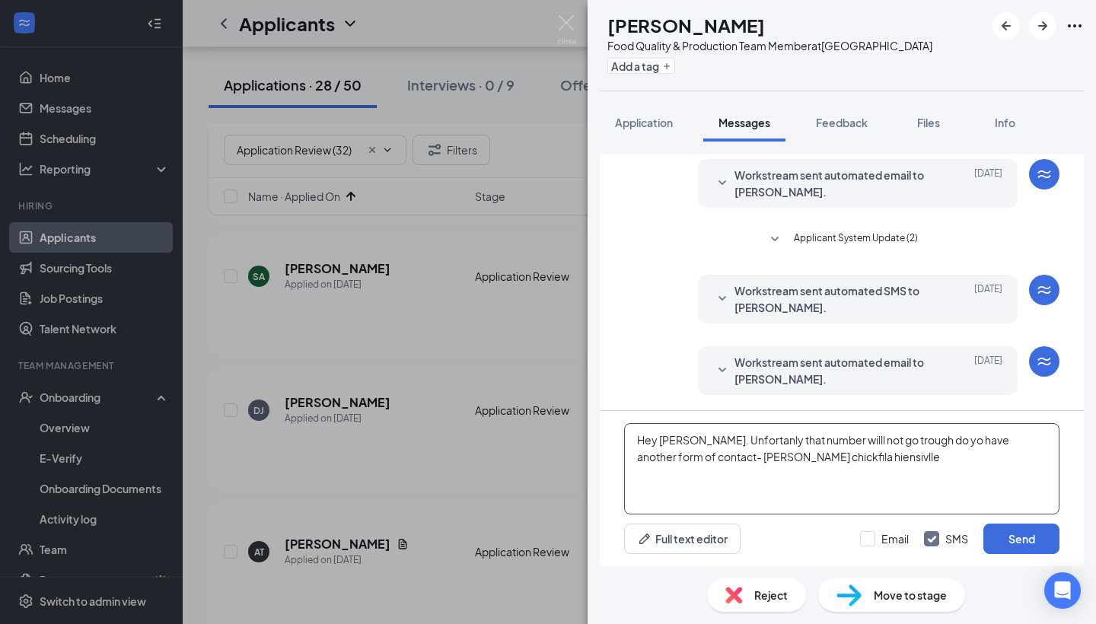
drag, startPoint x: 820, startPoint y: 483, endPoint x: 617, endPoint y: 439, distance: 208.2
click at [617, 439] on div "Hey [PERSON_NAME]. Unfortanly that number willl not go trough do yo have anothe…" at bounding box center [842, 488] width 484 height 155
paste textarea "i [PERSON_NAME], this number doesn’t seem to be going through. Do you have anot…"
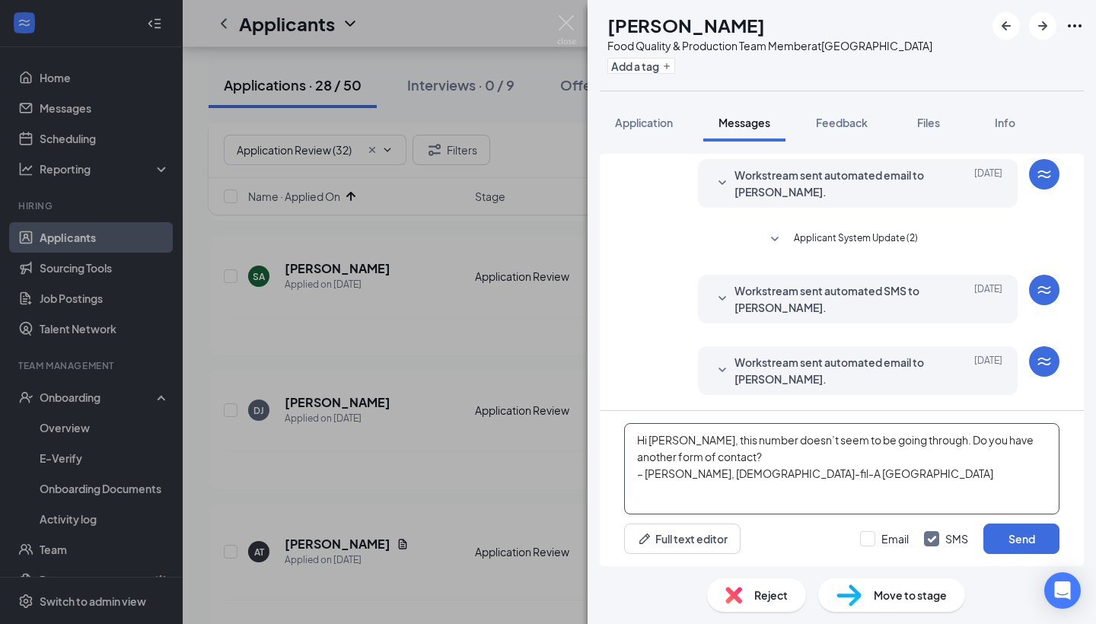
click at [635, 480] on textarea "Hi [PERSON_NAME], this number doesn’t seem to be going through. Do you have ano…" at bounding box center [842, 468] width 436 height 91
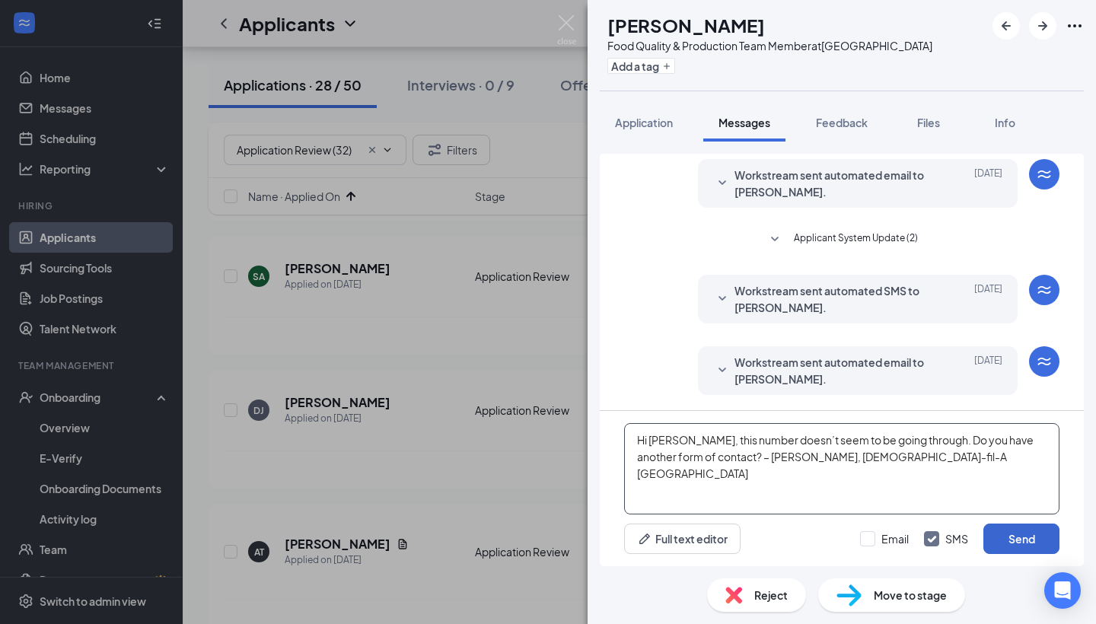
type textarea "Hi [PERSON_NAME], this number doesn’t seem to be going through. Do you have ano…"
click at [1019, 532] on button "Send" at bounding box center [1022, 539] width 76 height 30
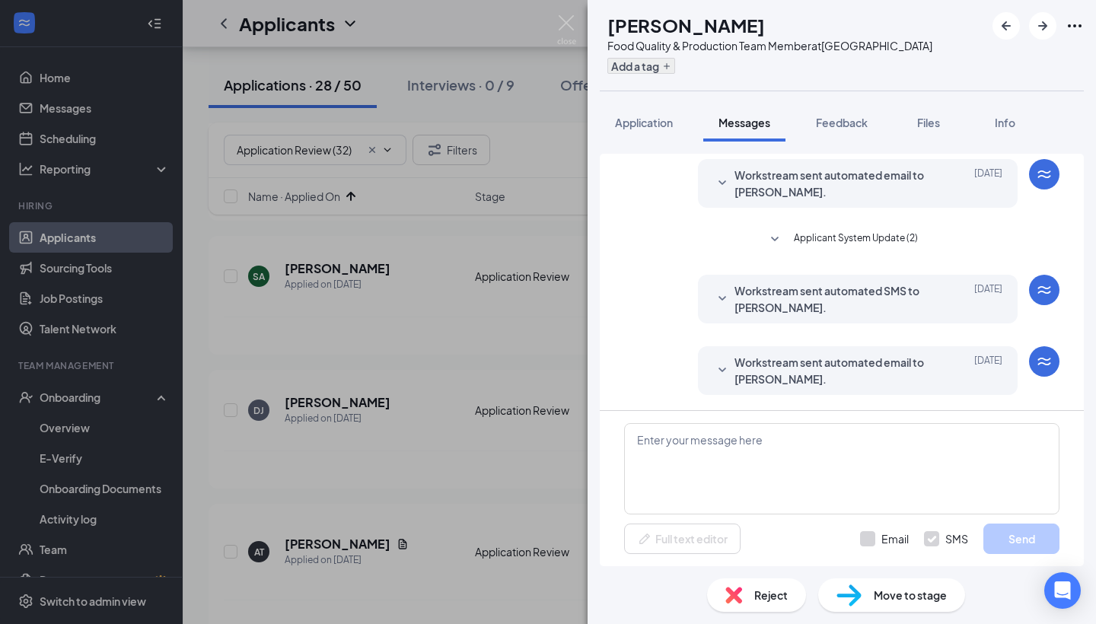
click at [672, 62] on icon "Plus" at bounding box center [666, 66] width 9 height 9
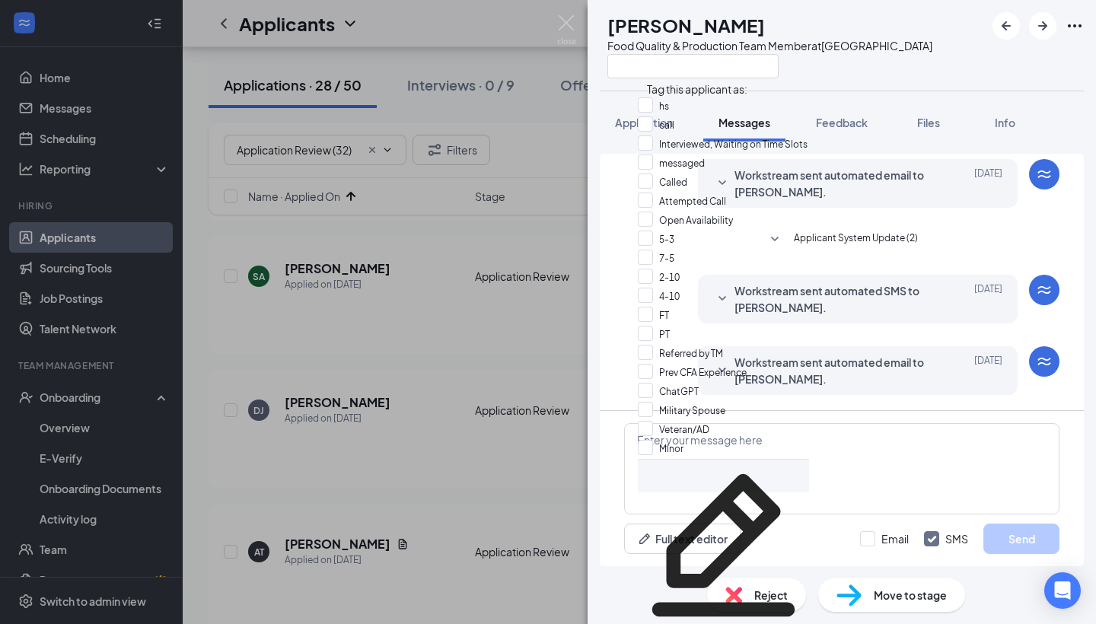
scroll to position [392, 0]
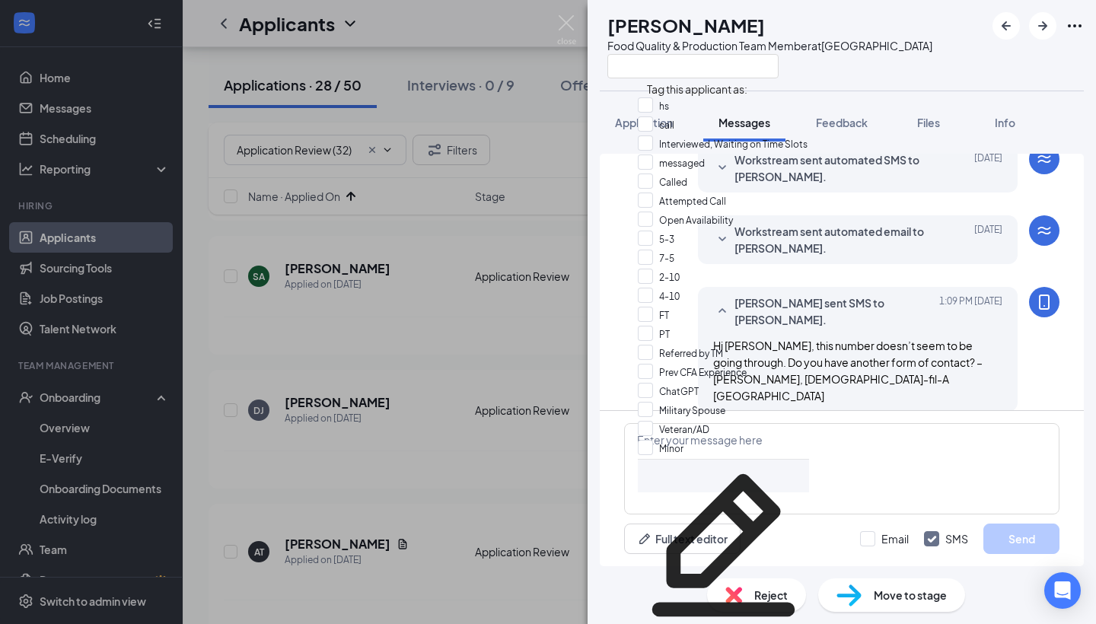
click at [741, 174] on div "messaged" at bounding box center [723, 164] width 171 height 19
checkbox input "true"
click at [743, 211] on div "Attempted Call" at bounding box center [723, 201] width 171 height 19
checkbox input "true"
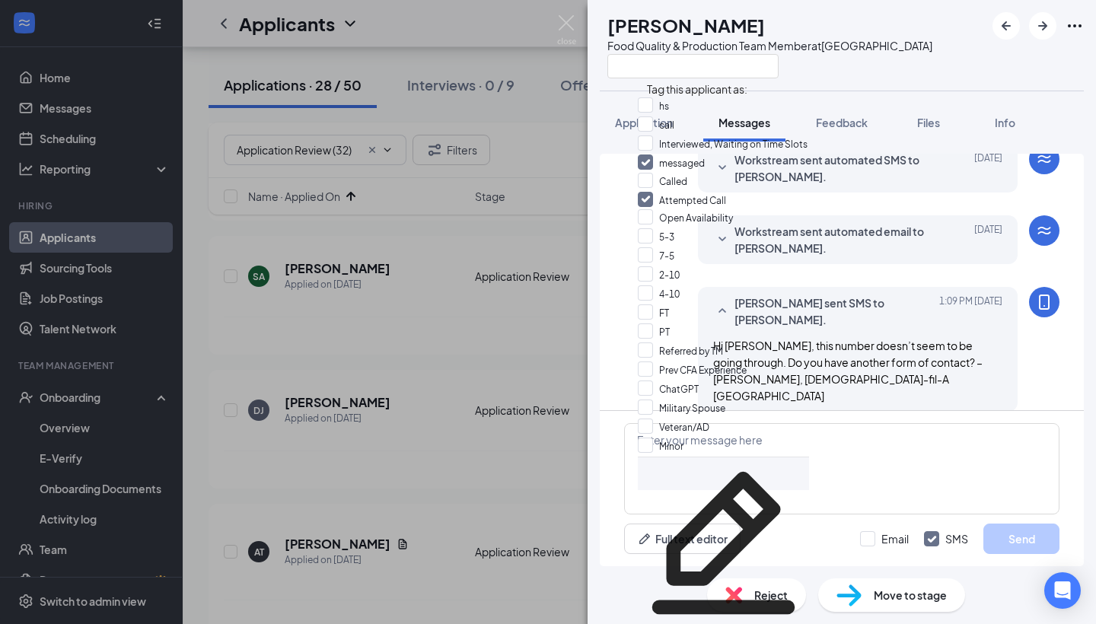
click at [485, 379] on div "AT [PERSON_NAME] Food Quality & Production Team Member at [GEOGRAPHIC_DATA] App…" at bounding box center [548, 312] width 1096 height 624
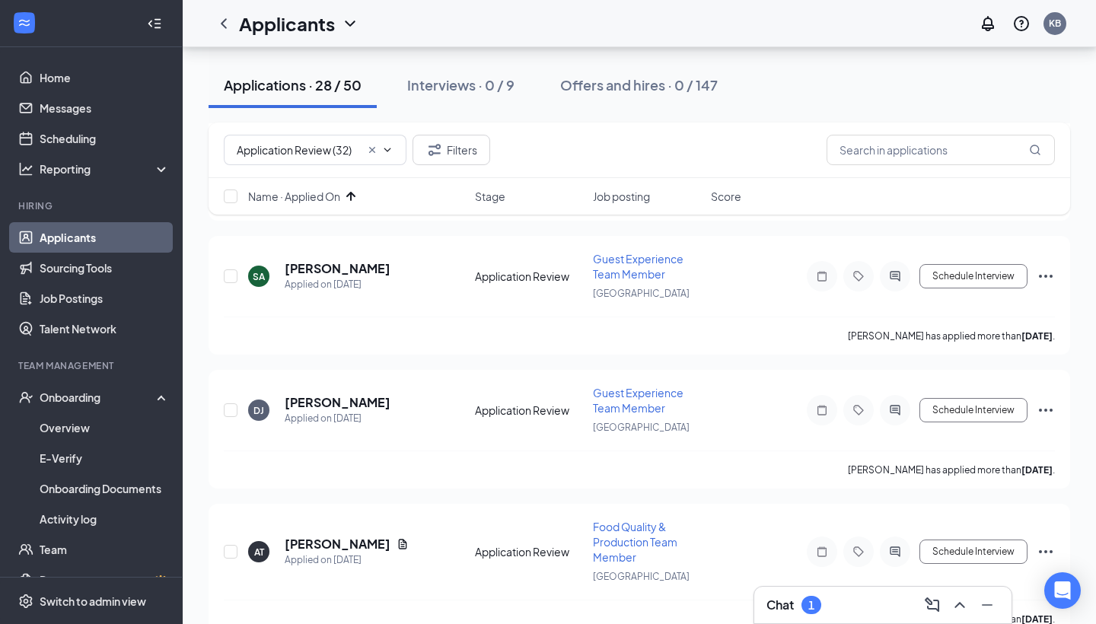
click at [796, 598] on div "Chat 1" at bounding box center [794, 605] width 55 height 18
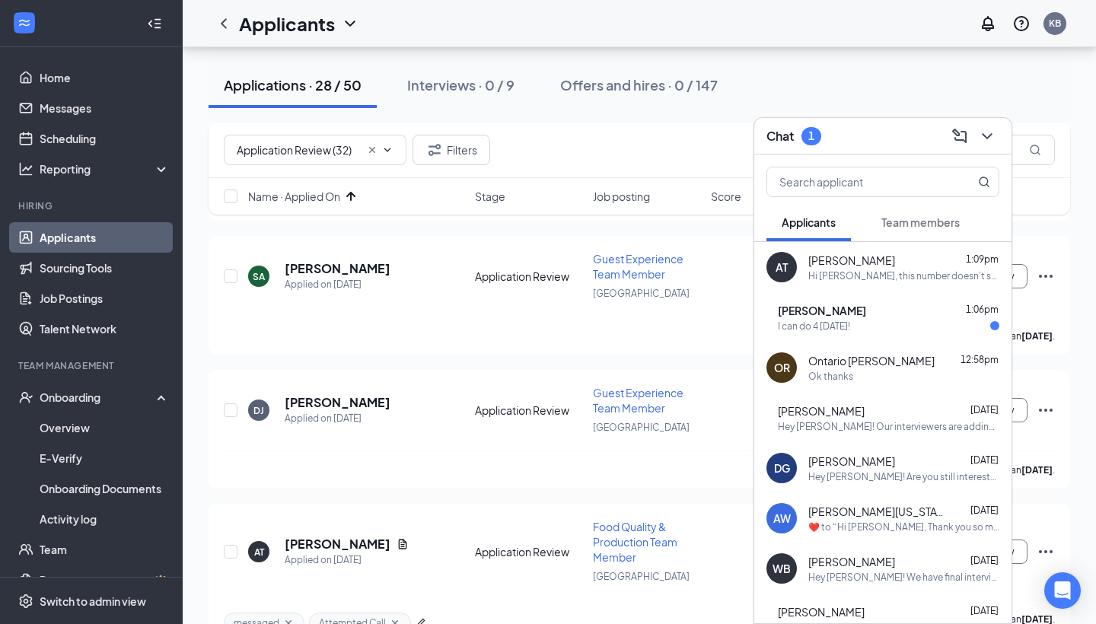
click at [898, 332] on div "I can do 4 [DATE]!" at bounding box center [889, 326] width 222 height 13
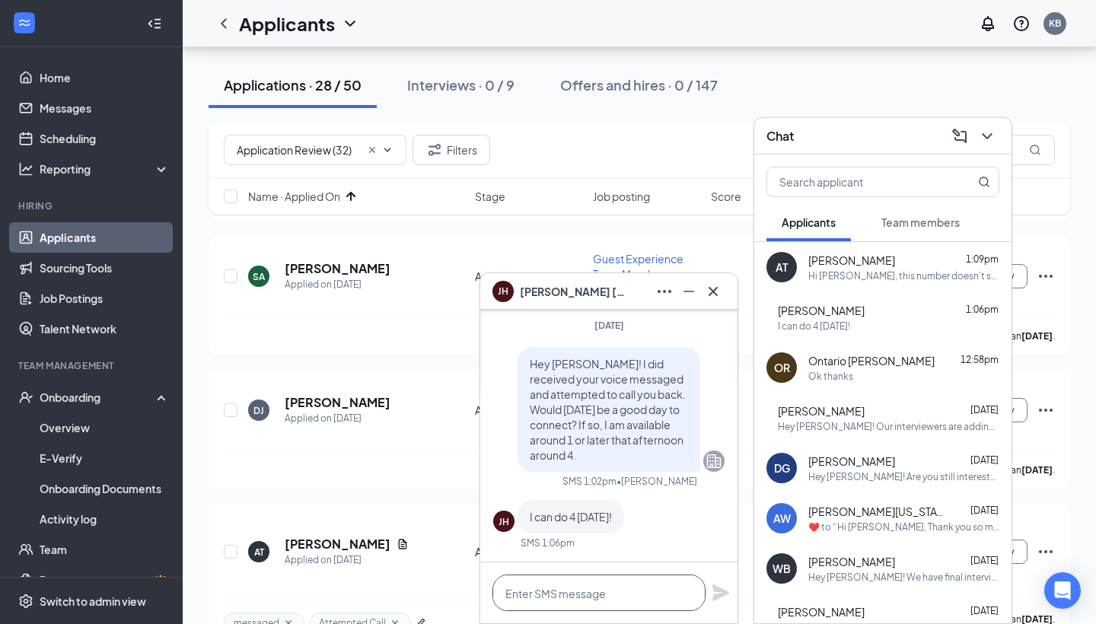
click at [547, 590] on textarea at bounding box center [599, 593] width 213 height 37
type textarea "U"
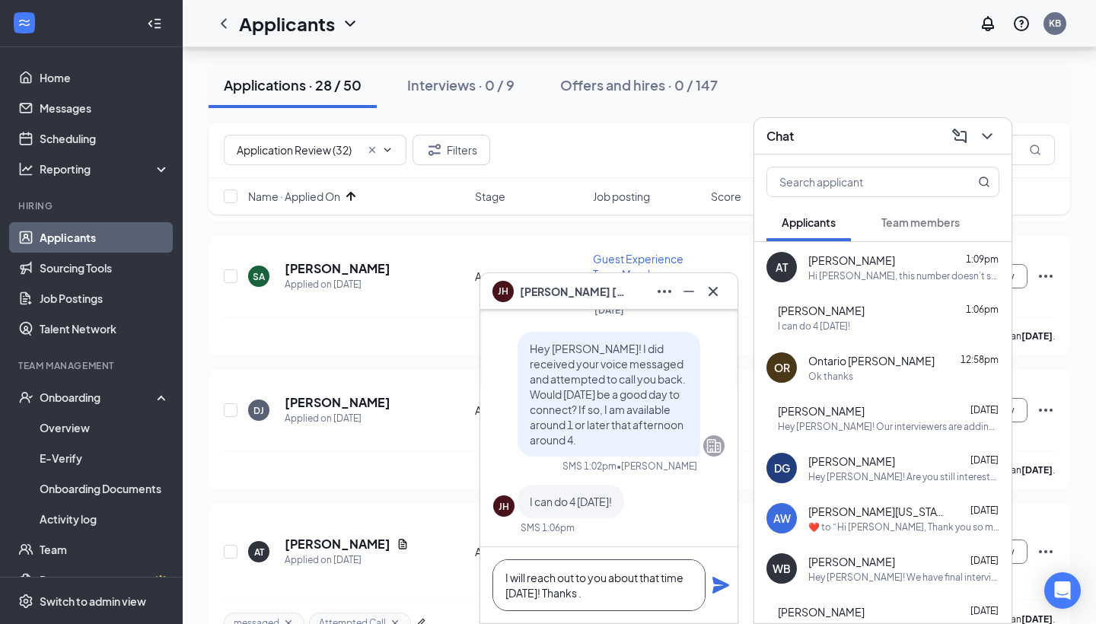
type textarea "I will reach out to you about that time [DATE]! Thanks ."
click at [713, 582] on icon "Plane" at bounding box center [721, 585] width 18 height 18
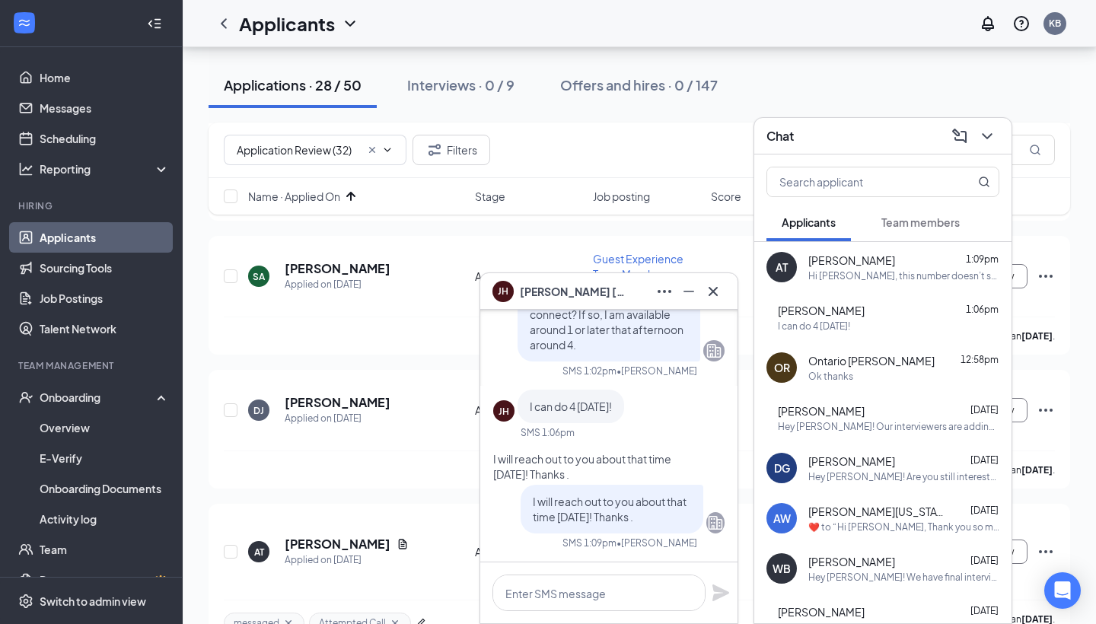
click at [719, 285] on icon "Cross" at bounding box center [713, 291] width 18 height 18
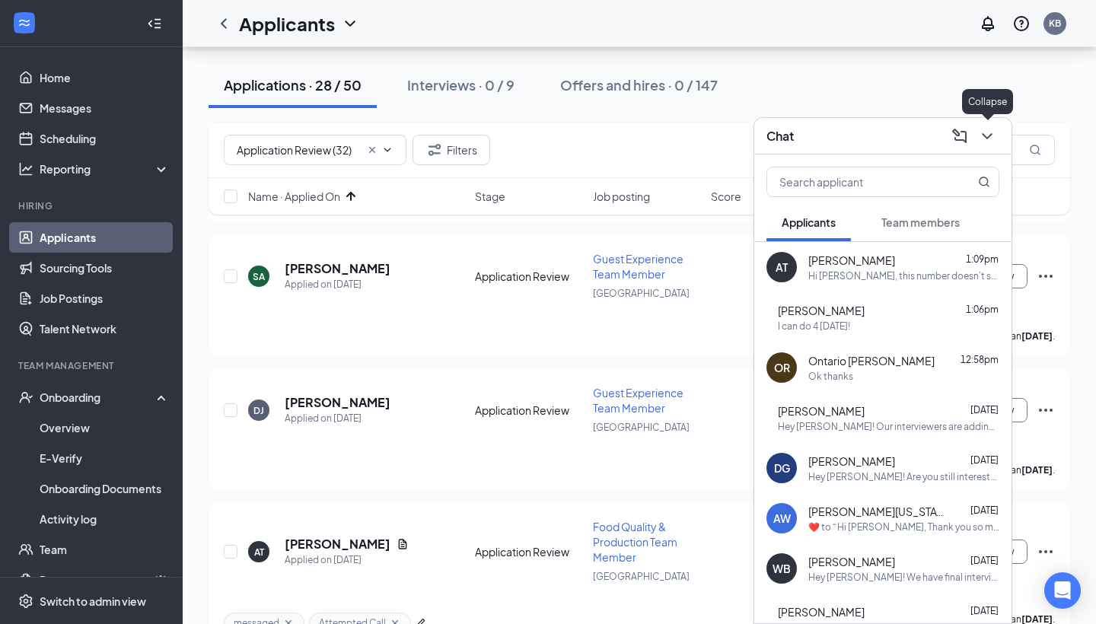
click at [983, 136] on icon "ChevronDown" at bounding box center [987, 136] width 18 height 18
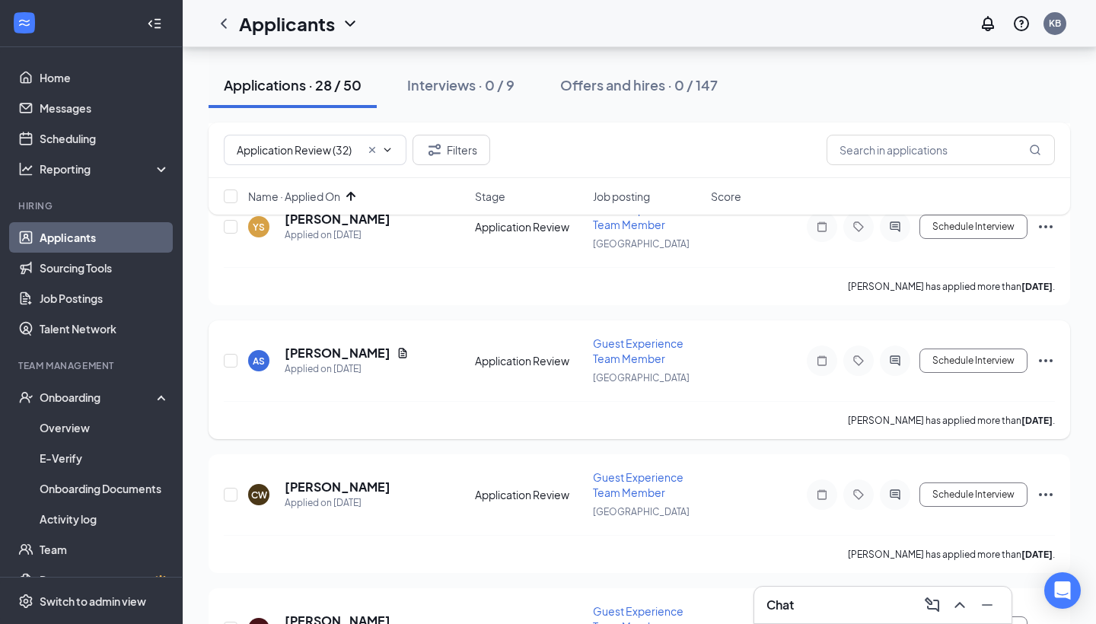
scroll to position [750, 0]
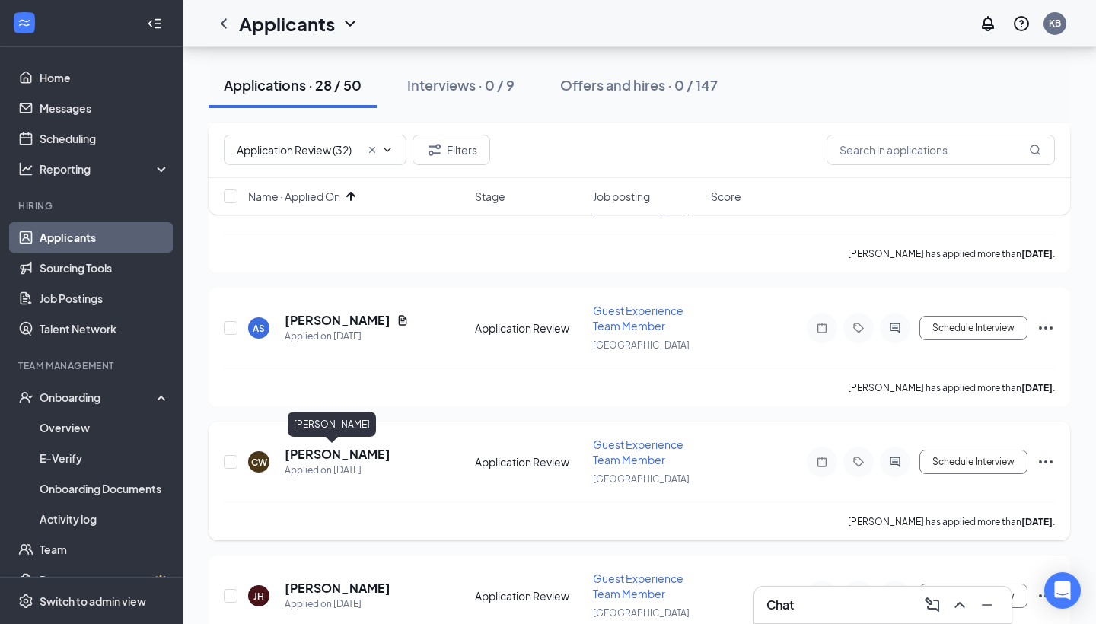
click at [320, 452] on h5 "[PERSON_NAME]" at bounding box center [338, 454] width 106 height 17
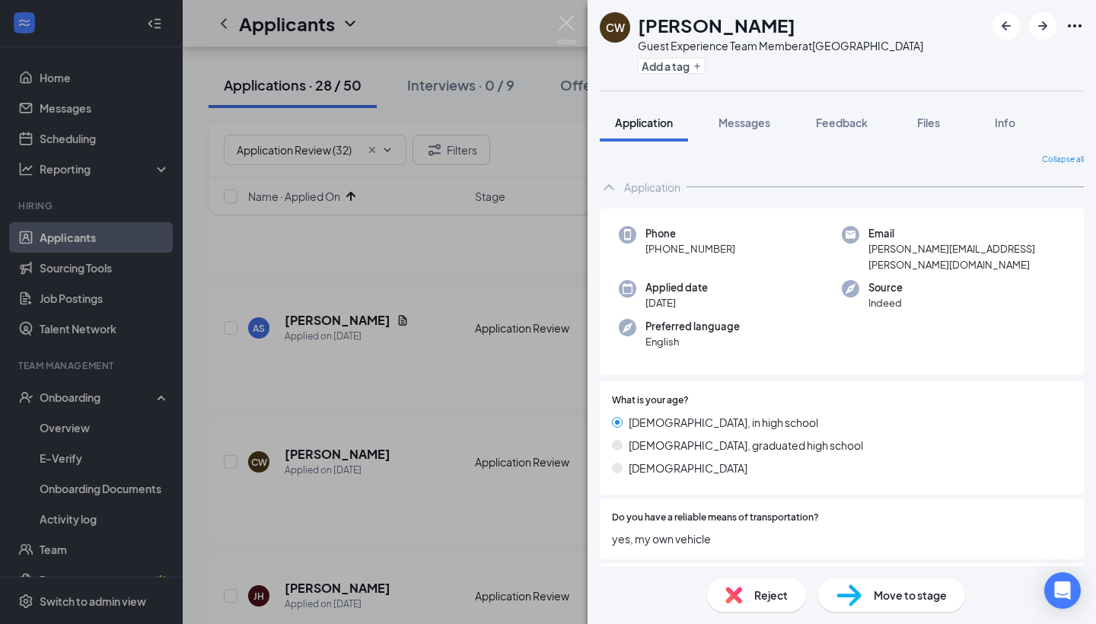
click at [372, 391] on div "[PERSON_NAME] West Guest Experience Team Member at [GEOGRAPHIC_DATA] Add a tag …" at bounding box center [548, 312] width 1096 height 624
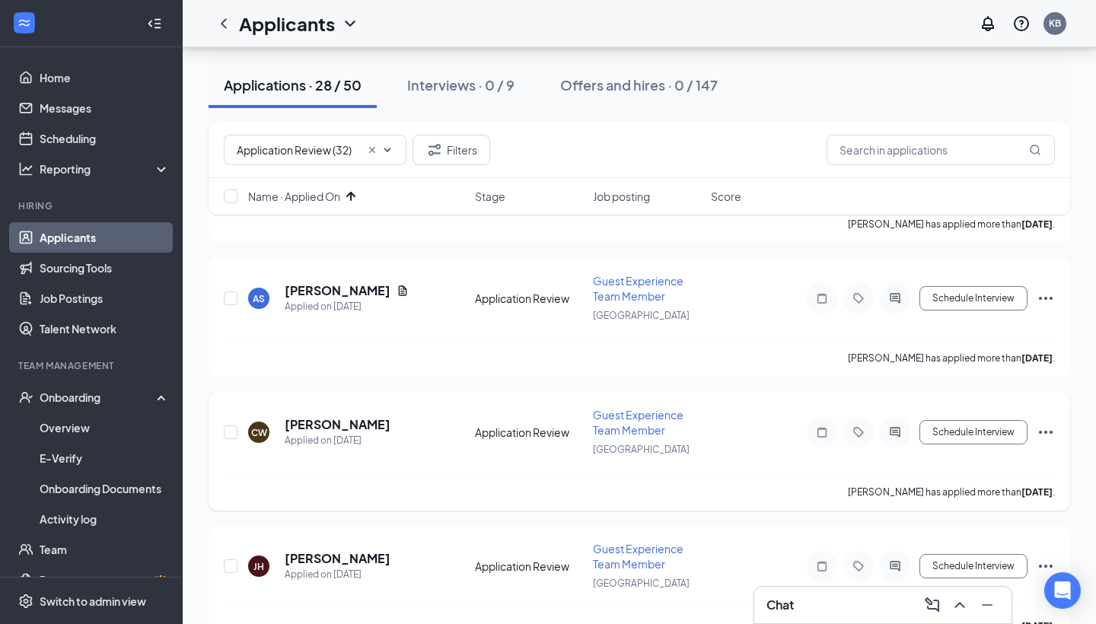
scroll to position [845, 0]
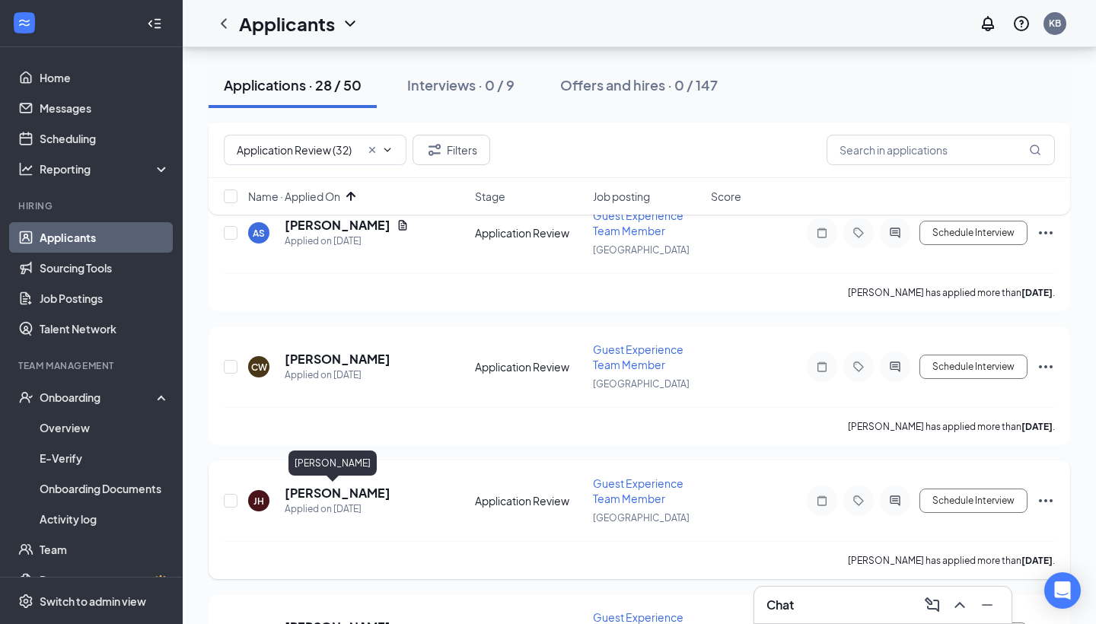
click at [329, 490] on h5 "[PERSON_NAME]" at bounding box center [338, 493] width 106 height 17
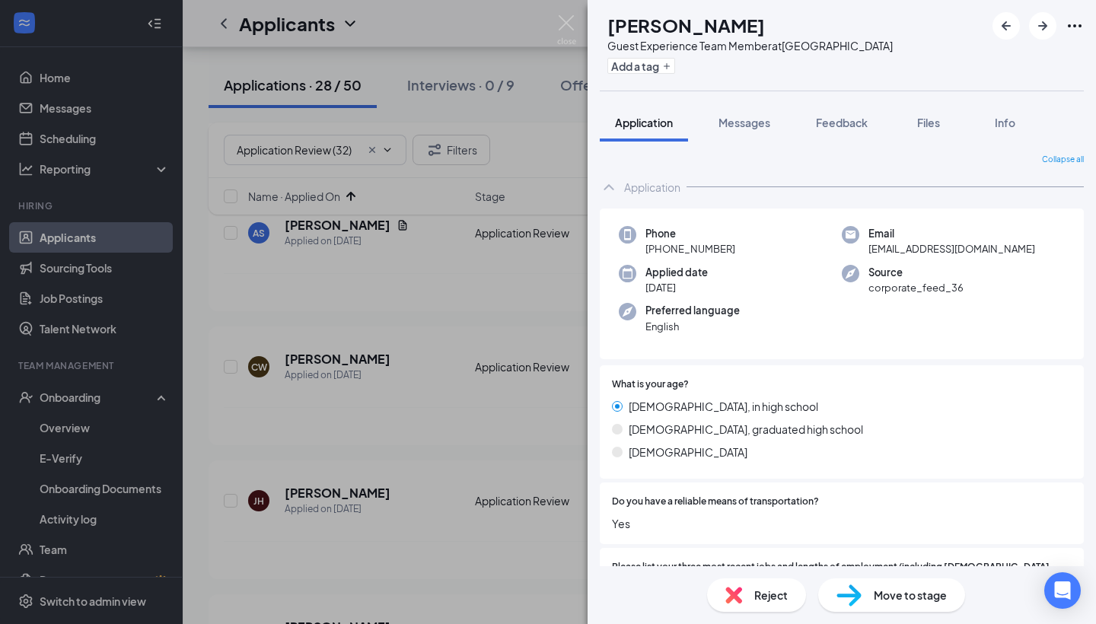
click at [353, 413] on div "[PERSON_NAME] [PERSON_NAME] Guest Experience Team Member at [GEOGRAPHIC_DATA] A…" at bounding box center [548, 312] width 1096 height 624
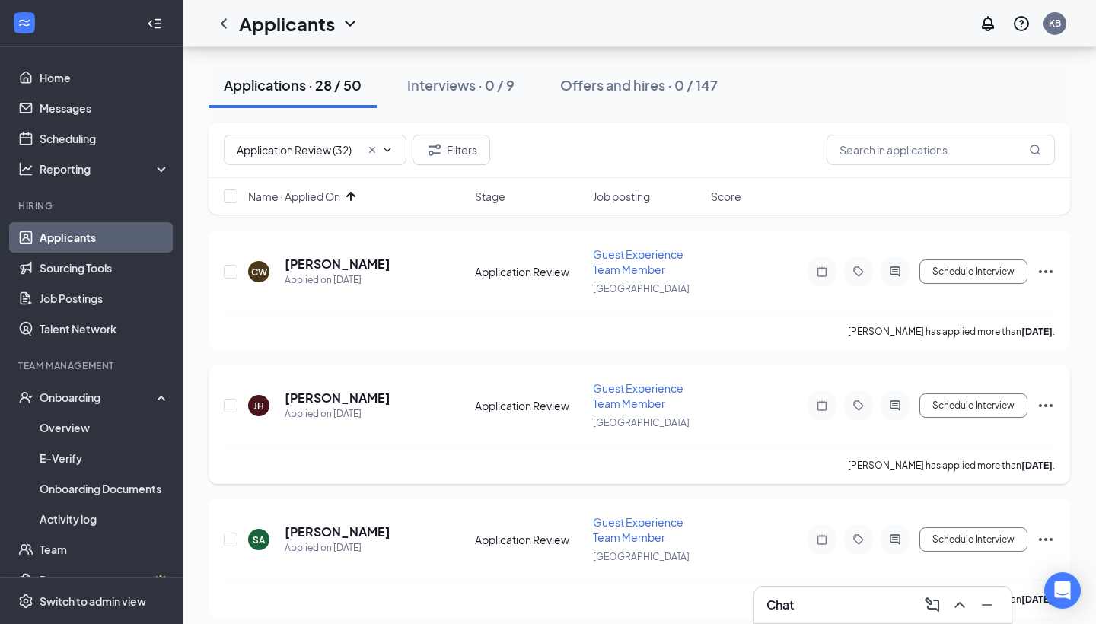
scroll to position [978, 0]
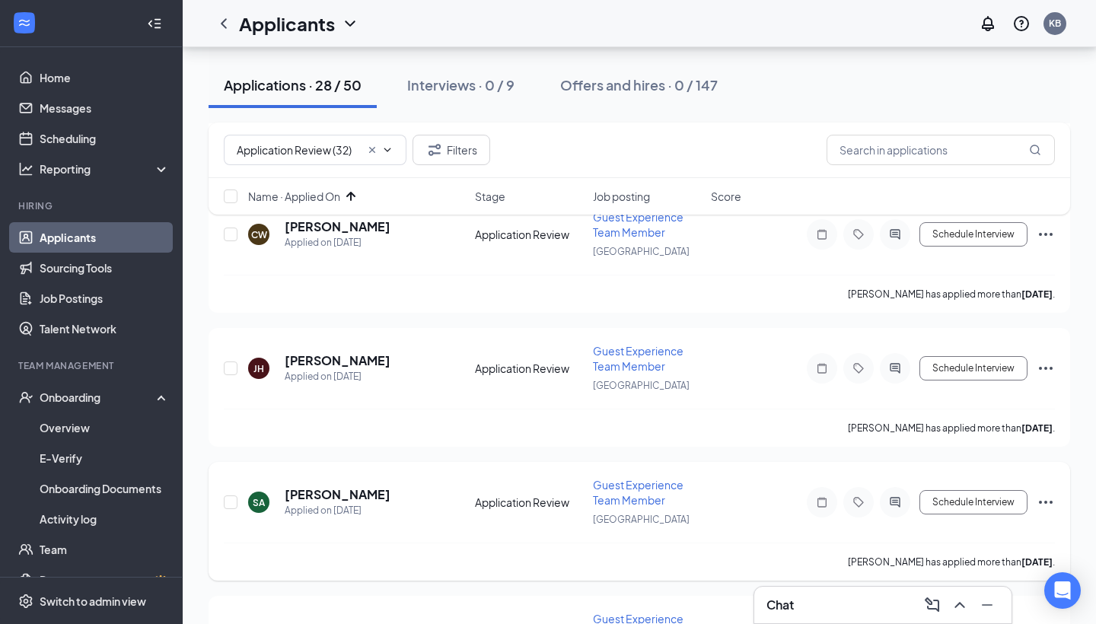
click at [330, 497] on h5 "[PERSON_NAME]" at bounding box center [338, 495] width 106 height 17
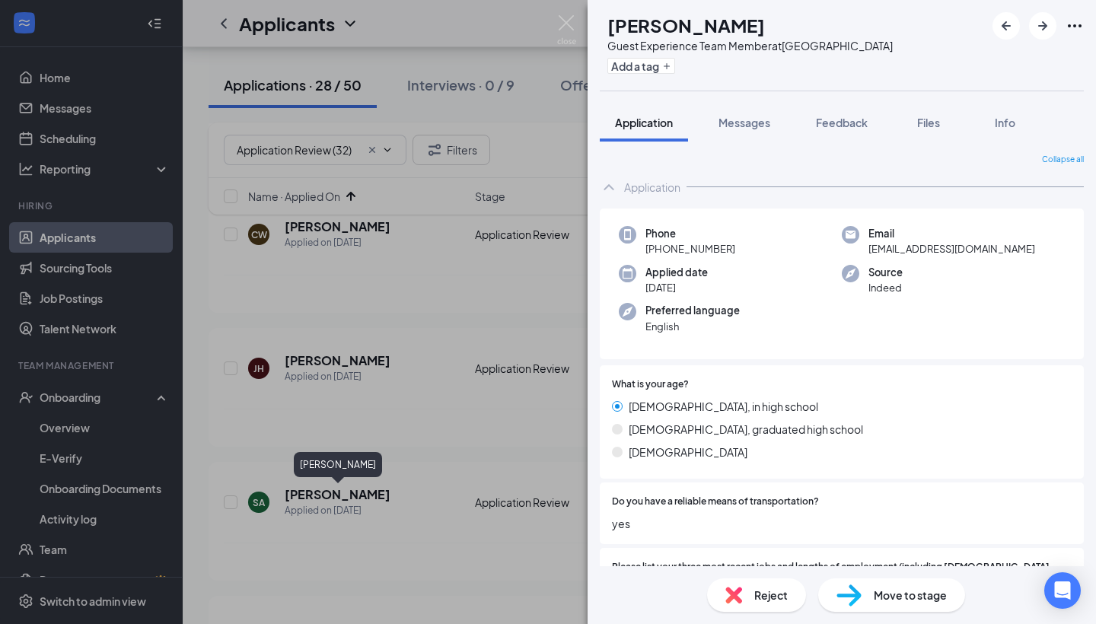
click at [366, 429] on div "SA [PERSON_NAME] Guest Experience Team Member at [GEOGRAPHIC_DATA] Add a tag Ap…" at bounding box center [548, 312] width 1096 height 624
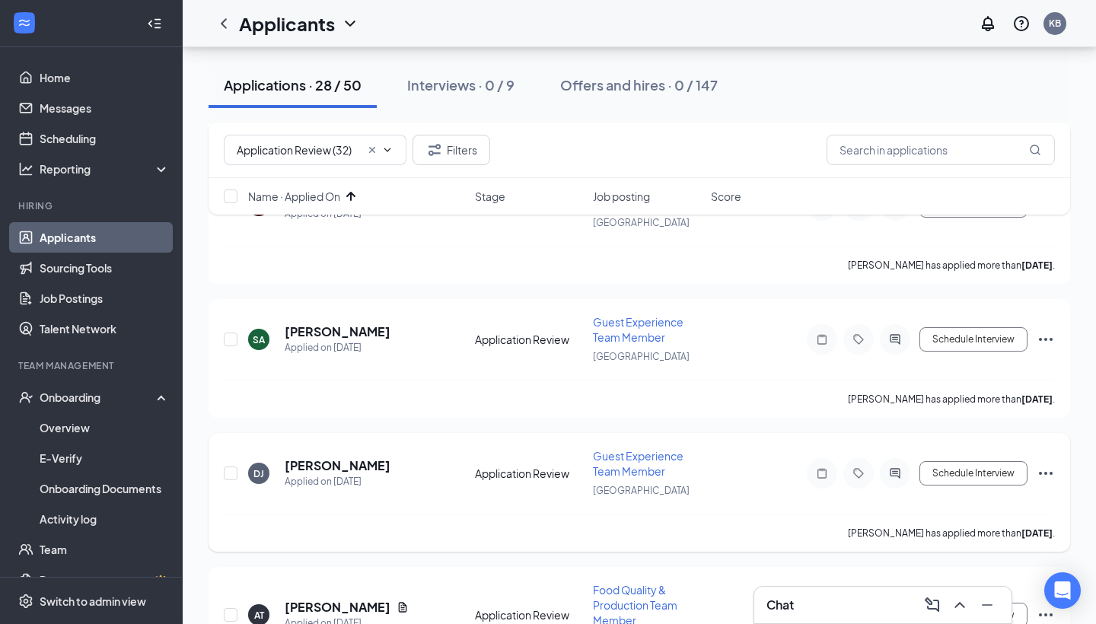
scroll to position [1152, 0]
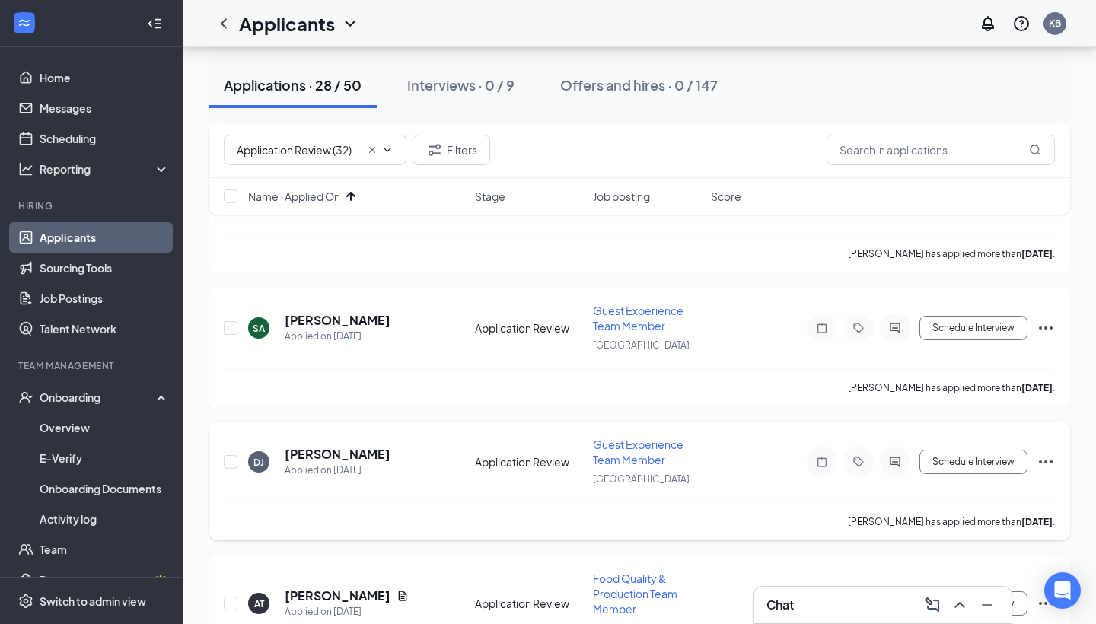
click at [357, 446] on h5 "[PERSON_NAME]" at bounding box center [338, 454] width 106 height 17
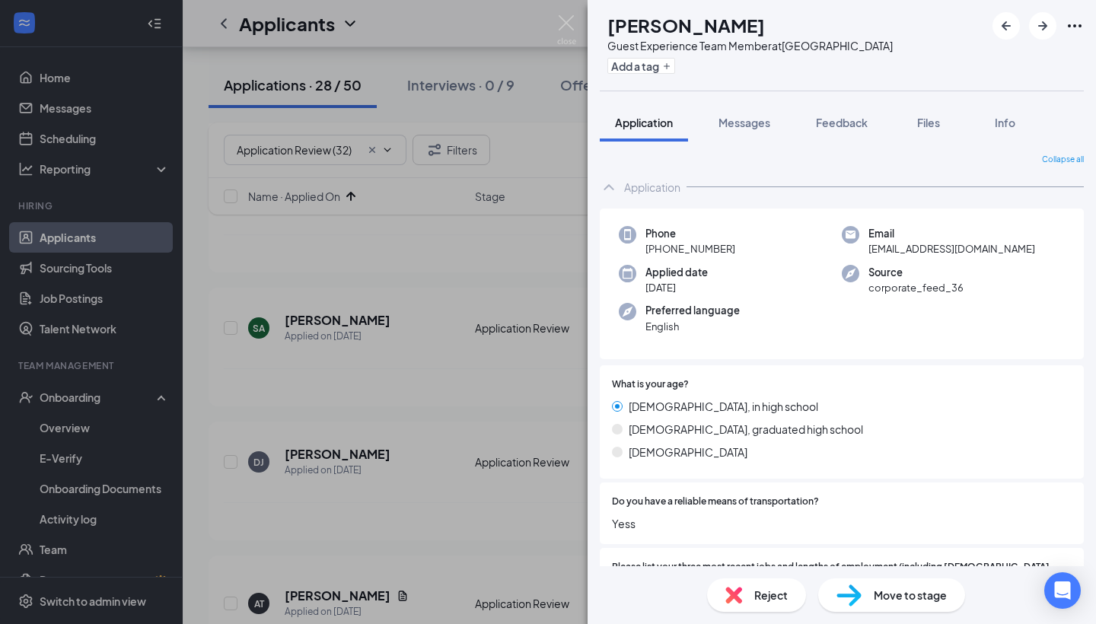
click at [370, 396] on div "DJ [PERSON_NAME] Guest Experience Team Member at [GEOGRAPHIC_DATA] Add a tag Ap…" at bounding box center [548, 312] width 1096 height 624
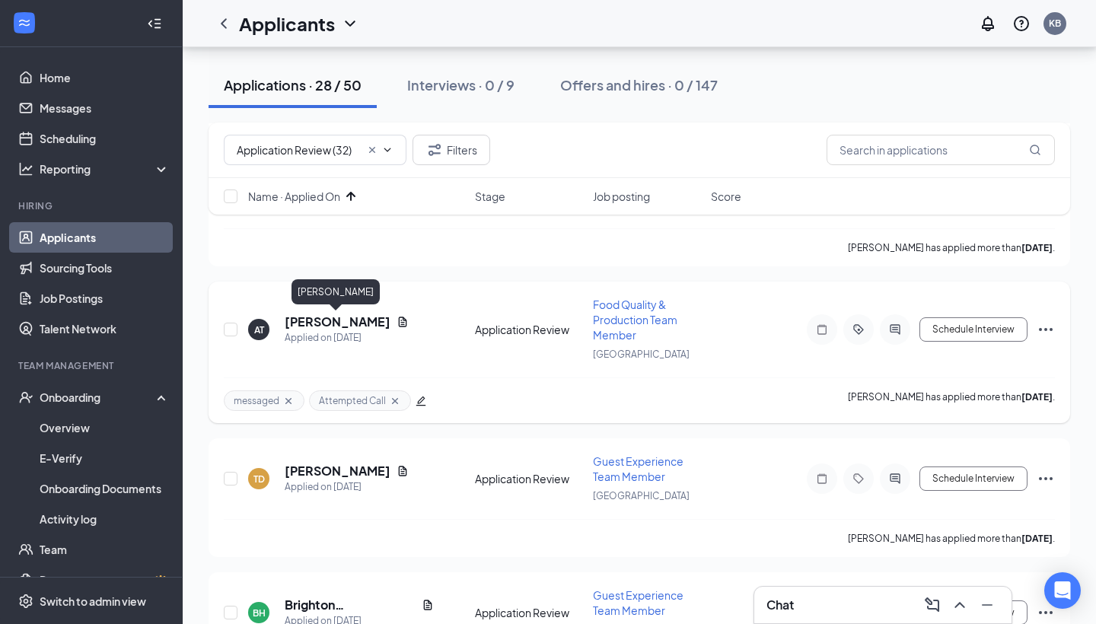
scroll to position [1436, 0]
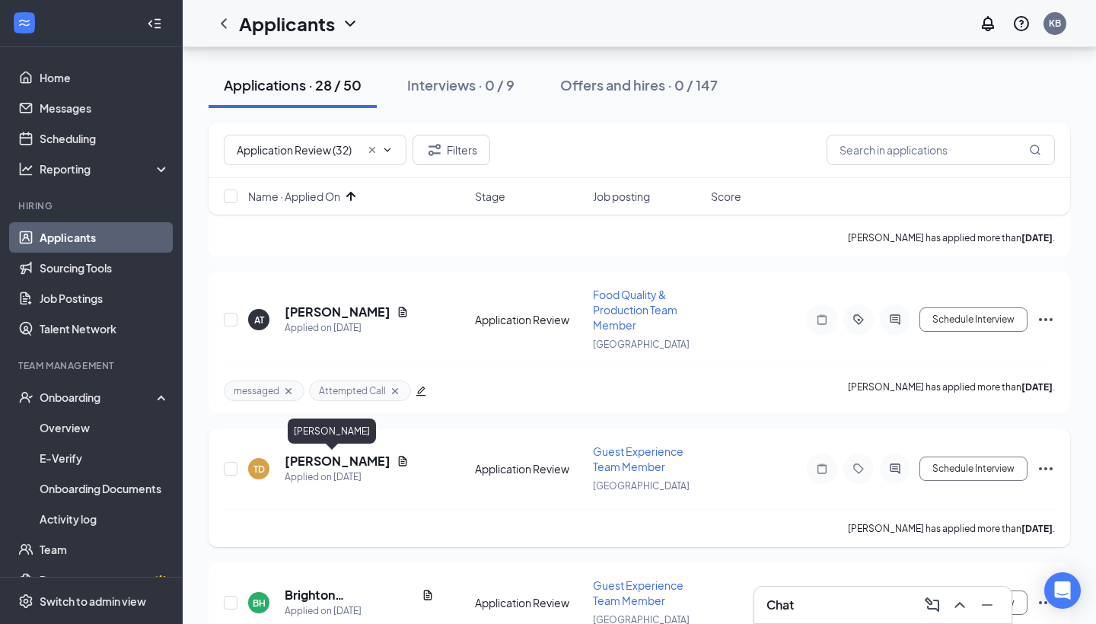
click at [336, 464] on h5 "[PERSON_NAME]" at bounding box center [338, 461] width 106 height 17
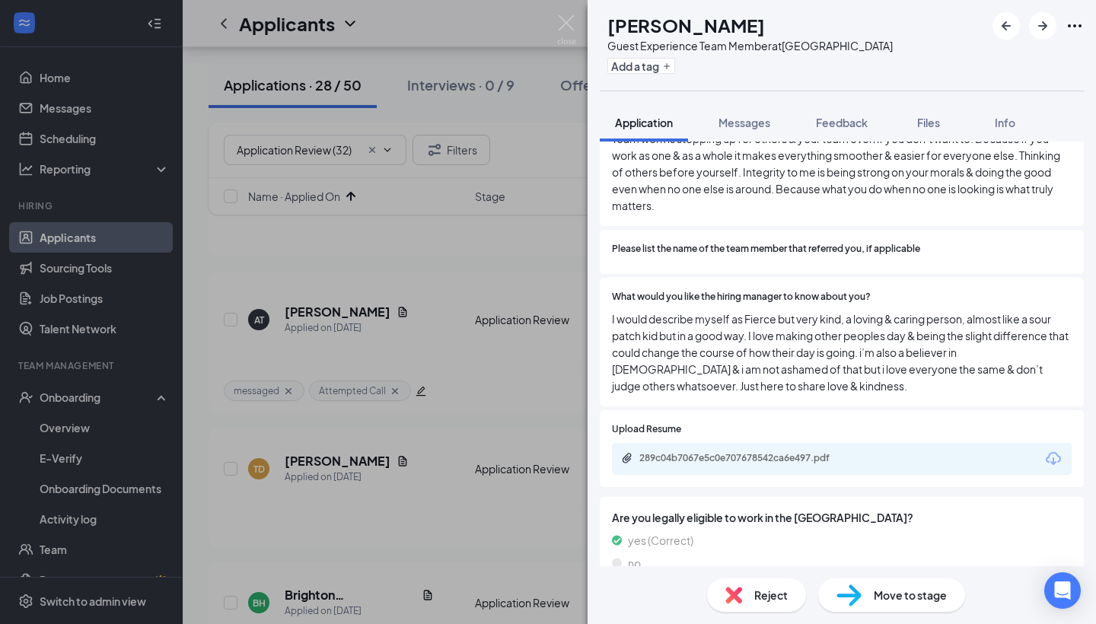
scroll to position [908, 0]
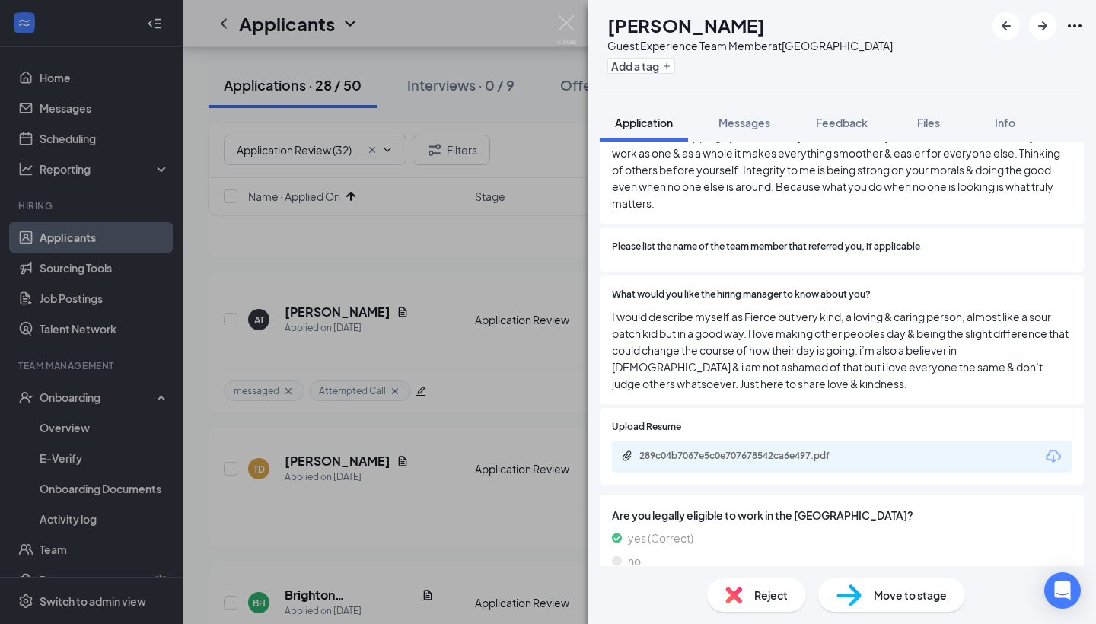
click at [819, 422] on div "Upload Resume 289c04b7067e5c0e707678542ca6e497.pdf" at bounding box center [842, 446] width 484 height 77
click at [810, 450] on div "289c04b7067e5c0e707678542ca6e497.pdf" at bounding box center [744, 457] width 247 height 14
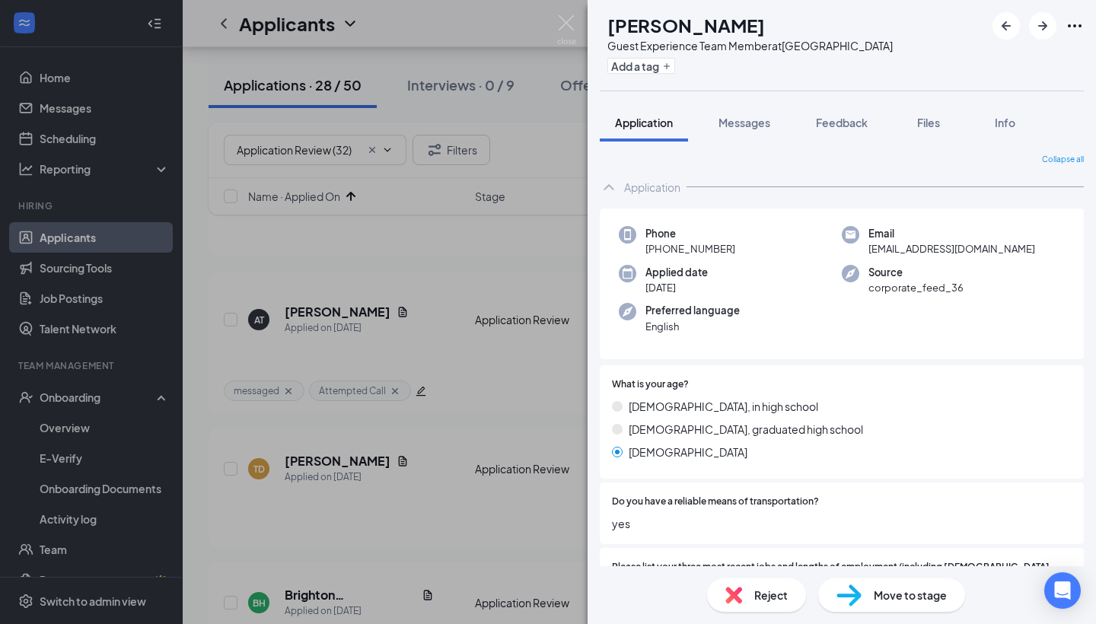
scroll to position [0, 0]
click at [1004, 103] on div "TD [PERSON_NAME] Guest Experience Team Member at [GEOGRAPHIC_DATA] Add a tag Ap…" at bounding box center [842, 312] width 509 height 624
click at [1006, 129] on span "Info" at bounding box center [1005, 123] width 21 height 14
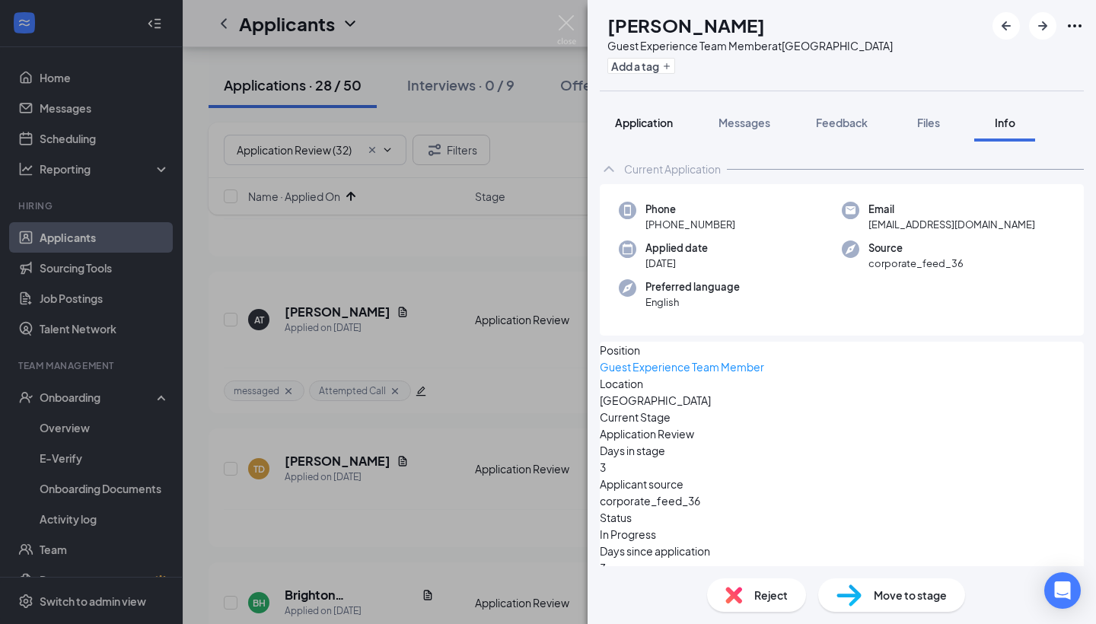
click at [651, 121] on span "Application" at bounding box center [644, 123] width 58 height 14
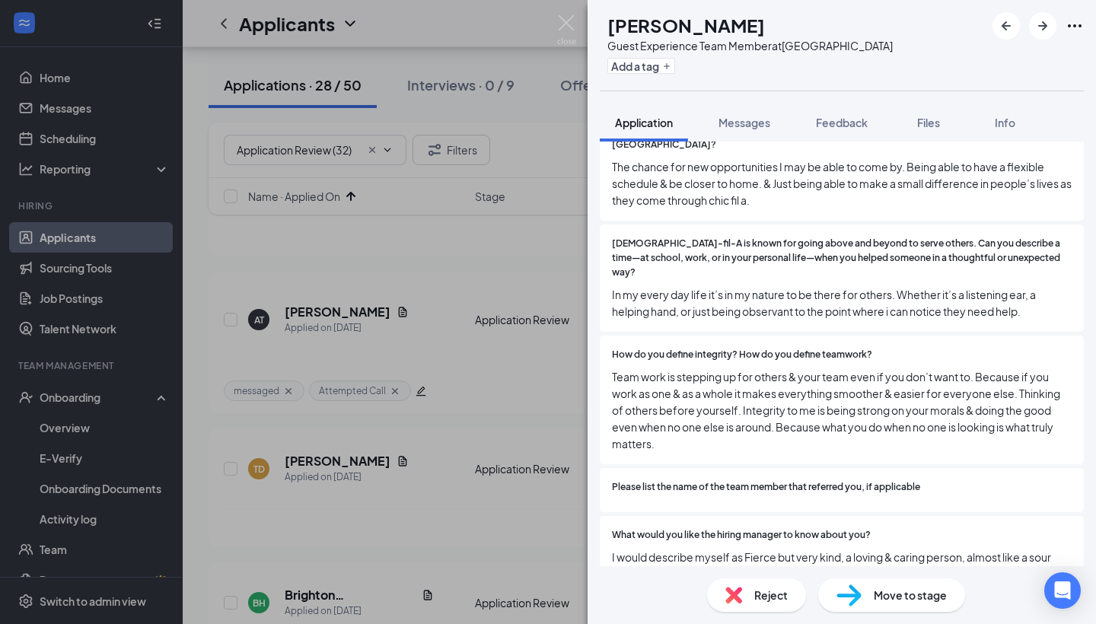
scroll to position [668, 0]
click at [792, 480] on div "Please list the name of the team member that referred you, if applicable" at bounding box center [842, 490] width 460 height 21
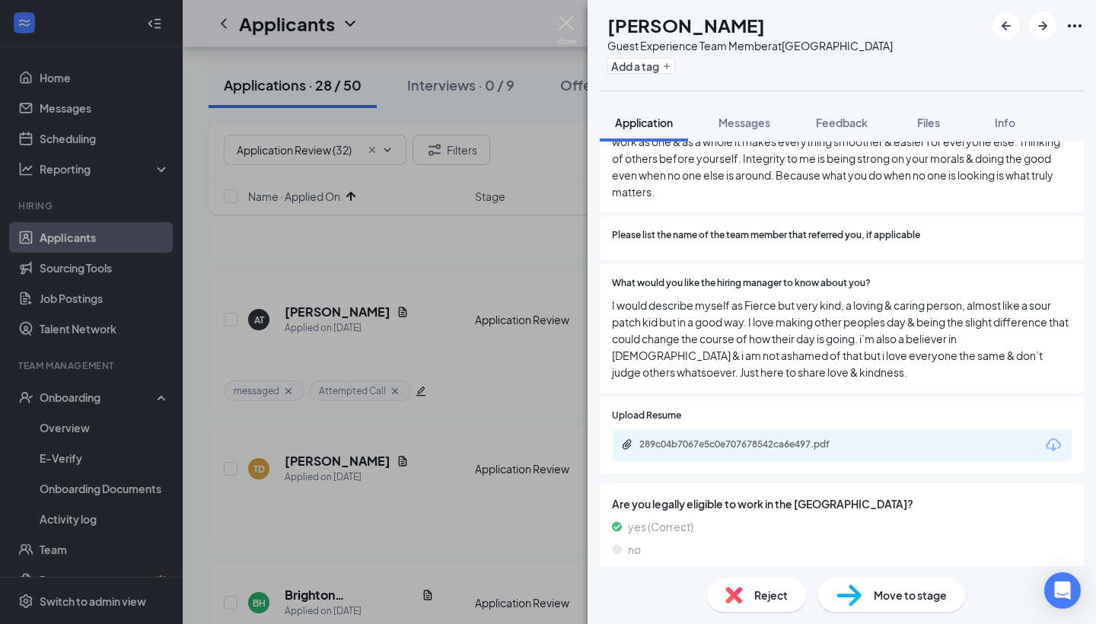
scroll to position [47, 0]
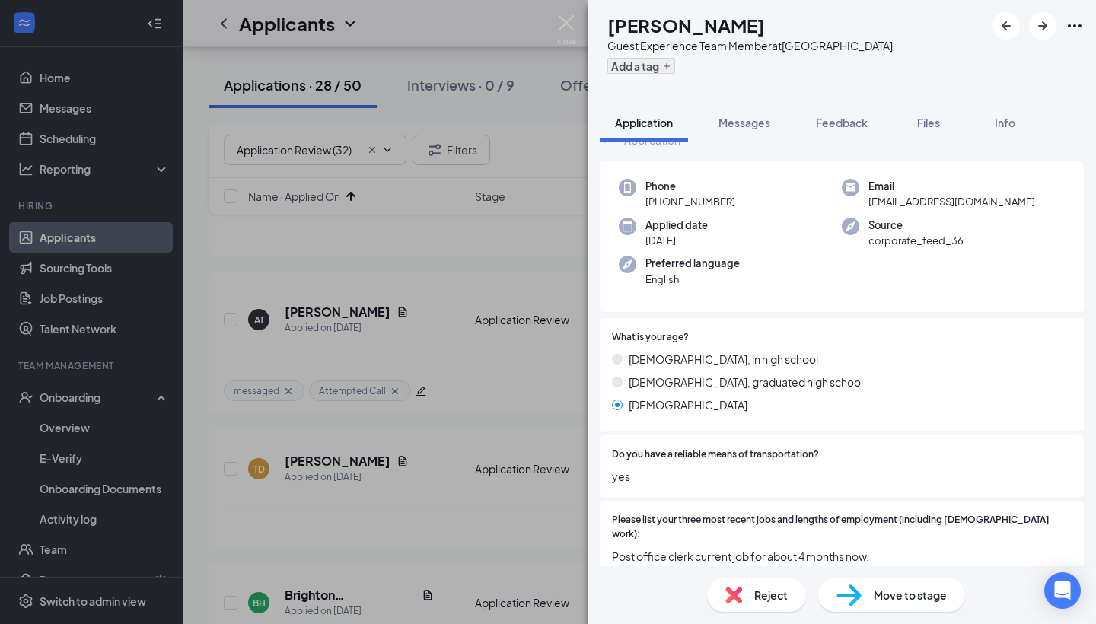
click at [667, 66] on button "Add a tag" at bounding box center [642, 66] width 68 height 16
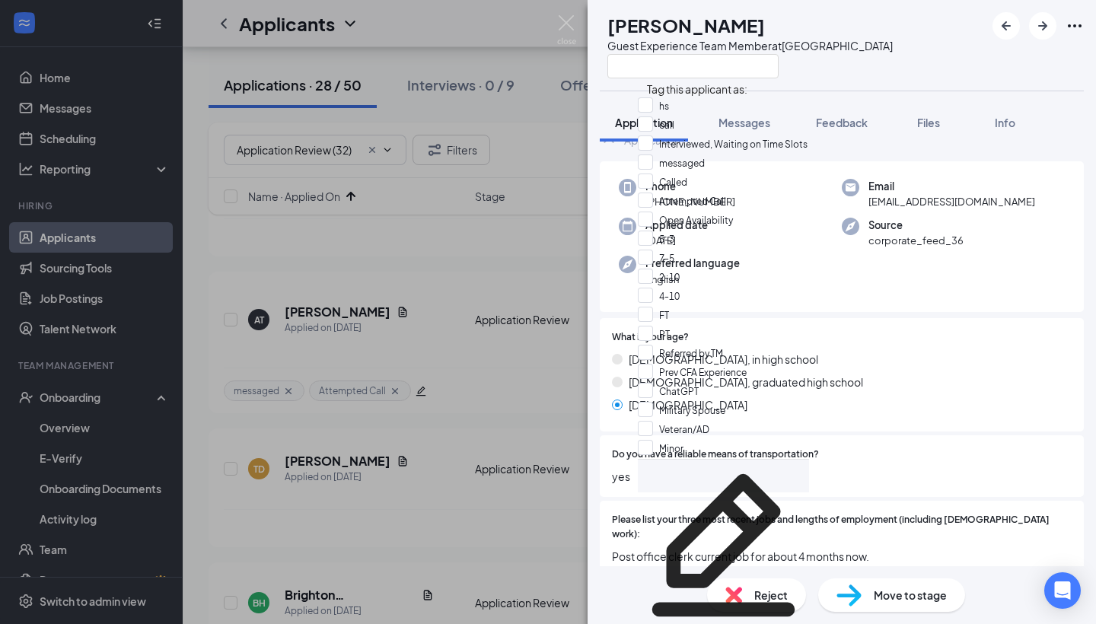
scroll to position [35, 0]
click at [739, 174] on div "Called" at bounding box center [723, 183] width 171 height 19
checkbox input "true"
click at [902, 318] on div "What is your age? [DEMOGRAPHIC_DATA] years old, in high school [DEMOGRAPHIC_DAT…" at bounding box center [842, 374] width 484 height 113
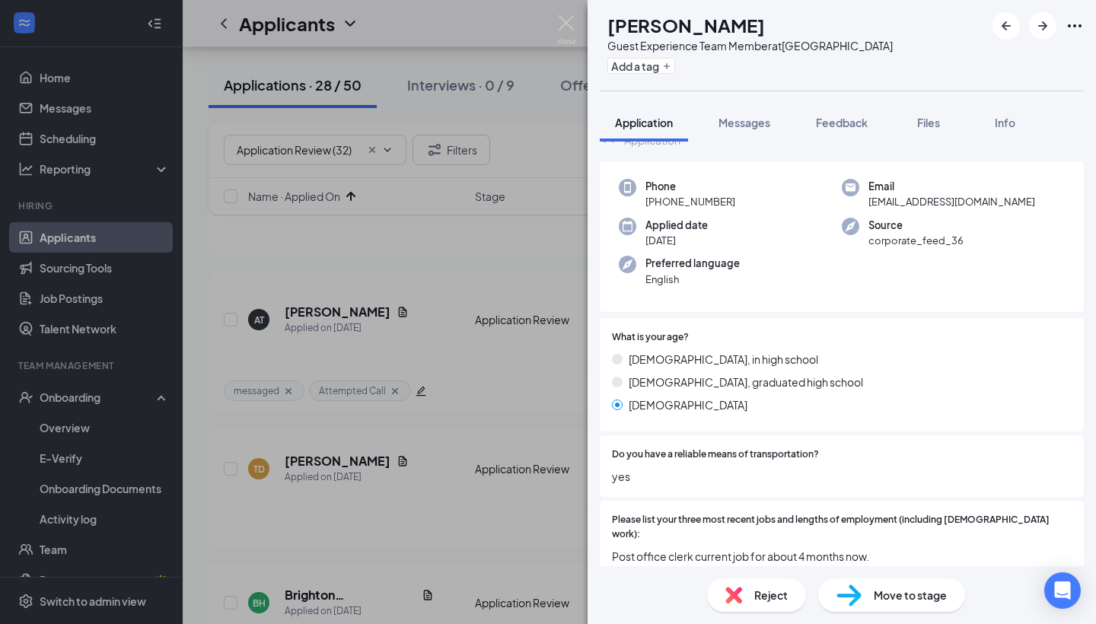
click at [916, 598] on div "TD [PERSON_NAME] Guest Experience Team Member at [GEOGRAPHIC_DATA] Add a tag Ap…" at bounding box center [842, 312] width 509 height 624
click at [910, 592] on span "Move to stage" at bounding box center [910, 595] width 73 height 17
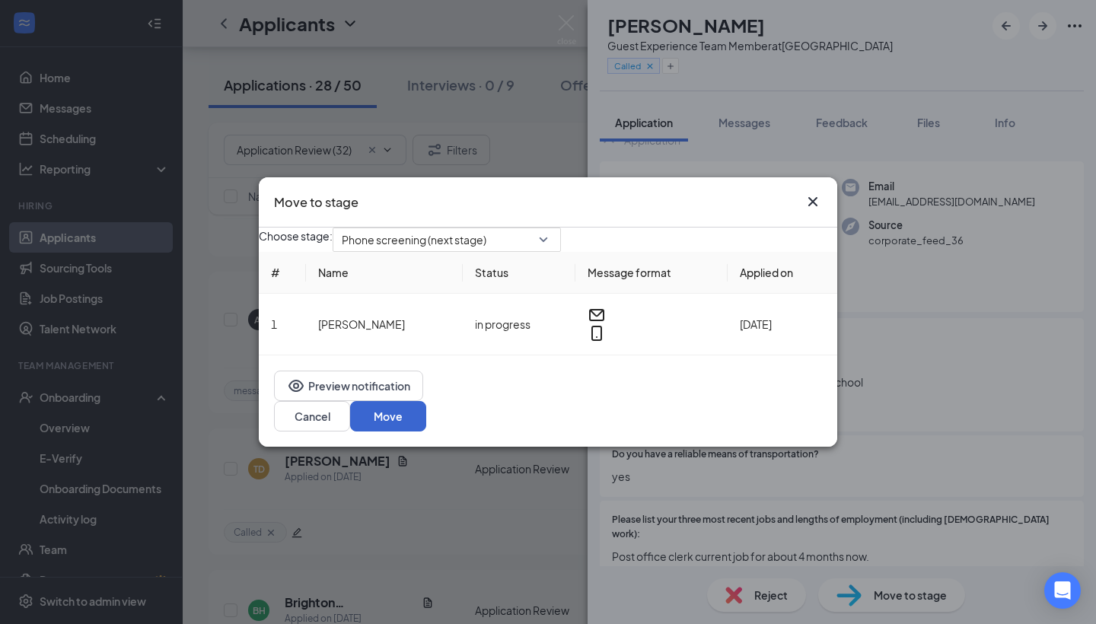
click at [426, 420] on button "Move" at bounding box center [388, 416] width 76 height 30
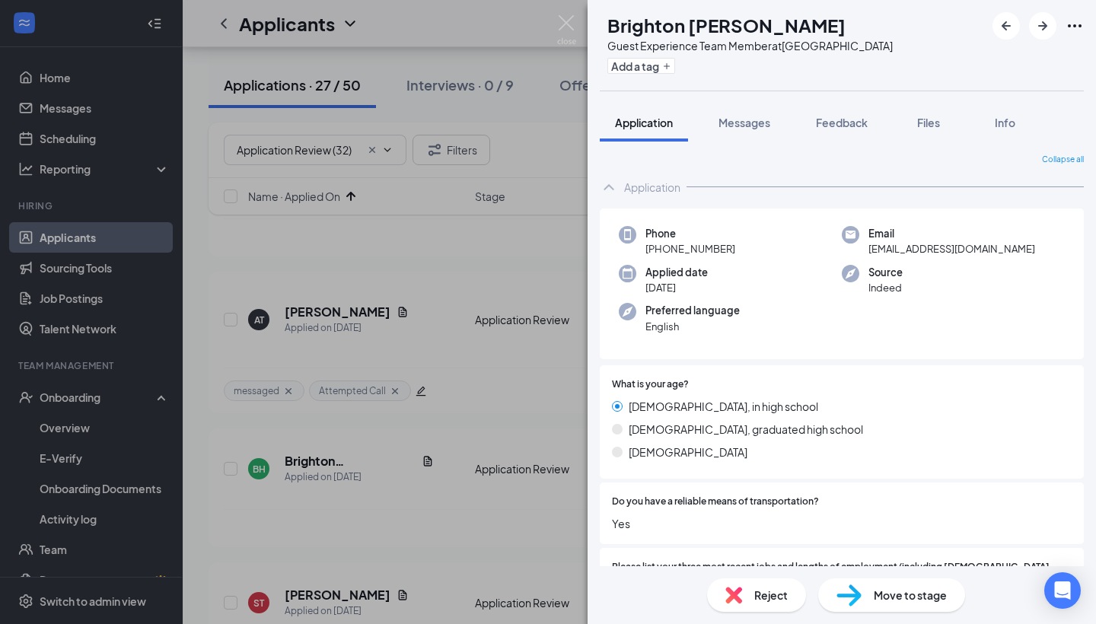
click at [437, 454] on div "BH Brighton [PERSON_NAME] Guest Experience Team Member at [GEOGRAPHIC_DATA] Add…" at bounding box center [548, 312] width 1096 height 624
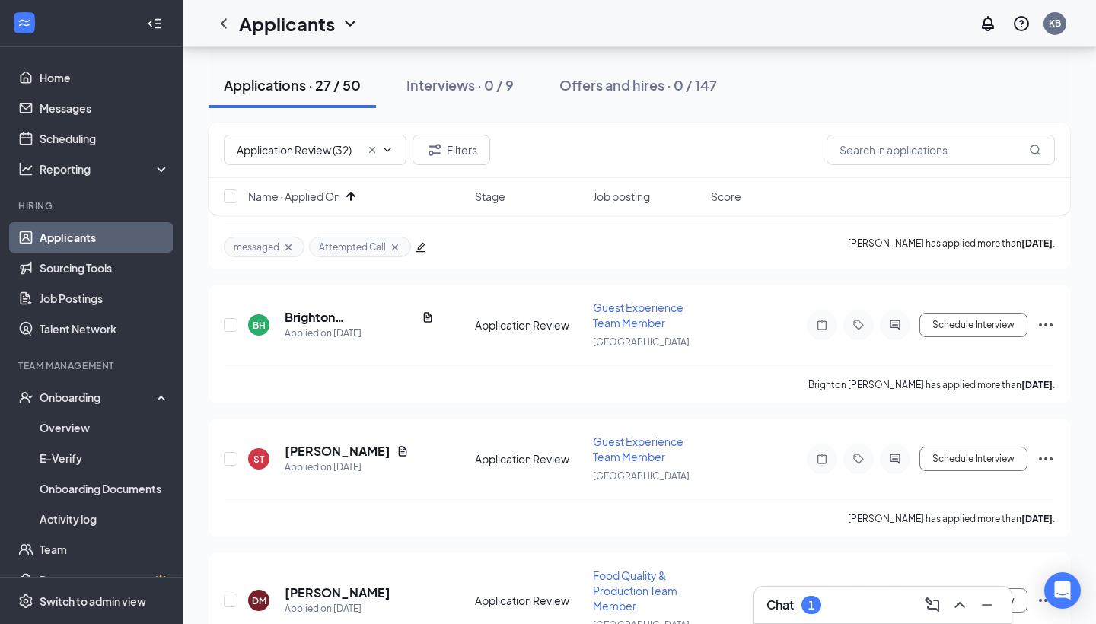
scroll to position [1581, 0]
click at [782, 595] on div "Chat 1" at bounding box center [883, 605] width 233 height 24
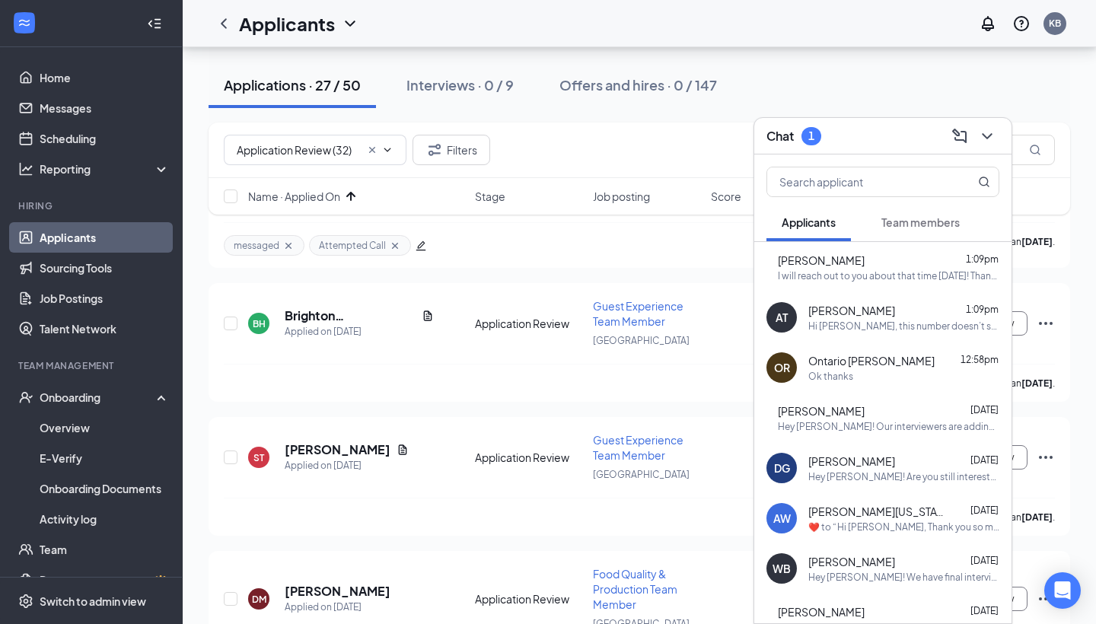
click at [909, 228] on span "Team members" at bounding box center [921, 222] width 78 height 14
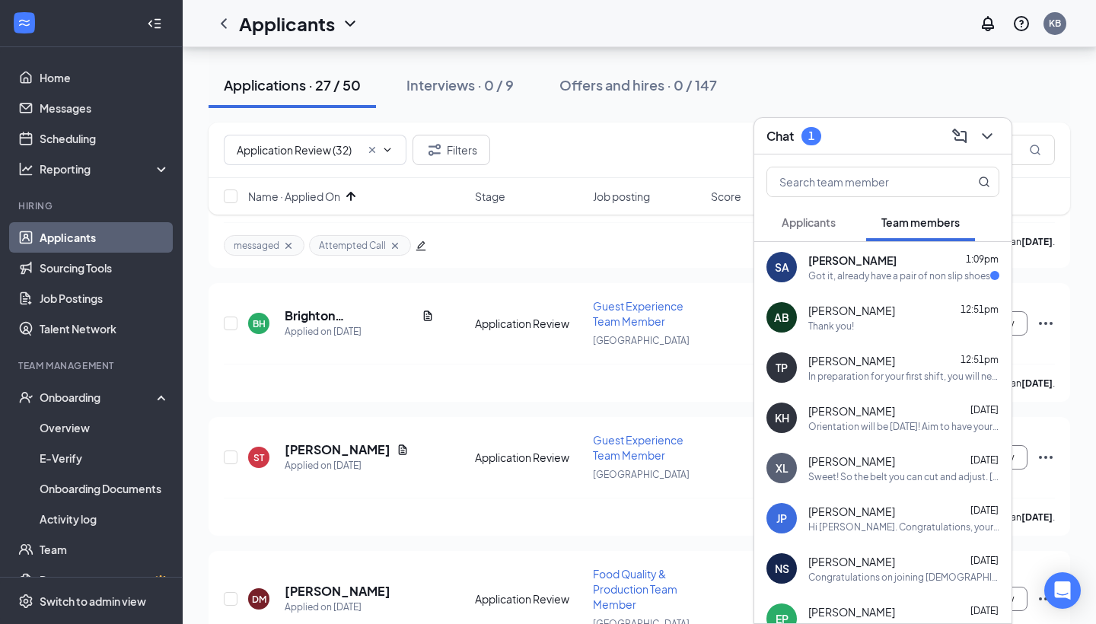
click at [880, 268] on div "[PERSON_NAME] 1:09pm Got it, already have a pair of non slip shoes" at bounding box center [904, 268] width 191 height 30
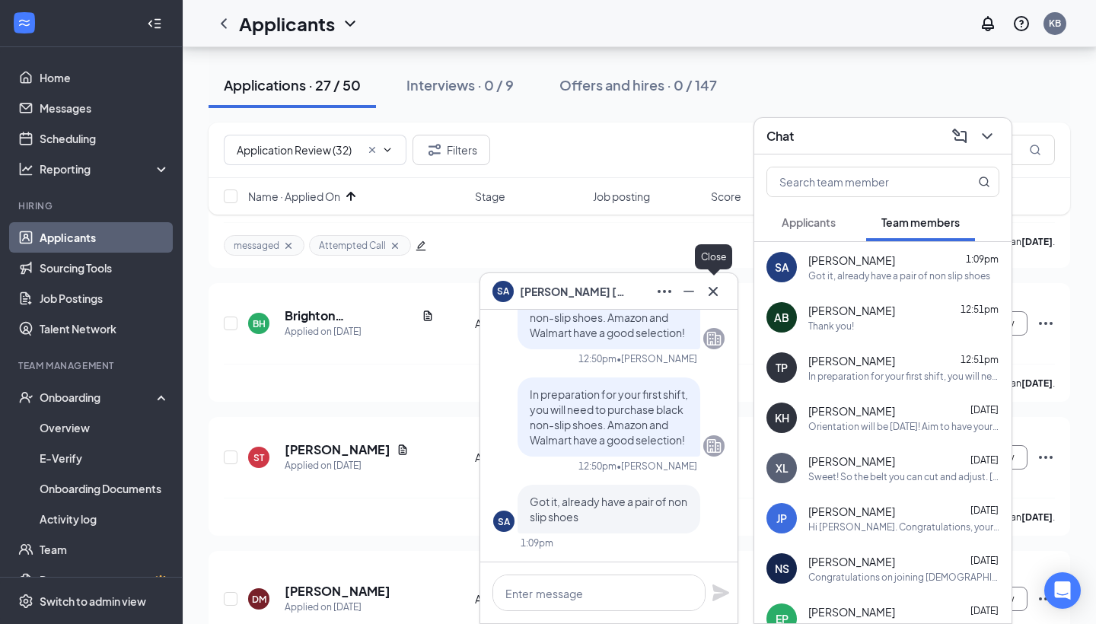
click at [716, 300] on icon "Cross" at bounding box center [713, 291] width 18 height 18
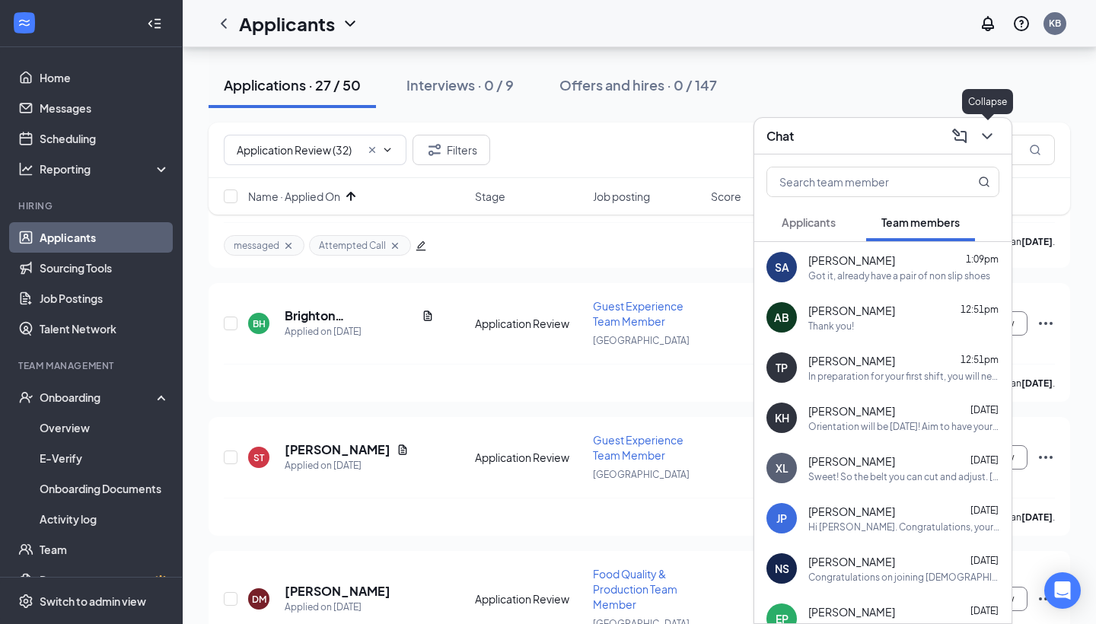
click at [994, 129] on icon "ChevronDown" at bounding box center [987, 136] width 18 height 18
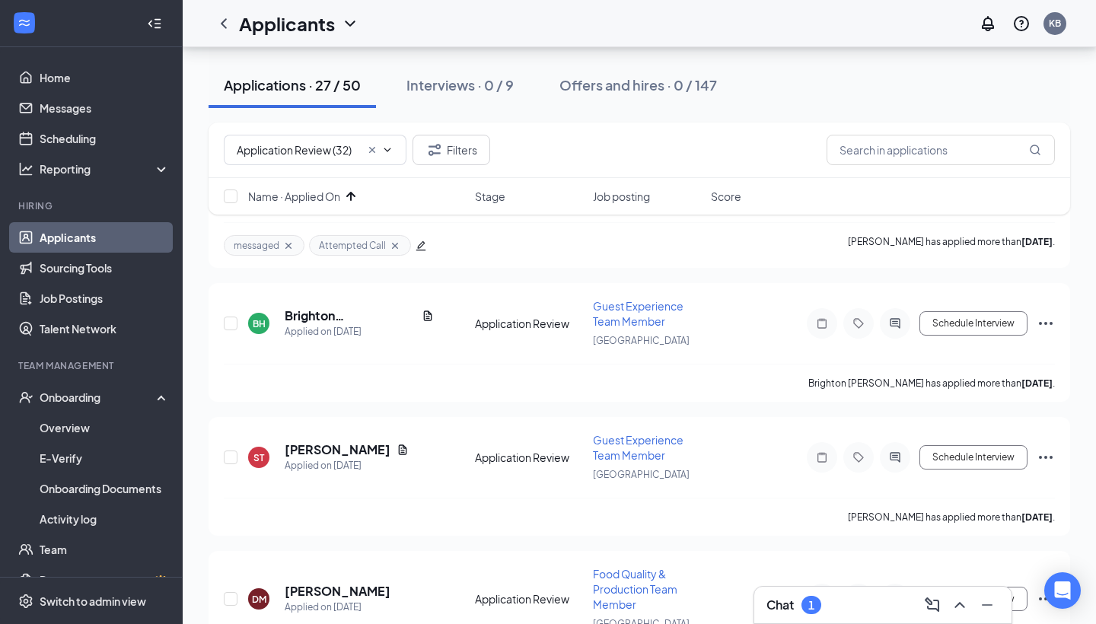
click at [832, 595] on div "Chat 1" at bounding box center [883, 605] width 233 height 24
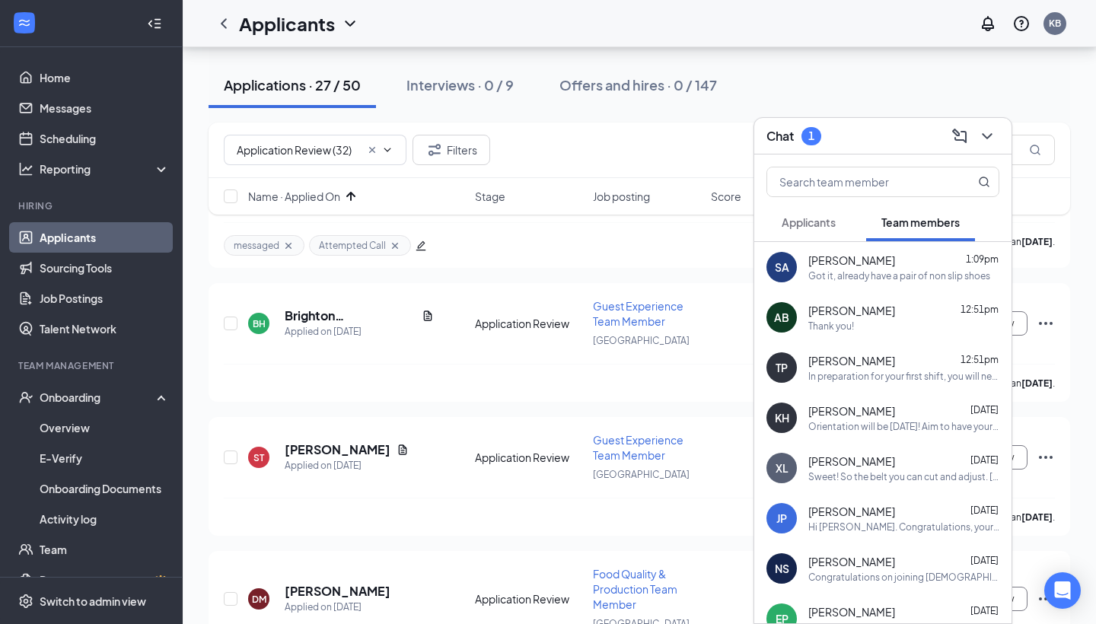
click at [831, 226] on span "Applicants" at bounding box center [809, 222] width 54 height 14
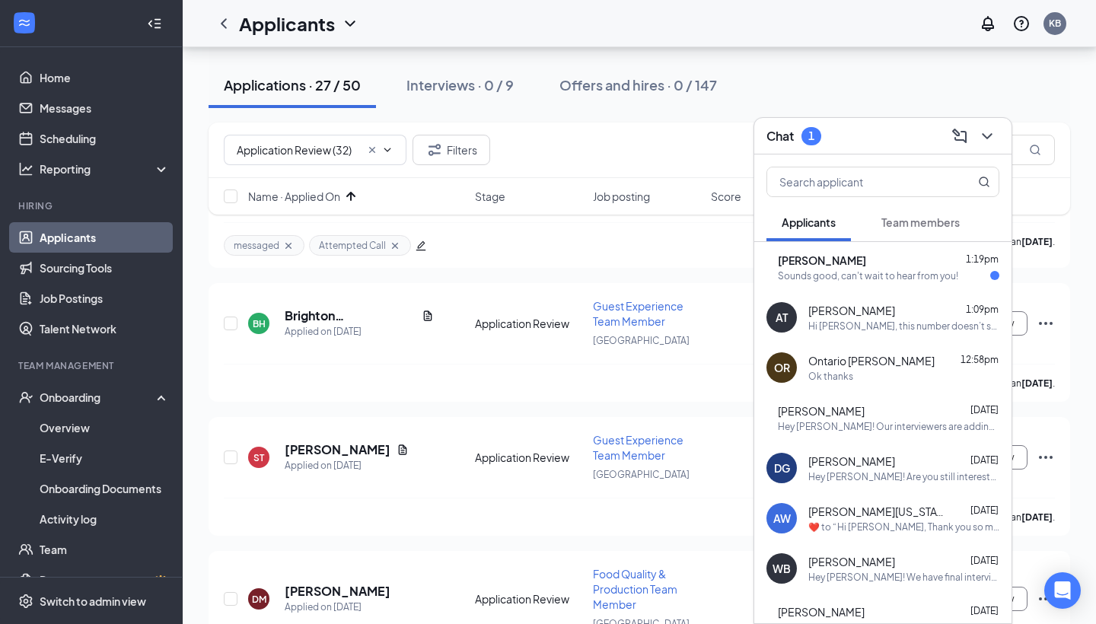
click at [858, 263] on span "[PERSON_NAME]" at bounding box center [822, 260] width 88 height 15
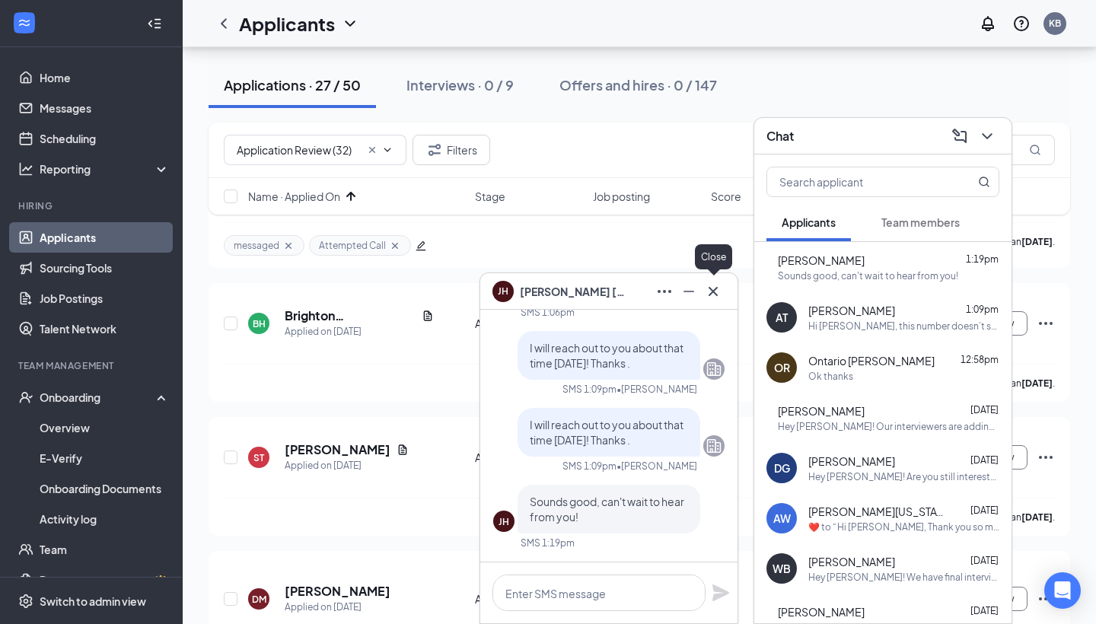
click at [717, 294] on icon "Cross" at bounding box center [713, 291] width 18 height 18
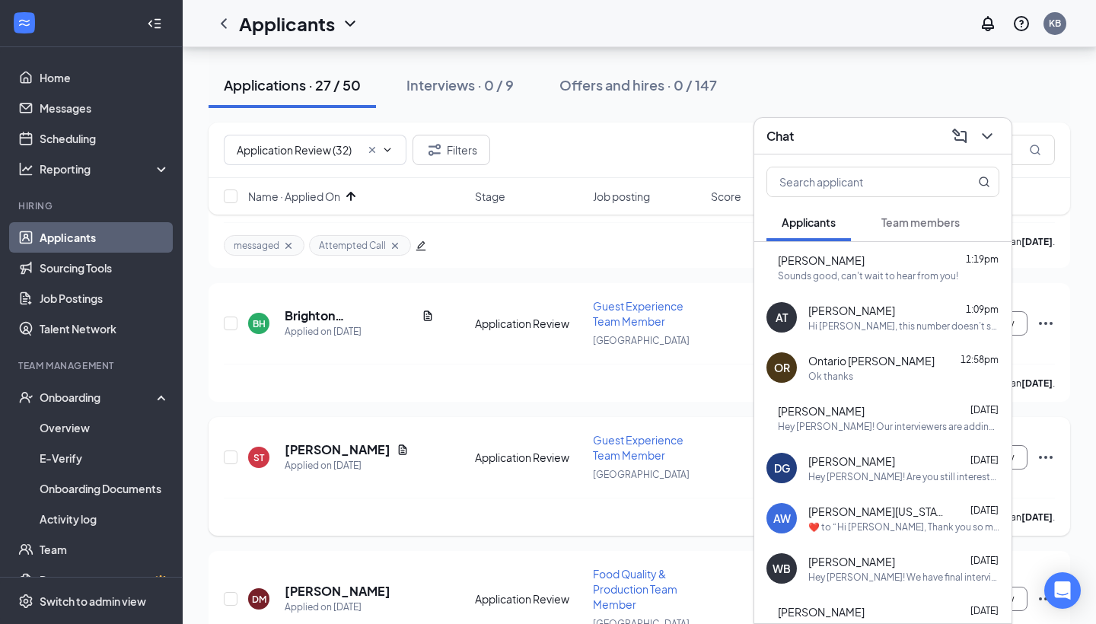
click at [474, 442] on div "ST [PERSON_NAME] Applied on [DATE] Application Review Guest Experience Team Mem…" at bounding box center [639, 464] width 831 height 65
click at [356, 282] on div "TB [PERSON_NAME] Applied on [DATE] Application Review Guest Experience Team Mem…" at bounding box center [640, 152] width 862 height 2733
click at [353, 305] on div "BH Brighton [PERSON_NAME] Applied on [DATE] Application Review Guest Experience…" at bounding box center [639, 330] width 831 height 65
click at [995, 130] on icon "ChevronDown" at bounding box center [987, 136] width 18 height 18
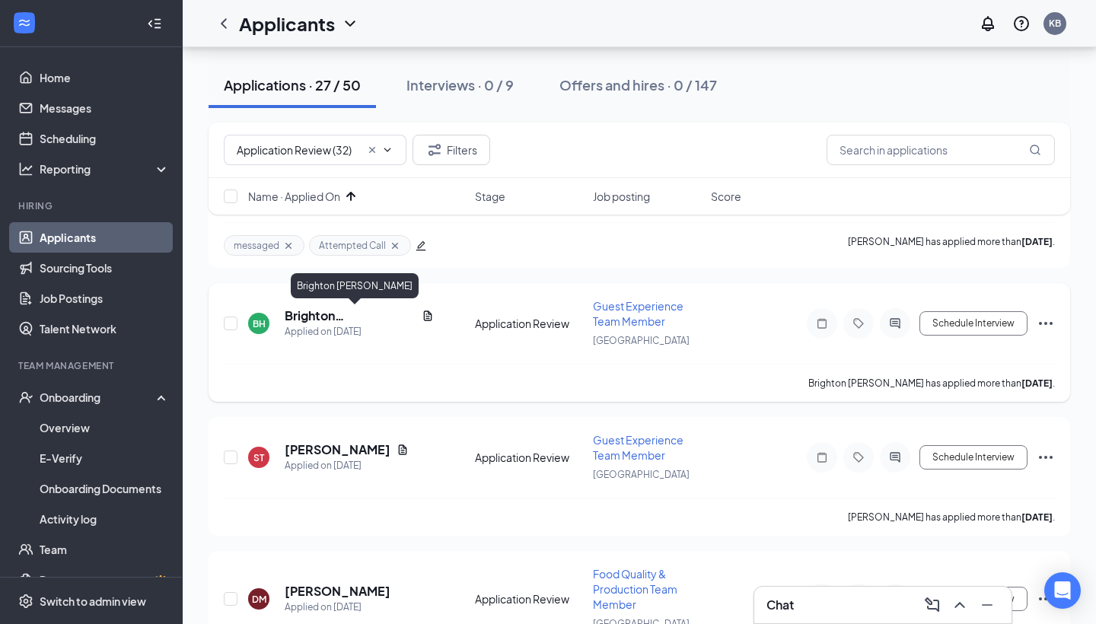
click at [331, 312] on h5 "Brighton [PERSON_NAME]" at bounding box center [350, 316] width 131 height 17
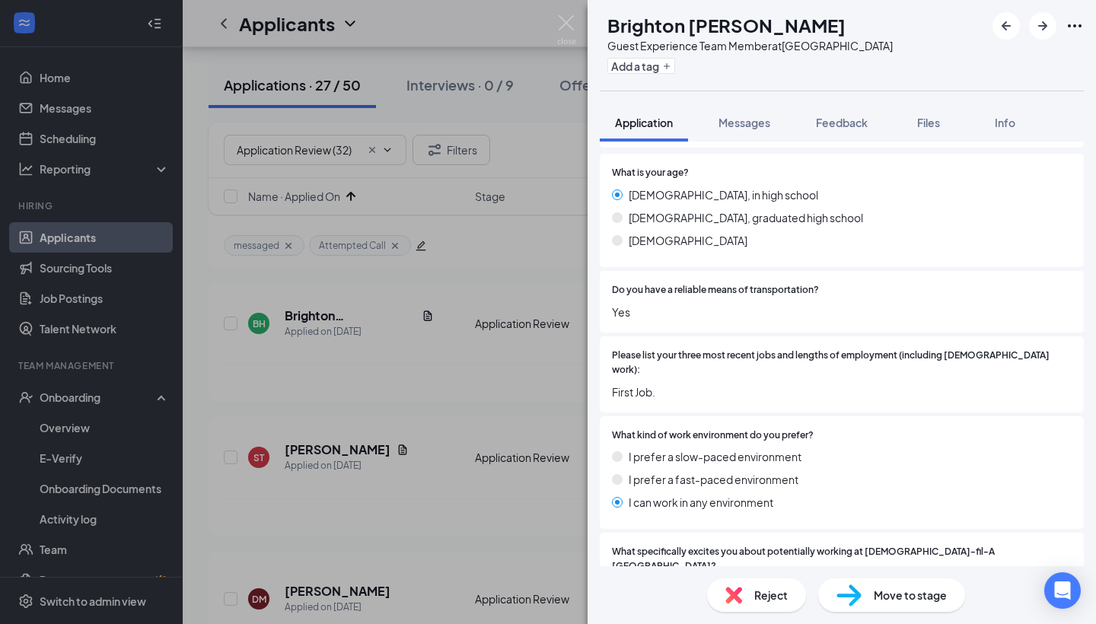
scroll to position [226, 0]
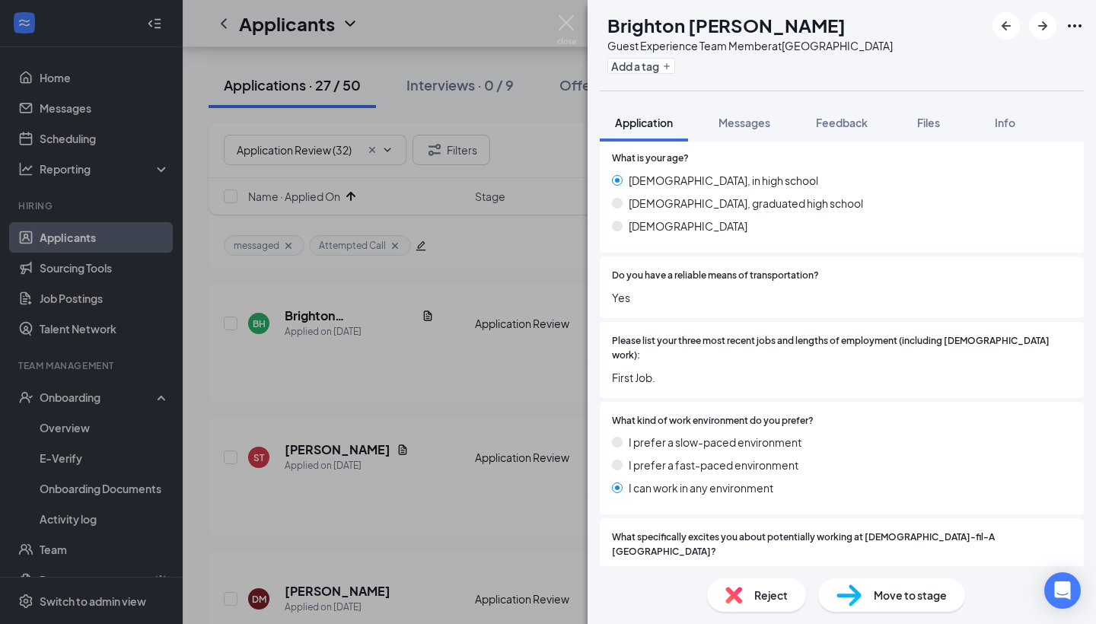
click at [430, 409] on div "BH Brighton [PERSON_NAME] Guest Experience Team Member at [GEOGRAPHIC_DATA] Add…" at bounding box center [548, 312] width 1096 height 624
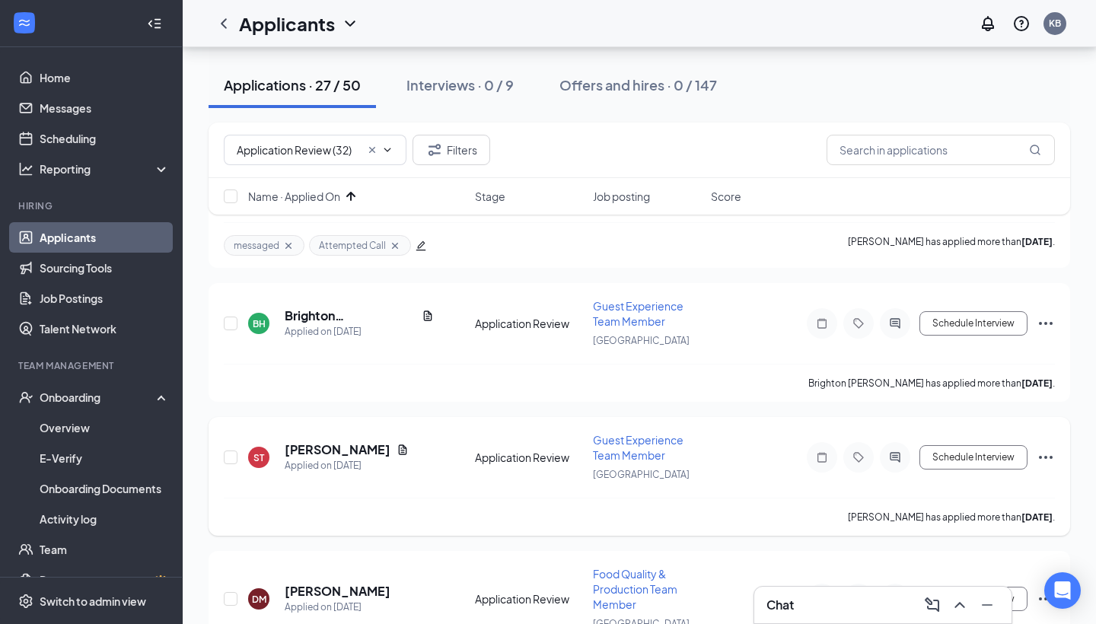
click at [348, 449] on h5 "[PERSON_NAME]" at bounding box center [338, 450] width 106 height 17
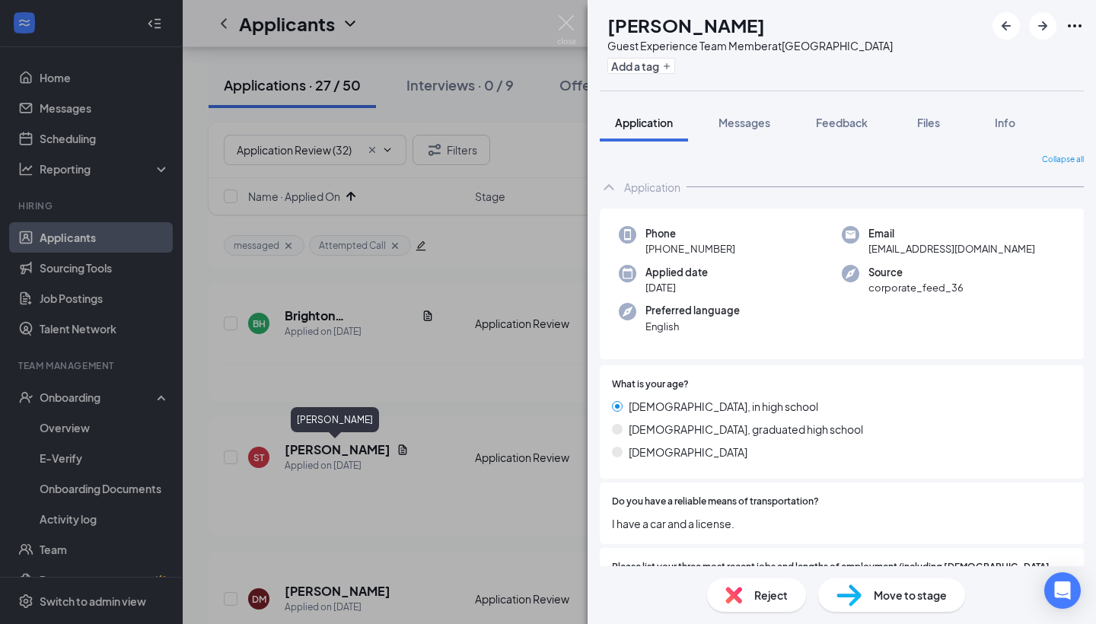
click at [405, 407] on div "ST [PERSON_NAME] Guest Experience Team Member at [GEOGRAPHIC_DATA] Add a tag Ap…" at bounding box center [548, 312] width 1096 height 624
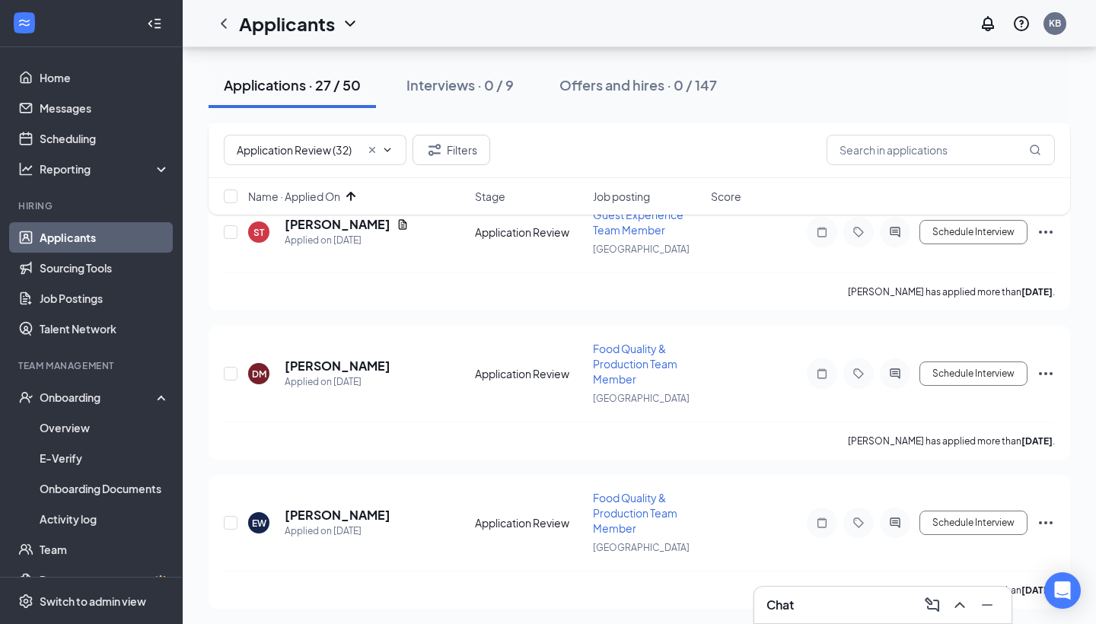
scroll to position [1841, 0]
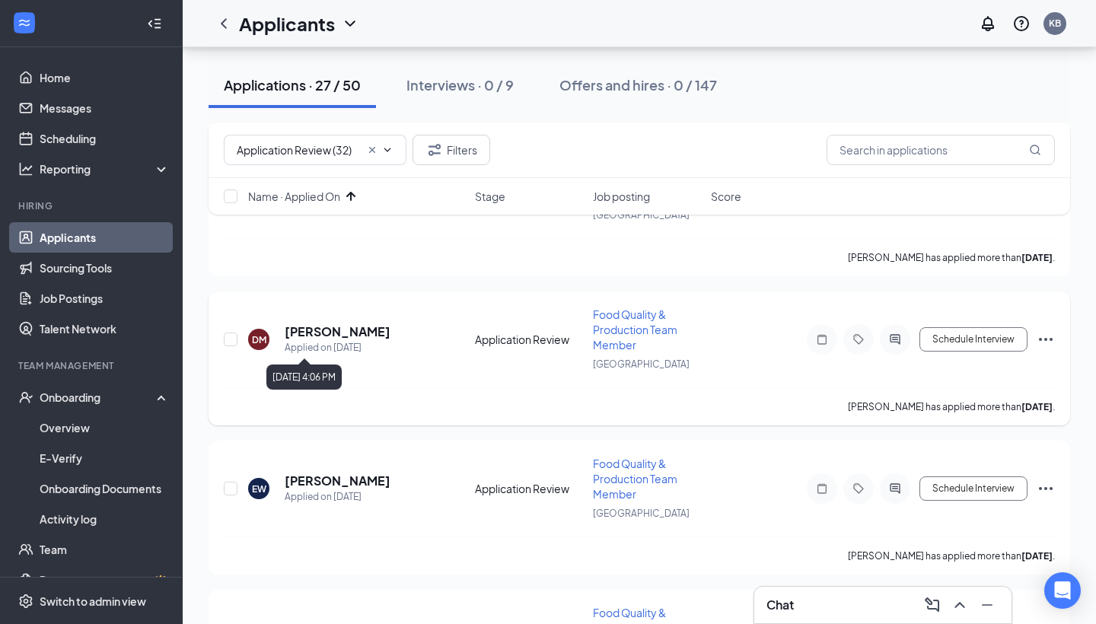
click at [343, 327] on h5 "[PERSON_NAME]" at bounding box center [338, 332] width 106 height 17
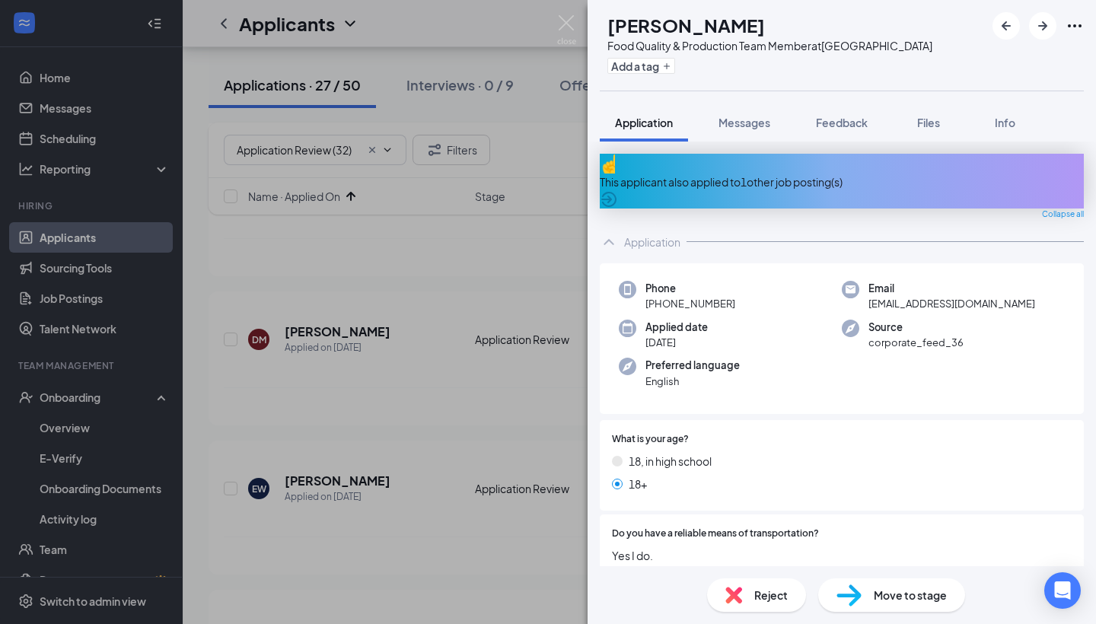
click at [780, 174] on div "This applicant also applied to 1 other job posting(s)" at bounding box center [842, 182] width 484 height 17
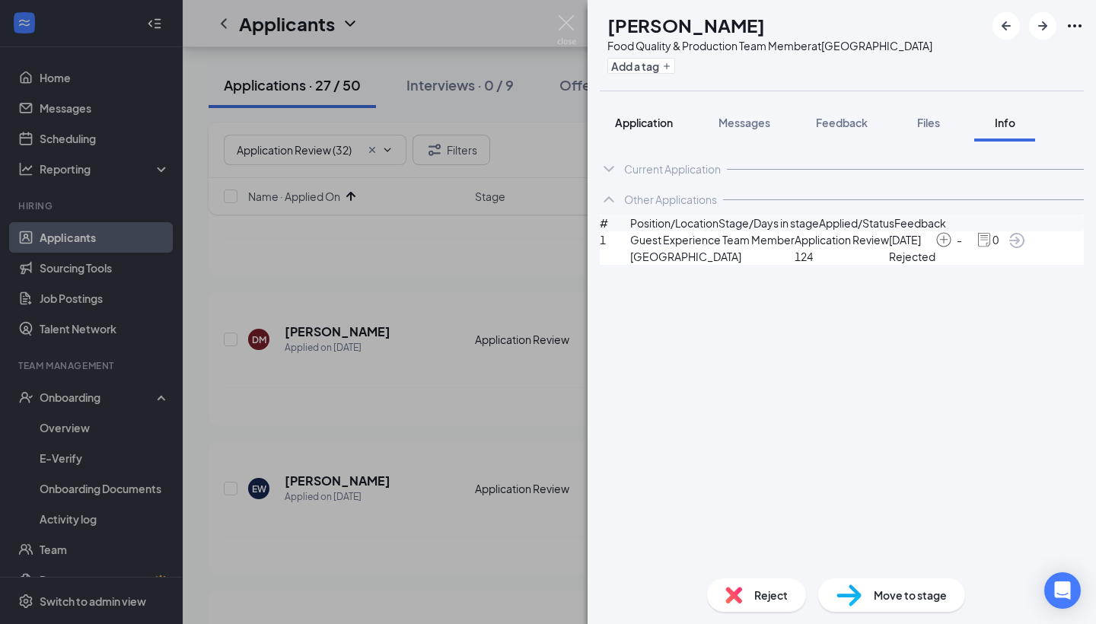
click at [665, 130] on button "Application" at bounding box center [644, 123] width 88 height 38
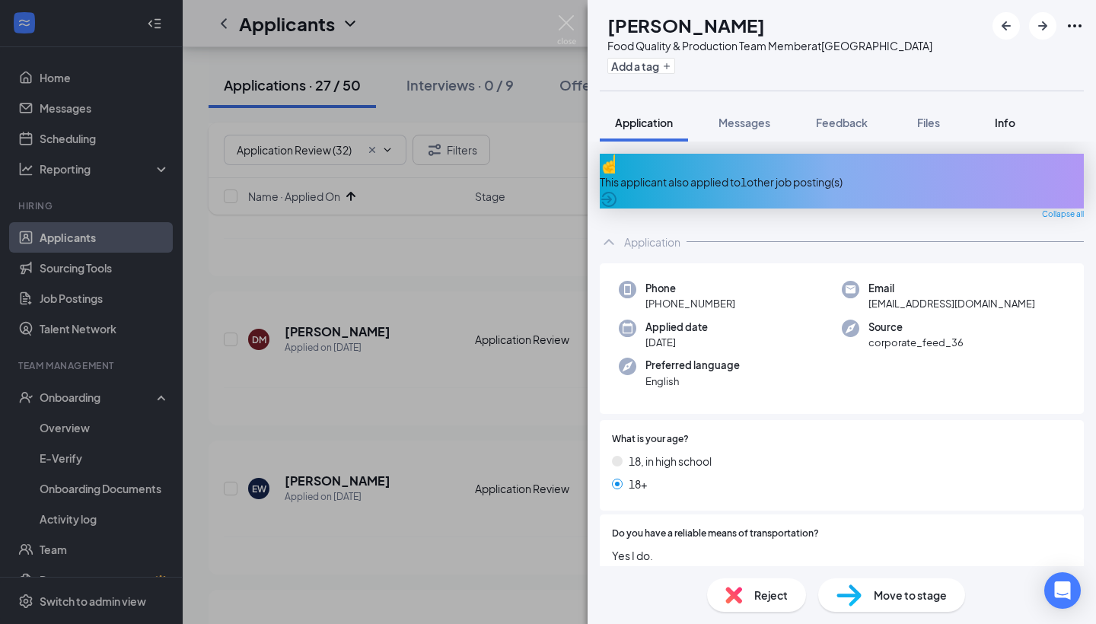
click at [1010, 118] on span "Info" at bounding box center [1005, 123] width 21 height 14
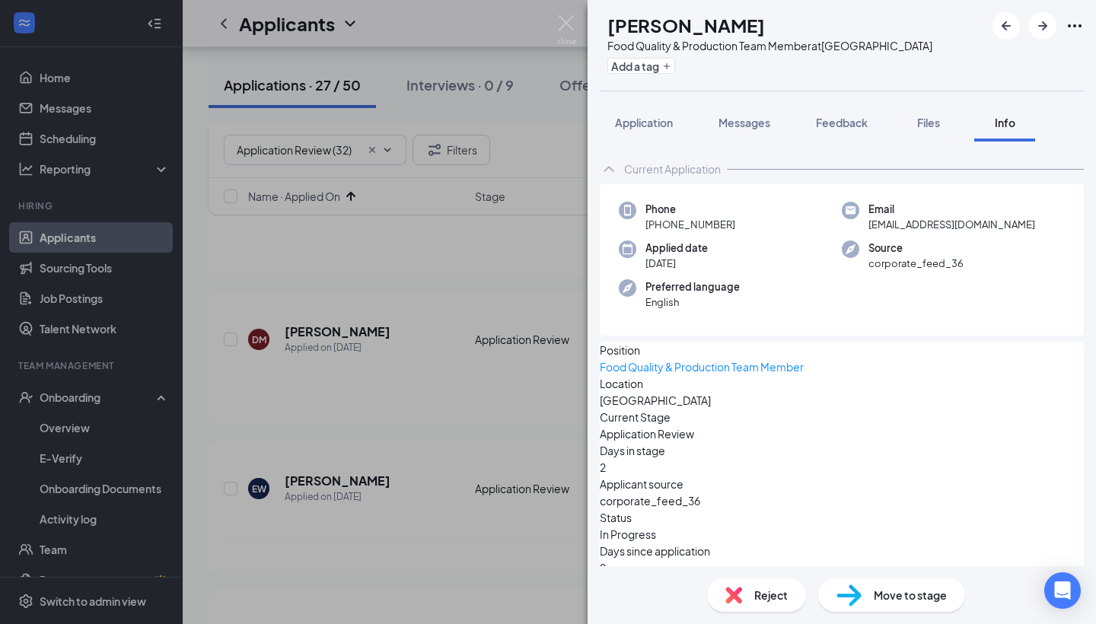
click at [1010, 115] on div "Info" at bounding box center [1005, 122] width 30 height 15
click at [663, 118] on span "Application" at bounding box center [644, 123] width 58 height 14
